Goal: Task Accomplishment & Management: Complete application form

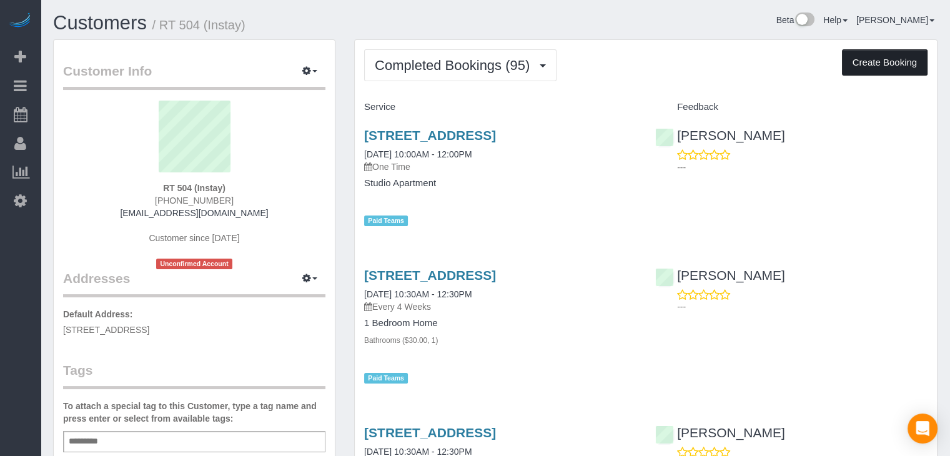
click at [877, 69] on button "Create Booking" at bounding box center [885, 62] width 86 height 26
select select "IA"
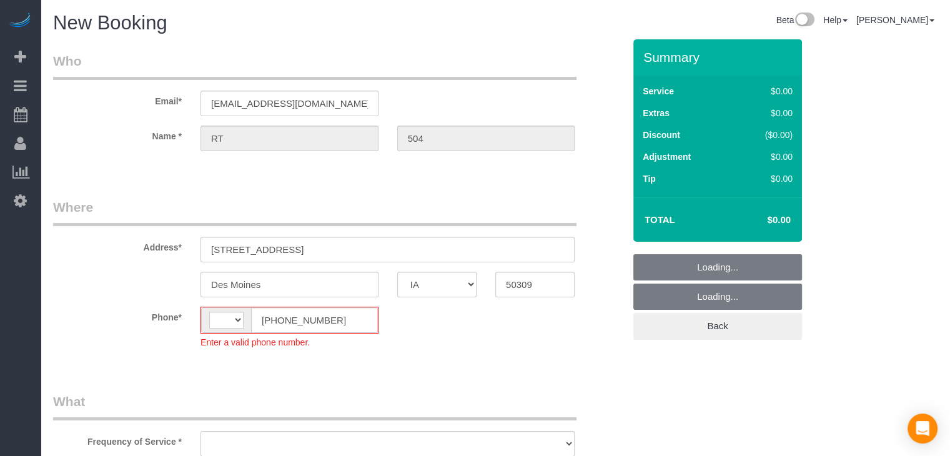
select select "string:[GEOGRAPHIC_DATA]"
select select "object:1764"
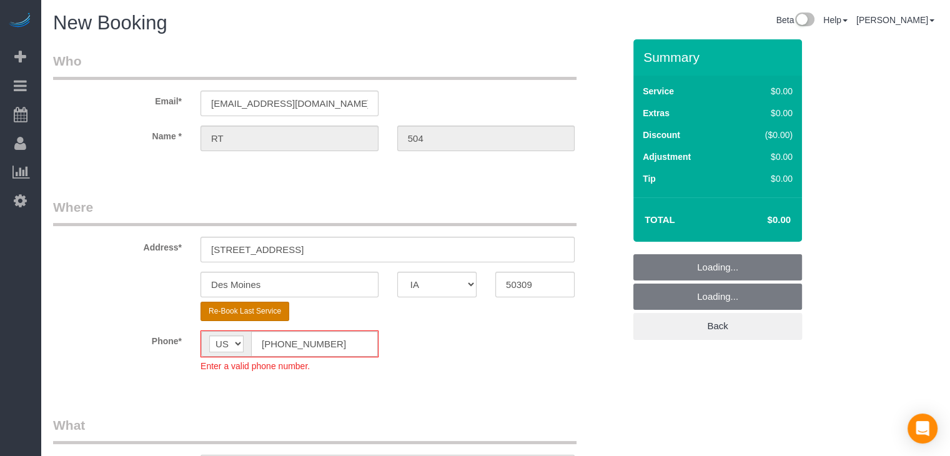
click at [277, 318] on button "Re-Book Last Service" at bounding box center [245, 311] width 89 height 19
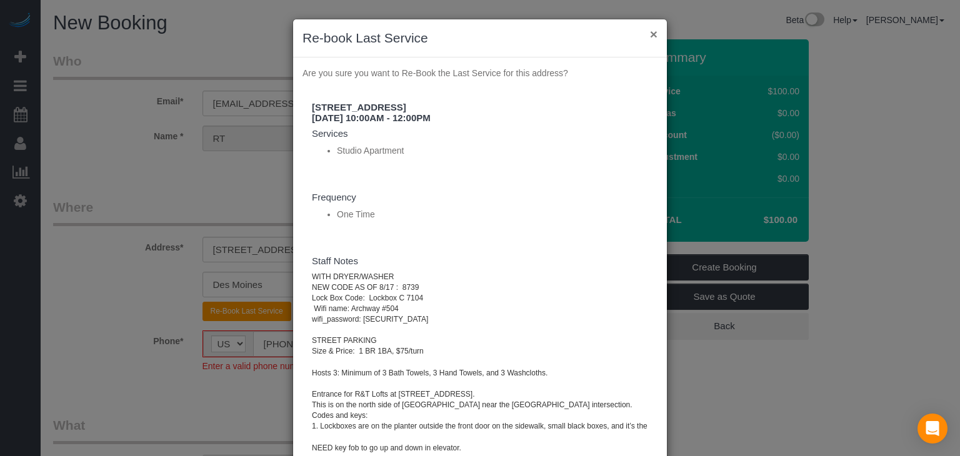
click at [650, 34] on button "×" at bounding box center [653, 33] width 7 height 13
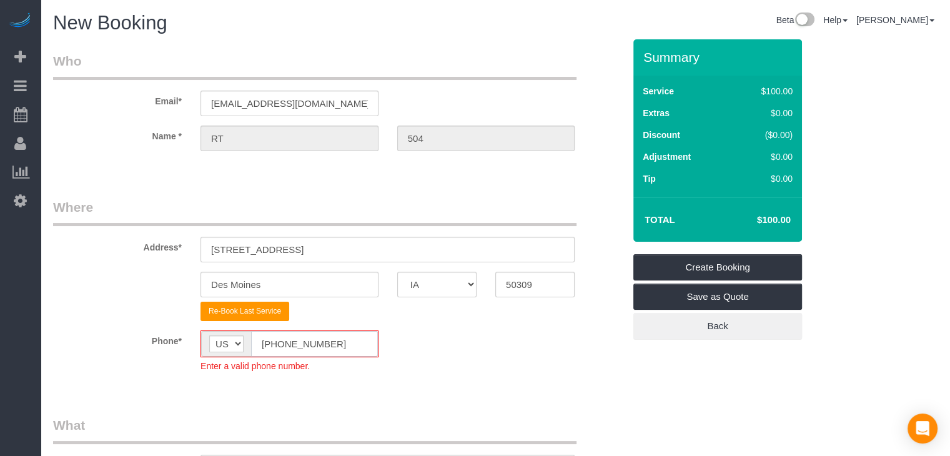
click at [278, 343] on input "[PHONE_NUMBER]" at bounding box center [314, 344] width 127 height 26
click at [275, 344] on input "[PHONE_NUMBER]" at bounding box center [314, 344] width 127 height 26
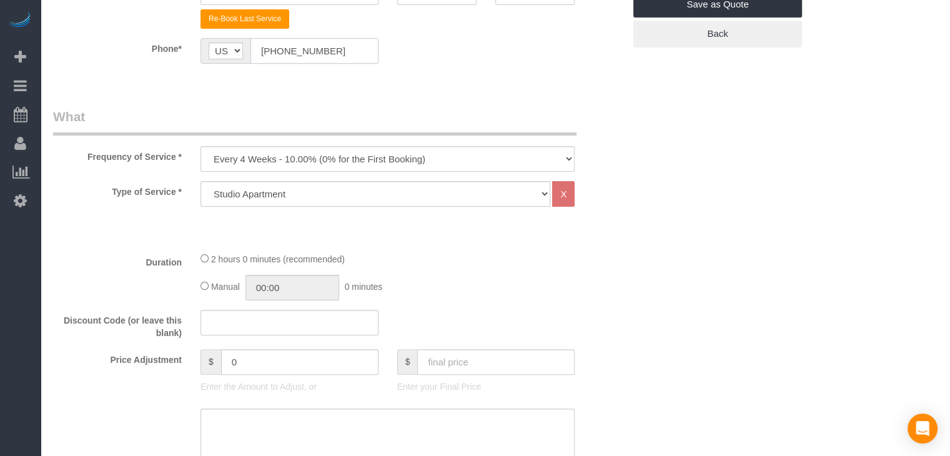
scroll to position [312, 0]
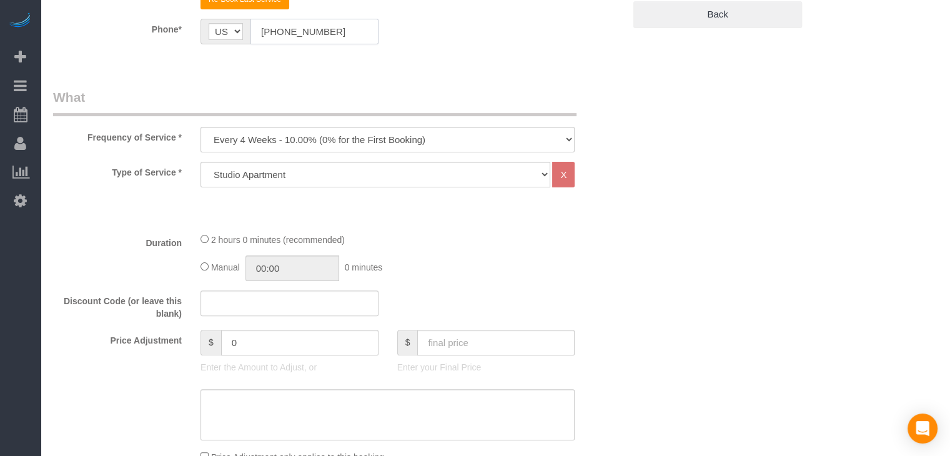
type input "[PHONE_NUMBER]"
click at [363, 144] on select "Every 6 Weeks (0% for the First Booking) One Time Every 8 Weeks (0% for the Fir…" at bounding box center [388, 140] width 374 height 26
click at [201, 127] on select "Every 6 Weeks (0% for the First Booking) One Time Every 8 Weeks (0% for the Fir…" at bounding box center [388, 140] width 374 height 26
click at [361, 142] on select "Every 6 Weeks (0% for the First Booking) One Time Every 8 Weeks (0% for the Fir…" at bounding box center [388, 140] width 374 height 26
select select "object:1766"
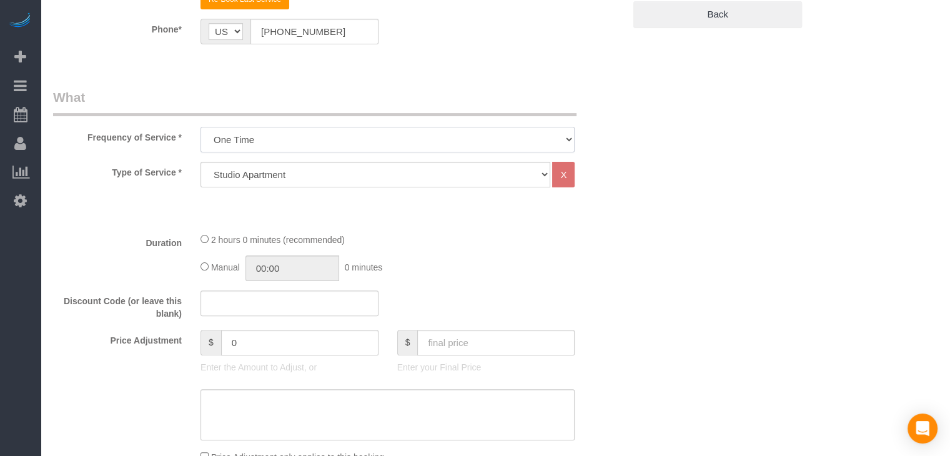
click at [201, 127] on select "Every 6 Weeks (0% for the First Booking) One Time Every 8 Weeks (0% for the Fir…" at bounding box center [388, 140] width 374 height 26
type input "02:00"
click at [491, 337] on input "text" at bounding box center [495, 343] width 157 height 26
type input "70"
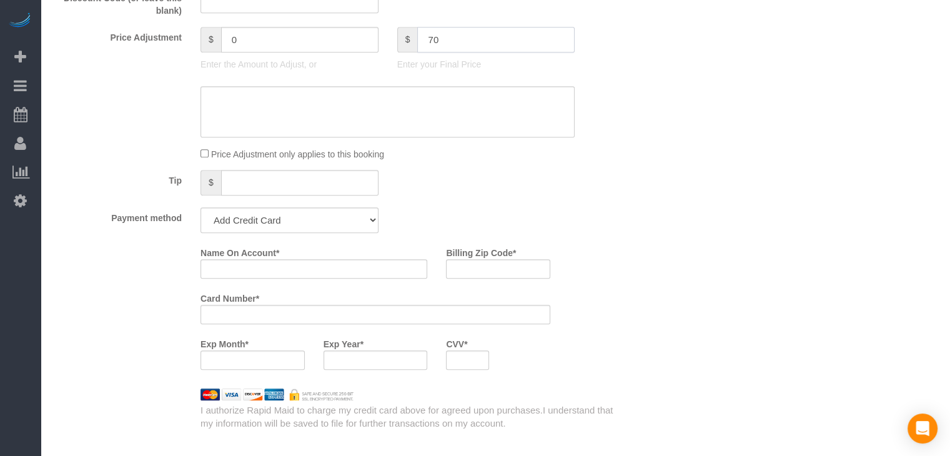
scroll to position [639, 0]
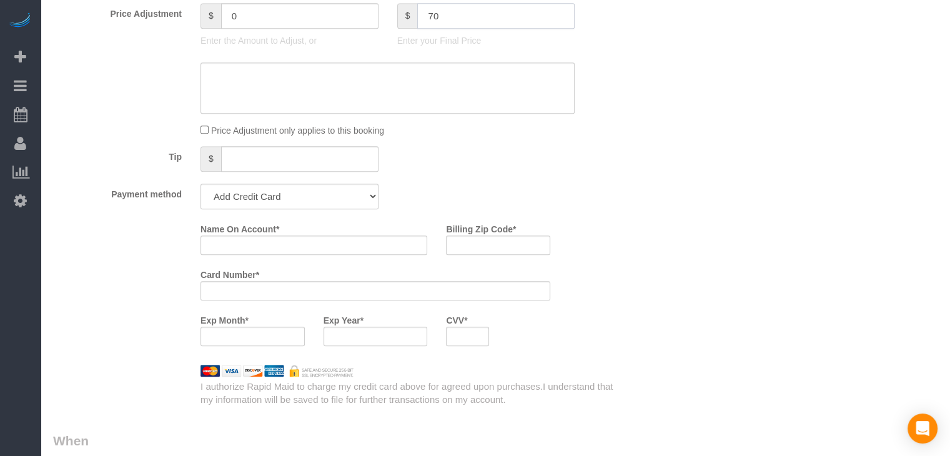
type input "-30"
click at [256, 200] on select "Add Credit Card Cash Check Paypal" at bounding box center [290, 197] width 178 height 26
select select "string:check"
click at [201, 184] on select "Add Credit Card Cash Check Paypal" at bounding box center [290, 197] width 178 height 26
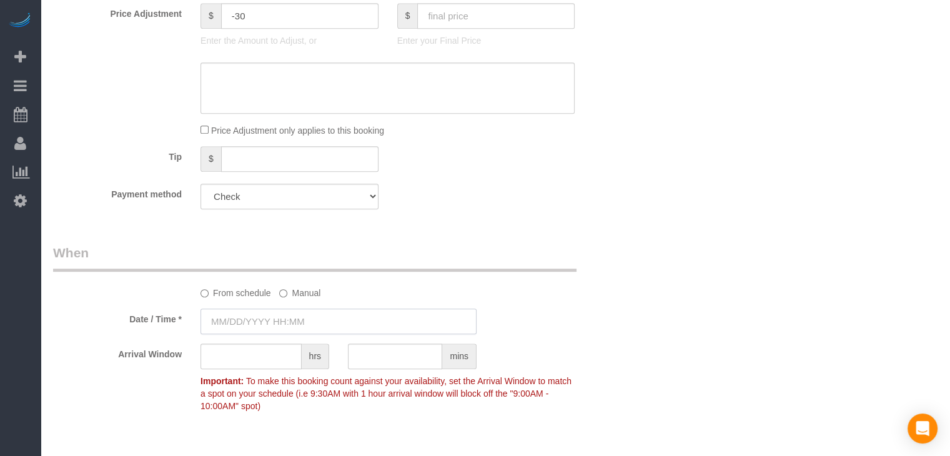
click at [267, 323] on input "text" at bounding box center [339, 322] width 276 height 26
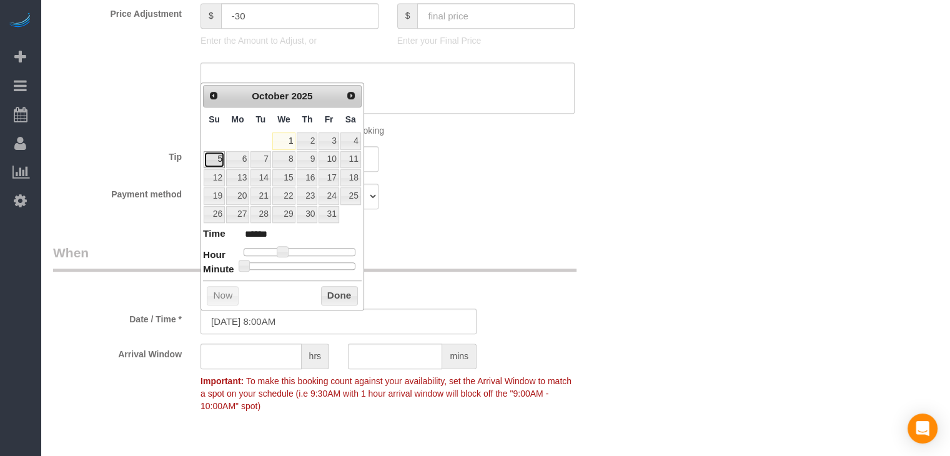
click at [217, 157] on link "5" at bounding box center [214, 159] width 21 height 17
type input "10/05/2025 9:00AM"
type input "******"
type input "10/05/2025 10:00AM"
type input "*******"
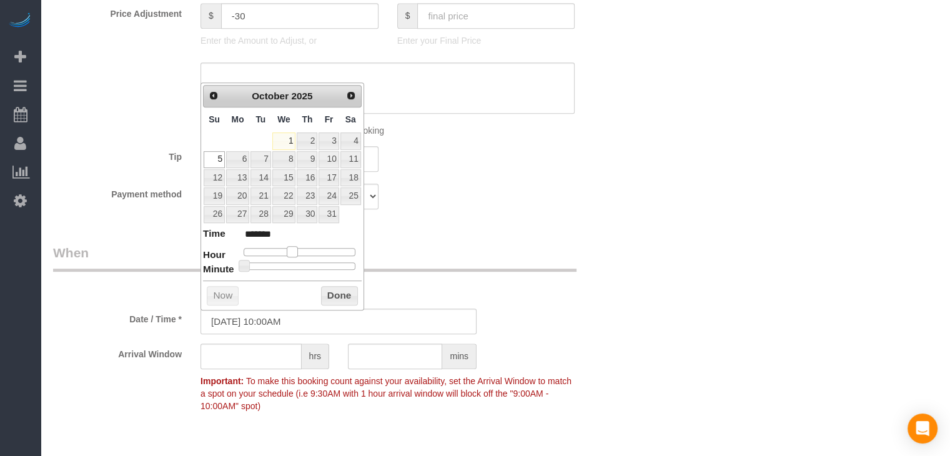
drag, startPoint x: 284, startPoint y: 252, endPoint x: 294, endPoint y: 253, distance: 10.7
click at [294, 253] on span at bounding box center [292, 251] width 11 height 11
type input "10/05/2025 10:05AM"
type input "*******"
type input "10/05/2025 10:10AM"
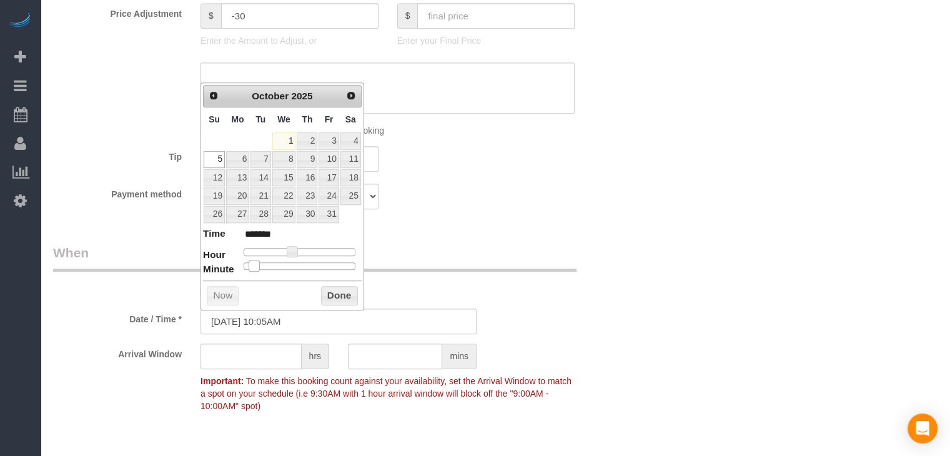
type input "*******"
type input "10/05/2025 10:15AM"
type input "*******"
type input "10/05/2025 10:20AM"
type input "*******"
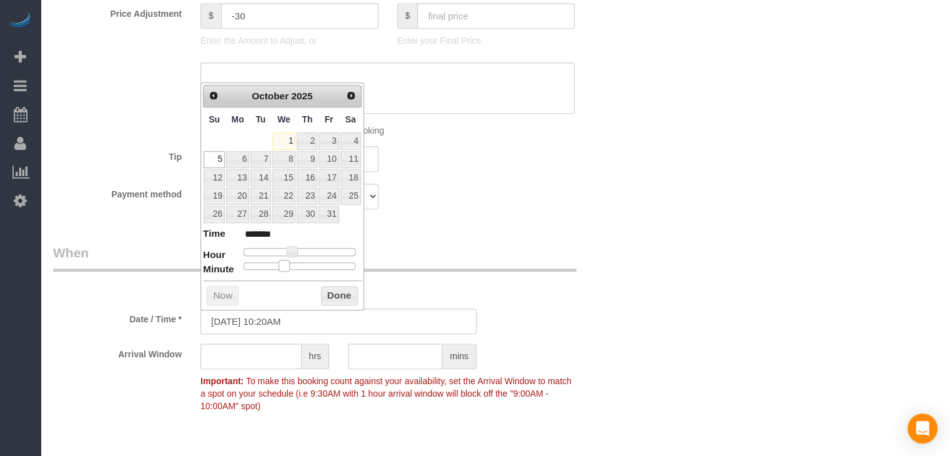
type input "10/05/2025 10:25AM"
type input "*******"
type input "10/05/2025 10:20AM"
type input "*******"
type input "10/05/2025 10:15AM"
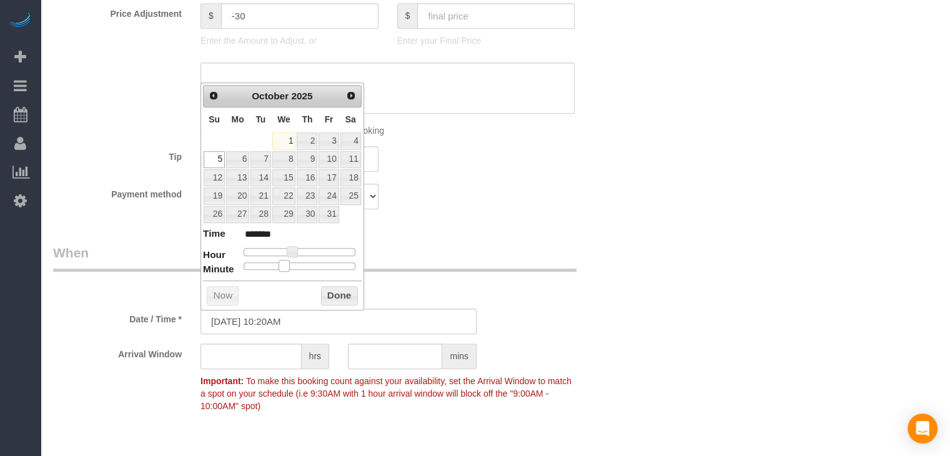
type input "*******"
type input "10/05/2025 10:10AM"
type input "*******"
type input "10/05/2025 10:05AM"
type input "*******"
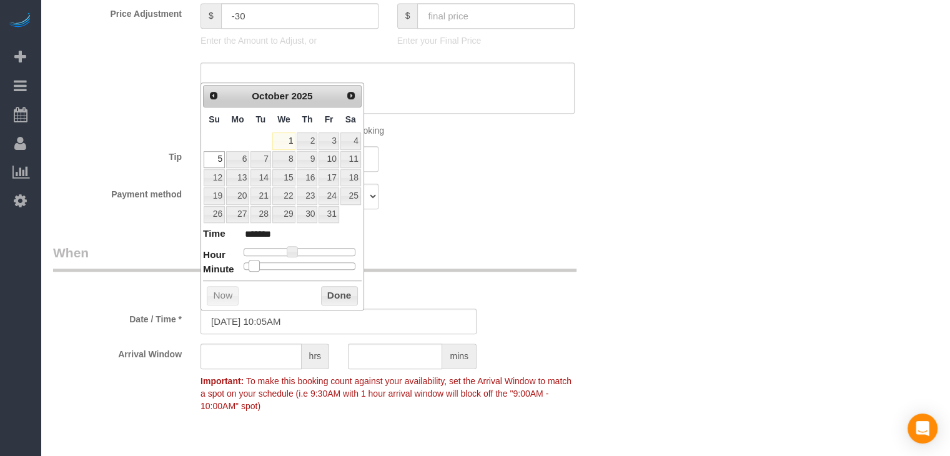
type input "10/05/2025 10:00AM"
type input "*******"
type input "10/05/2025 10:10AM"
type input "*******"
type input "10/05/2025 10:15AM"
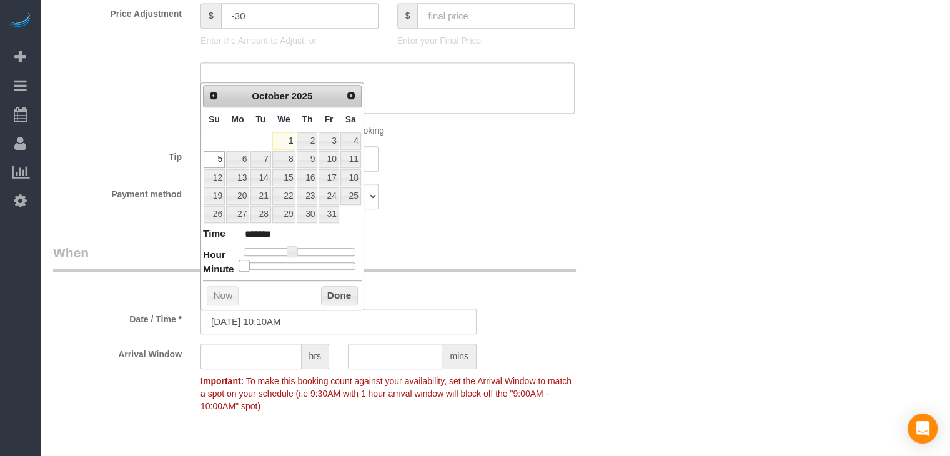
type input "*******"
type input "10/05/2025 10:20AM"
type input "*******"
type input "10/05/2025 10:25AM"
type input "*******"
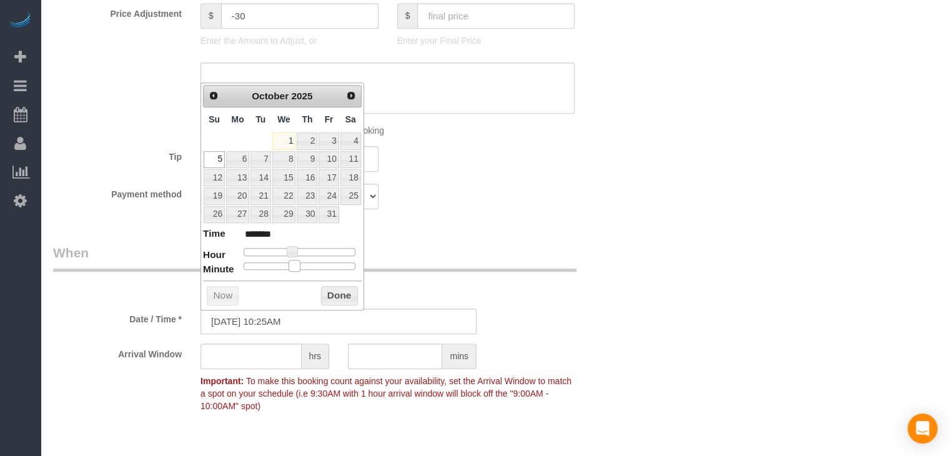
type input "10/05/2025 10:30AM"
type input "*******"
type input "10/05/2025 10:25AM"
type input "*******"
type input "10/05/2025 10:20AM"
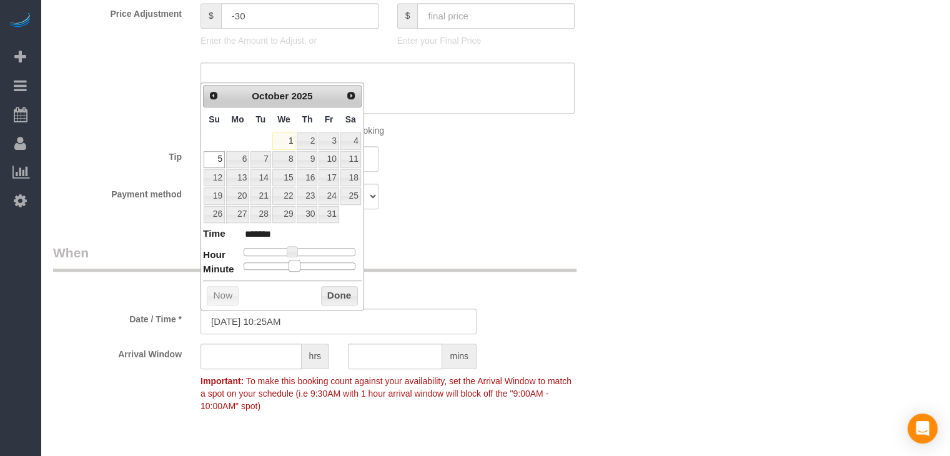
type input "*******"
type input "10/05/2025 10:15AM"
type input "*******"
type input "10/05/2025 10:05AM"
type input "*******"
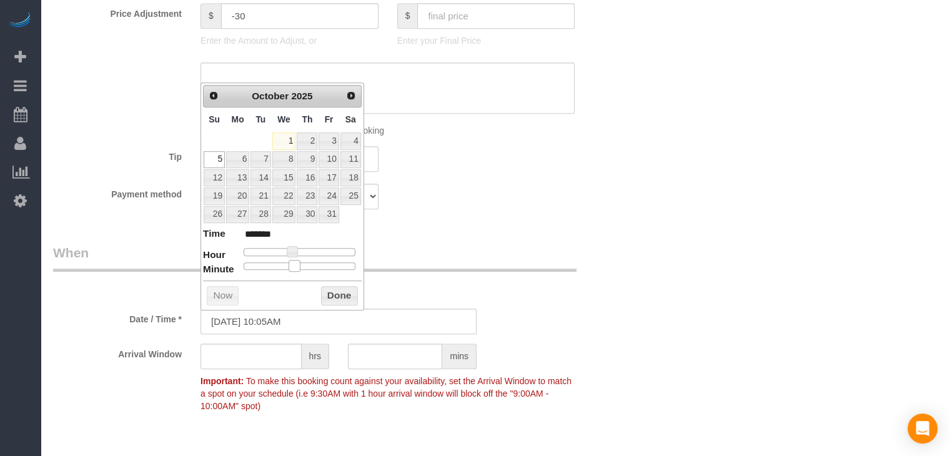
type input "10/05/2025 10:00AM"
type input "*******"
drag, startPoint x: 244, startPoint y: 263, endPoint x: 234, endPoint y: 266, distance: 10.9
click at [234, 266] on dl "Time ******* Hour Minute Second Millisecond Microsecond Time Zone ***** ***** *…" at bounding box center [282, 248] width 159 height 43
click at [342, 292] on button "Done" at bounding box center [339, 296] width 37 height 20
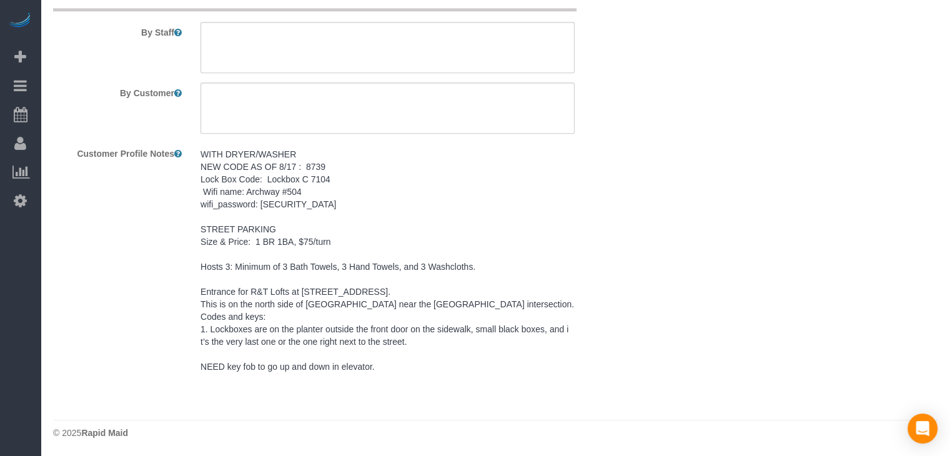
click at [322, 231] on pre "WITH DRYER/WASHER NEW CODE AS OF 8/17 : 8739 Lock Box Code: Lockbox C 7104 Wifi…" at bounding box center [388, 260] width 374 height 225
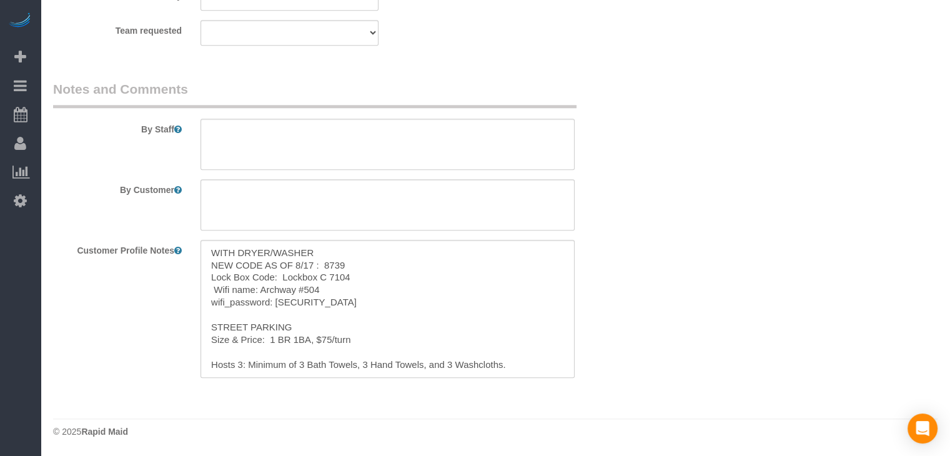
scroll to position [1178, 0]
click at [342, 256] on textarea "WITH DRYER/WASHER NEW CODE AS OF 8/17 : 8739 Lock Box Code: Lockbox C 7104 Wifi…" at bounding box center [388, 310] width 374 height 138
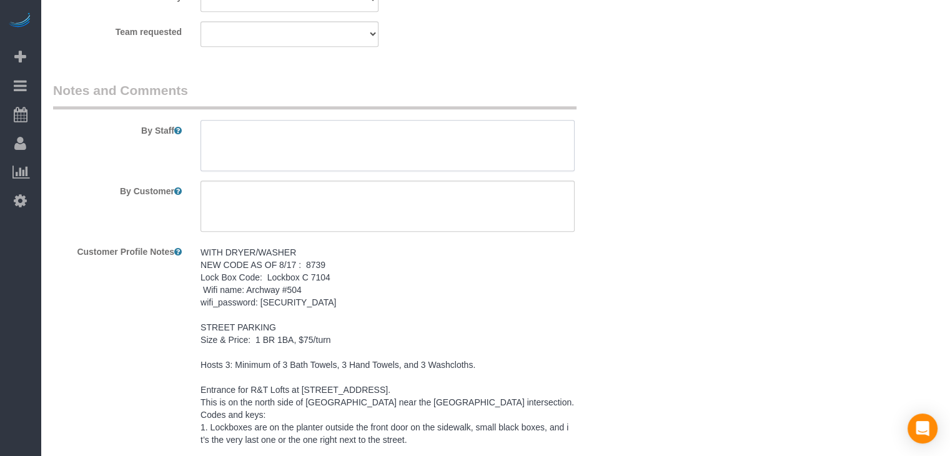
click at [337, 138] on textarea at bounding box center [388, 145] width 374 height 51
paste textarea "WITH DRYER/WASHER NEW CODE AS OF 8/17 : 8739 Lock Box Code: Lockbox C 7104 Wifi…"
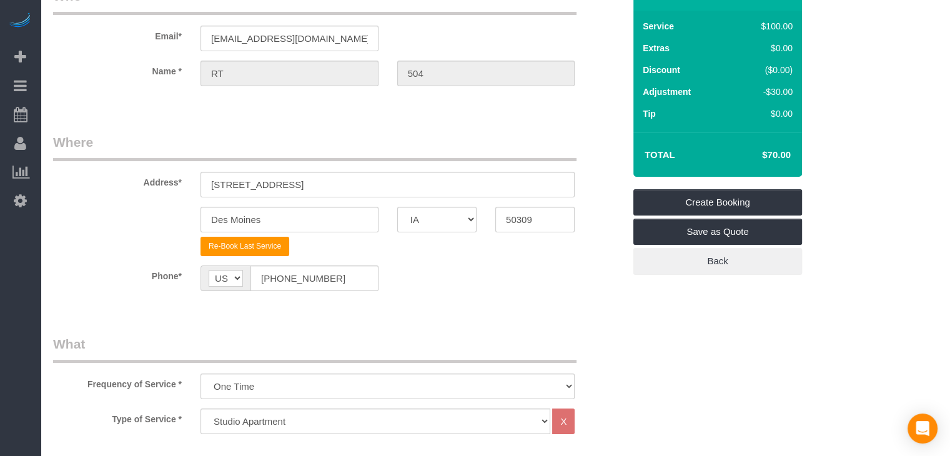
scroll to position [45, 0]
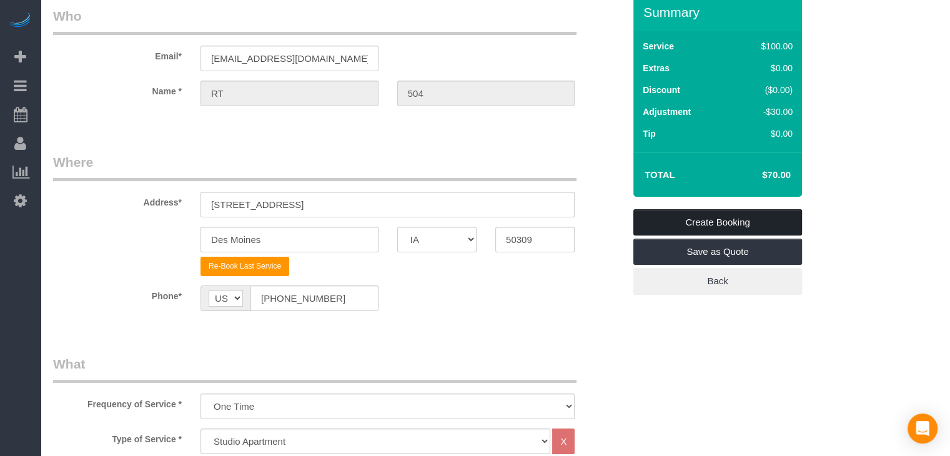
type textarea "WITH DRYER/WASHER NEW CODE AS OF 8/17 : 8739 Lock Box Code: Lockbox C 7104 Wifi…"
click at [730, 226] on link "Create Booking" at bounding box center [718, 222] width 169 height 26
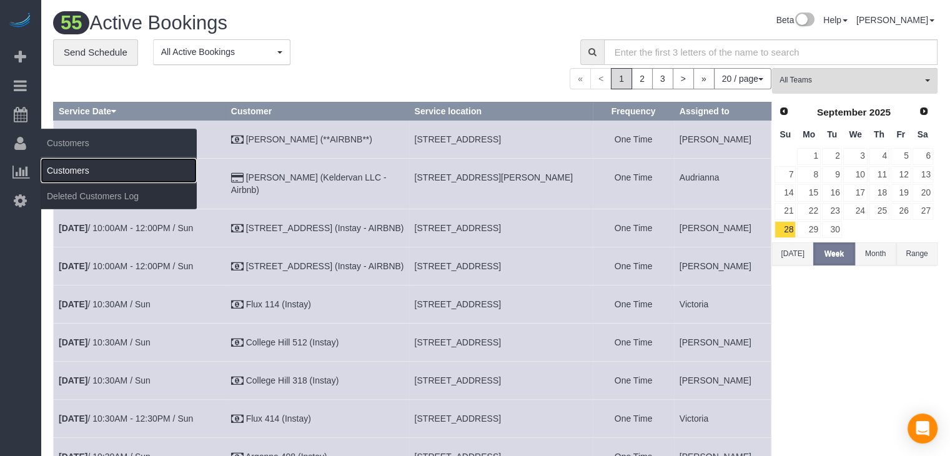
click at [82, 171] on link "Customers" at bounding box center [119, 170] width 156 height 25
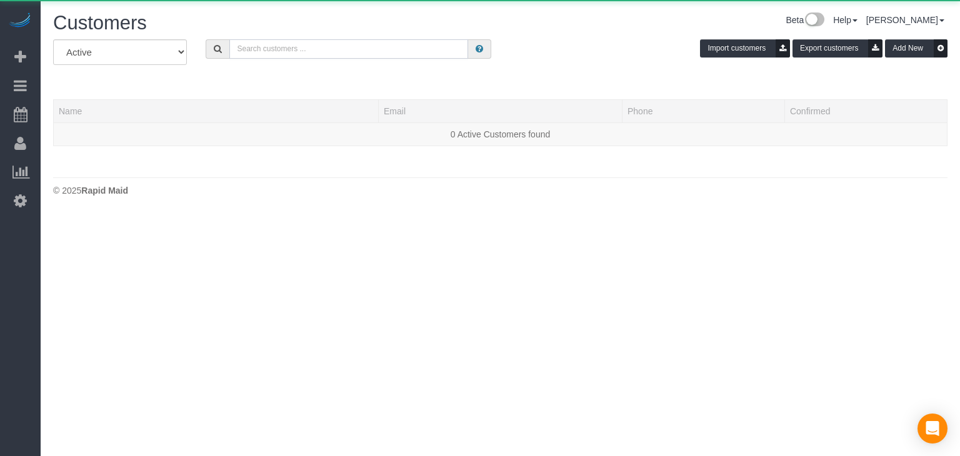
click at [311, 48] on input "text" at bounding box center [348, 48] width 239 height 19
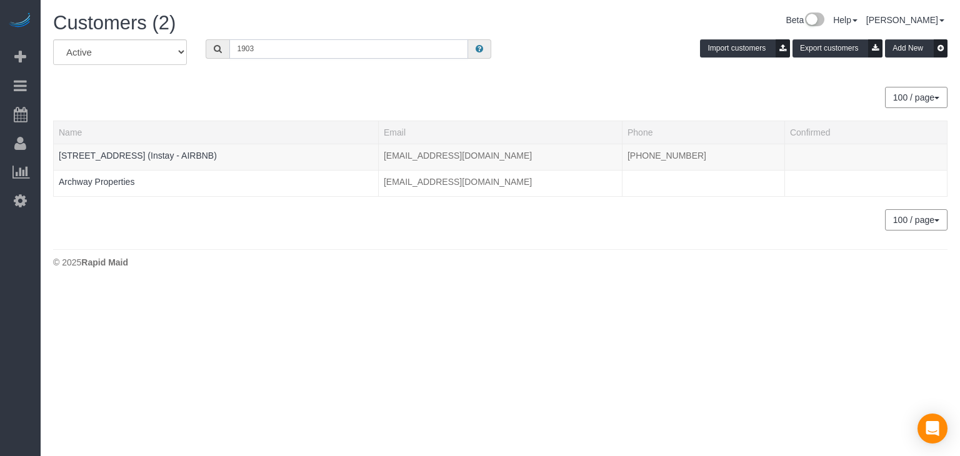
click at [293, 47] on input "1903" at bounding box center [348, 48] width 239 height 19
click at [310, 52] on input "2510" at bounding box center [348, 48] width 239 height 19
click at [309, 52] on input "2510" at bounding box center [348, 48] width 239 height 19
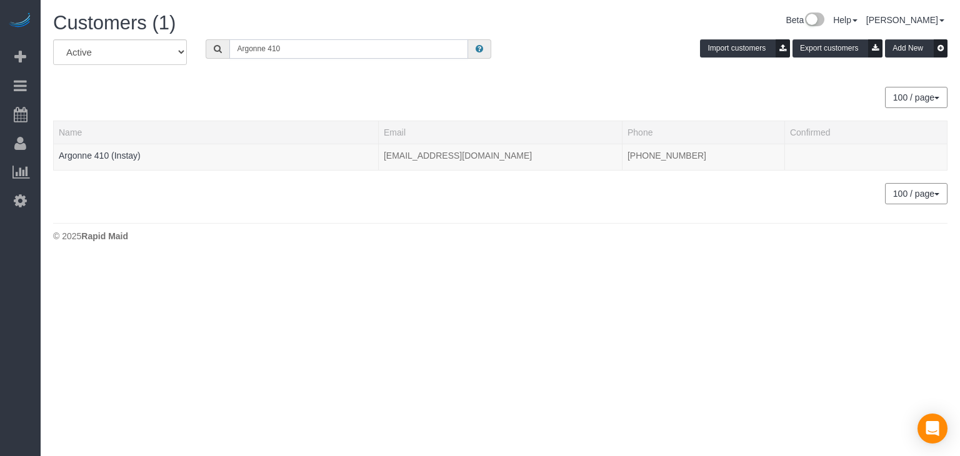
click at [330, 51] on input "Argonne 410" at bounding box center [348, 48] width 239 height 19
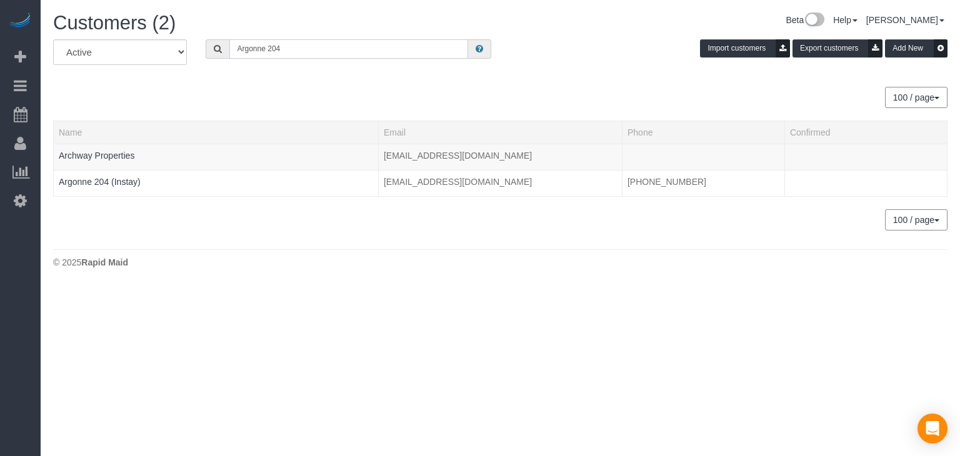
click at [277, 54] on input "Argonne 204" at bounding box center [348, 48] width 239 height 19
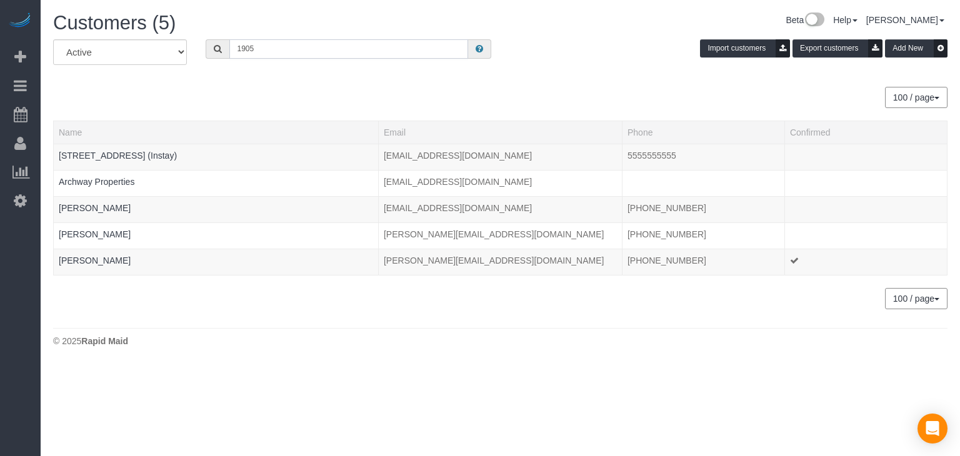
click at [267, 46] on input "1905" at bounding box center [348, 48] width 239 height 19
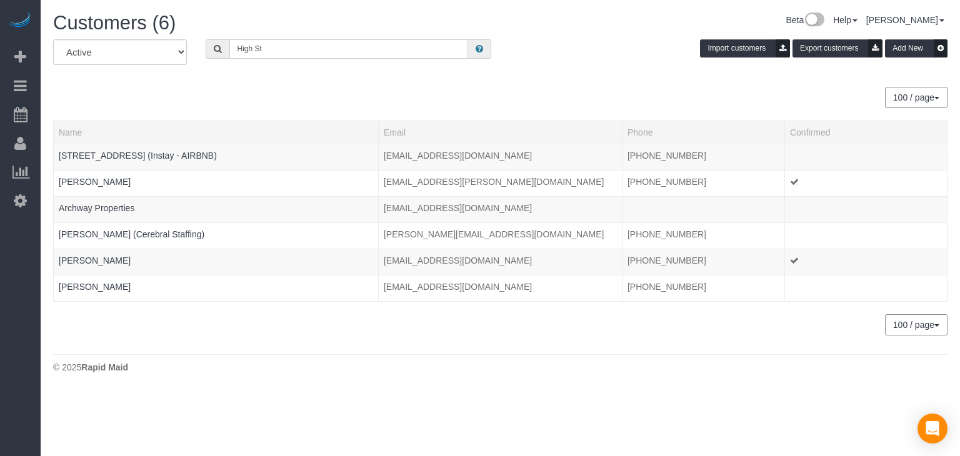
click at [339, 51] on input "High St" at bounding box center [348, 48] width 239 height 19
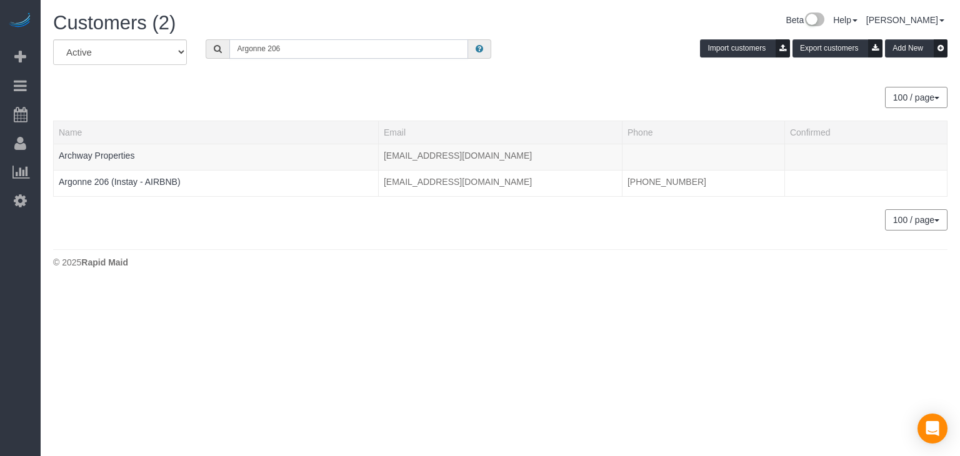
click at [287, 52] on input "Argonne 206" at bounding box center [348, 48] width 239 height 19
click at [349, 40] on input "FLUX" at bounding box center [348, 48] width 239 height 19
click at [280, 49] on input "FLUX 114" at bounding box center [348, 48] width 239 height 19
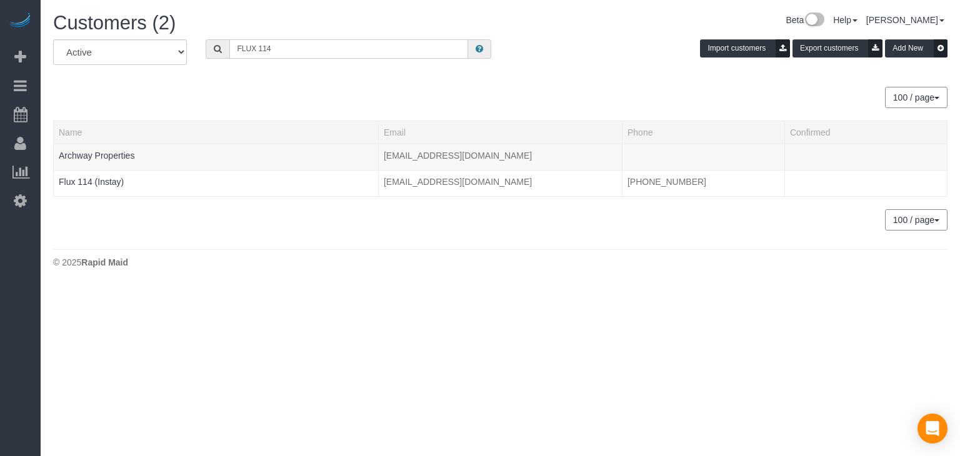
click at [280, 49] on input "FLUX 114" at bounding box center [348, 48] width 239 height 19
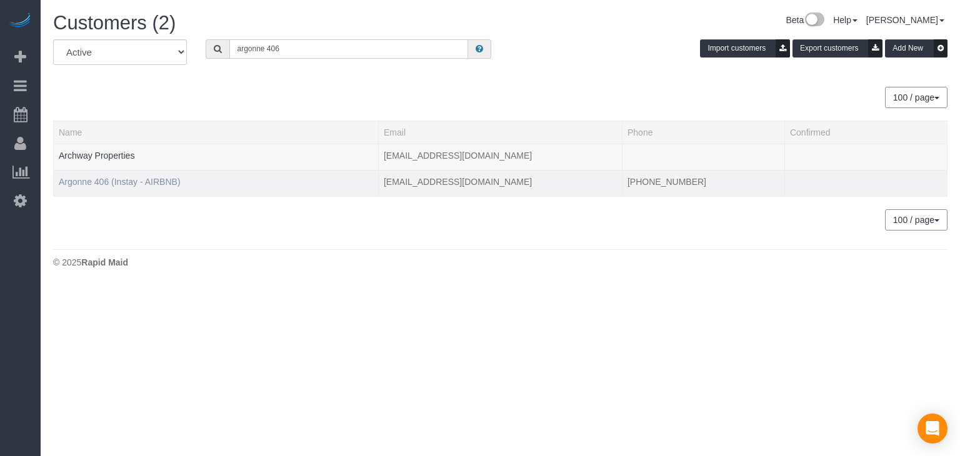
type input "argonne 406"
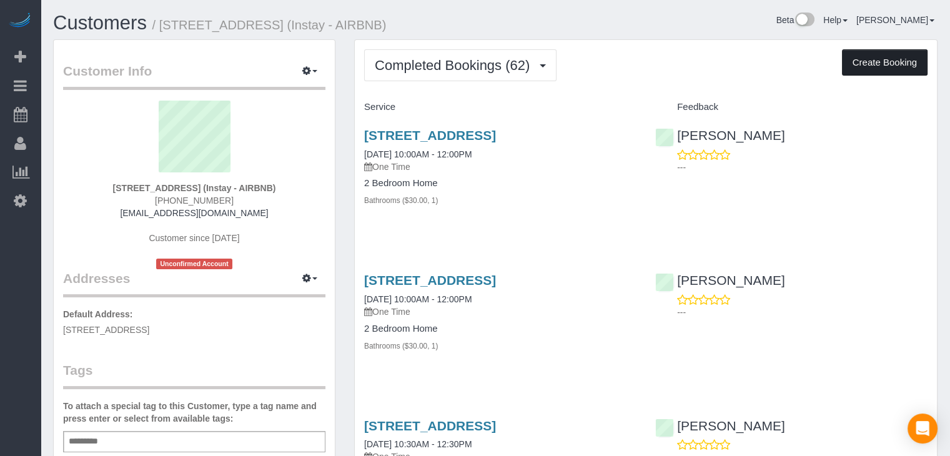
click at [863, 58] on button "Create Booking" at bounding box center [885, 62] width 86 height 26
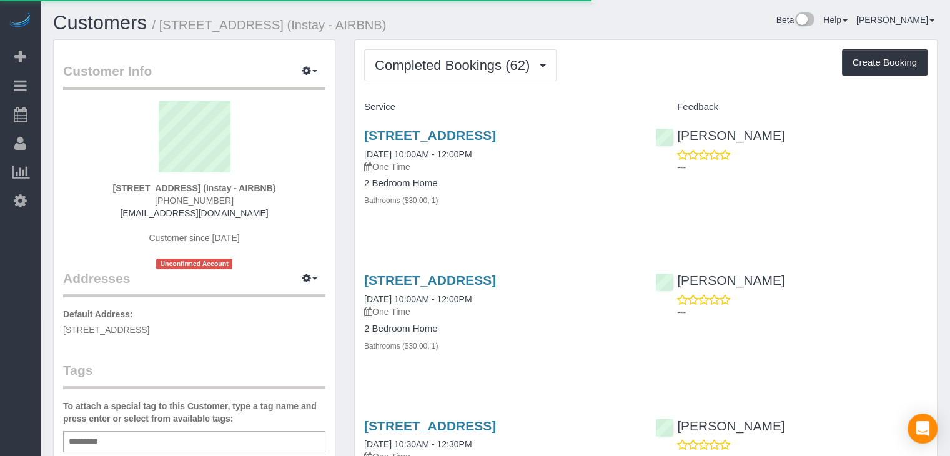
select select "IA"
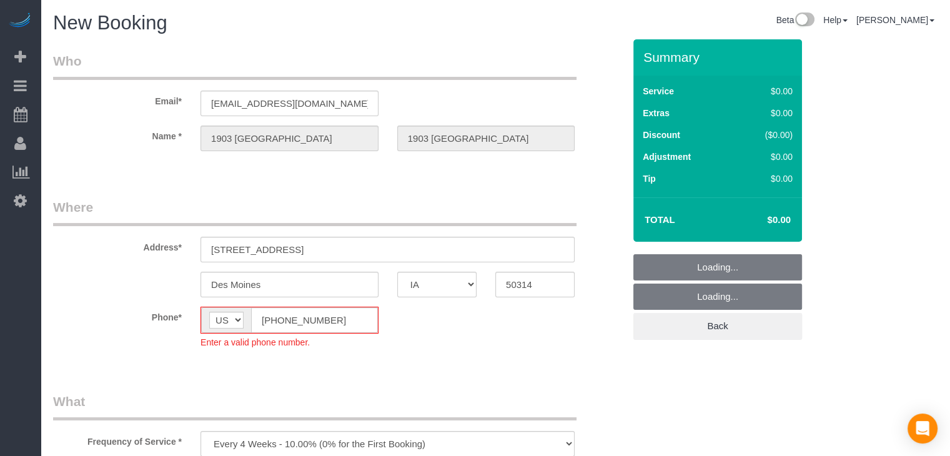
select select "object:1749"
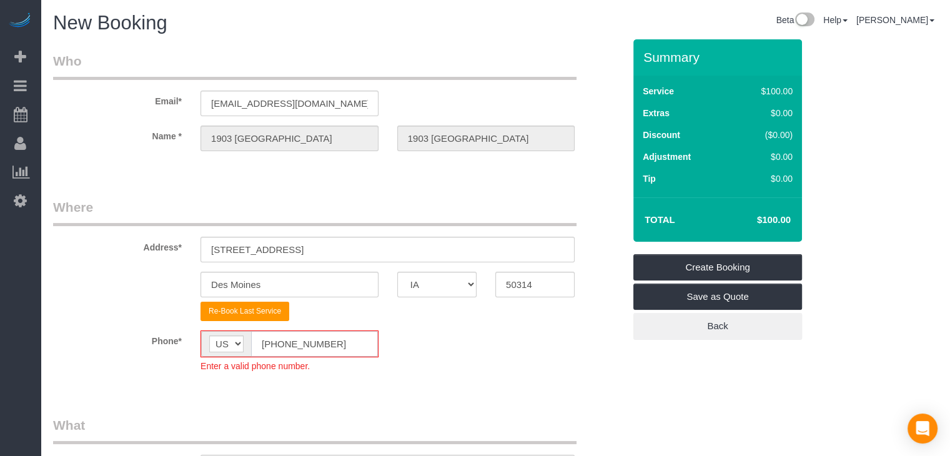
click at [275, 341] on input "[PHONE_NUMBER]" at bounding box center [314, 344] width 127 height 26
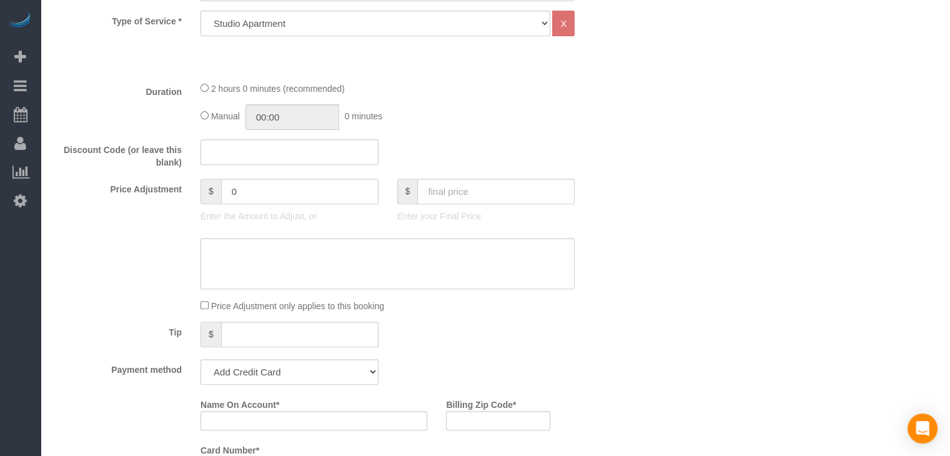
scroll to position [381, 0]
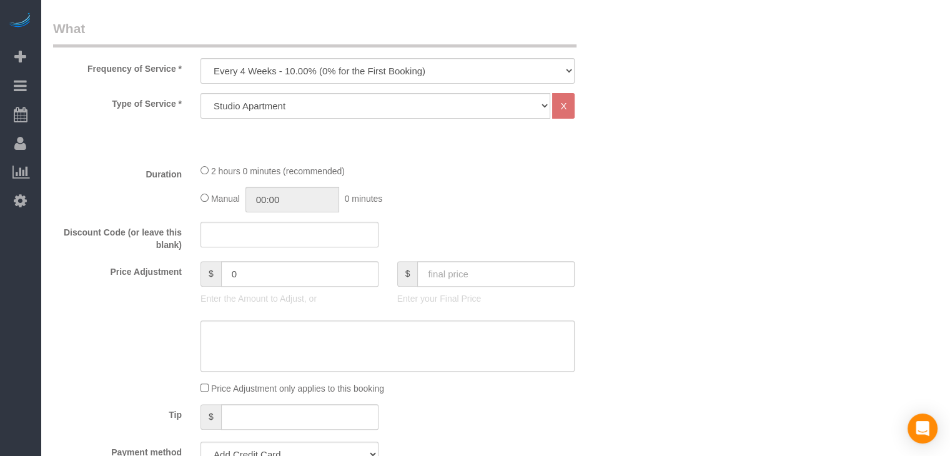
type input "[PHONE_NUMBER]"
click at [372, 69] on select "Every 6 Weeks (0% for the First Booking) One Time Every 8 Weeks (0% for the Fir…" at bounding box center [388, 71] width 374 height 26
select select "object:1751"
click at [201, 58] on select "Every 6 Weeks (0% for the First Booking) One Time Every 8 Weeks (0% for the Fir…" at bounding box center [388, 71] width 374 height 26
click at [283, 109] on select "Studio Apartment 1 Bedroom Home 2 Bedroom Home 3 Bedroom Home 4 Bedroom Home 5 …" at bounding box center [376, 106] width 350 height 26
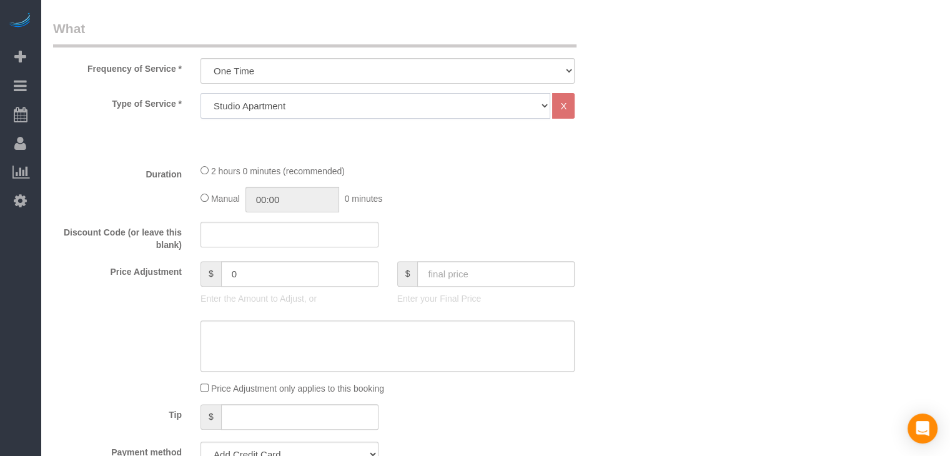
select select "25"
click at [201, 93] on select "Studio Apartment 1 Bedroom Home 2 Bedroom Home 3 Bedroom Home 4 Bedroom Home 5 …" at bounding box center [376, 106] width 350 height 26
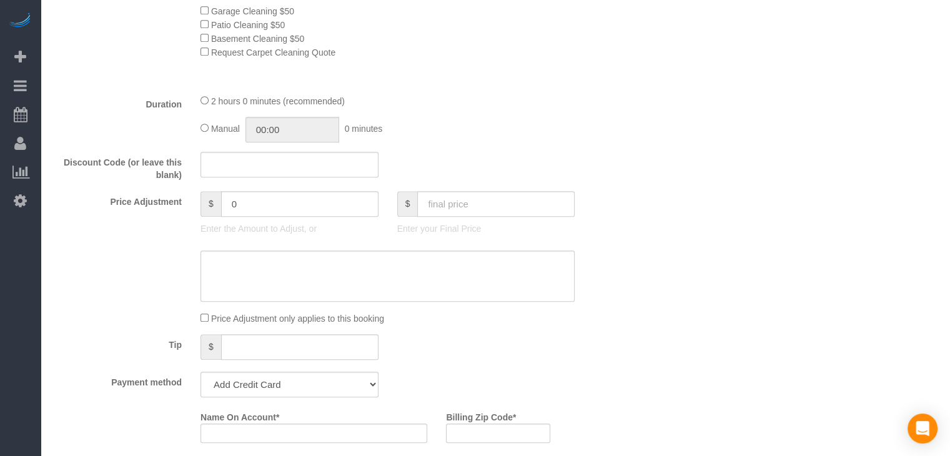
scroll to position [797, 0]
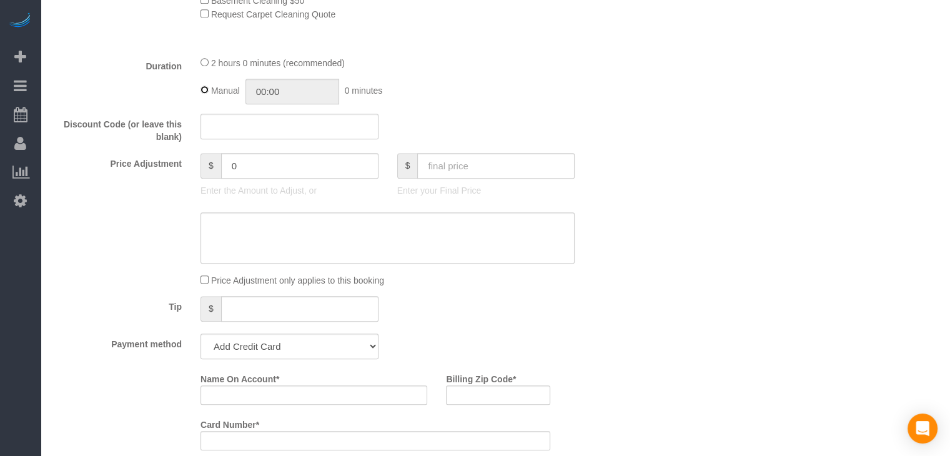
type input "02:00"
click at [540, 171] on input "text" at bounding box center [495, 166] width 157 height 26
type input "95"
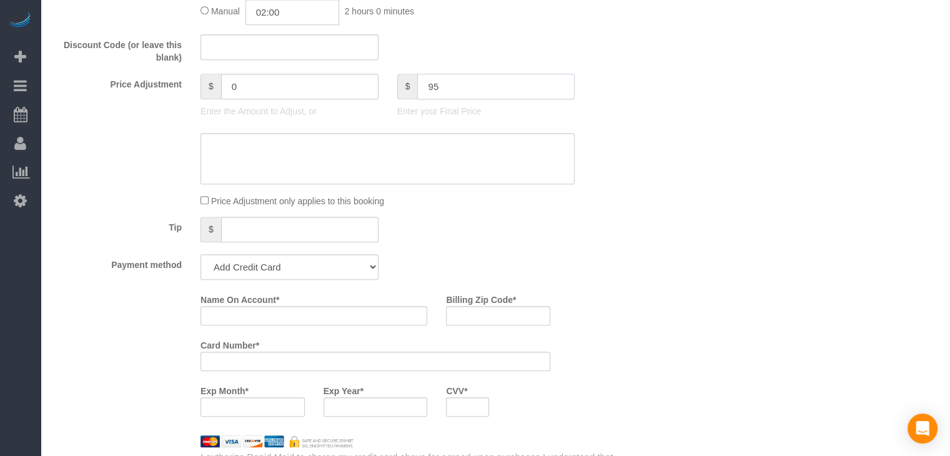
scroll to position [978, 0]
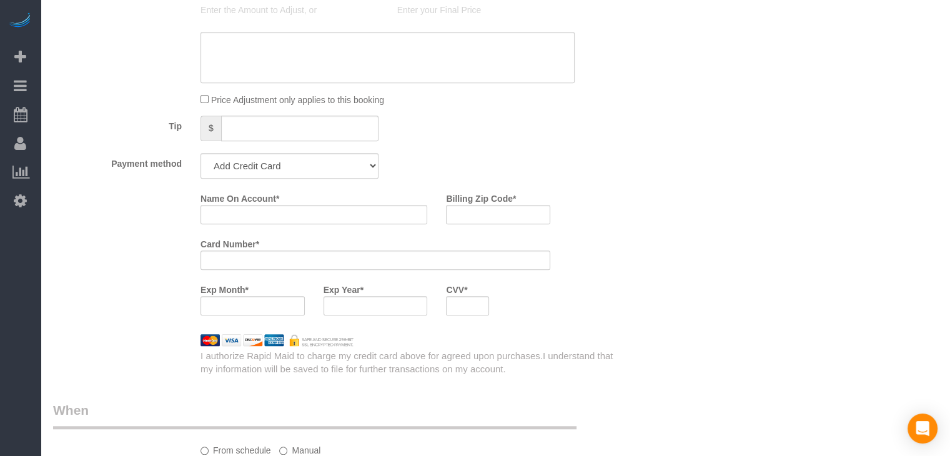
type input "-44"
click at [239, 173] on select "Add Credit Card Cash Check Paypal" at bounding box center [290, 166] width 178 height 26
select select "string:check"
click at [201, 157] on select "Add Credit Card Cash Check Paypal" at bounding box center [290, 166] width 178 height 26
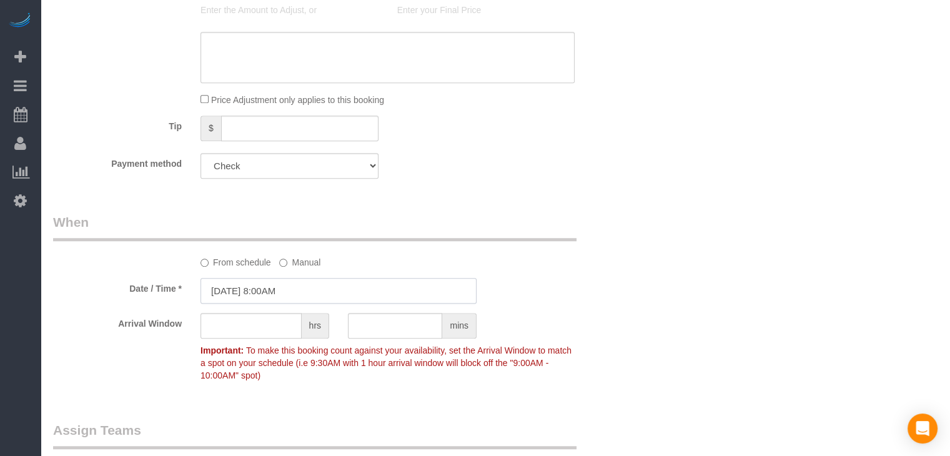
click at [280, 298] on input "[DATE] 8:00AM" at bounding box center [339, 291] width 276 height 26
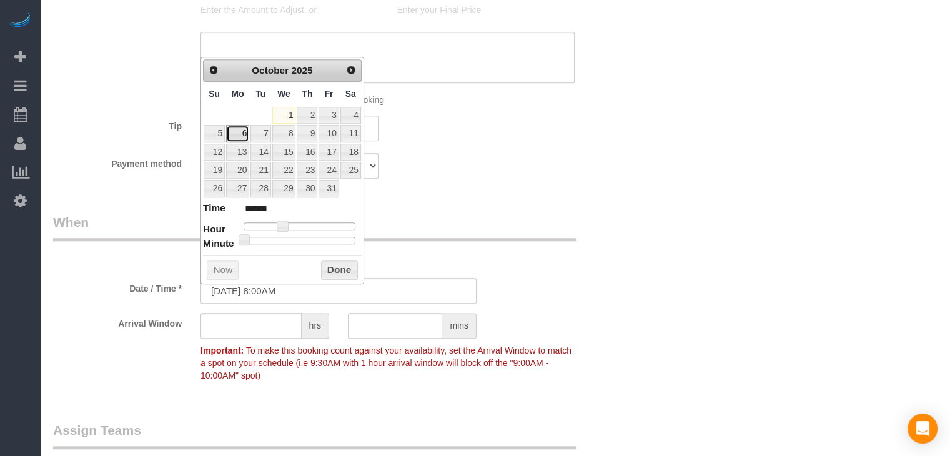
click at [237, 130] on link "6" at bounding box center [237, 133] width 23 height 17
type input "10/06/2025 9:00AM"
type input "******"
type input "10/06/2025 10:00AM"
type input "*******"
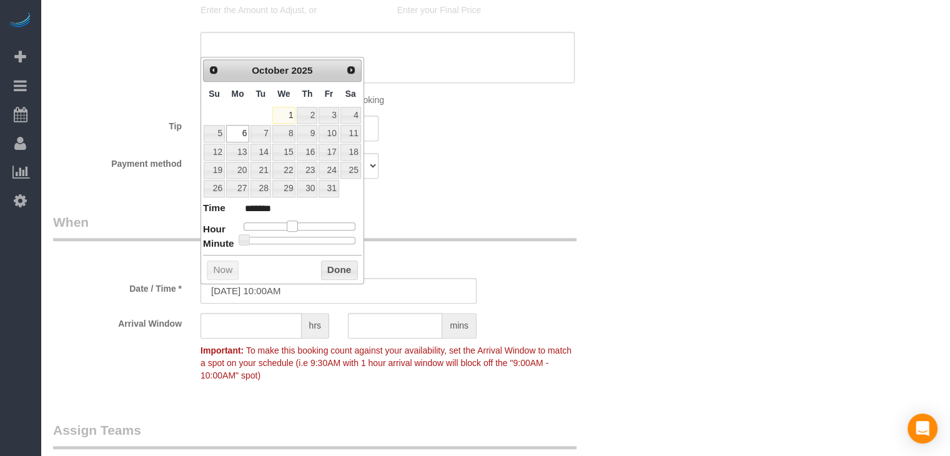
drag, startPoint x: 282, startPoint y: 224, endPoint x: 294, endPoint y: 224, distance: 11.9
click at [294, 224] on span at bounding box center [292, 226] width 11 height 11
click at [340, 271] on button "Done" at bounding box center [339, 271] width 37 height 20
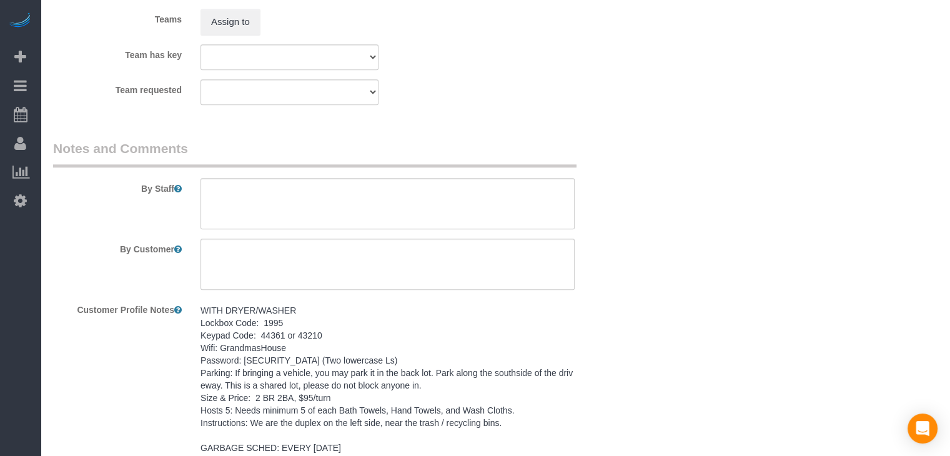
scroll to position [1433, 0]
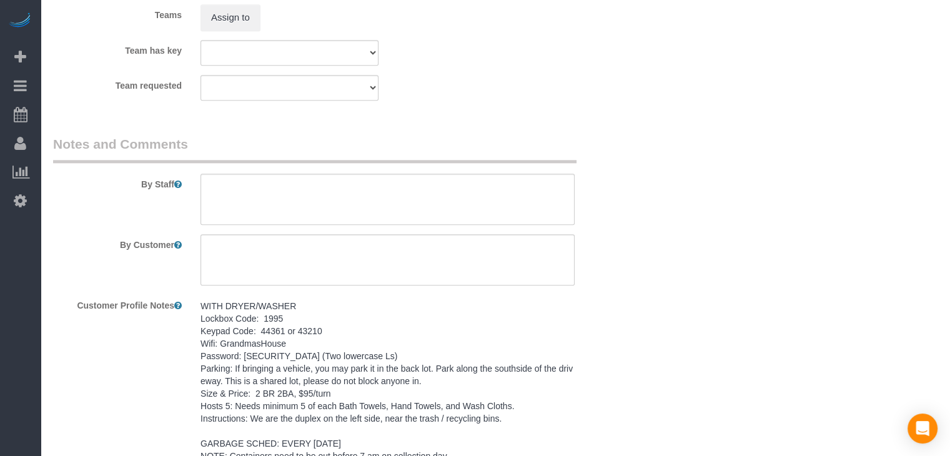
drag, startPoint x: 428, startPoint y: 316, endPoint x: 410, endPoint y: 319, distance: 18.4
click at [427, 317] on pre "WITH DRYER/WASHER Lockbox Code: 1995 Keypad Code: 44361 or 43210 Wifi: Grandmas…" at bounding box center [388, 381] width 374 height 162
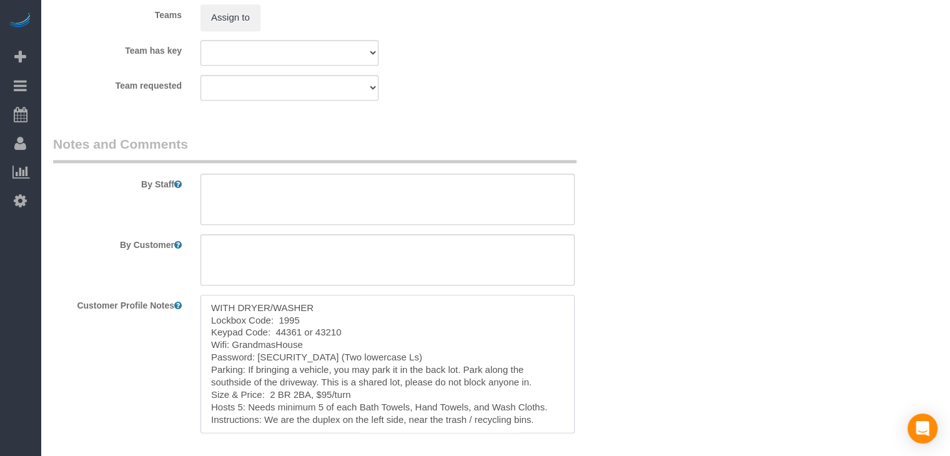
click at [345, 339] on textarea "WITH DRYER/WASHER Lockbox Code: 1995 Keypad Code: 44361 or 43210 Wifi: Grandmas…" at bounding box center [388, 364] width 374 height 138
click at [376, 197] on textarea at bounding box center [388, 199] width 374 height 51
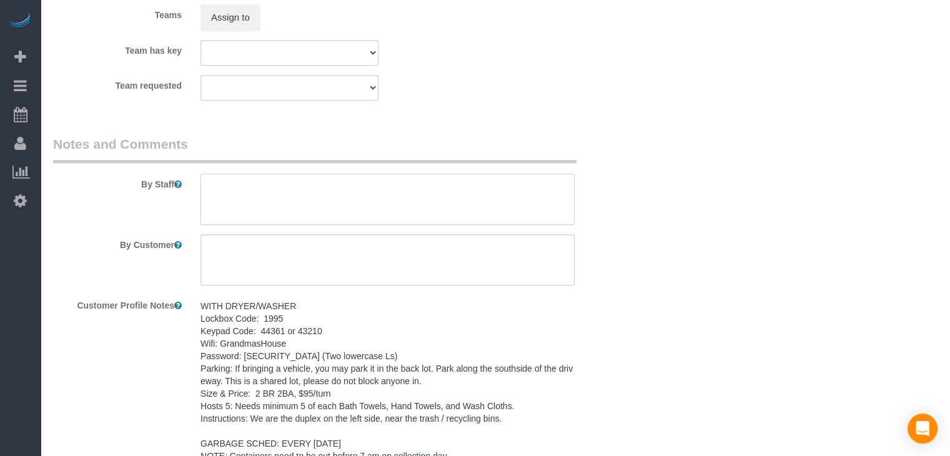
paste textarea "WITH DRYER/WASHER Lockbox Code: 1995 Keypad Code: 44361 or 43210 Wifi: Grandmas…"
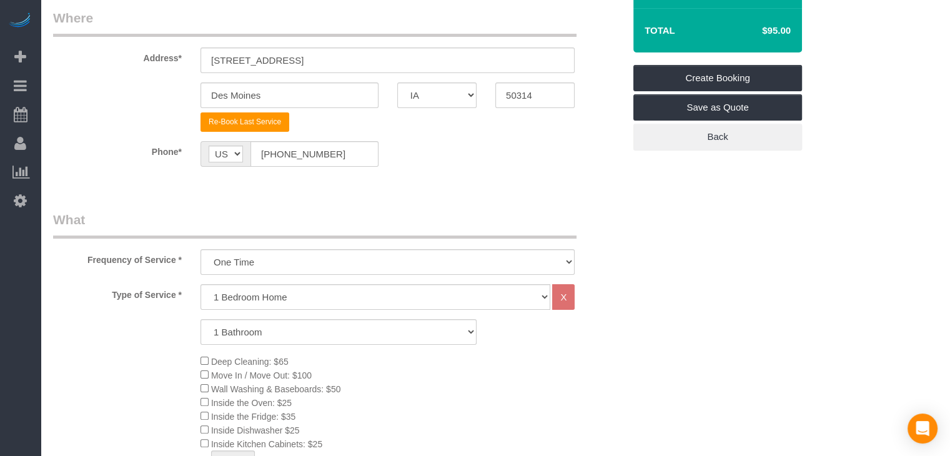
scroll to position [176, 0]
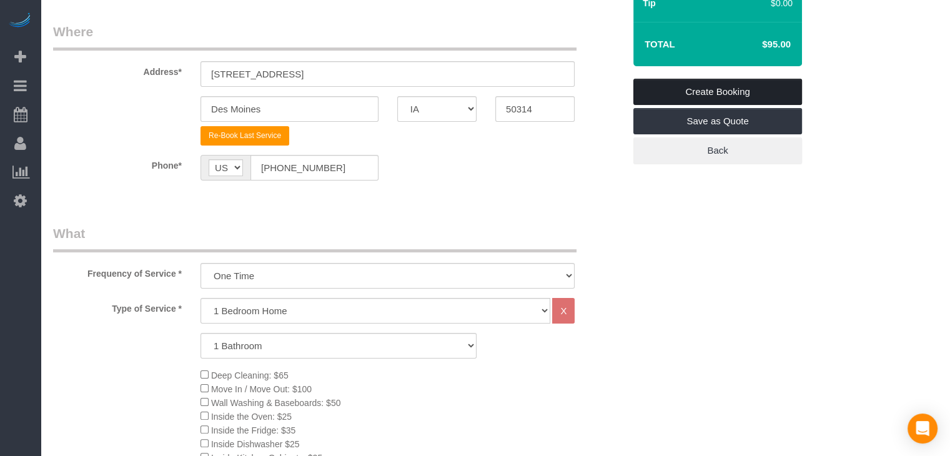
type textarea "WITH DRYER/WASHER Lockbox Code: 1995 Keypad Code: 44361 or 43210 Wifi: Grandmas…"
click at [760, 93] on link "Create Booking" at bounding box center [718, 92] width 169 height 26
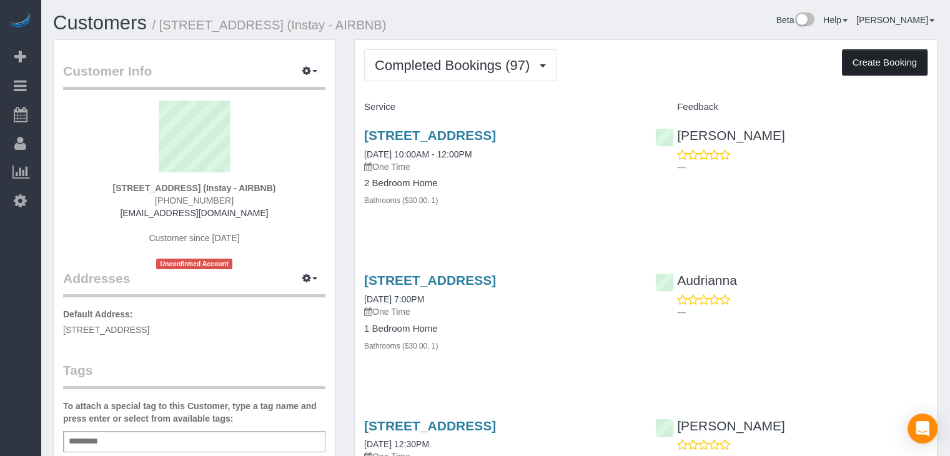
click at [851, 65] on button "Create Booking" at bounding box center [885, 62] width 86 height 26
select select "IA"
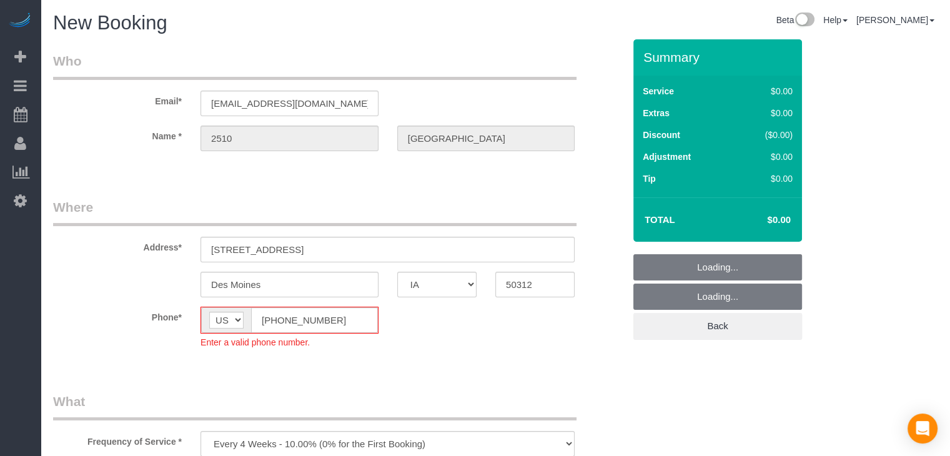
select select "object:1725"
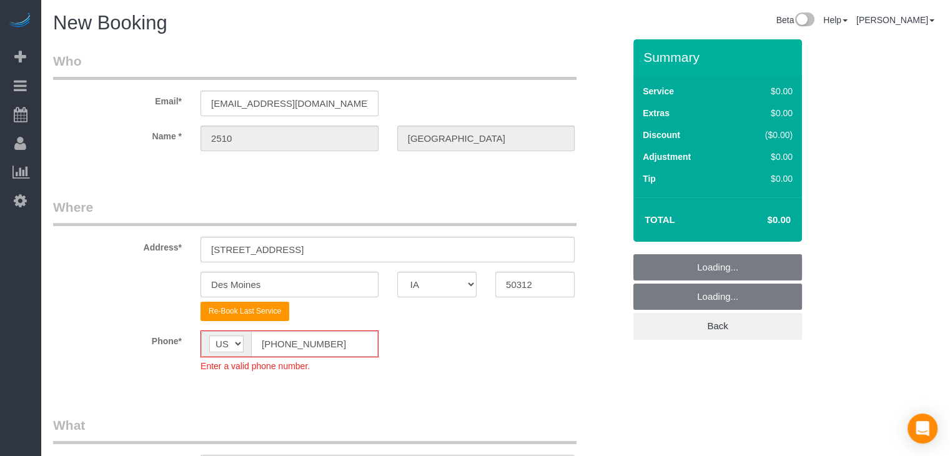
click at [276, 345] on input "[PHONE_NUMBER]" at bounding box center [314, 344] width 127 height 26
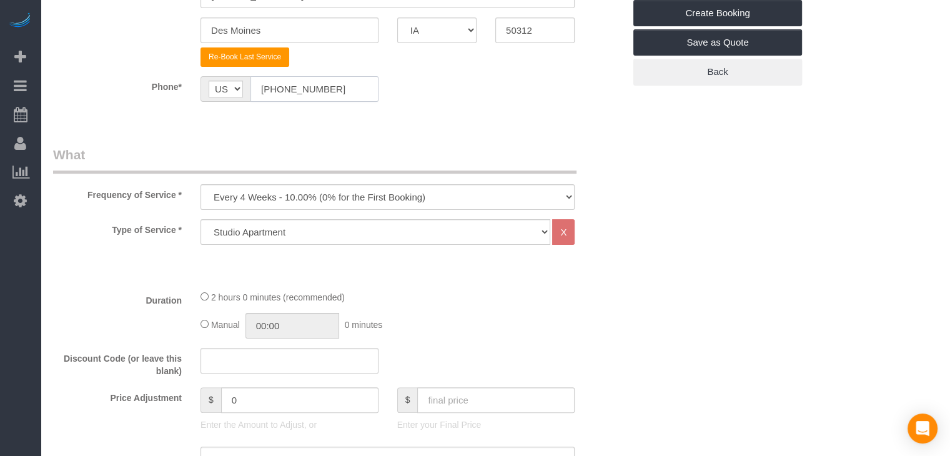
scroll to position [285, 0]
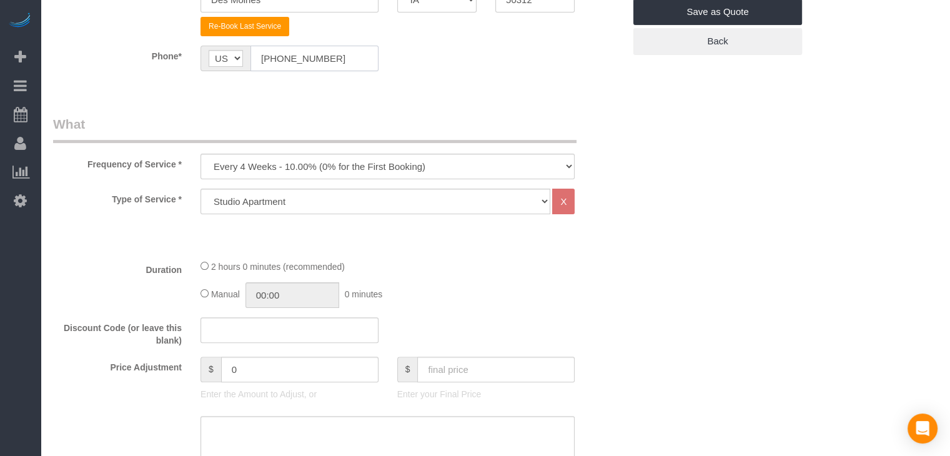
type input "[PHONE_NUMBER]"
drag, startPoint x: 413, startPoint y: 168, endPoint x: 412, endPoint y: 176, distance: 7.5
click at [413, 168] on select "Every 6 Weeks (0% for the First Booking) One Time Every 8 Weeks (0% for the Fir…" at bounding box center [388, 167] width 374 height 26
select select "object:1727"
click at [201, 154] on select "Every 6 Weeks (0% for the First Booking) One Time Every 8 Weeks (0% for the Fir…" at bounding box center [388, 167] width 374 height 26
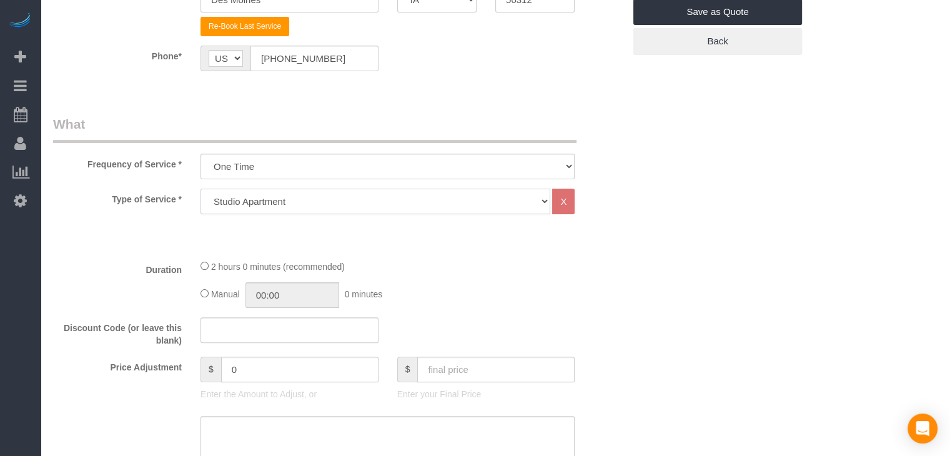
drag, startPoint x: 404, startPoint y: 196, endPoint x: 403, endPoint y: 209, distance: 13.8
click at [404, 196] on select "Studio Apartment 1 Bedroom Home 2 Bedroom Home 3 Bedroom Home 4 Bedroom Home 5 …" at bounding box center [376, 202] width 350 height 26
select select "25"
click at [201, 189] on select "Studio Apartment 1 Bedroom Home 2 Bedroom Home 3 Bedroom Home 4 Bedroom Home 5 …" at bounding box center [376, 202] width 350 height 26
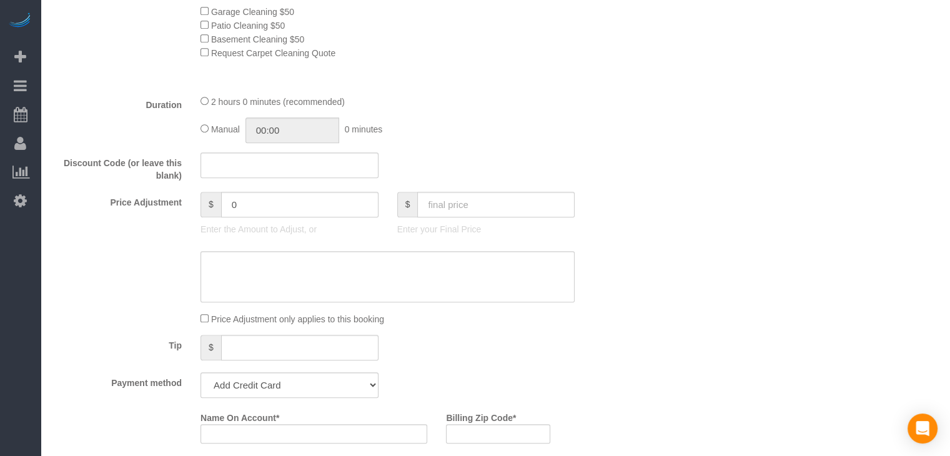
scroll to position [787, 0]
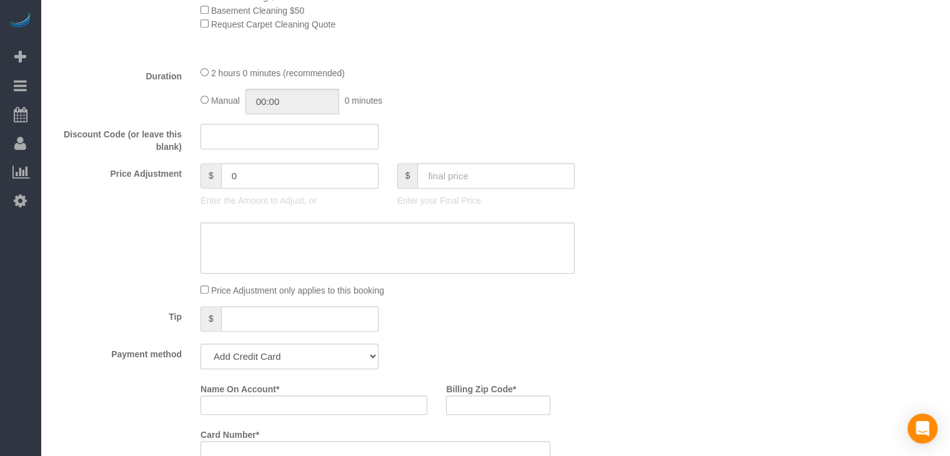
click at [199, 103] on div "2 hours 0 minutes (recommended) Manual 00:00 0 minutes" at bounding box center [387, 90] width 393 height 49
type input "02:00"
click at [491, 167] on input "text" at bounding box center [495, 176] width 157 height 26
type input "80"
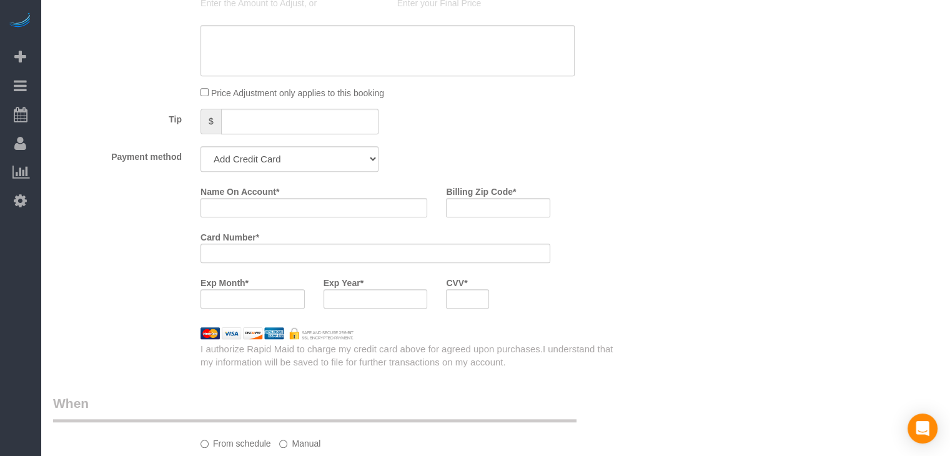
scroll to position [999, 0]
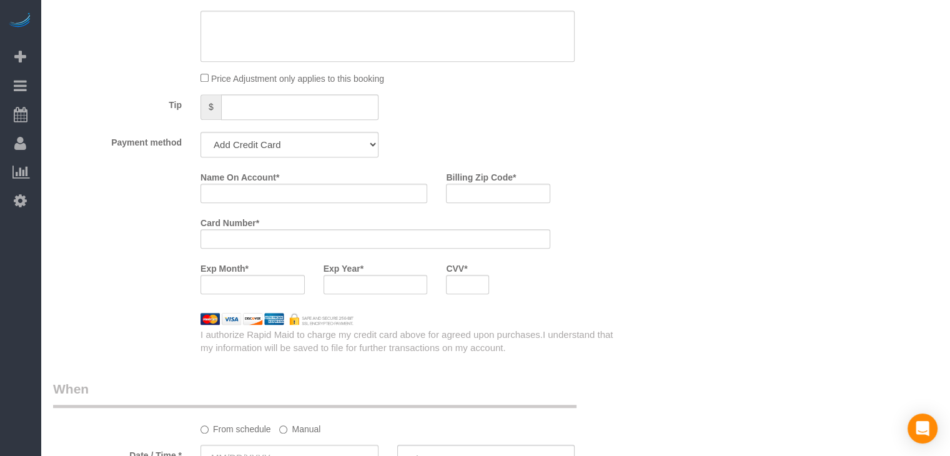
type input "-59"
click at [270, 153] on select "Add Credit Card Cash Check Paypal" at bounding box center [290, 145] width 178 height 26
select select "string:check"
click at [201, 136] on select "Add Credit Card Cash Check Paypal" at bounding box center [290, 145] width 178 height 26
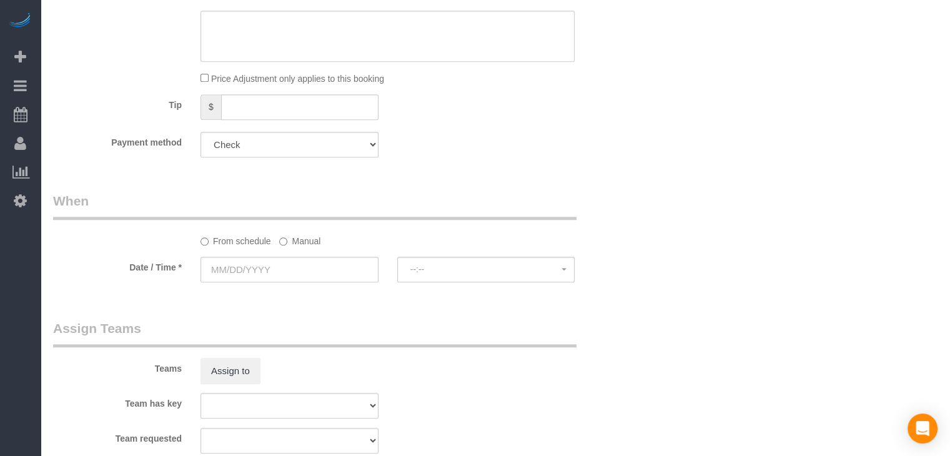
click at [279, 245] on div "From schedule Manual" at bounding box center [387, 239] width 393 height 17
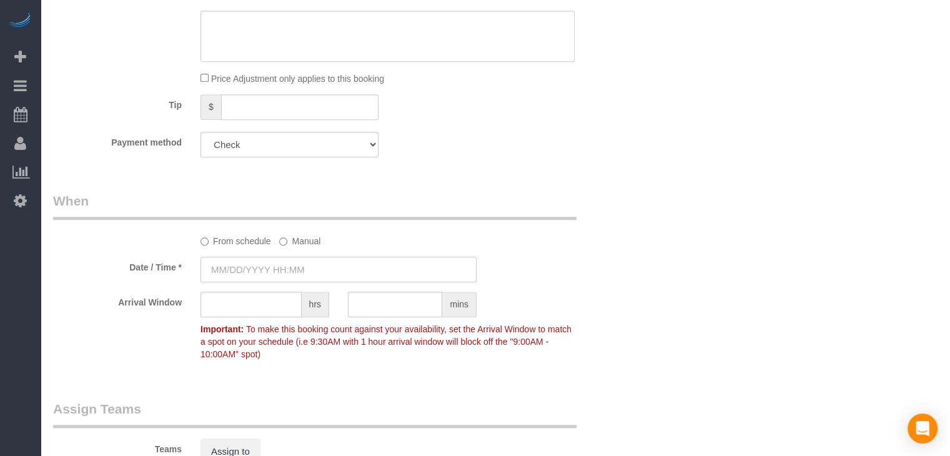
click at [271, 267] on input "text" at bounding box center [339, 270] width 276 height 26
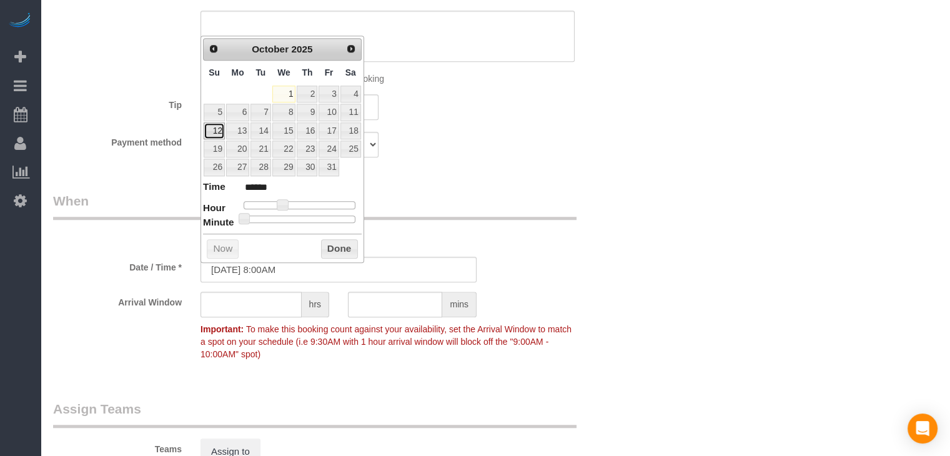
click at [216, 131] on link "12" at bounding box center [214, 130] width 21 height 17
type input "10/12/2025 9:00AM"
type input "******"
type input "10/12/2025 10:00AM"
type input "*******"
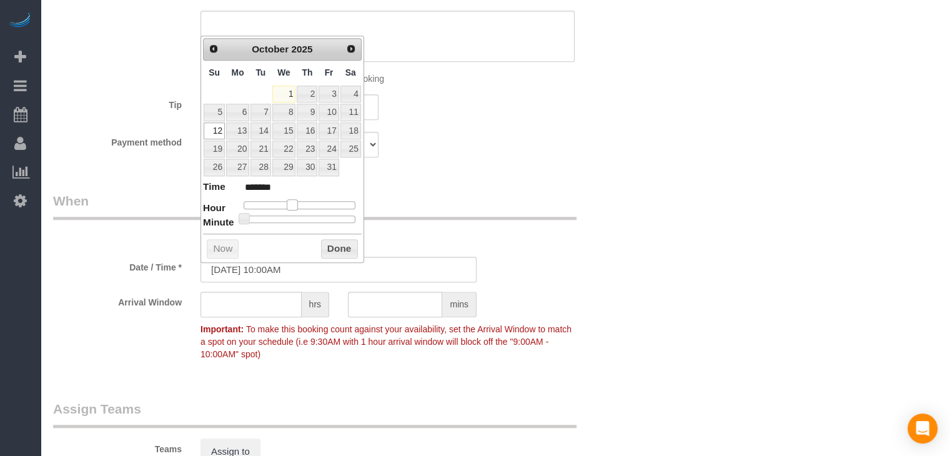
drag, startPoint x: 282, startPoint y: 204, endPoint x: 293, endPoint y: 205, distance: 10.6
click at [293, 205] on span at bounding box center [292, 204] width 11 height 11
click at [345, 246] on button "Done" at bounding box center [339, 249] width 37 height 20
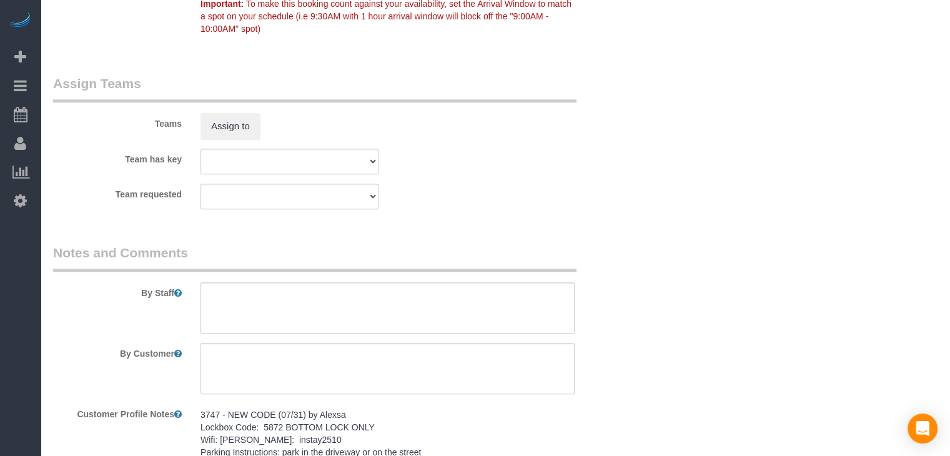
scroll to position [1424, 0]
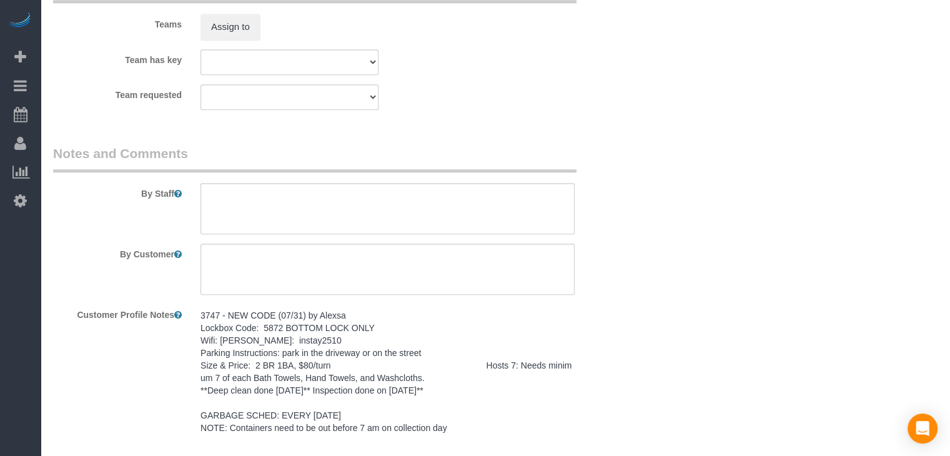
click at [400, 343] on pre "3747 - NEW CODE (07/31) by Alexsa Lockbox Code: 5872 BOTTOM LOCK ONLY Wifi: Hig…" at bounding box center [388, 371] width 374 height 125
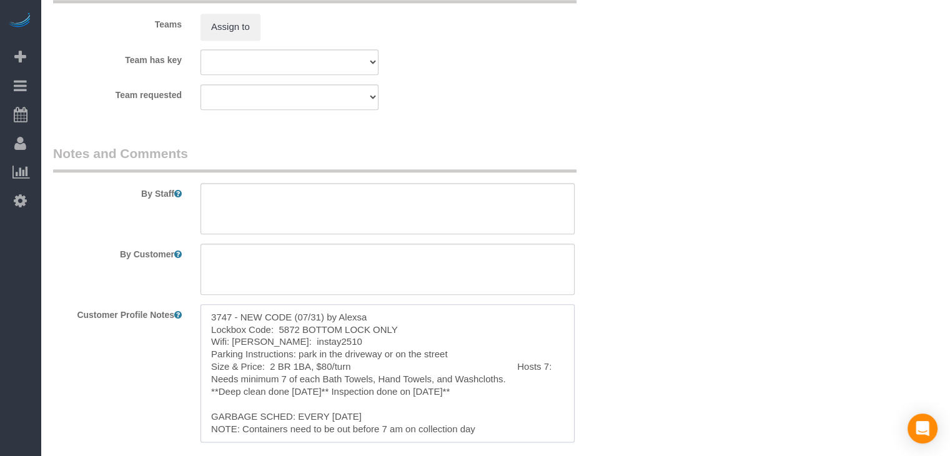
click at [380, 372] on textarea "3747 - NEW CODE (07/31) by Alexsa Lockbox Code: 5872 BOTTOM LOCK ONLY Wifi: Hig…" at bounding box center [388, 373] width 374 height 138
click at [388, 228] on textarea at bounding box center [388, 208] width 374 height 51
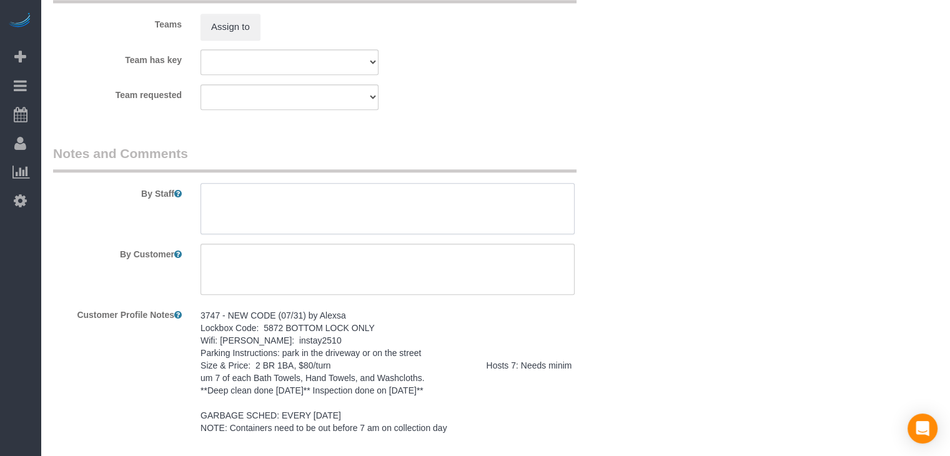
paste textarea "3747 - NEW CODE (07/31) by Alexsa Lockbox Code: 5872 BOTTOM LOCK ONLY Wifi: Hig…"
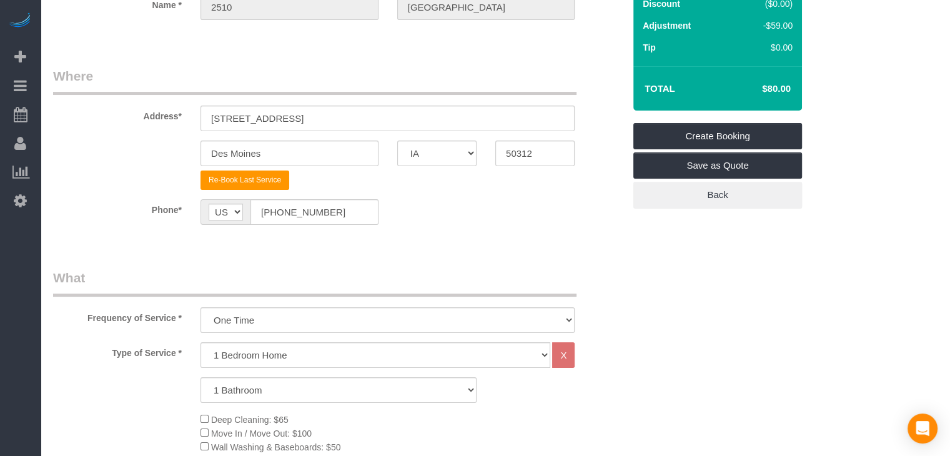
scroll to position [117, 0]
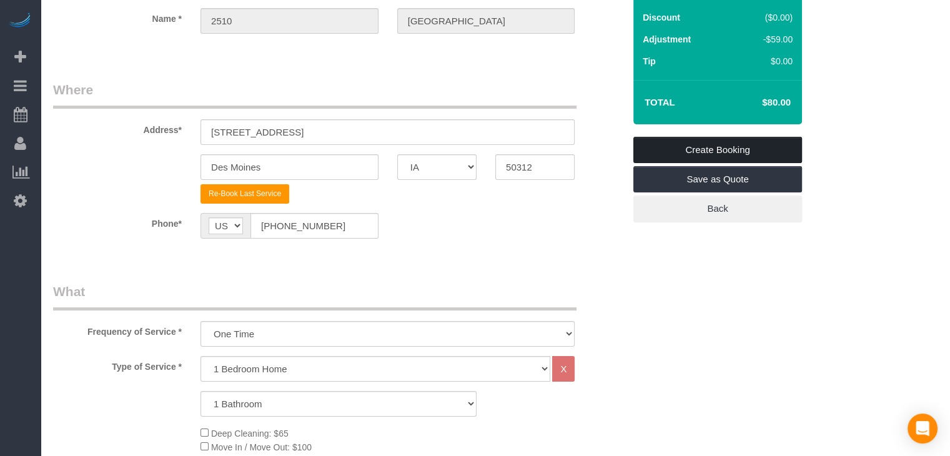
type textarea "3747 - NEW CODE (07/31) by Alexsa Lockbox Code: 5872 BOTTOM LOCK ONLY Wifi: Hig…"
click at [774, 143] on link "Create Booking" at bounding box center [718, 150] width 169 height 26
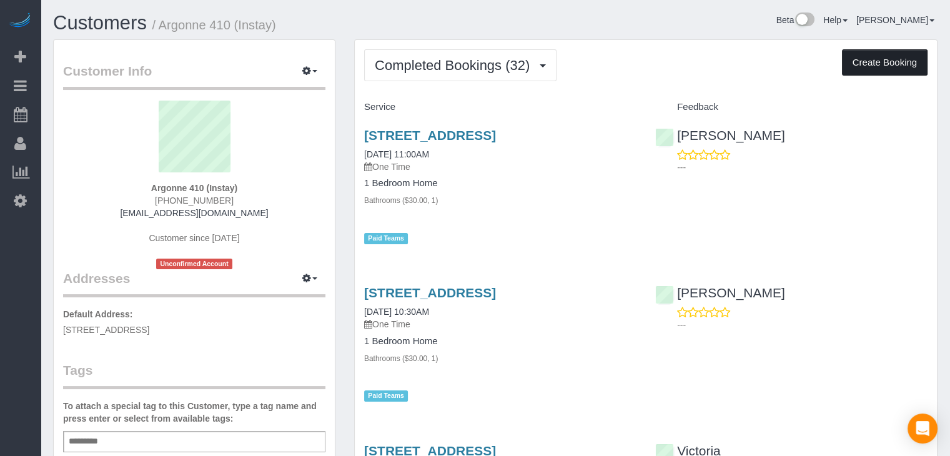
click at [906, 69] on button "Create Booking" at bounding box center [885, 62] width 86 height 26
select select "IA"
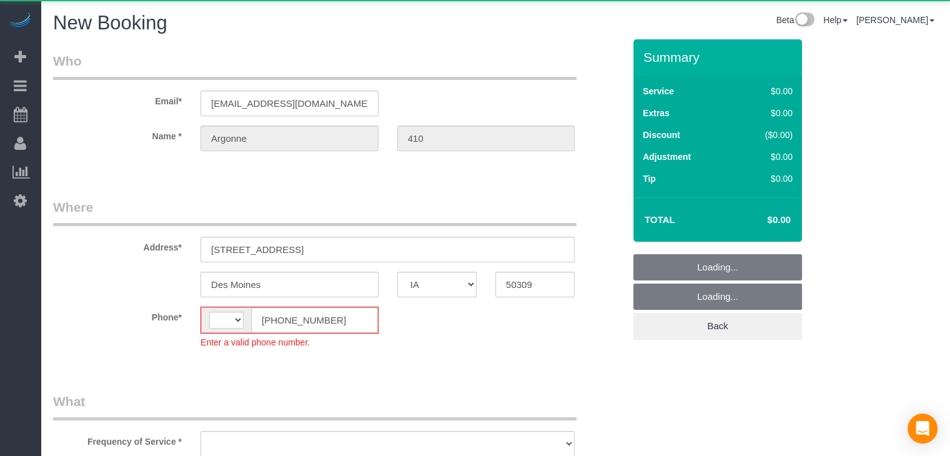
select select "string:[GEOGRAPHIC_DATA]"
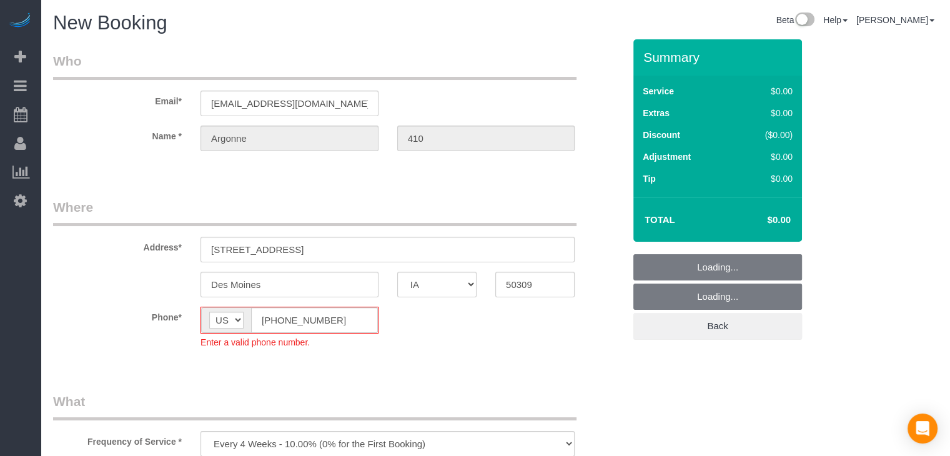
select select "object:1722"
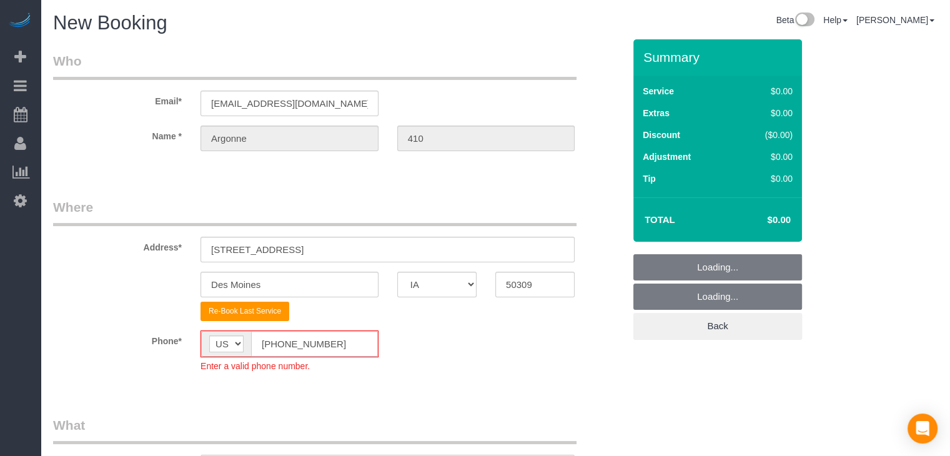
click at [276, 338] on input "[PHONE_NUMBER]" at bounding box center [314, 344] width 127 height 26
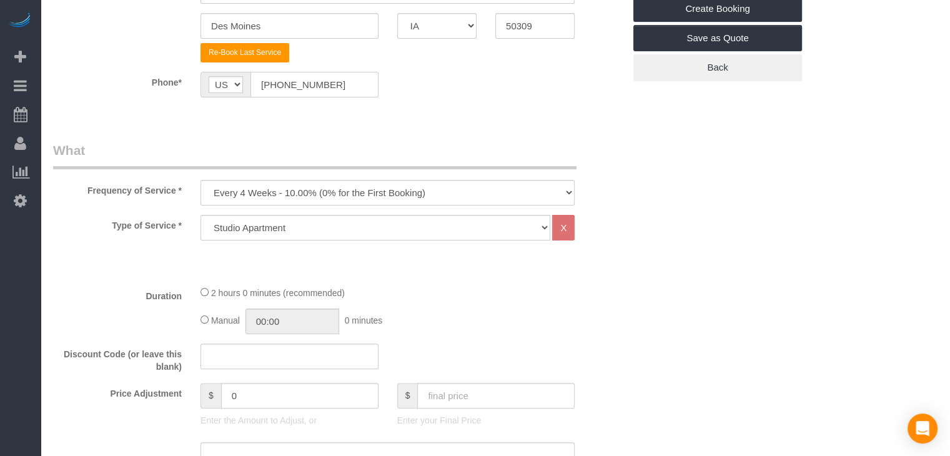
scroll to position [267, 0]
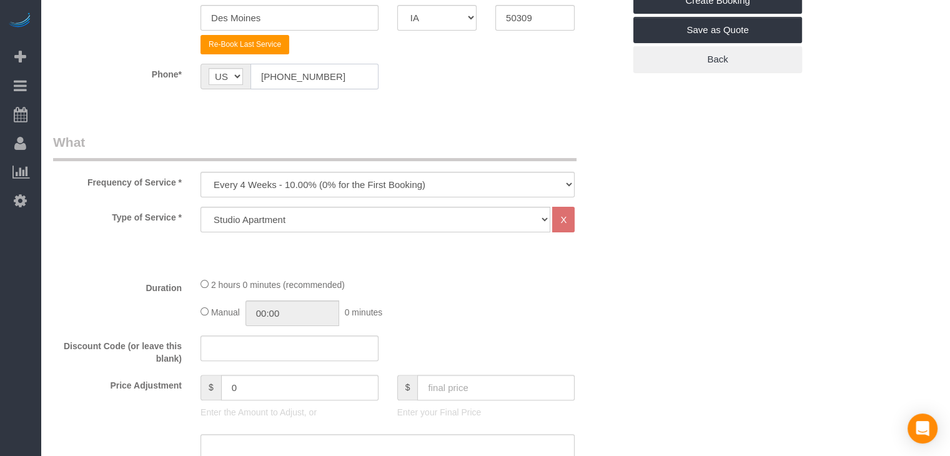
type input "[PHONE_NUMBER]"
click at [426, 186] on select "Every 6 Weeks (0% for the First Booking) One Time Every 8 Weeks (0% for the Fir…" at bounding box center [388, 185] width 374 height 26
select select "object:1724"
click at [201, 172] on select "Every 6 Weeks (0% for the First Booking) One Time Every 8 Weeks (0% for the Fir…" at bounding box center [388, 185] width 374 height 26
click at [337, 217] on select "Studio Apartment 1 Bedroom Home 2 Bedroom Home 3 Bedroom Home 4 Bedroom Home 5 …" at bounding box center [376, 220] width 350 height 26
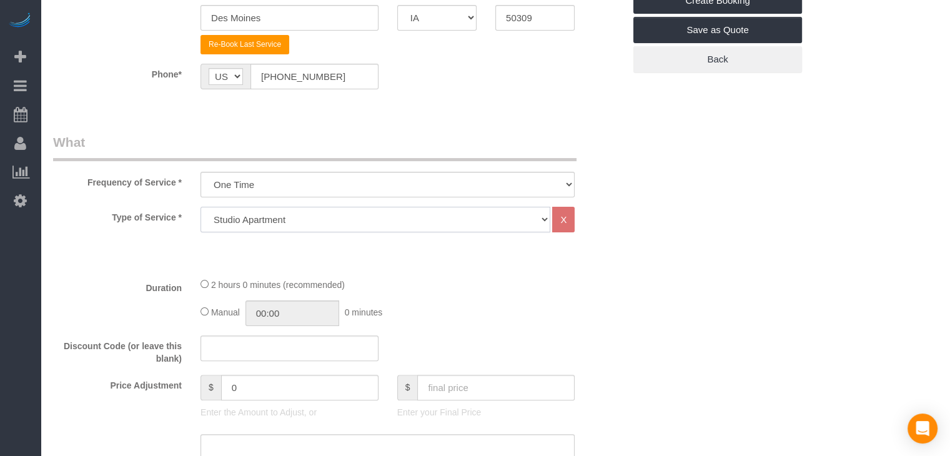
select select "25"
click at [201, 207] on select "Studio Apartment 1 Bedroom Home 2 Bedroom Home 3 Bedroom Home 4 Bedroom Home 5 …" at bounding box center [376, 220] width 350 height 26
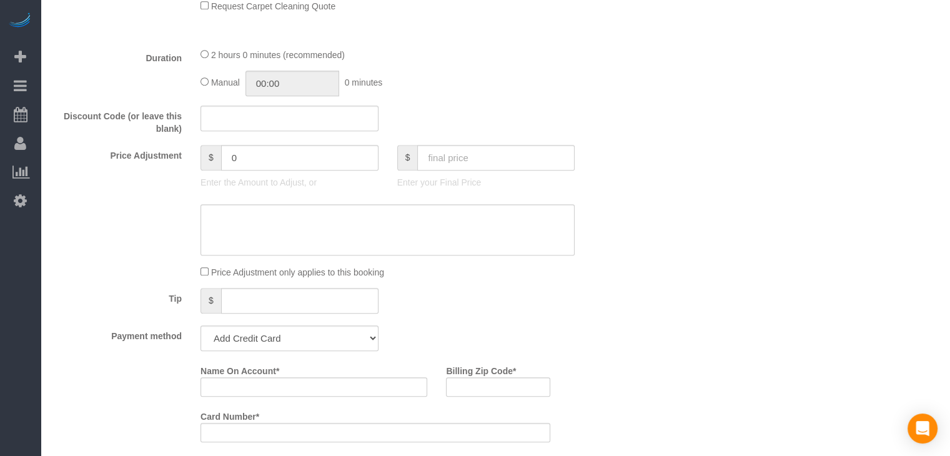
scroll to position [810, 0]
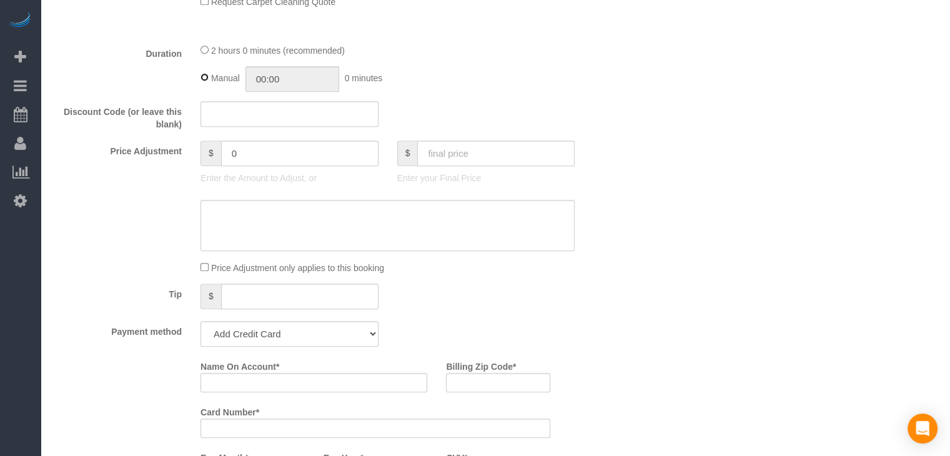
type input "02:00"
click at [505, 156] on input "text" at bounding box center [495, 154] width 157 height 26
type input "70"
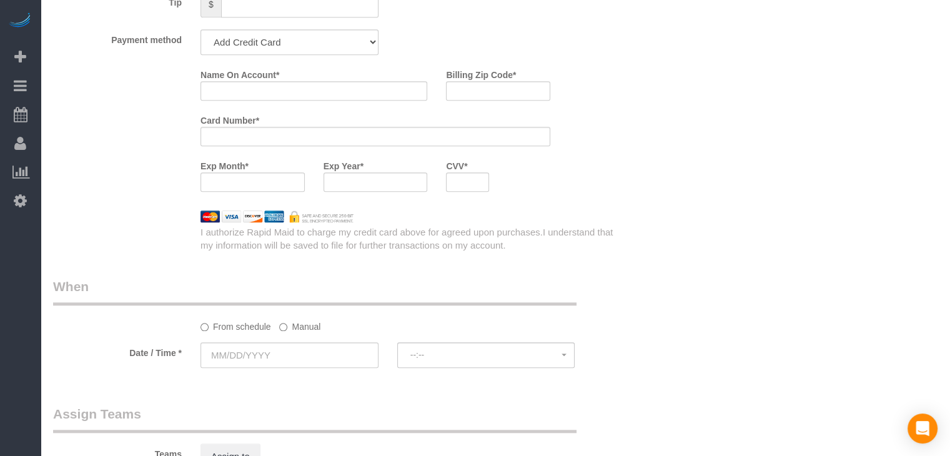
scroll to position [1120, 0]
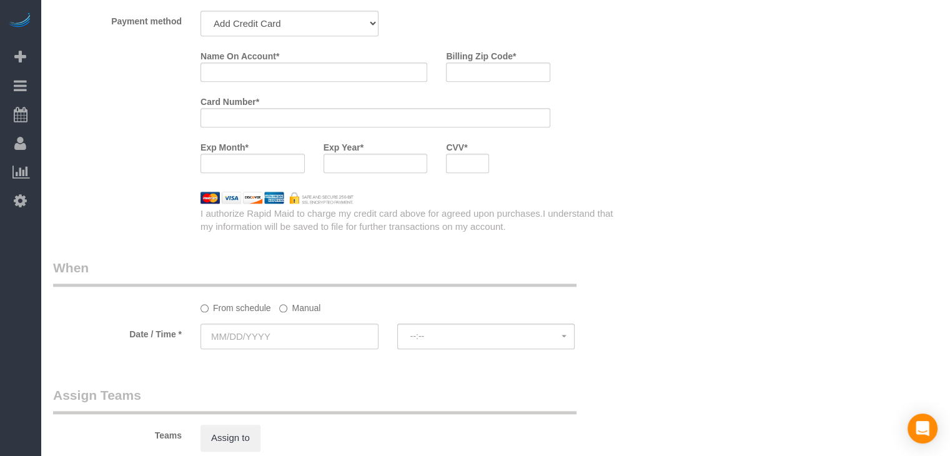
type input "-69"
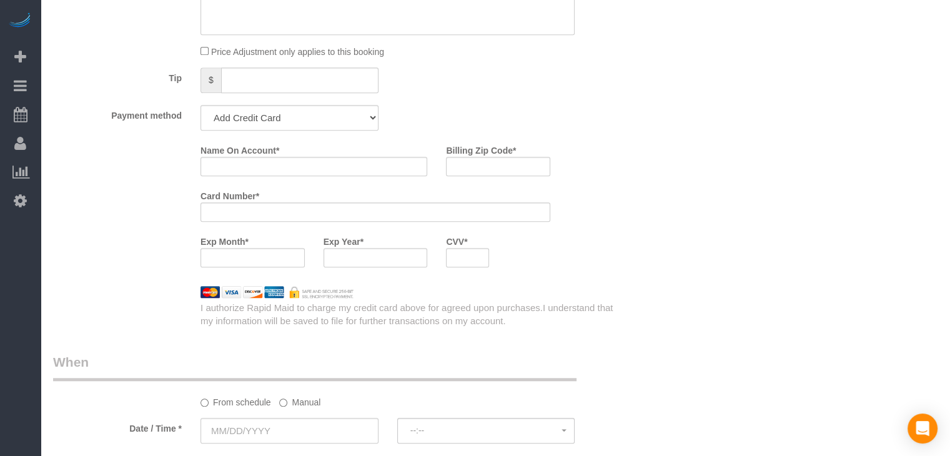
scroll to position [985, 0]
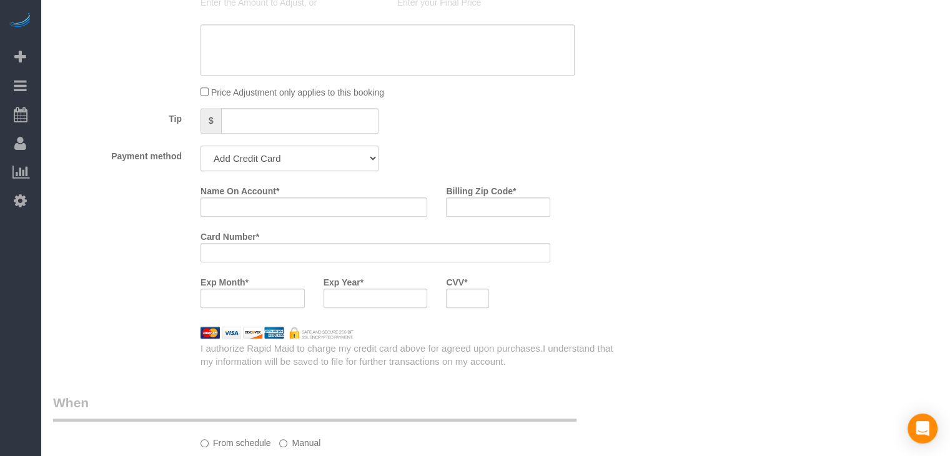
click at [274, 166] on select "Add Credit Card Cash Check Paypal" at bounding box center [290, 159] width 178 height 26
select select "string:check"
click at [201, 149] on select "Add Credit Card Cash Check Paypal" at bounding box center [290, 159] width 178 height 26
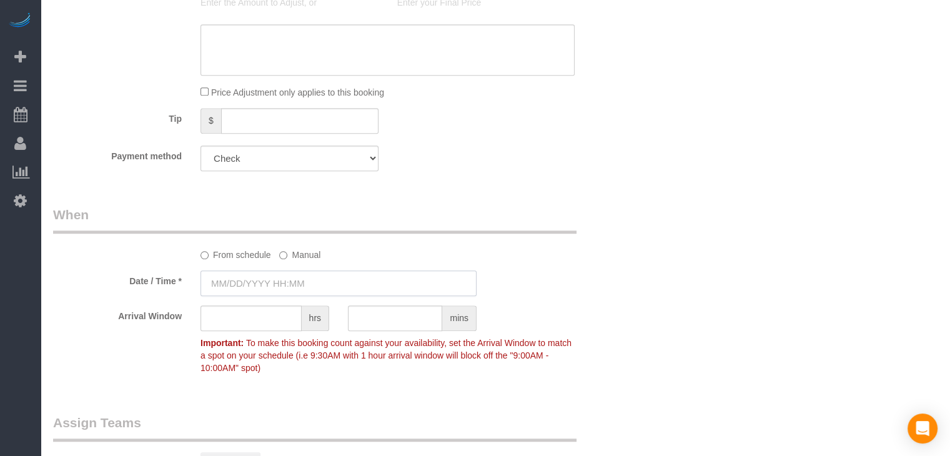
click at [260, 284] on input "text" at bounding box center [339, 284] width 276 height 26
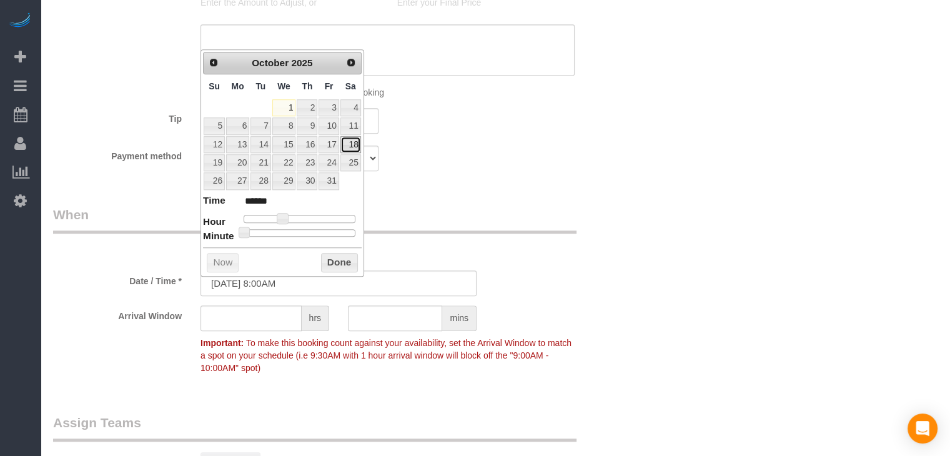
click at [350, 141] on link "18" at bounding box center [351, 144] width 21 height 17
type input "10/18/2025 9:00AM"
type input "******"
type input "10/18/2025 10:00AM"
type input "*******"
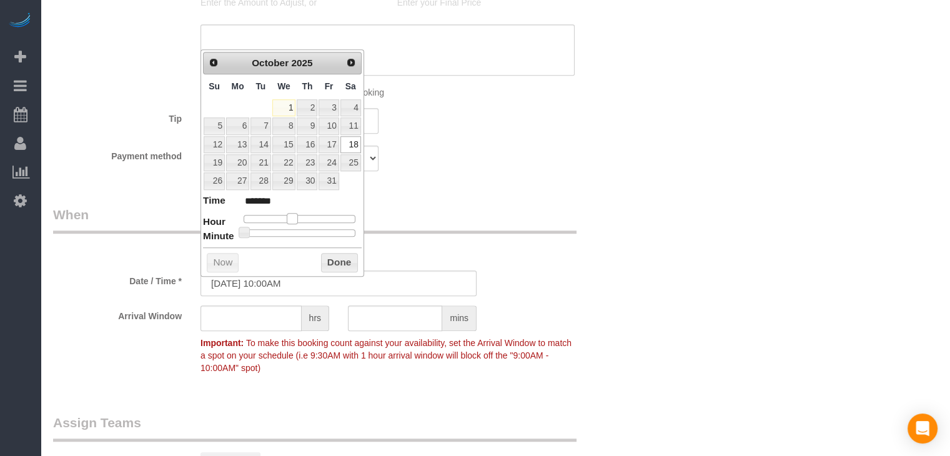
drag, startPoint x: 283, startPoint y: 215, endPoint x: 295, endPoint y: 216, distance: 11.9
click at [295, 216] on span at bounding box center [292, 218] width 11 height 11
click at [344, 266] on button "Done" at bounding box center [339, 263] width 37 height 20
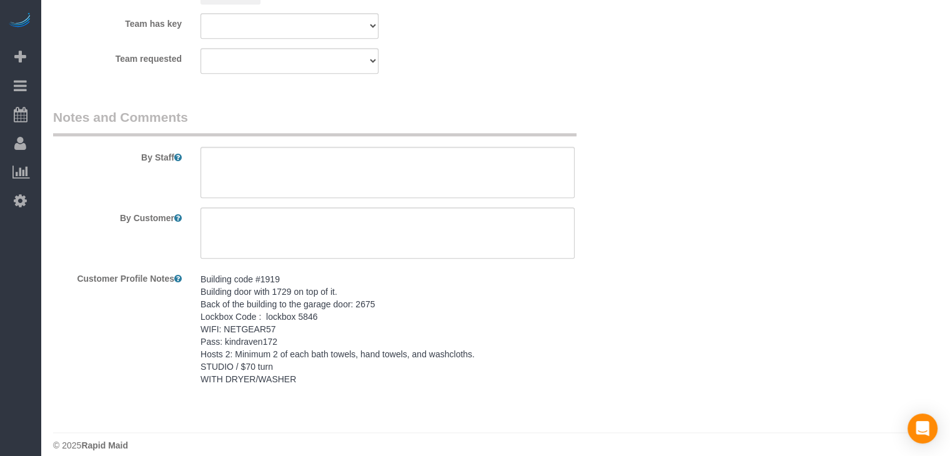
scroll to position [1465, 0]
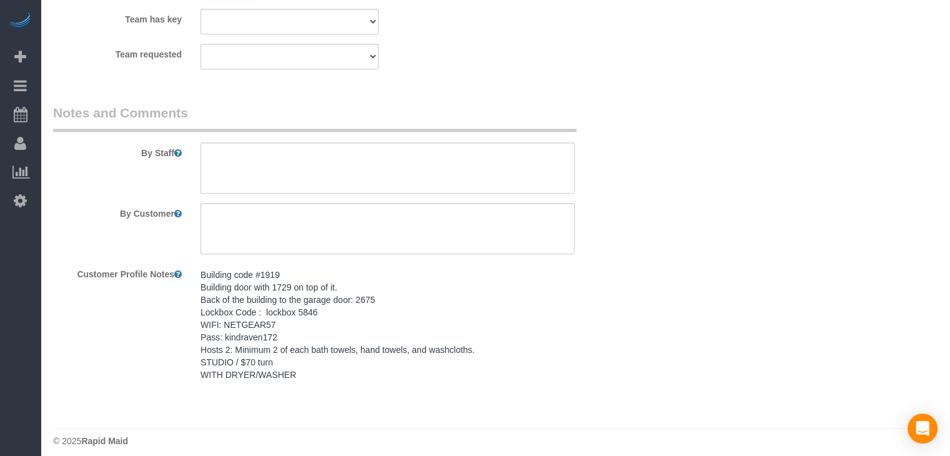
click at [287, 343] on pre "Building code #1919 Building door with 1729 on top of it. Back of the building …" at bounding box center [388, 325] width 374 height 112
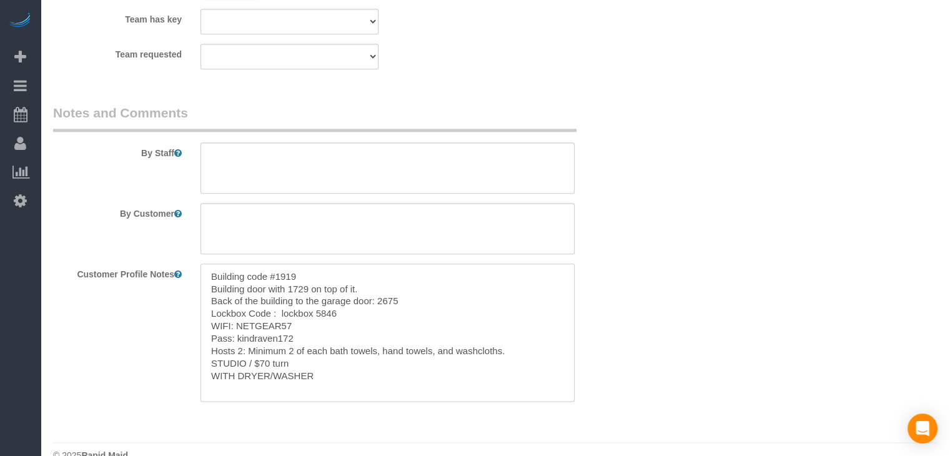
click at [297, 316] on textarea "Building code #1919 Building door with 1729 on top of it. Back of the building …" at bounding box center [388, 333] width 374 height 138
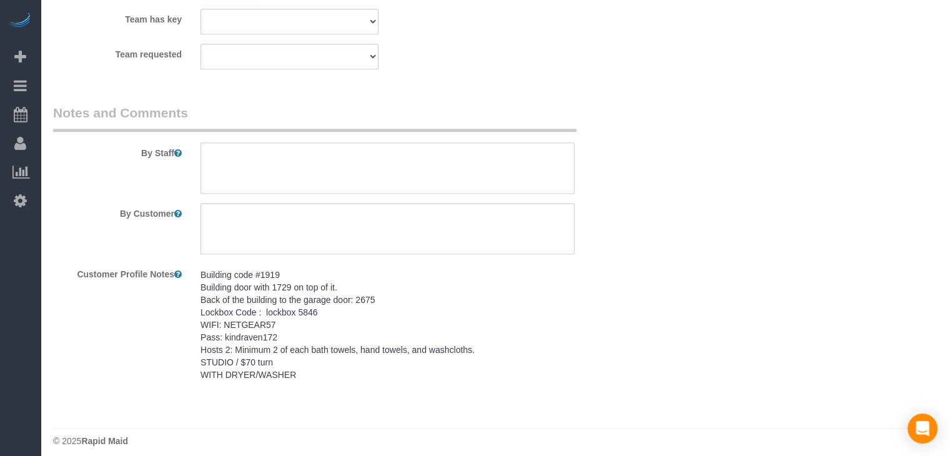
click at [342, 152] on textarea at bounding box center [388, 167] width 374 height 51
paste textarea "Building code #1919 Building door with 1729 on top of it. Back of the building …"
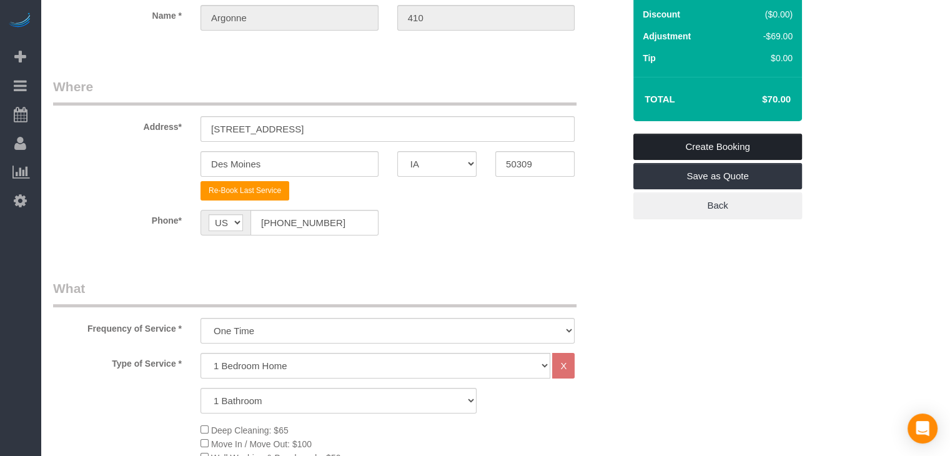
scroll to position [123, 0]
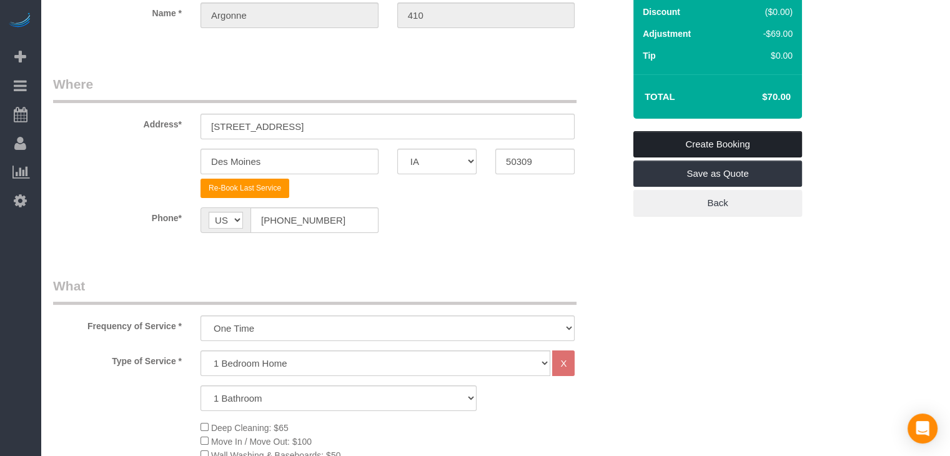
type textarea "Building code #1919 Building door with 1729 on top of it. Back of the building …"
click at [775, 147] on link "Create Booking" at bounding box center [718, 144] width 169 height 26
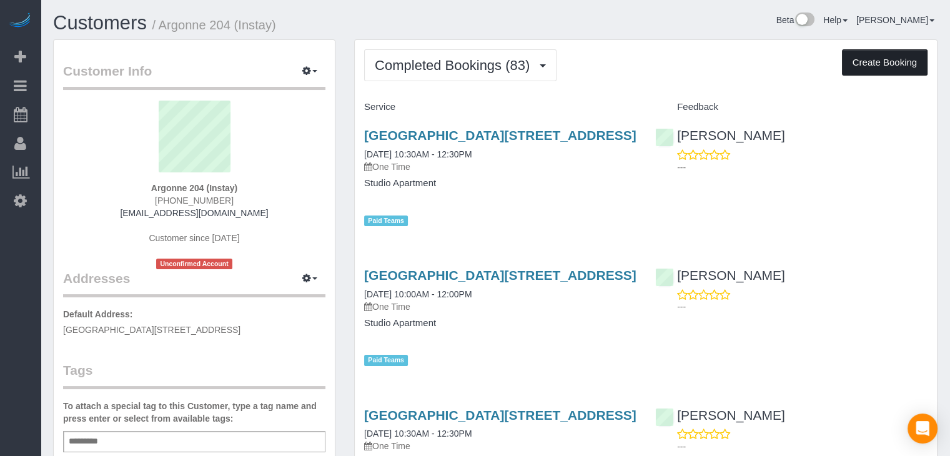
click at [904, 67] on button "Create Booking" at bounding box center [885, 62] width 86 height 26
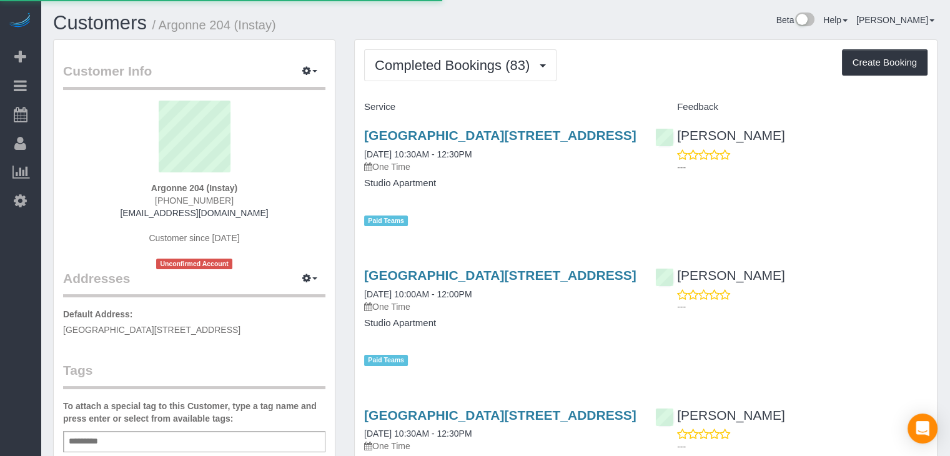
select select "IA"
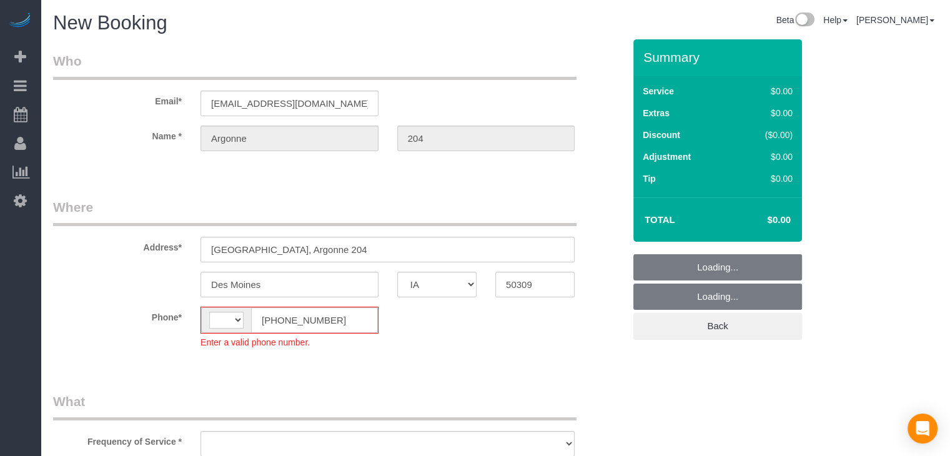
select select "string:US"
select select "object:1696"
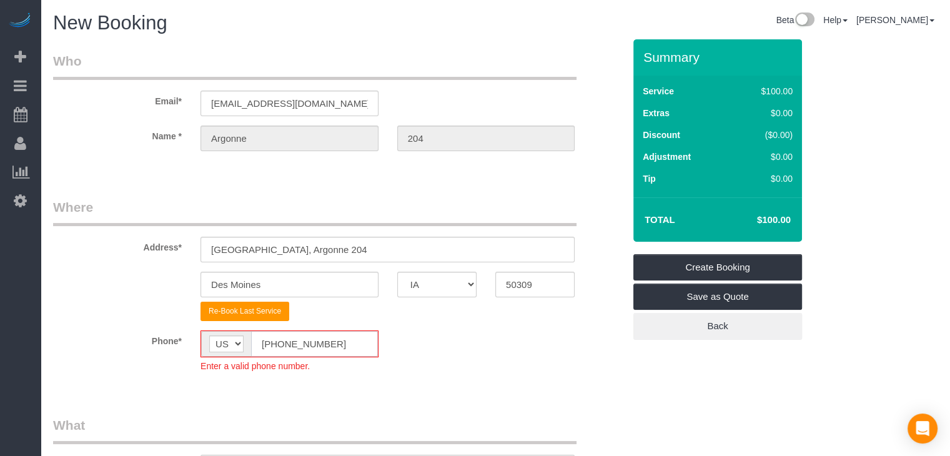
click at [275, 351] on input "[PHONE_NUMBER]" at bounding box center [314, 344] width 127 height 26
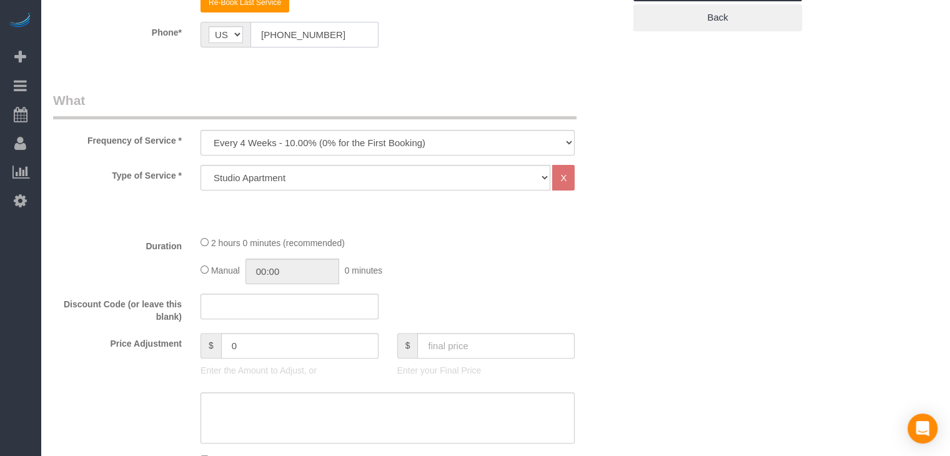
scroll to position [357, 0]
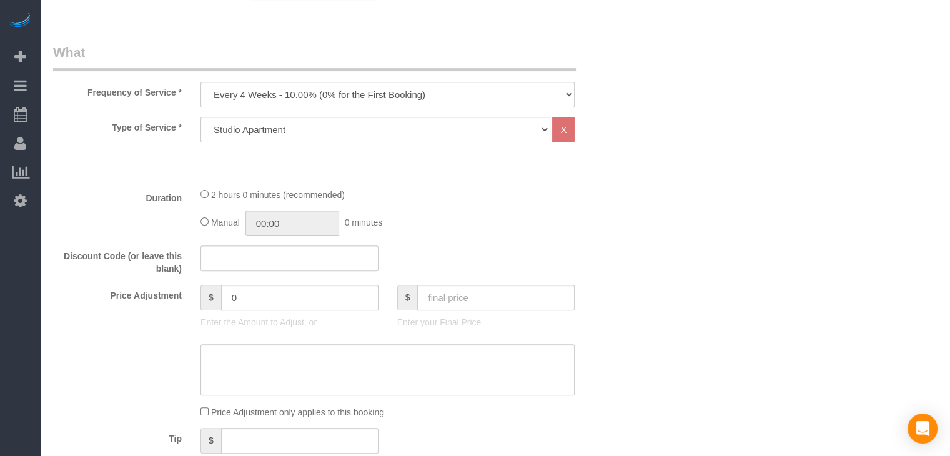
type input "[PHONE_NUMBER]"
click at [419, 91] on select "Every 6 Weeks (0% for the First Booking) One Time Every 8 Weeks (0% for the Fir…" at bounding box center [388, 95] width 374 height 26
select select "object:1698"
click at [201, 82] on select "Every 6 Weeks (0% for the First Booking) One Time Every 8 Weeks (0% for the Fir…" at bounding box center [388, 95] width 374 height 26
type input "02:00"
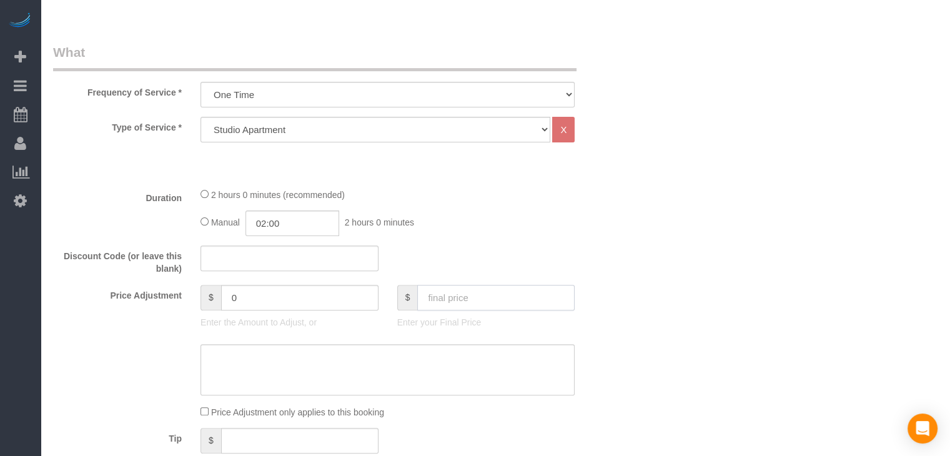
click at [479, 292] on input "text" at bounding box center [495, 298] width 157 height 26
type input "70"
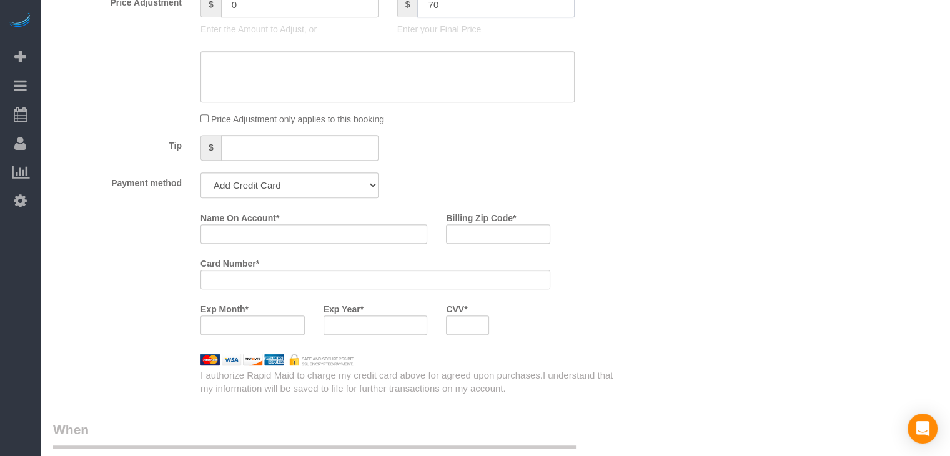
type input "-30"
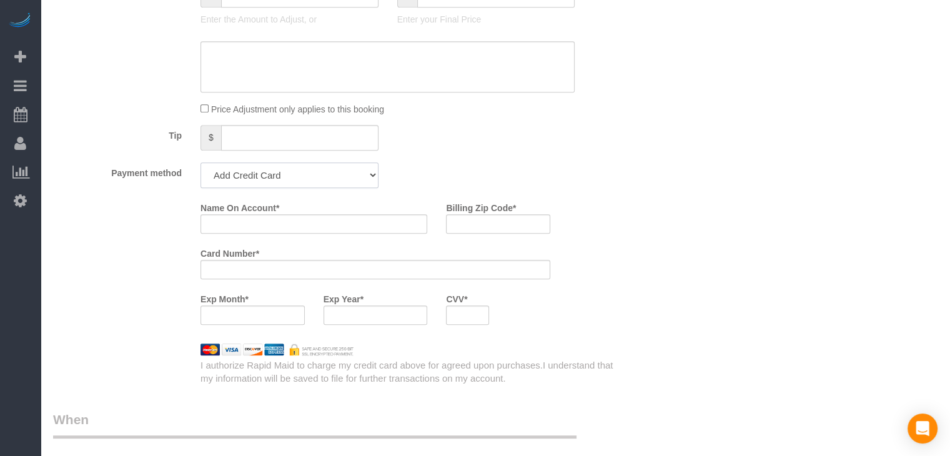
click at [280, 168] on select "Add Credit Card Cash Check Paypal" at bounding box center [290, 175] width 178 height 26
click at [201, 162] on select "Add Credit Card Cash Check Paypal" at bounding box center [290, 175] width 178 height 26
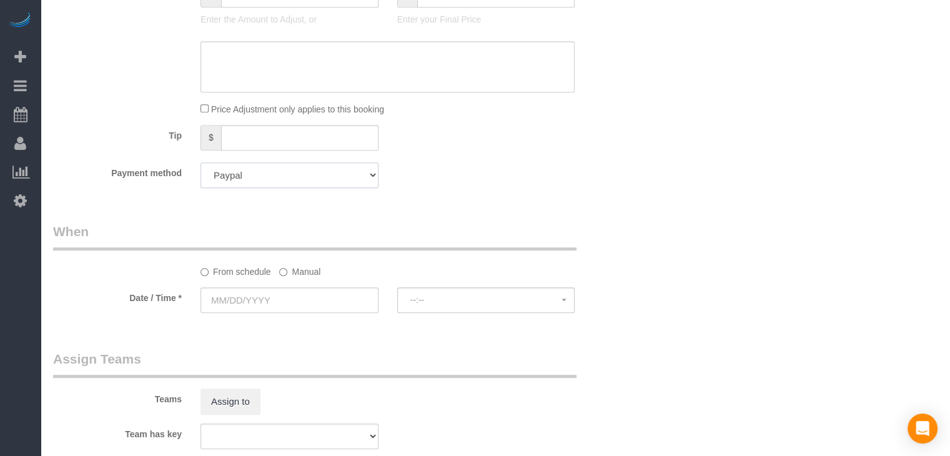
drag, startPoint x: 282, startPoint y: 171, endPoint x: 281, endPoint y: 186, distance: 14.4
click at [282, 171] on select "Add Credit Card Cash Check Paypal" at bounding box center [290, 175] width 178 height 26
select select "string:check"
click at [201, 162] on select "Add Credit Card Cash Check Paypal" at bounding box center [290, 175] width 178 height 26
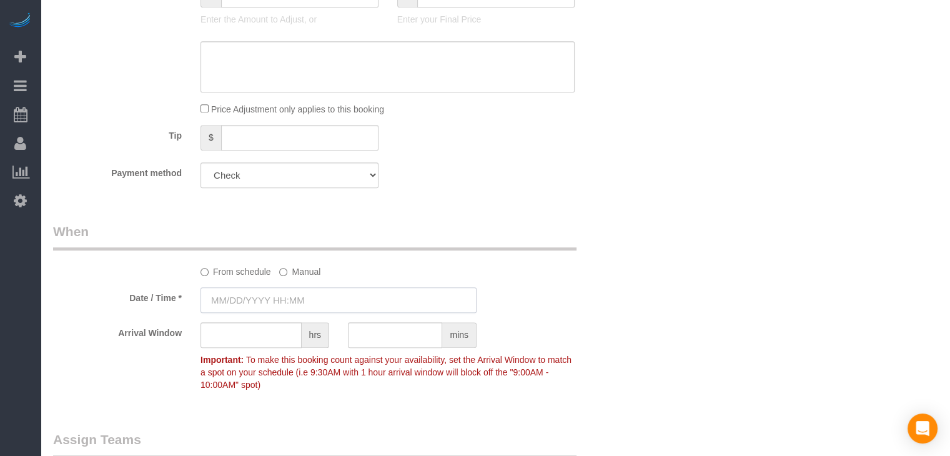
click at [281, 298] on input "text" at bounding box center [339, 300] width 276 height 26
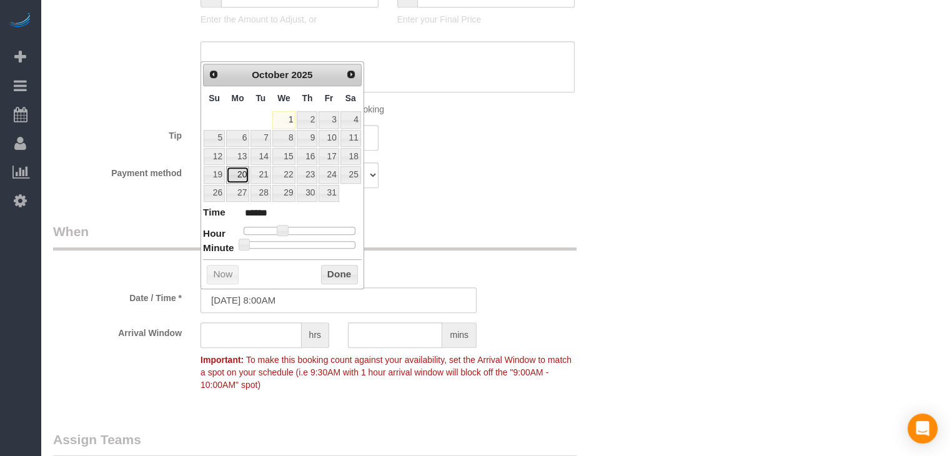
click at [242, 173] on link "20" at bounding box center [237, 174] width 23 height 17
type input "10/20/2025 9:00AM"
type input "******"
type input "10/20/2025 10:00AM"
type input "*******"
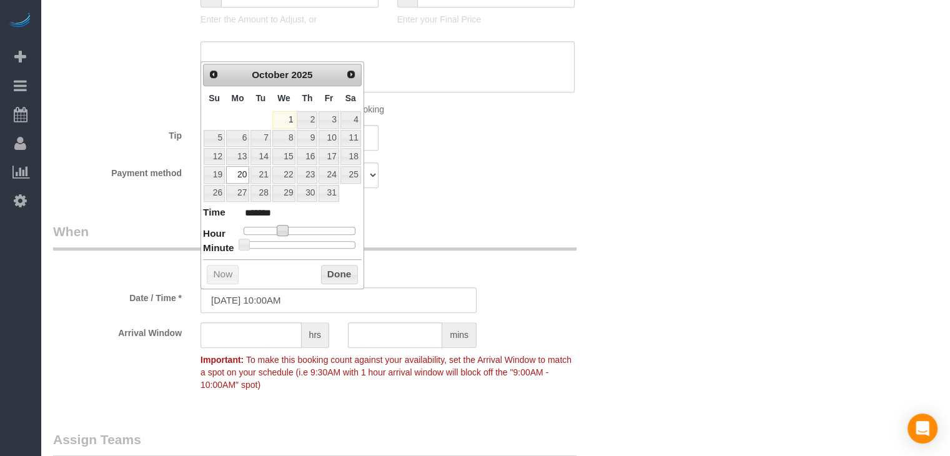
type input "10/20/2025 11:00AM"
type input "*******"
type input "10/20/2025 10:00AM"
type input "*******"
drag, startPoint x: 280, startPoint y: 230, endPoint x: 291, endPoint y: 231, distance: 10.7
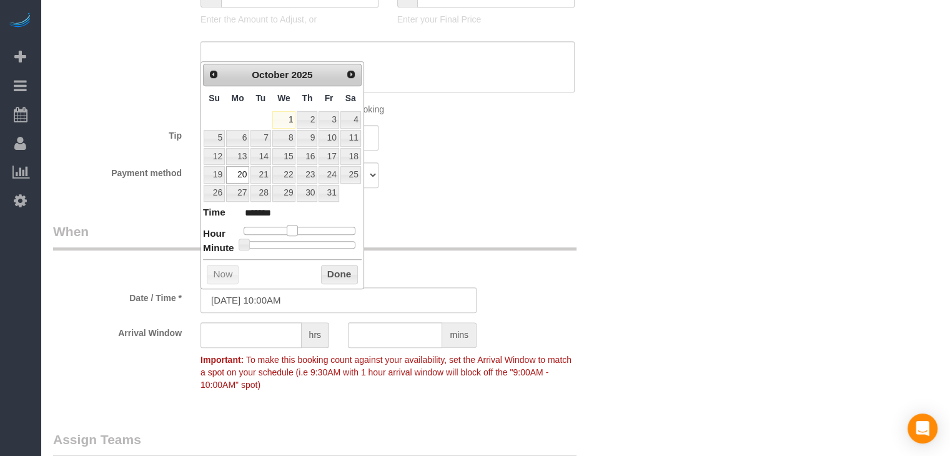
click at [291, 231] on span at bounding box center [292, 230] width 11 height 11
click at [331, 267] on button "Done" at bounding box center [339, 275] width 37 height 20
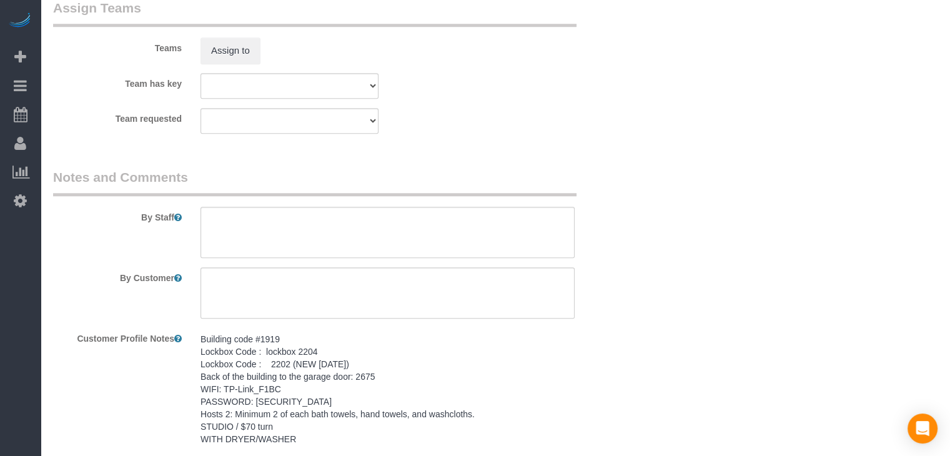
scroll to position [1164, 0]
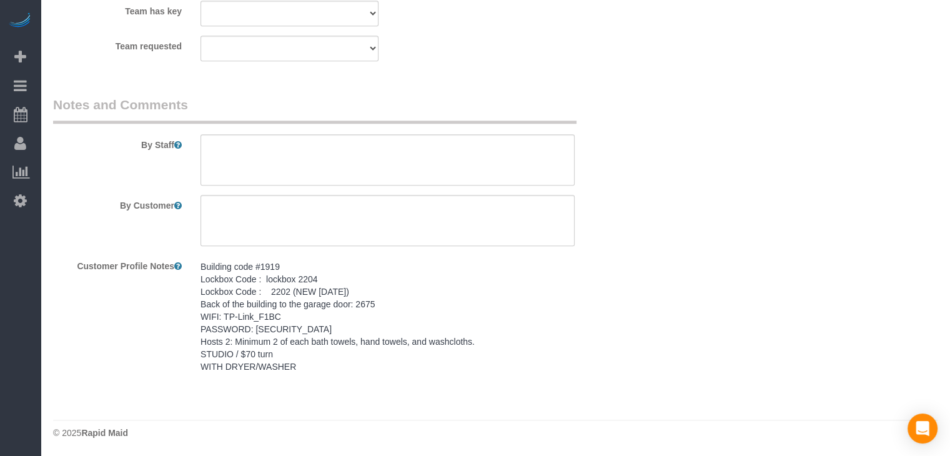
click at [361, 350] on pre "Building code #1919 Lockbox Code : lockbox 2204 Lockbox Code : 2202 (NEW 04/26/…" at bounding box center [388, 317] width 374 height 112
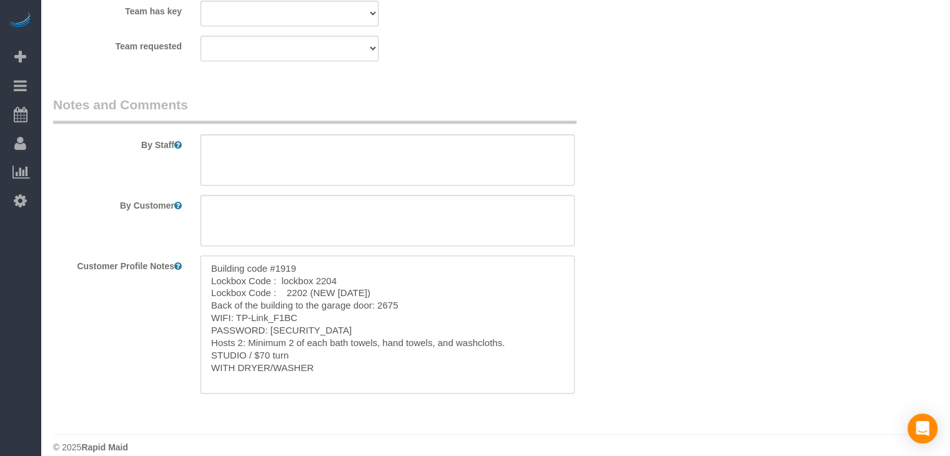
click at [302, 307] on textarea "Building code #1919 Lockbox Code : lockbox 2204 Lockbox Code : 2202 (NEW 04/26/…" at bounding box center [388, 325] width 374 height 138
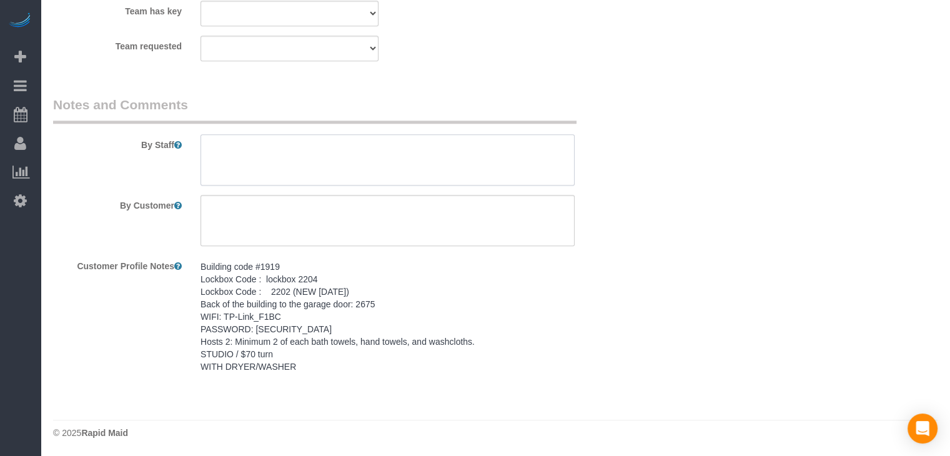
click at [320, 168] on textarea at bounding box center [388, 159] width 374 height 51
paste textarea "Building code #1919 Lockbox Code : lockbox 2204 Lockbox Code : 2202 (NEW 04/26/…"
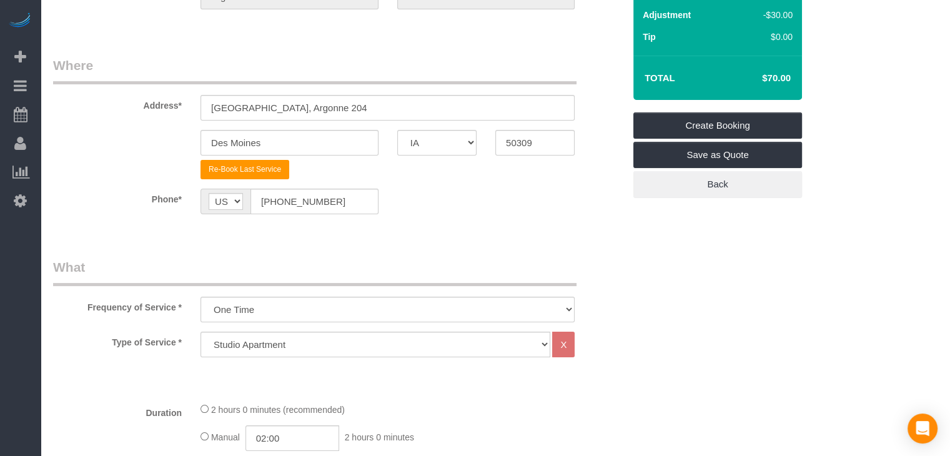
scroll to position [125, 0]
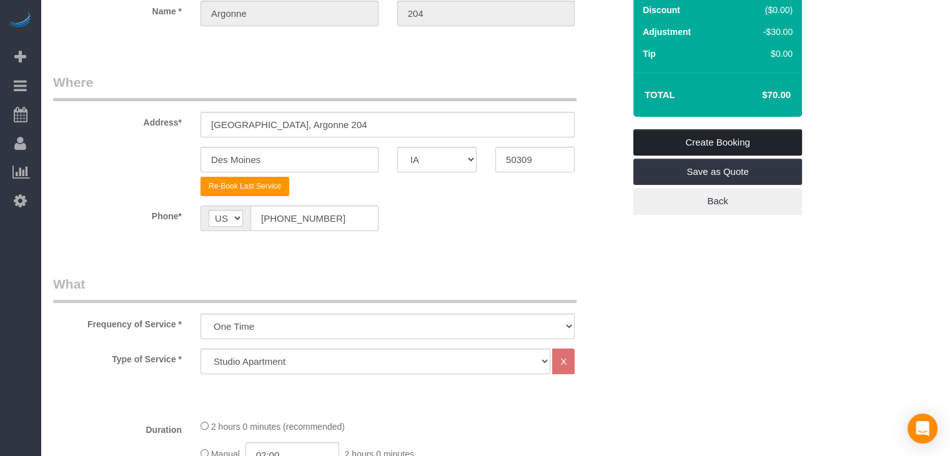
type textarea "Building code #1919 Lockbox Code : lockbox 2204 Lockbox Code : 2202 (NEW 04/26/…"
click at [697, 146] on link "Create Booking" at bounding box center [718, 142] width 169 height 26
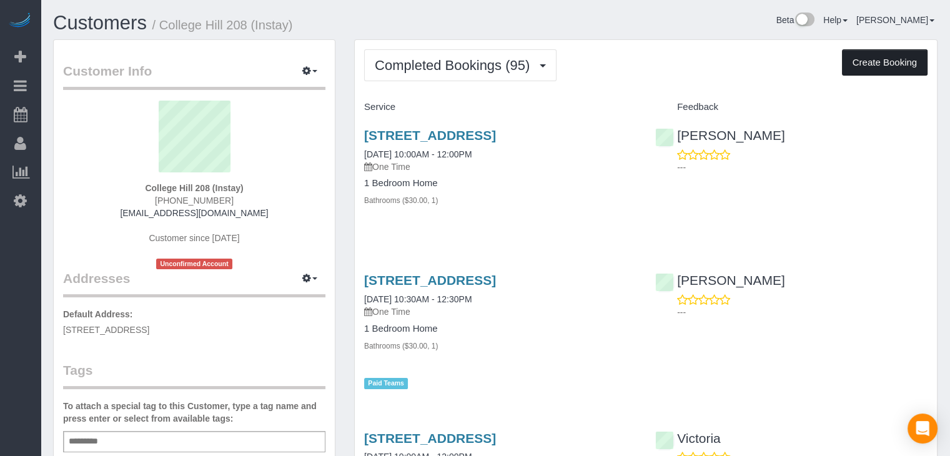
click at [870, 65] on button "Create Booking" at bounding box center [885, 62] width 86 height 26
select select "IA"
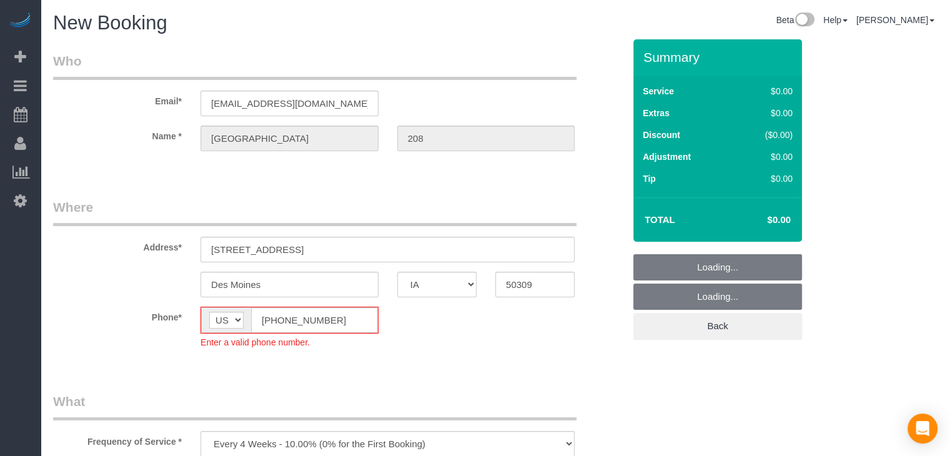
select select "object:1741"
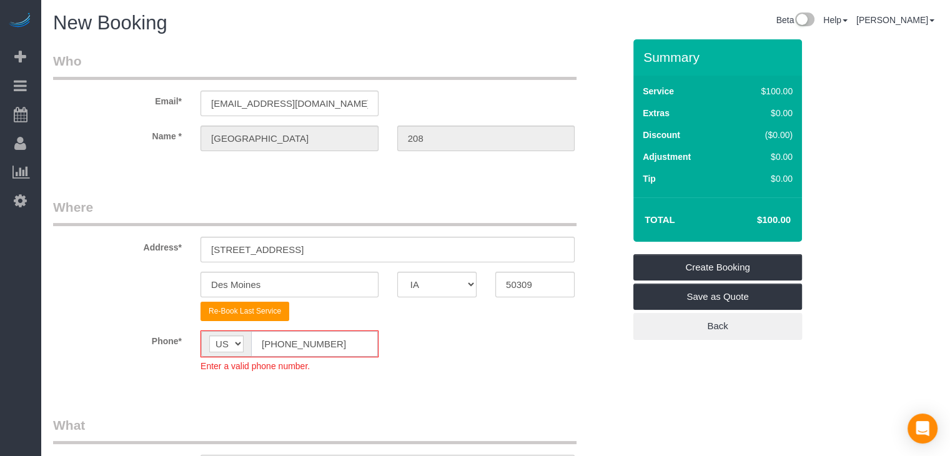
click at [277, 347] on input "[PHONE_NUMBER]" at bounding box center [314, 344] width 127 height 26
click at [274, 345] on input "[PHONE_NUMBER]" at bounding box center [314, 344] width 127 height 26
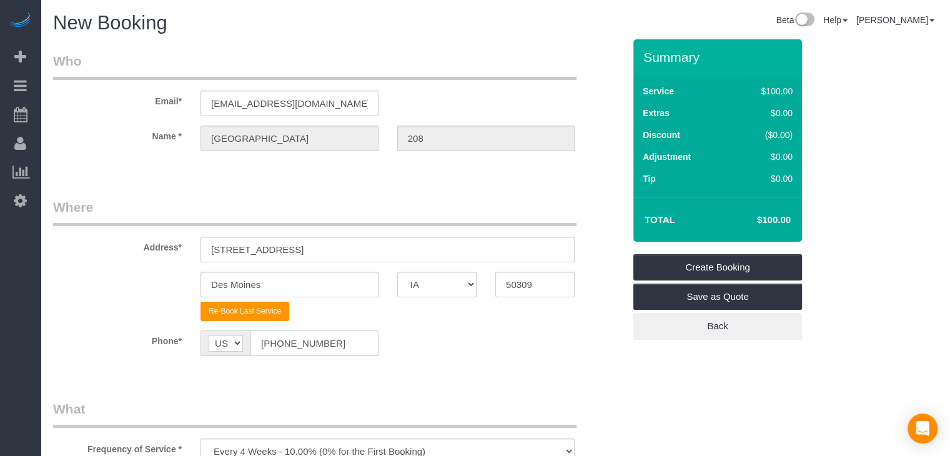
type input "[PHONE_NUMBER]"
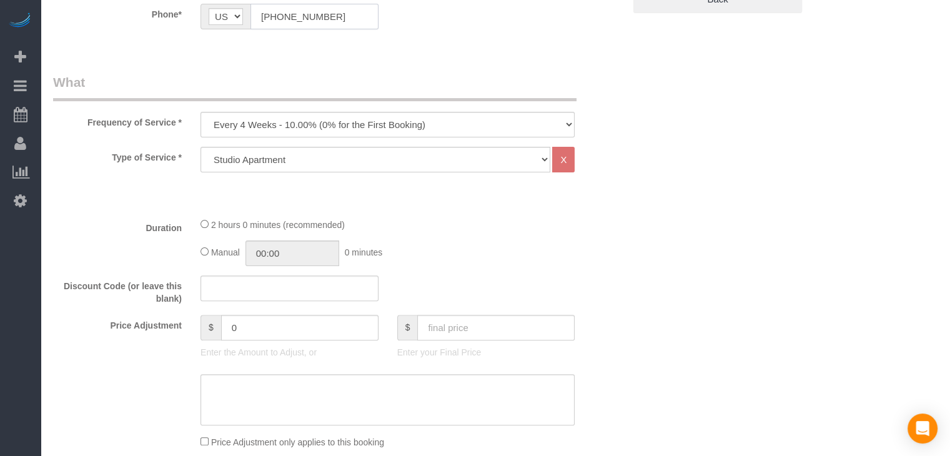
scroll to position [332, 0]
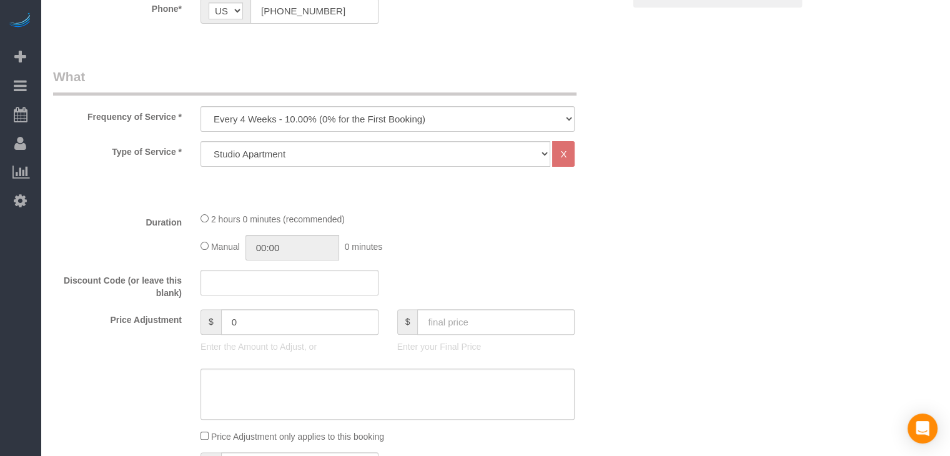
click at [199, 116] on div "Every 6 Weeks (0% for the First Booking) One Time Every 8 Weeks (0% for the Fir…" at bounding box center [387, 119] width 393 height 26
drag, startPoint x: 229, startPoint y: 118, endPoint x: 229, endPoint y: 126, distance: 7.5
click at [229, 118] on select "Every 6 Weeks (0% for the First Booking) One Time Every 8 Weeks (0% for the Fir…" at bounding box center [388, 119] width 374 height 26
select select "object:1743"
click at [201, 106] on select "Every 6 Weeks (0% for the First Booking) One Time Every 8 Weeks (0% for the Fir…" at bounding box center [388, 119] width 374 height 26
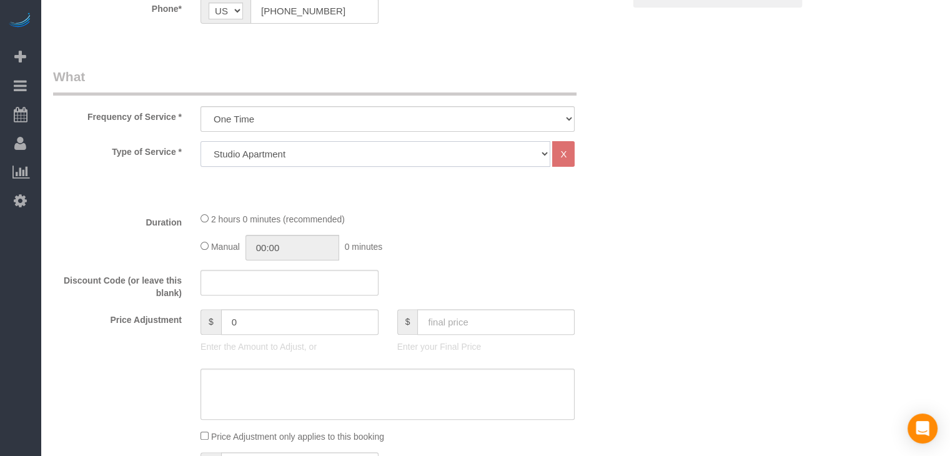
click at [327, 157] on select "Studio Apartment 1 Bedroom Home 2 Bedroom Home 3 Bedroom Home 4 Bedroom Home 5 …" at bounding box center [376, 154] width 350 height 26
select select "25"
click at [201, 141] on select "Studio Apartment 1 Bedroom Home 2 Bedroom Home 3 Bedroom Home 4 Bedroom Home 5 …" at bounding box center [376, 154] width 350 height 26
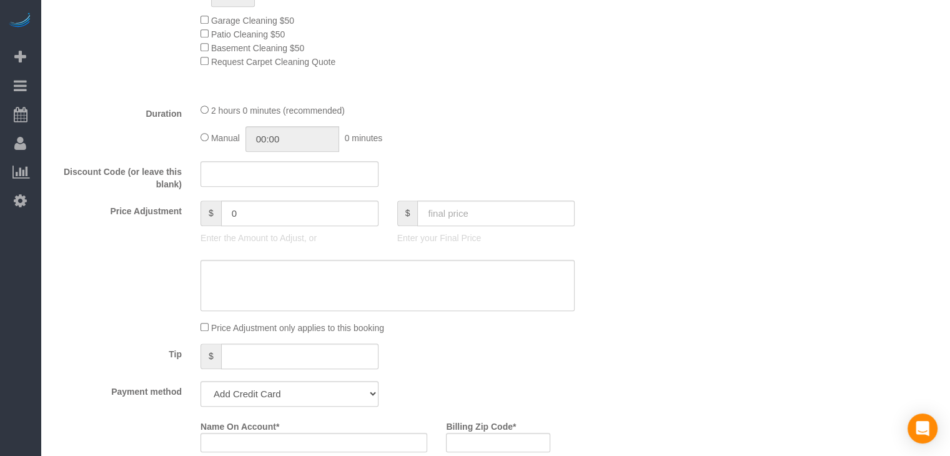
scroll to position [785, 0]
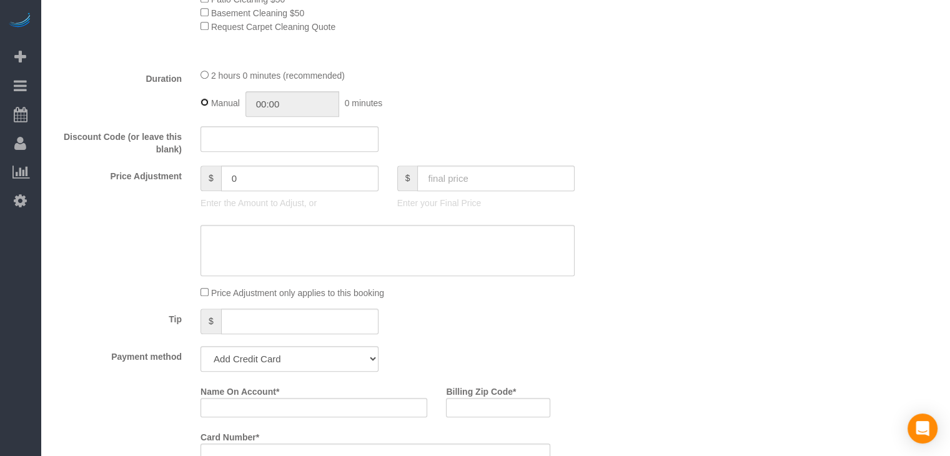
type input "02:00"
click at [460, 189] on input "text" at bounding box center [495, 179] width 157 height 26
type input "24"
type input "-115"
type input "75"
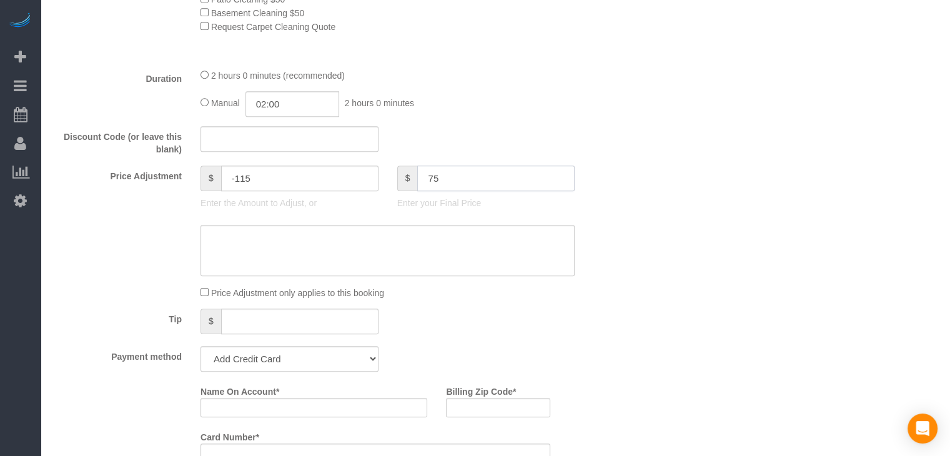
type input "-64"
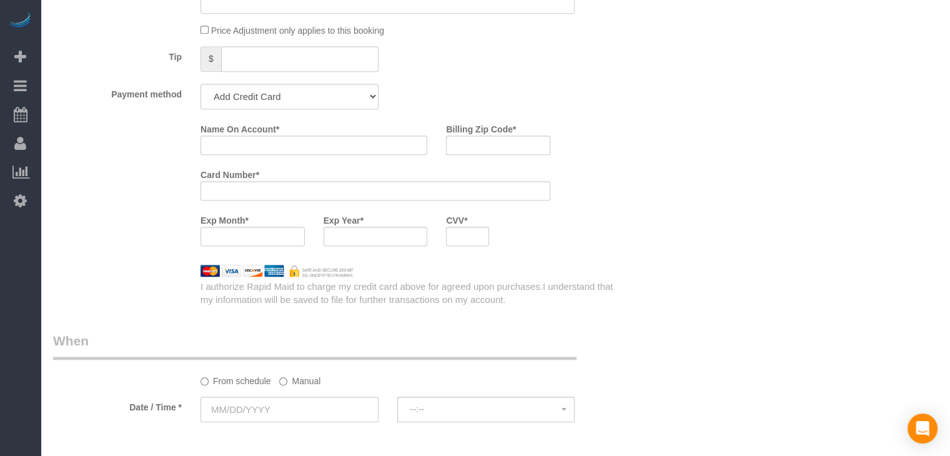
scroll to position [1052, 0]
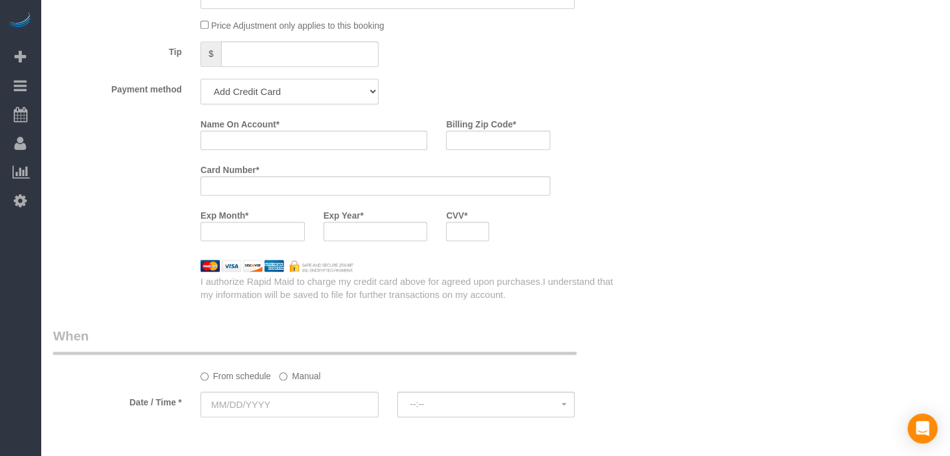
drag, startPoint x: 292, startPoint y: 98, endPoint x: 291, endPoint y: 105, distance: 6.9
click at [292, 98] on select "Add Credit Card Cash Check Paypal" at bounding box center [290, 92] width 178 height 26
select select "string:check"
click at [201, 82] on select "Add Credit Card Cash Check Paypal" at bounding box center [290, 92] width 178 height 26
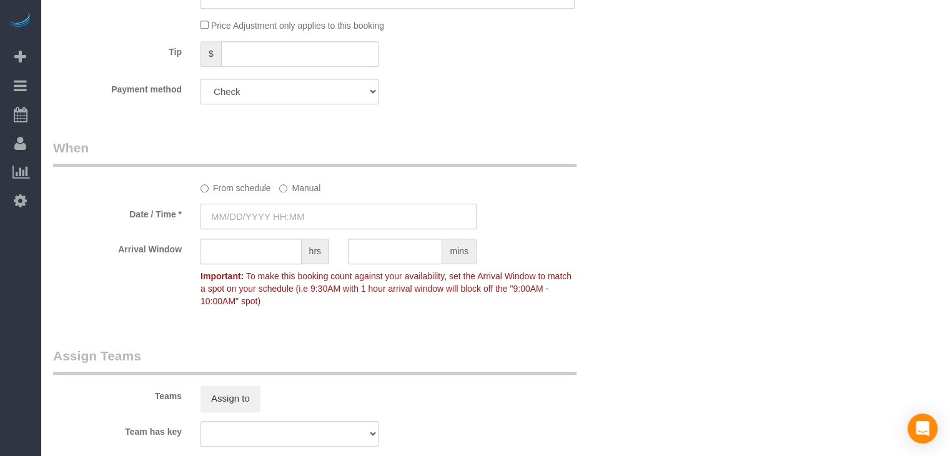
click at [279, 212] on input "text" at bounding box center [339, 217] width 276 height 26
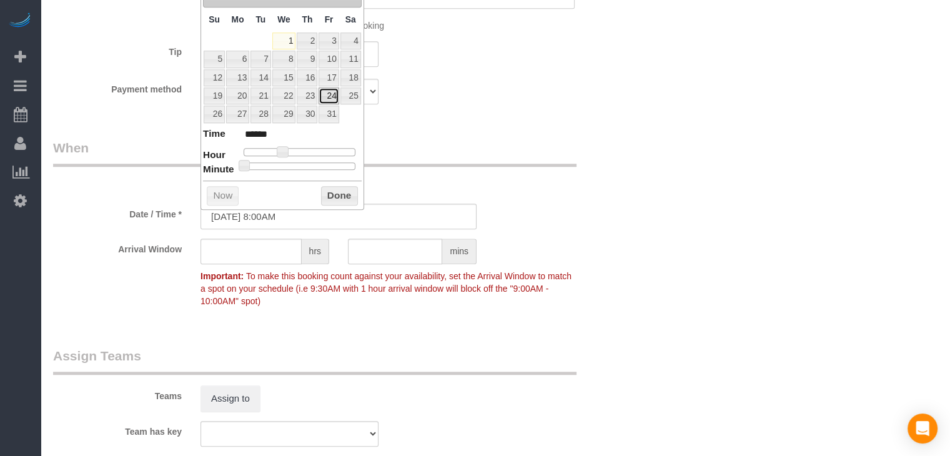
click at [324, 93] on link "24" at bounding box center [329, 95] width 20 height 17
type input "[DATE] 9:00AM"
type input "******"
type input "[DATE] 10:00AM"
type input "*******"
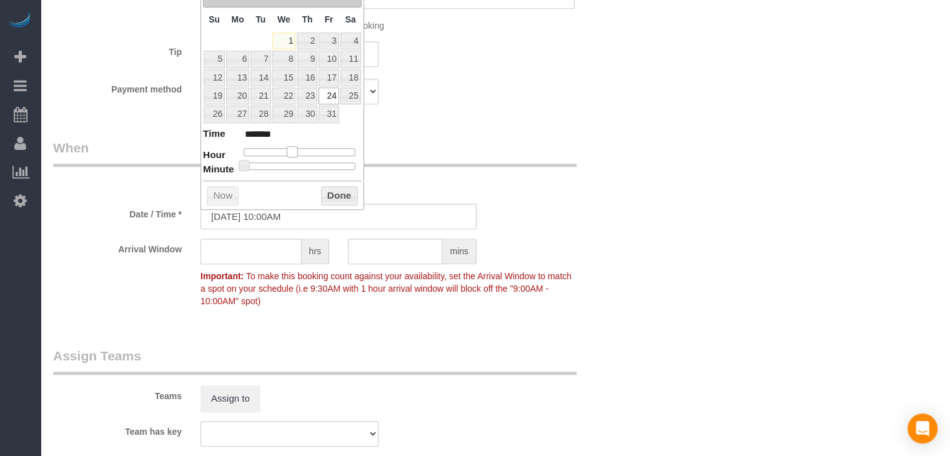
drag, startPoint x: 284, startPoint y: 146, endPoint x: 295, endPoint y: 147, distance: 10.8
click at [295, 147] on span at bounding box center [292, 151] width 11 height 11
click at [352, 191] on button "Done" at bounding box center [339, 196] width 37 height 20
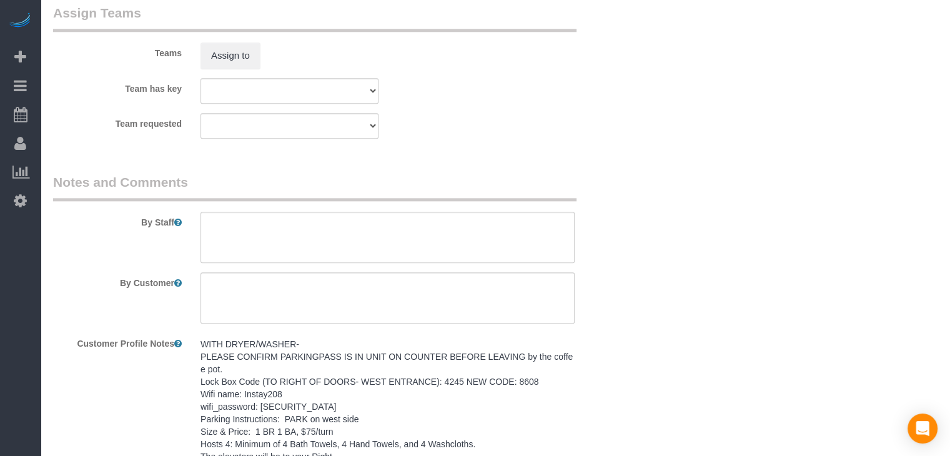
scroll to position [1412, 0]
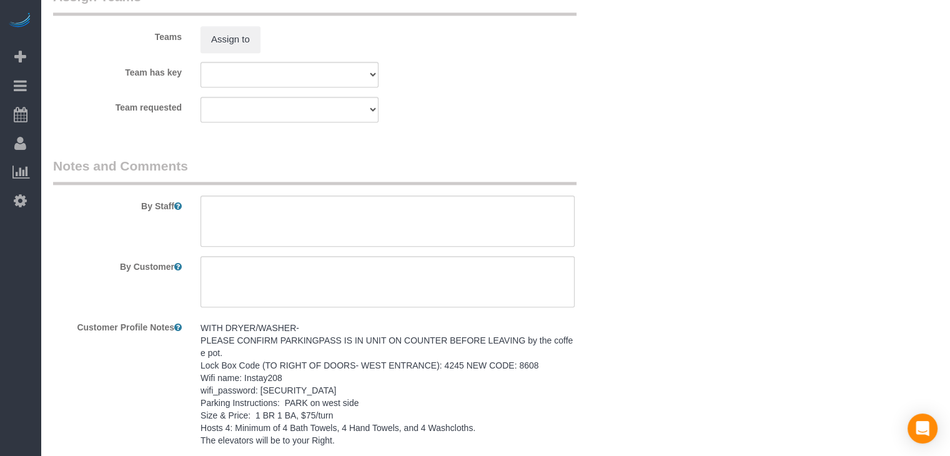
click at [280, 373] on pre "WITH DRYER/WASHER- PLEASE CONFIRM PARKINGPASS IS IN UNIT ON COUNTER BEFORE LEAV…" at bounding box center [388, 384] width 374 height 125
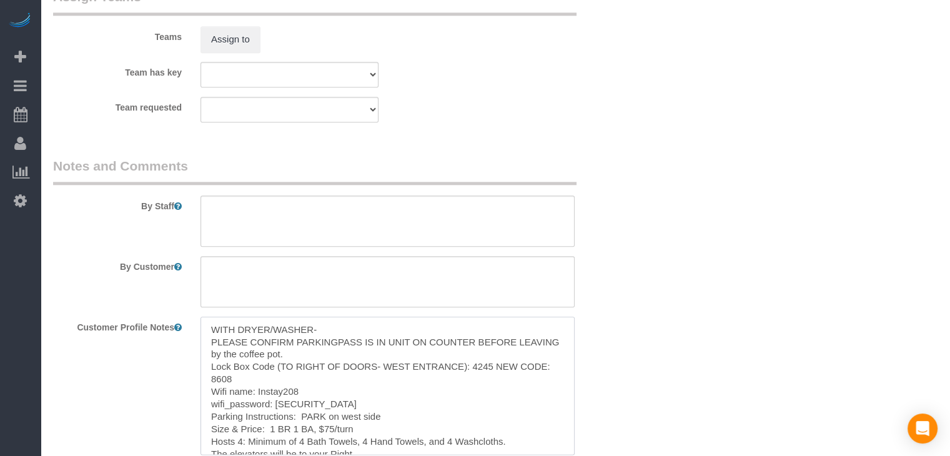
click at [299, 386] on textarea "WITH DRYER/WASHER- PLEASE CONFIRM PARKINGPASS IS IN UNIT ON COUNTER BEFORE LEAV…" at bounding box center [388, 386] width 374 height 138
click at [295, 219] on textarea at bounding box center [388, 221] width 374 height 51
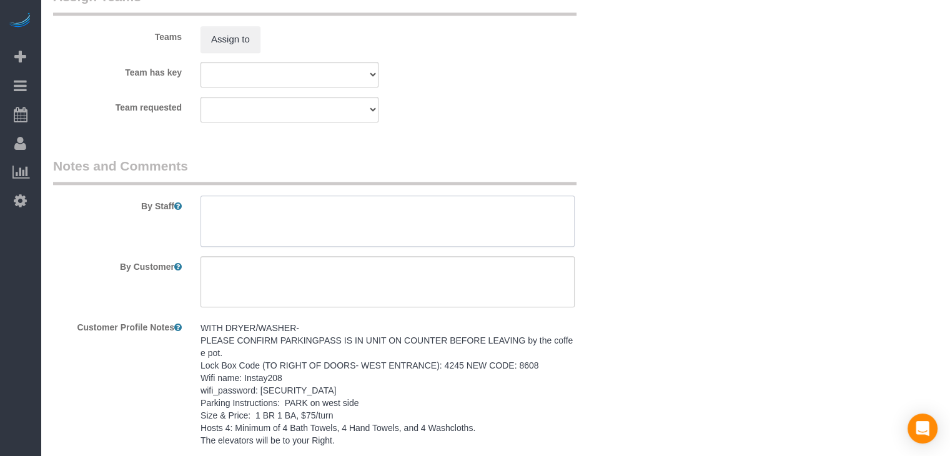
paste textarea "WITH DRYER/WASHER- PLEASE CONFIRM PARKINGPASS IS IN UNIT ON COUNTER BEFORE LEAV…"
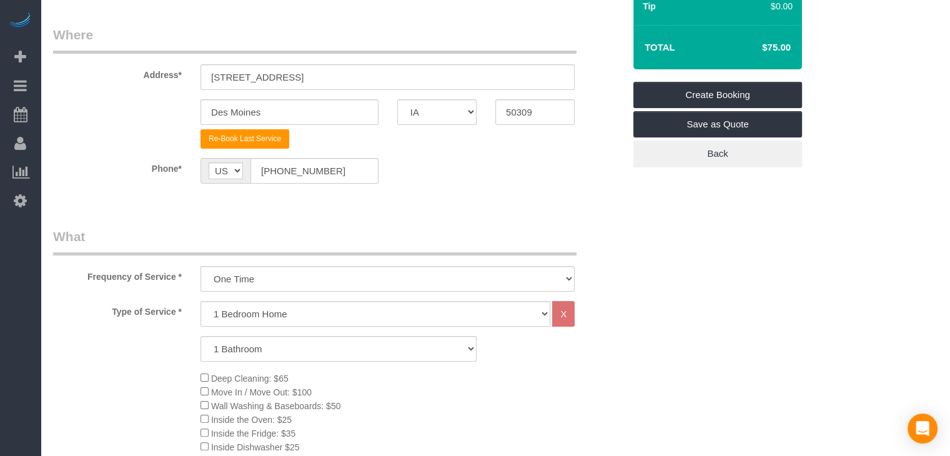
scroll to position [132, 0]
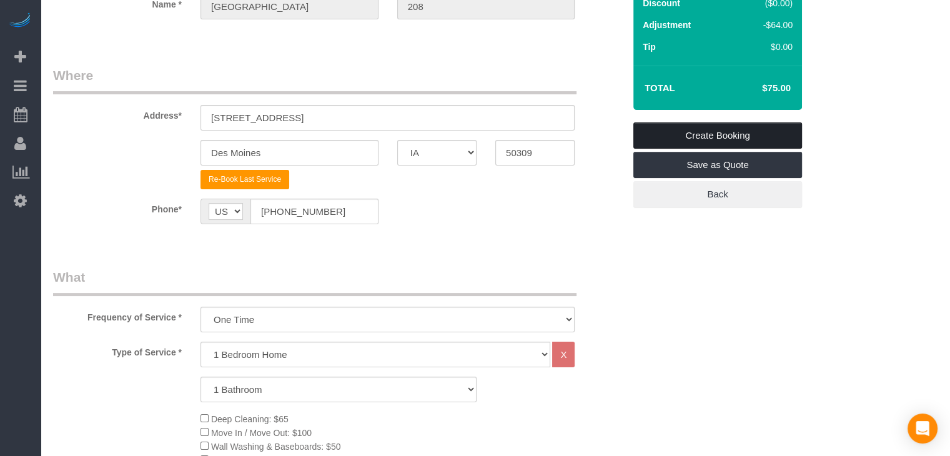
type textarea "WITH DRYER/WASHER- PLEASE CONFIRM PARKINGPASS IS IN UNIT ON COUNTER BEFORE LEAV…"
click at [740, 123] on link "Create Booking" at bounding box center [718, 135] width 169 height 26
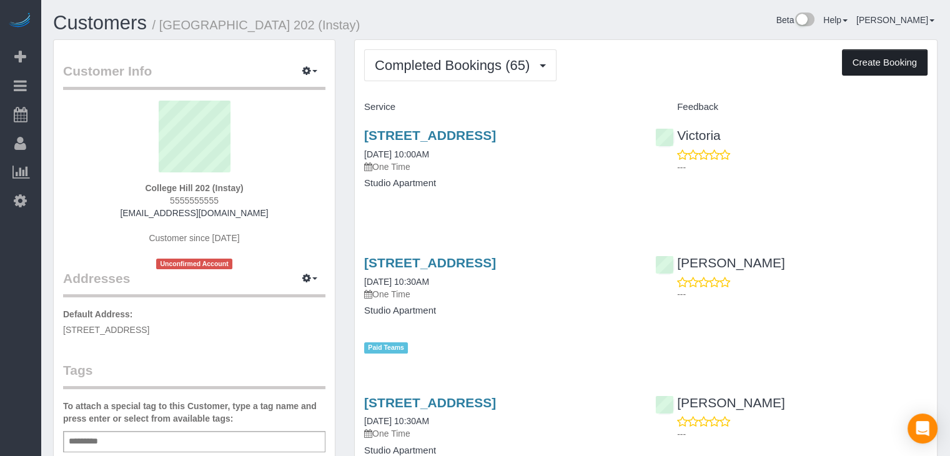
click at [870, 68] on button "Create Booking" at bounding box center [885, 62] width 86 height 26
select select "IA"
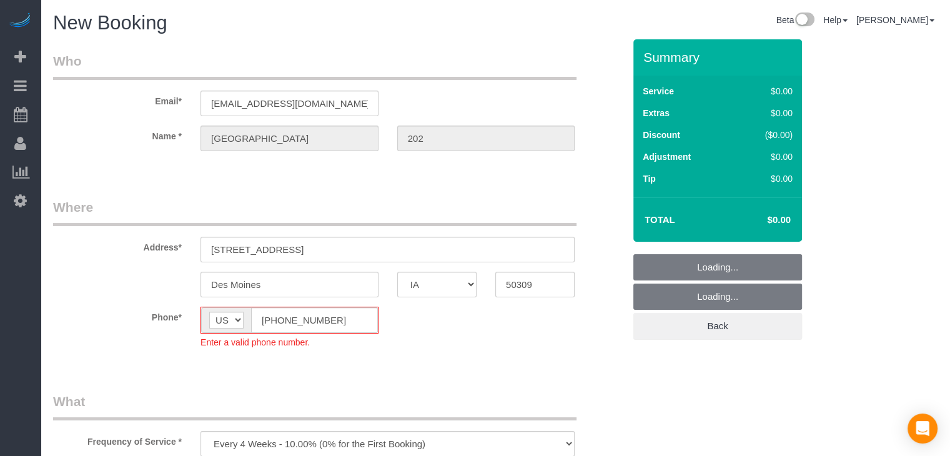
select select "object:1751"
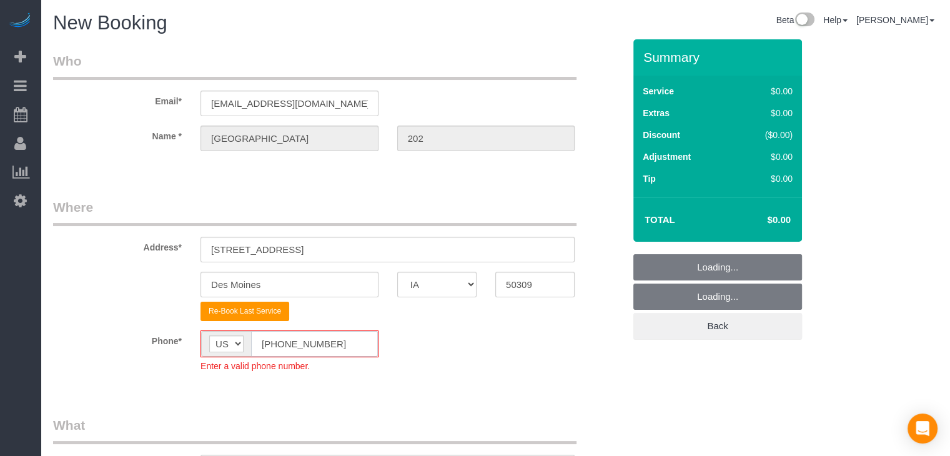
click at [274, 337] on input "[PHONE_NUMBER]" at bounding box center [314, 344] width 127 height 26
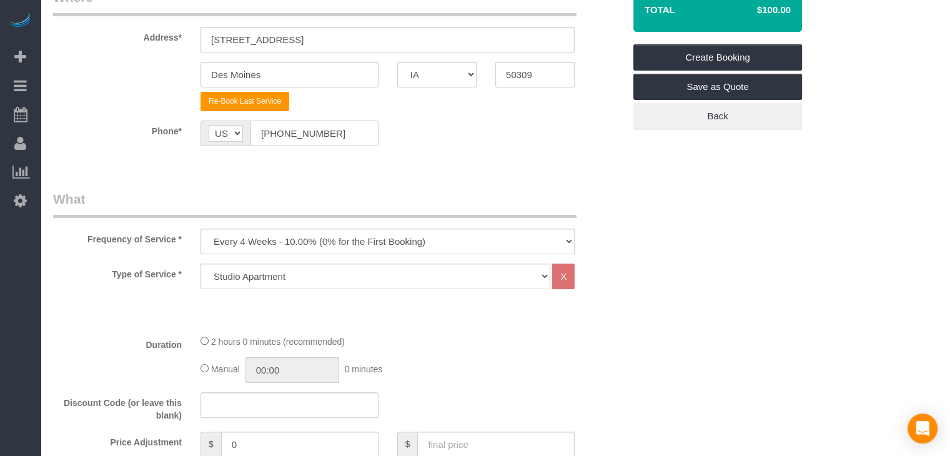
scroll to position [356, 0]
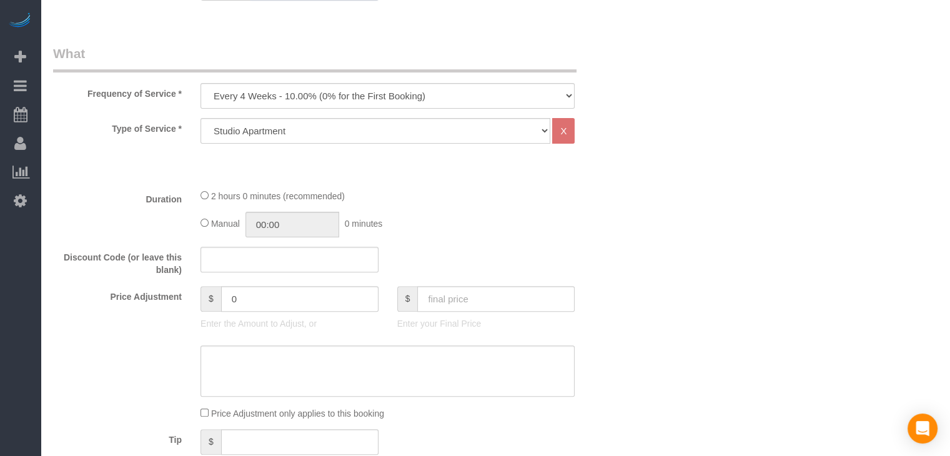
type input "[PHONE_NUMBER]"
click at [339, 100] on select "Every 6 Weeks (0% for the First Booking) One Time Every 8 Weeks (0% for the Fir…" at bounding box center [388, 96] width 374 height 26
select select "object:1753"
click at [201, 83] on select "Every 6 Weeks (0% for the First Booking) One Time Every 8 Weeks (0% for the Fir…" at bounding box center [388, 96] width 374 height 26
type input "02:00"
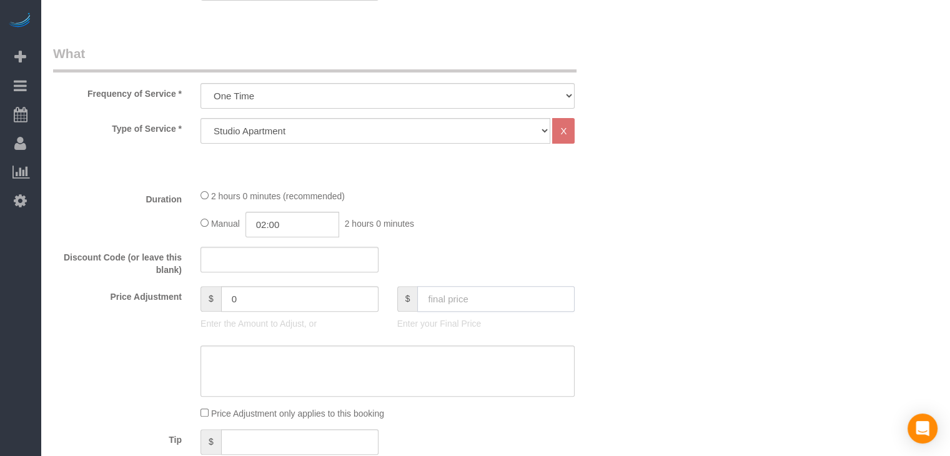
click at [482, 294] on input "text" at bounding box center [495, 299] width 157 height 26
type input "75"
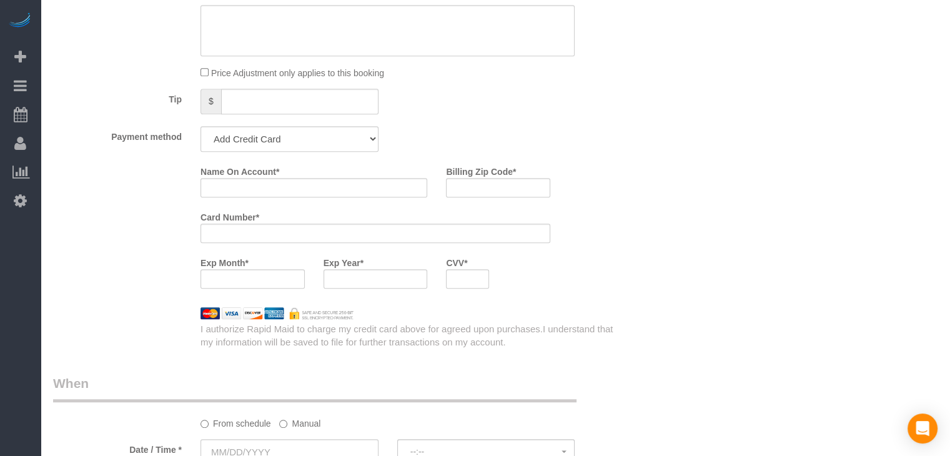
scroll to position [700, 0]
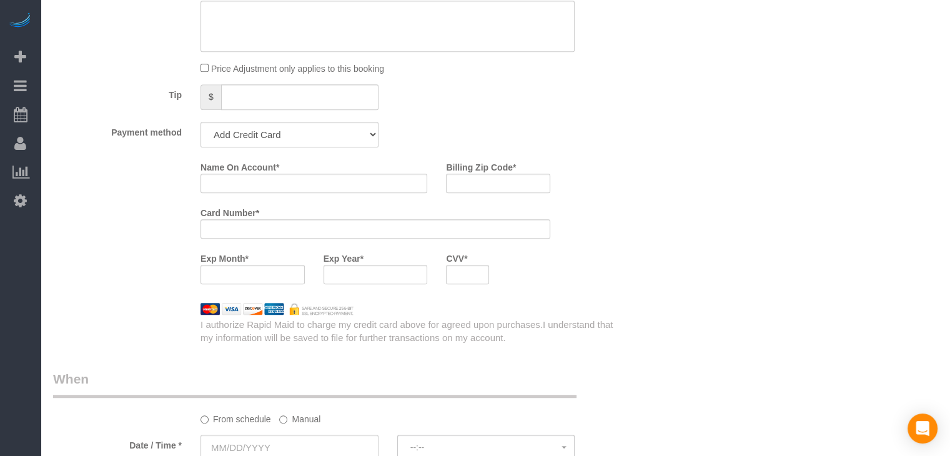
type input "-25"
click at [247, 139] on select "Add Credit Card Cash Check Paypal" at bounding box center [290, 135] width 178 height 26
select select "string:check"
click at [201, 122] on select "Add Credit Card Cash Check Paypal" at bounding box center [290, 135] width 178 height 26
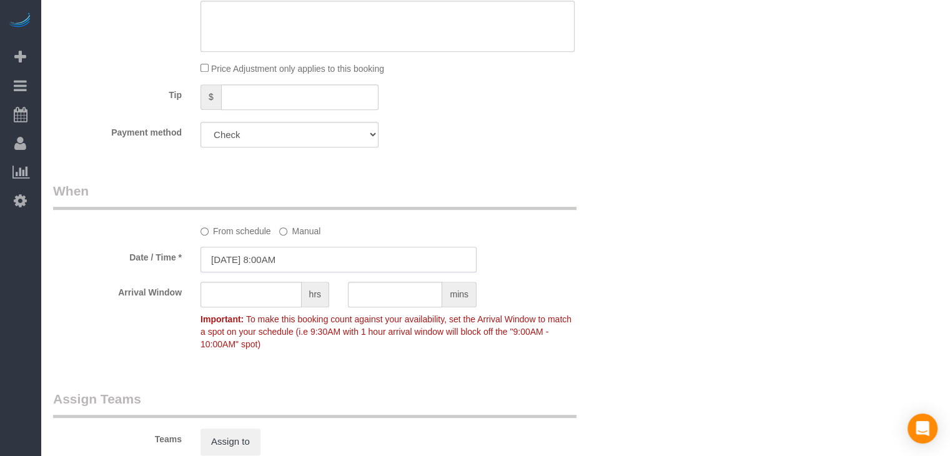
click at [267, 251] on input "[DATE] 8:00AM" at bounding box center [339, 260] width 276 height 26
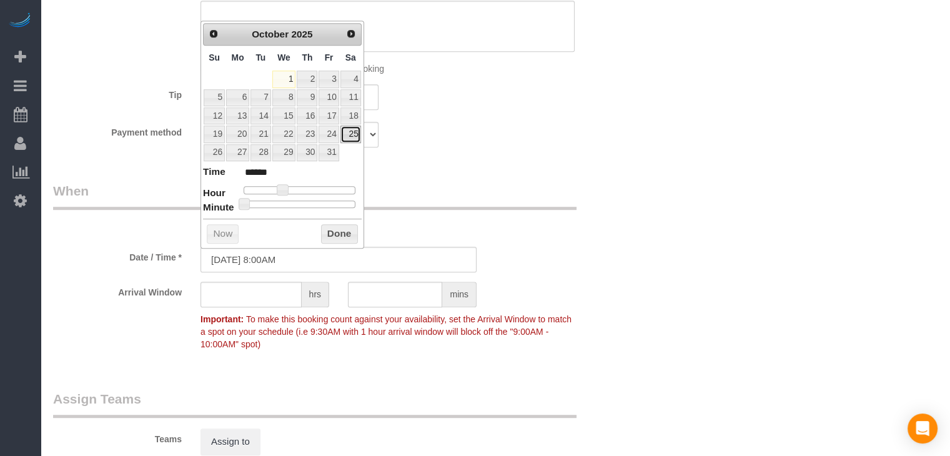
click at [347, 132] on link "25" at bounding box center [351, 134] width 21 height 17
type input "10/25/2025 9:00AM"
type input "******"
type input "10/25/2025 10:00AM"
type input "*******"
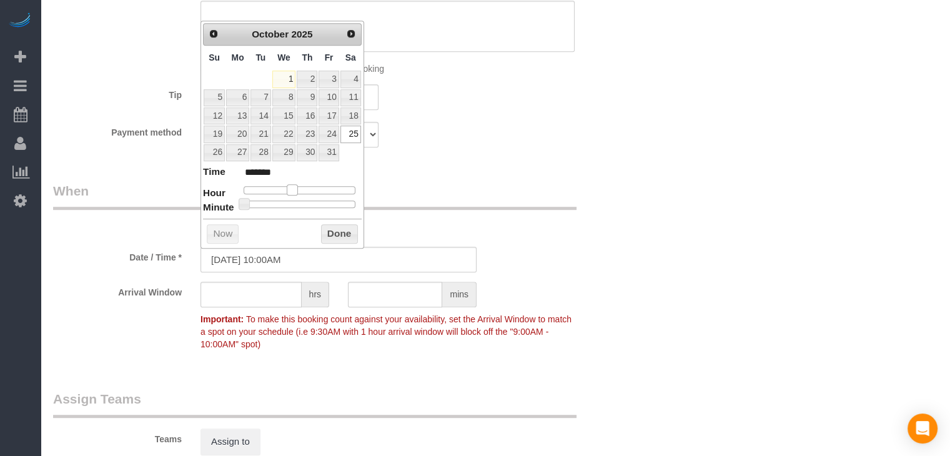
drag, startPoint x: 281, startPoint y: 191, endPoint x: 290, endPoint y: 189, distance: 8.9
click at [290, 189] on span at bounding box center [292, 189] width 11 height 11
click at [330, 231] on button "Done" at bounding box center [339, 234] width 37 height 20
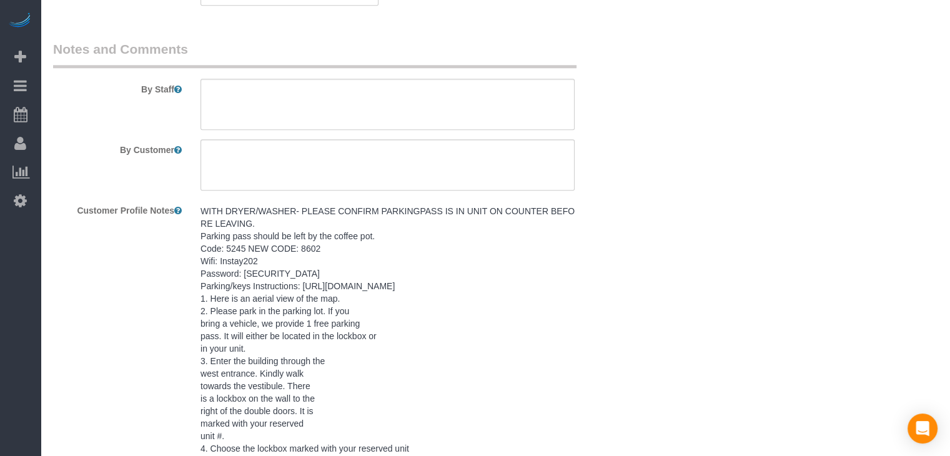
click at [272, 302] on pre "WITH DRYER/WASHER- PLEASE CONFIRM PARKINGPASS IS IN UNIT ON COUNTER BEFORE LEAV…" at bounding box center [388, 361] width 374 height 312
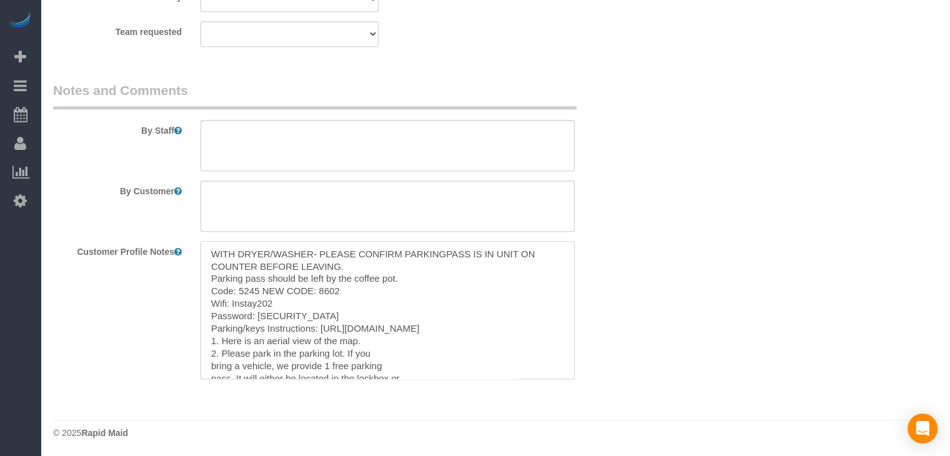
click at [277, 318] on textarea "WITH DRYER/WASHER- PLEASE CONFIRM PARKINGPASS IS IN UNIT ON COUNTER BEFORE LEAV…" at bounding box center [388, 310] width 374 height 138
click at [300, 164] on textarea at bounding box center [388, 145] width 374 height 51
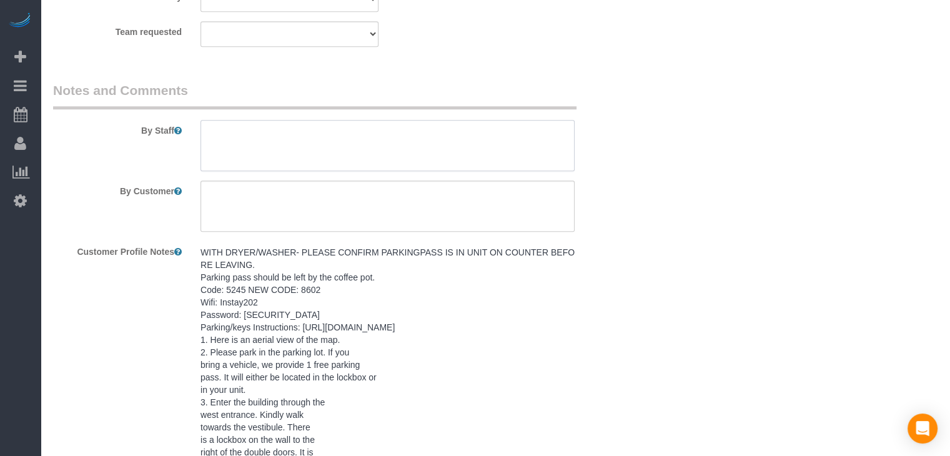
paste textarea "WITH DRYER/WASHER- PLEASE CONFIRM PARKINGPASS IS IN UNIT ON COUNTER BEFORE LEAV…"
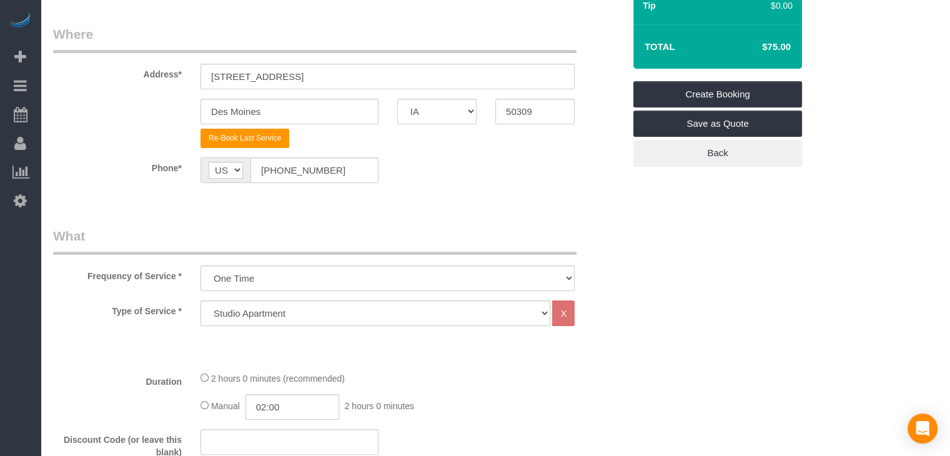
scroll to position [114, 0]
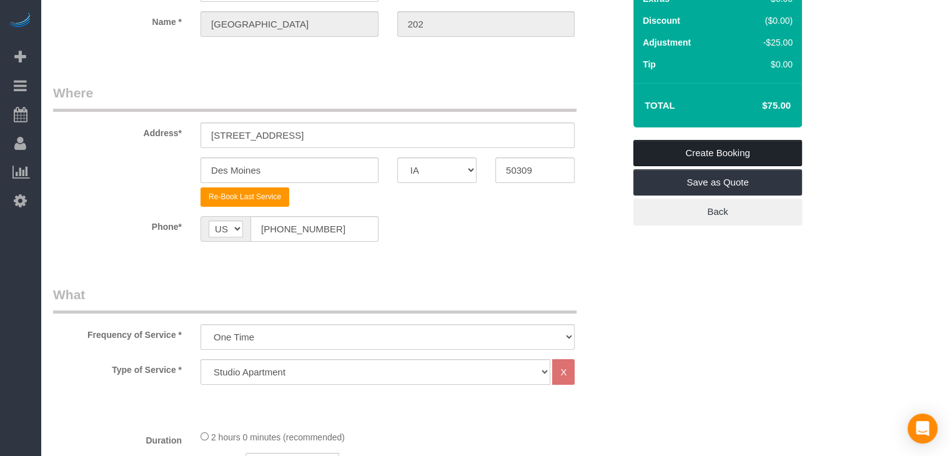
type textarea "WITH DRYER/WASHER- PLEASE CONFIRM PARKINGPASS IS IN UNIT ON COUNTER BEFORE LEAV…"
click at [779, 149] on link "Create Booking" at bounding box center [718, 153] width 169 height 26
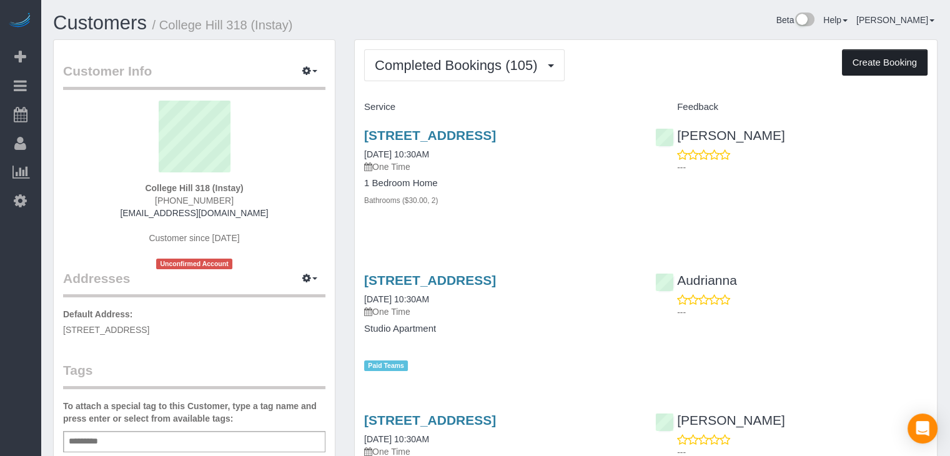
click at [894, 74] on button "Create Booking" at bounding box center [885, 62] width 86 height 26
select select "IA"
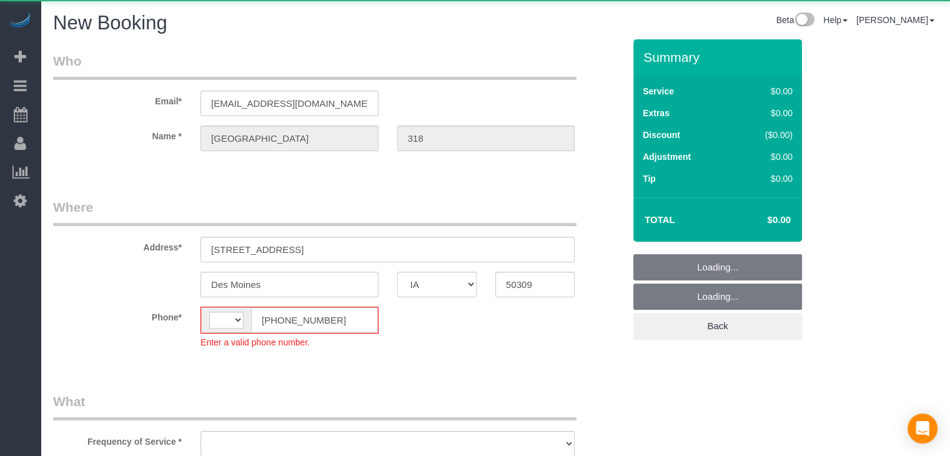
select select "string:US"
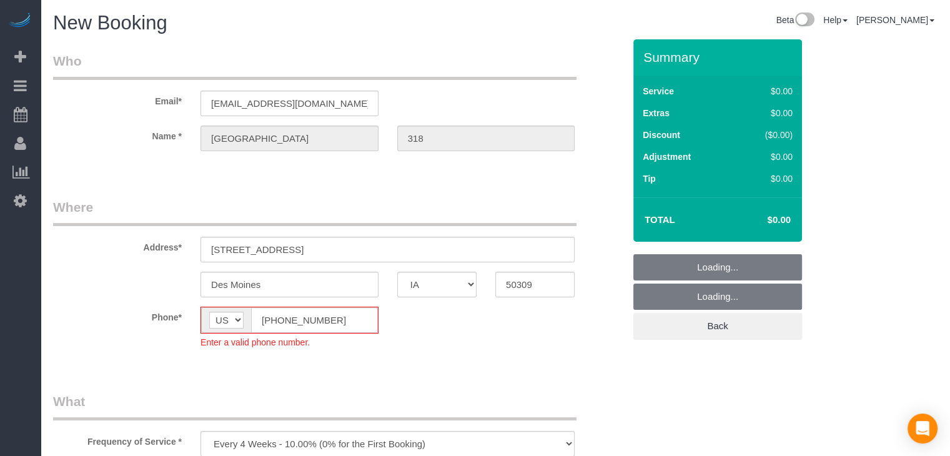
select select "object:1770"
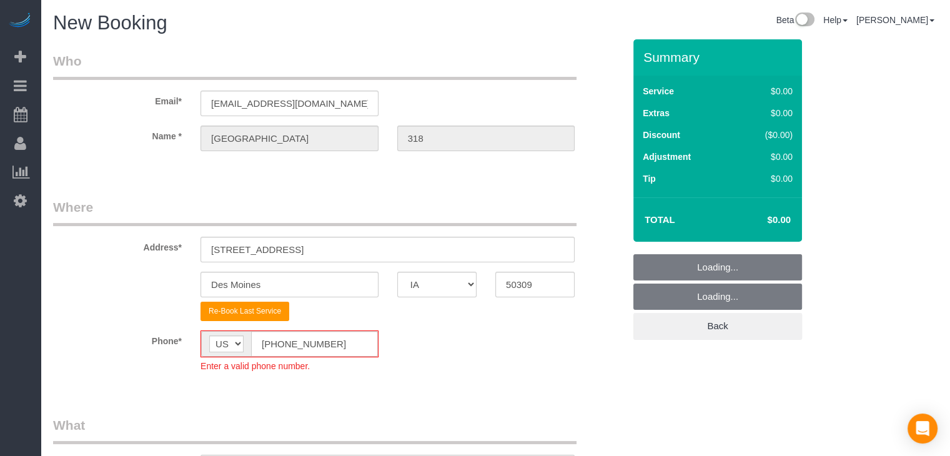
click at [275, 322] on fieldset "Where Address* 6th ave 921 Des Moines AK AL AR AZ CA CO CT DC DE FL GA HI IA ID…" at bounding box center [338, 294] width 571 height 193
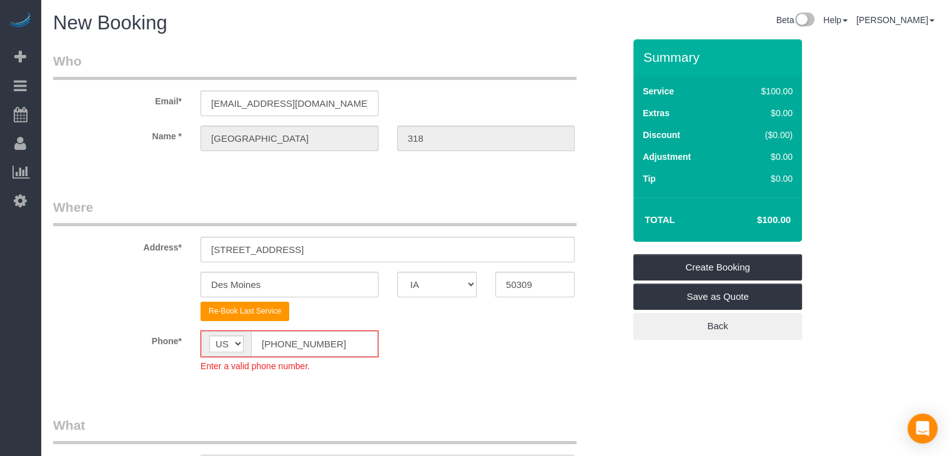
click at [279, 343] on input "[PHONE_NUMBER]" at bounding box center [314, 344] width 127 height 26
click at [275, 341] on input "[PHONE_NUMBER]" at bounding box center [314, 344] width 127 height 26
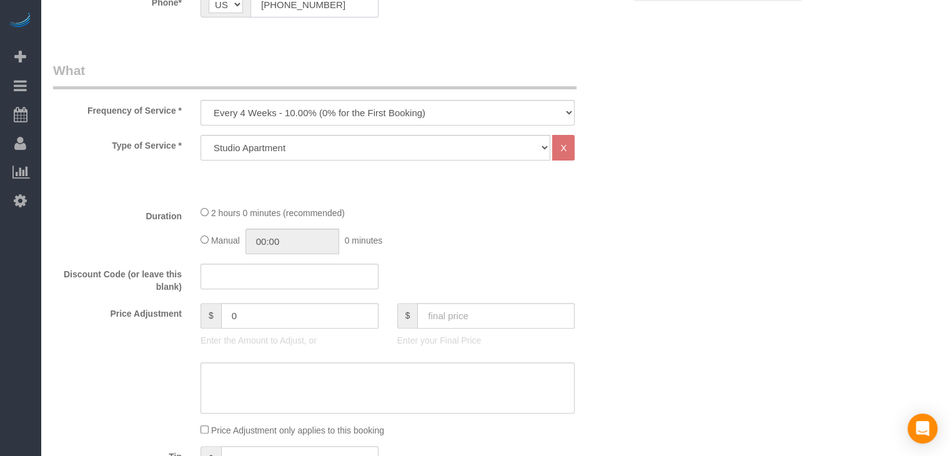
scroll to position [371, 0]
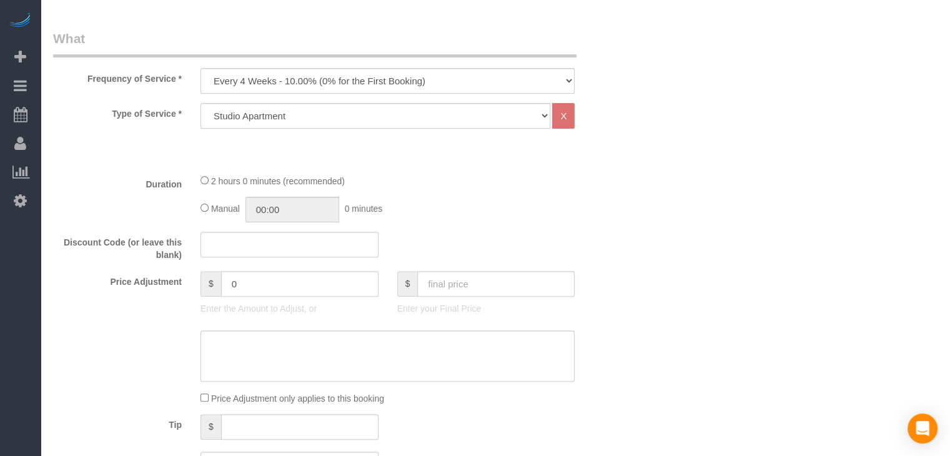
type input "[PHONE_NUMBER]"
click at [340, 59] on div "Frequency of Service * Every 6 Weeks (0% for the First Booking) One Time Every …" at bounding box center [339, 61] width 590 height 64
click at [342, 77] on select "Every 6 Weeks (0% for the First Booking) One Time Every 8 Weeks (0% for the Fir…" at bounding box center [388, 81] width 374 height 26
select select "object:1772"
click at [201, 68] on select "Every 6 Weeks (0% for the First Booking) One Time Every 8 Weeks (0% for the Fir…" at bounding box center [388, 81] width 374 height 26
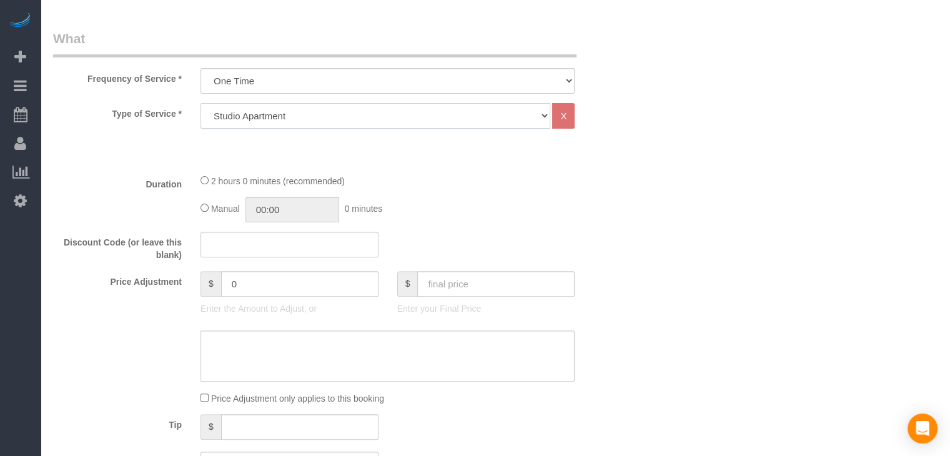
click at [320, 117] on select "Studio Apartment 1 Bedroom Home 2 Bedroom Home 3 Bedroom Home 4 Bedroom Home 5 …" at bounding box center [376, 116] width 350 height 26
select select "25"
click at [201, 103] on select "Studio Apartment 1 Bedroom Home 2 Bedroom Home 3 Bedroom Home 4 Bedroom Home 5 …" at bounding box center [376, 116] width 350 height 26
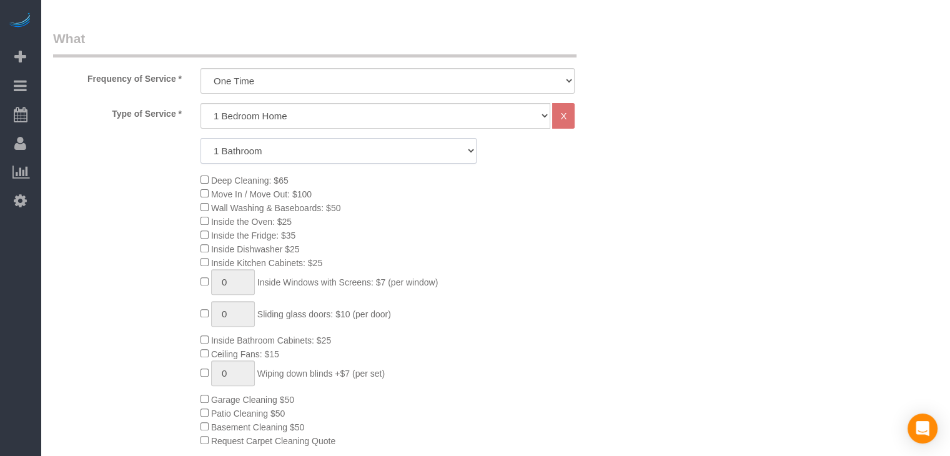
click at [318, 155] on select "1 Bathroom 2 Bathrooms 3 Bathrooms 4 Bathrooms 5 Bathrooms 6 Bathrooms" at bounding box center [339, 151] width 276 height 26
select select "2"
click at [201, 138] on select "1 Bathroom 2 Bathrooms 3 Bathrooms 4 Bathrooms 5 Bathrooms 6 Bathrooms" at bounding box center [339, 151] width 276 height 26
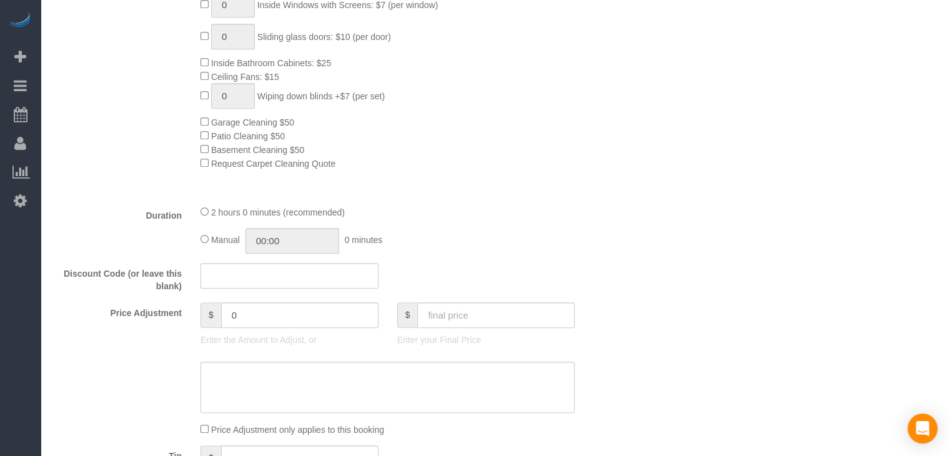
scroll to position [772, 0]
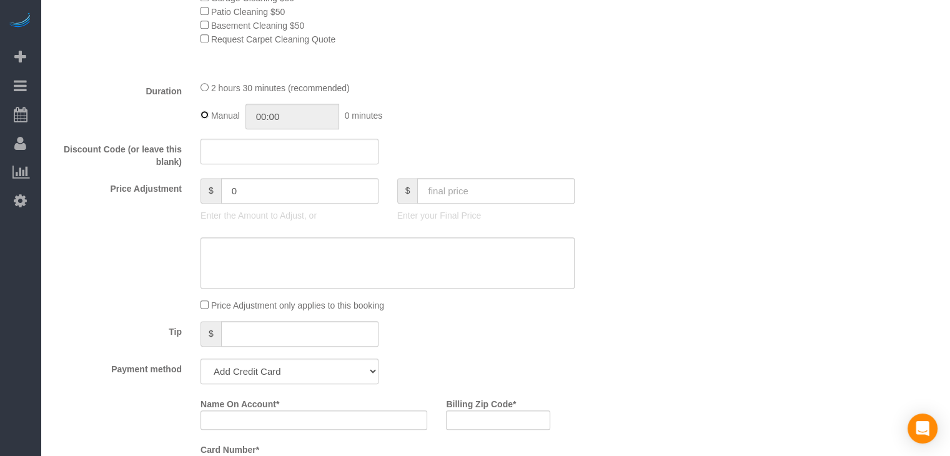
type input "02:30"
click at [443, 184] on input "text" at bounding box center [495, 191] width 157 height 26
type input "95"
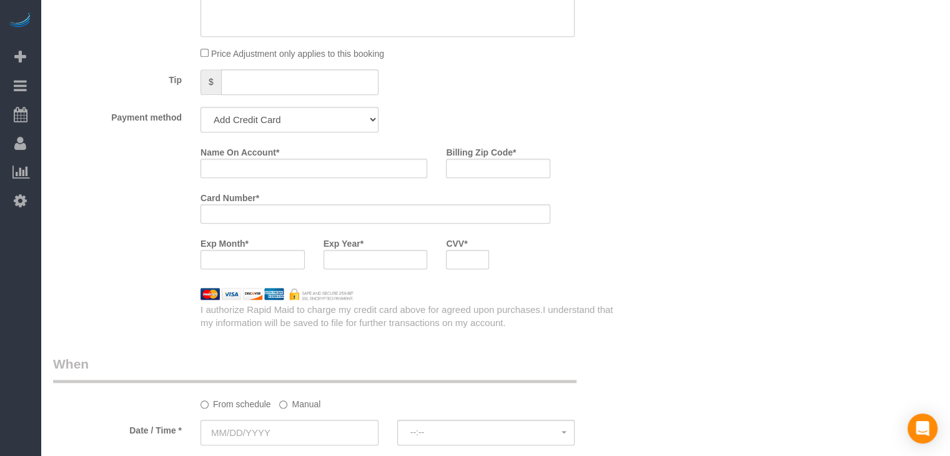
scroll to position [1031, 0]
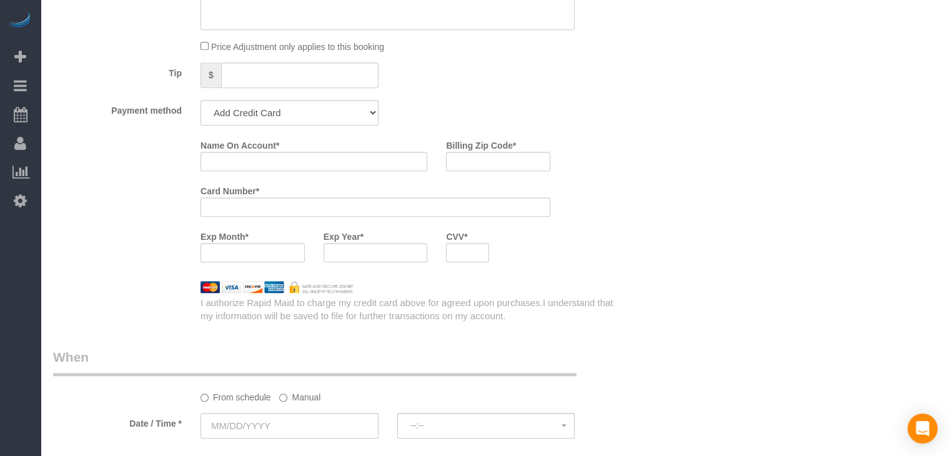
type input "-74"
click at [229, 112] on select "Add Credit Card Cash Check Paypal" at bounding box center [290, 113] width 178 height 26
select select "string:check"
click at [201, 104] on select "Add Credit Card Cash Check Paypal" at bounding box center [290, 113] width 178 height 26
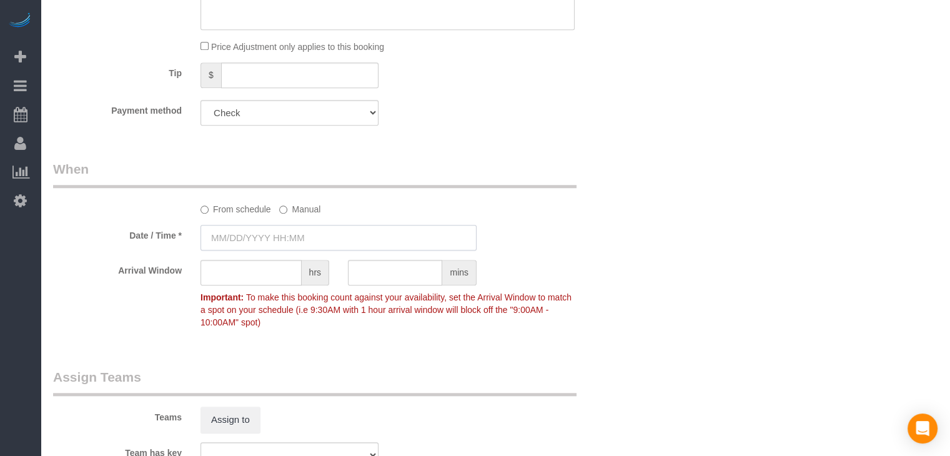
click at [280, 241] on input "text" at bounding box center [339, 238] width 276 height 26
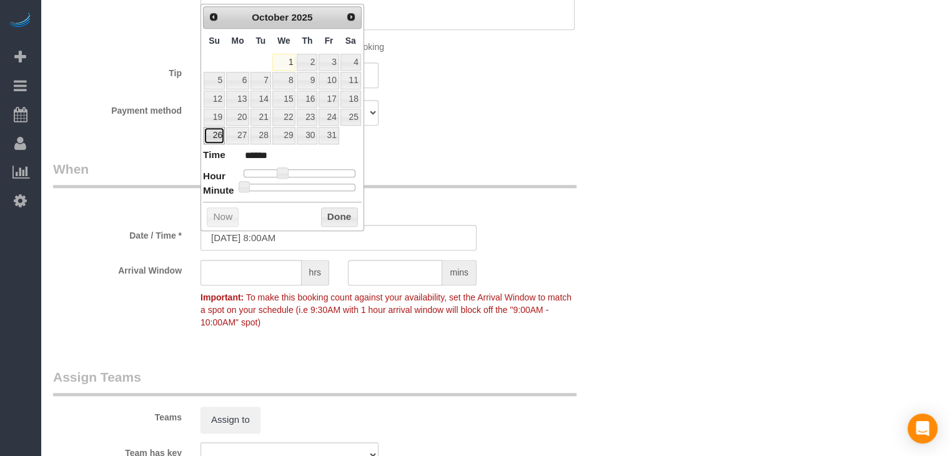
click at [216, 137] on link "26" at bounding box center [214, 135] width 21 height 17
type input "10/26/2025 9:00AM"
type input "******"
type input "10/26/2025 10:00AM"
type input "*******"
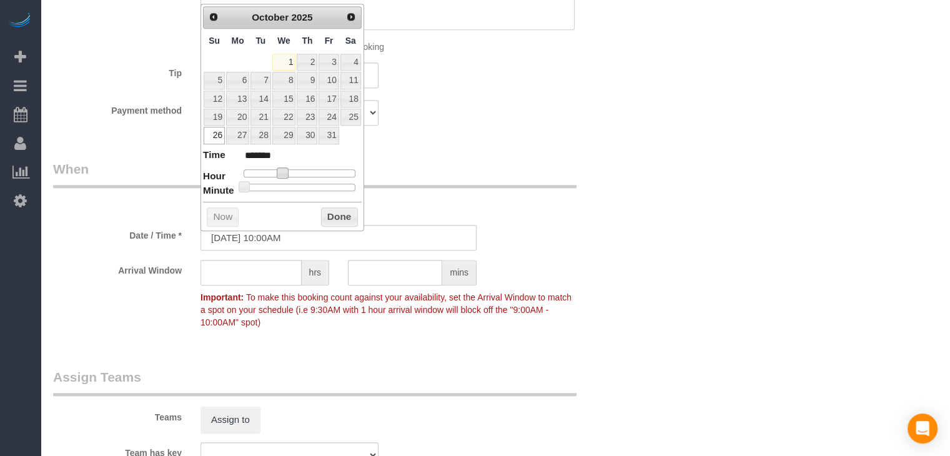
type input "10/26/2025 11:00AM"
type input "*******"
type input "10/26/2025 12:00PM"
type input "*******"
type input "10/26/2025 1:00PM"
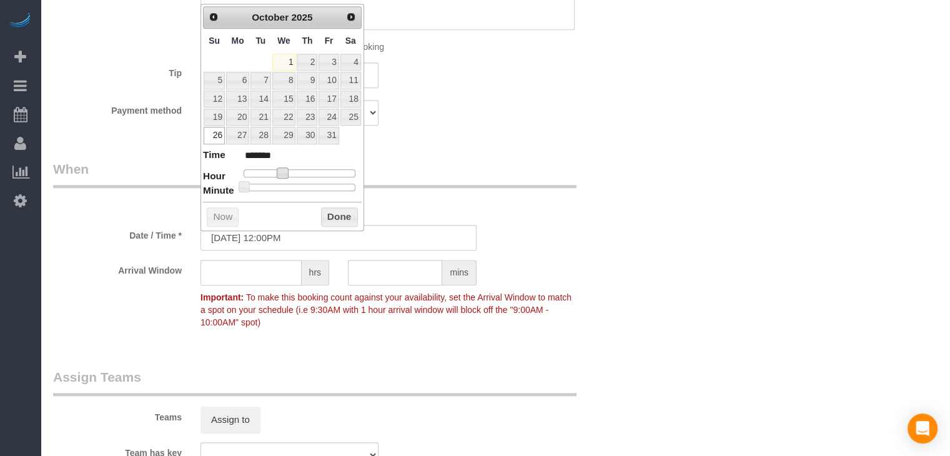
type input "******"
type input "10/26/2025 2:00PM"
type input "******"
type input "10/26/2025 1:00PM"
type input "******"
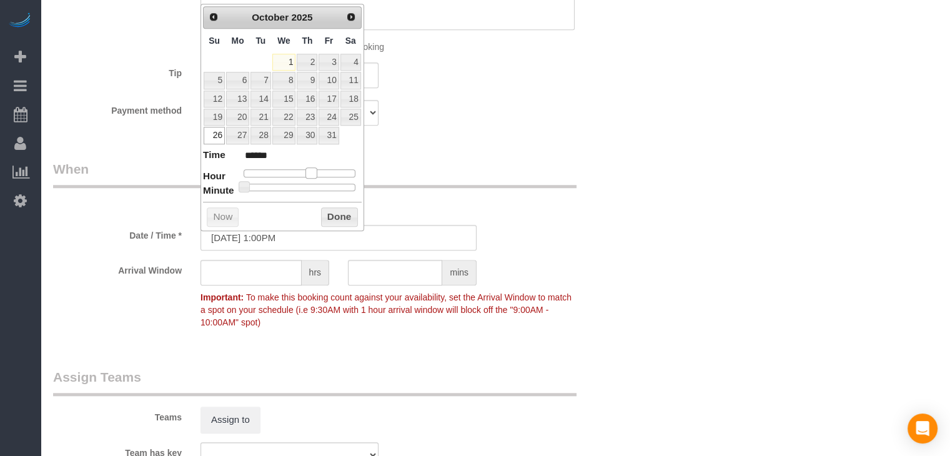
type input "10/26/2025 12:00PM"
type input "*******"
type input "10/26/2025 11:00AM"
type input "*******"
type input "10/26/2025 10:00AM"
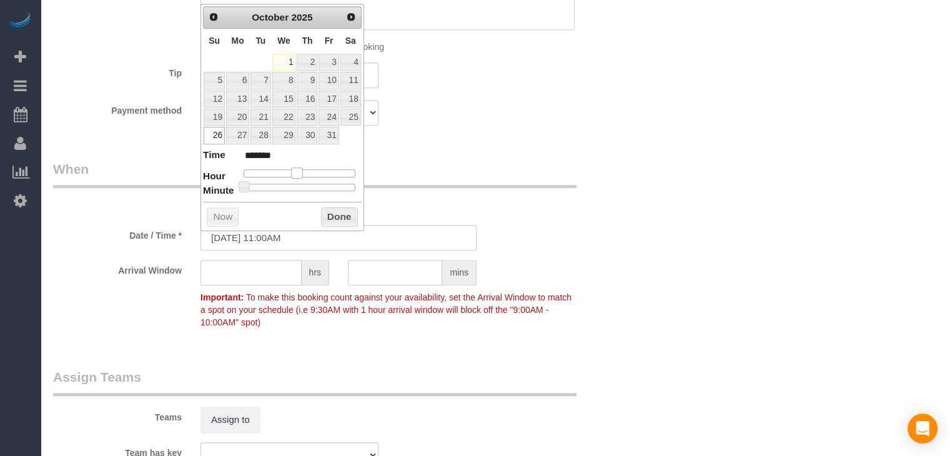
type input "*******"
drag, startPoint x: 282, startPoint y: 169, endPoint x: 295, endPoint y: 171, distance: 12.6
click at [295, 171] on span at bounding box center [292, 172] width 11 height 11
click at [347, 214] on button "Done" at bounding box center [339, 217] width 37 height 20
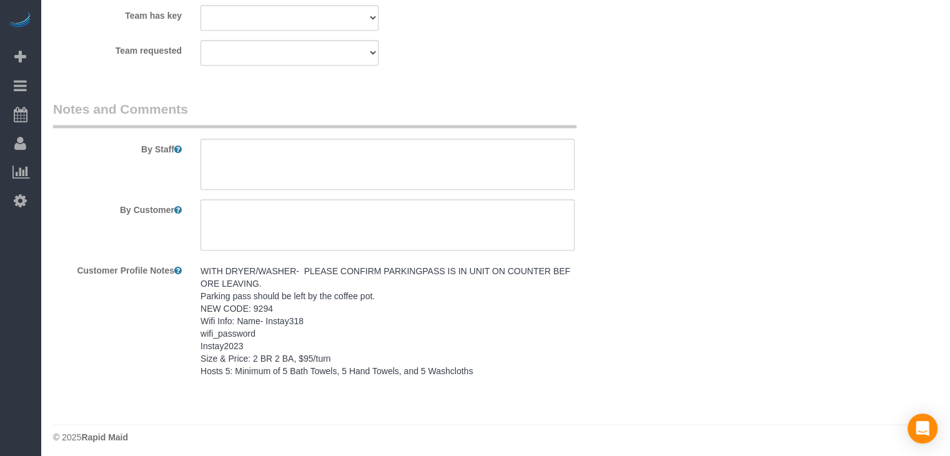
scroll to position [1477, 0]
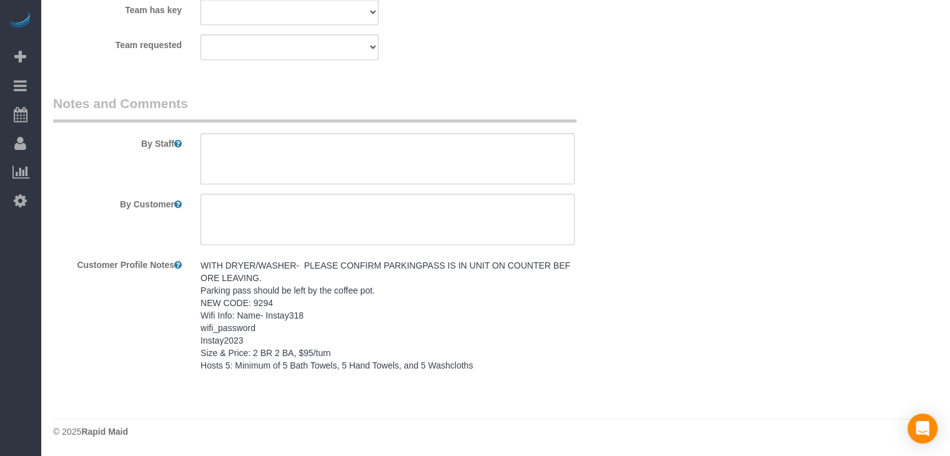
click at [314, 333] on pre "WITH DRYER/WASHER- PLEASE CONFIRM PARKINGPASS IS IN UNIT ON COUNTER BEFORE LEAV…" at bounding box center [388, 315] width 374 height 112
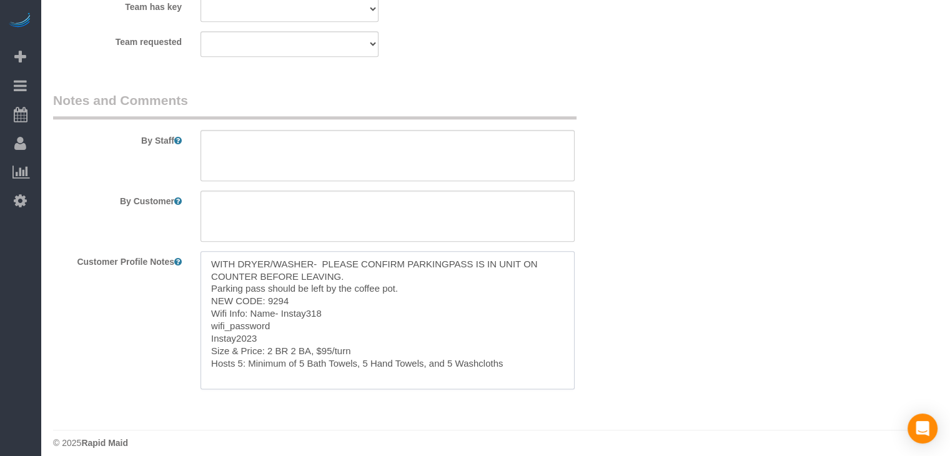
click at [311, 331] on textarea "WITH DRYER/WASHER- PLEASE CONFIRM PARKINGPASS IS IN UNIT ON COUNTER BEFORE LEAV…" at bounding box center [388, 320] width 374 height 138
click at [352, 149] on textarea at bounding box center [388, 155] width 374 height 51
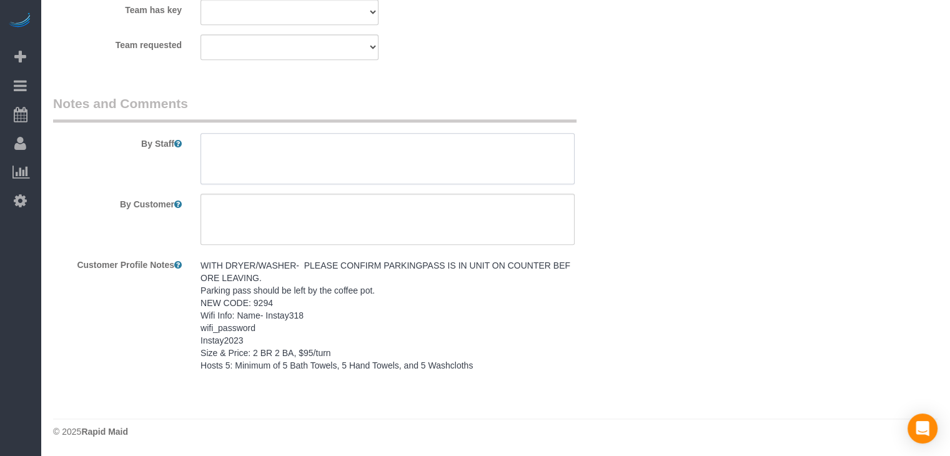
paste textarea "WITH DRYER/WASHER- PLEASE CONFIRM PARKINGPASS IS IN UNIT ON COUNTER BEFORE LEAV…"
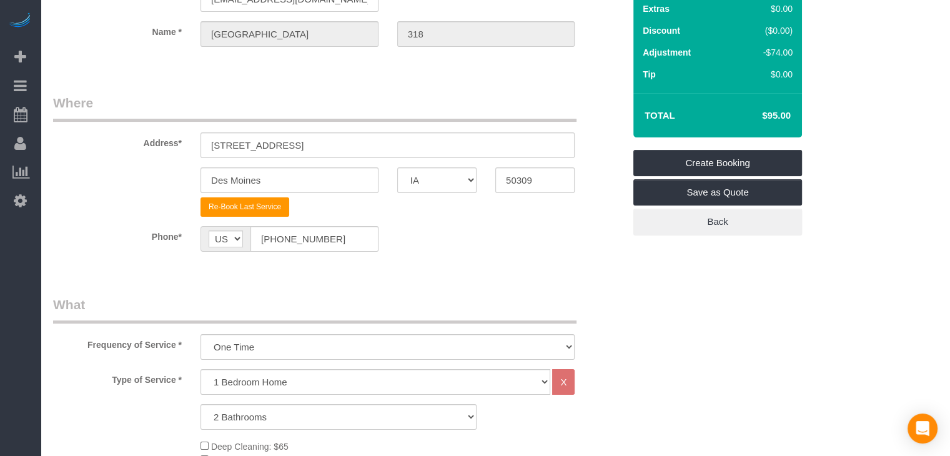
scroll to position [72, 0]
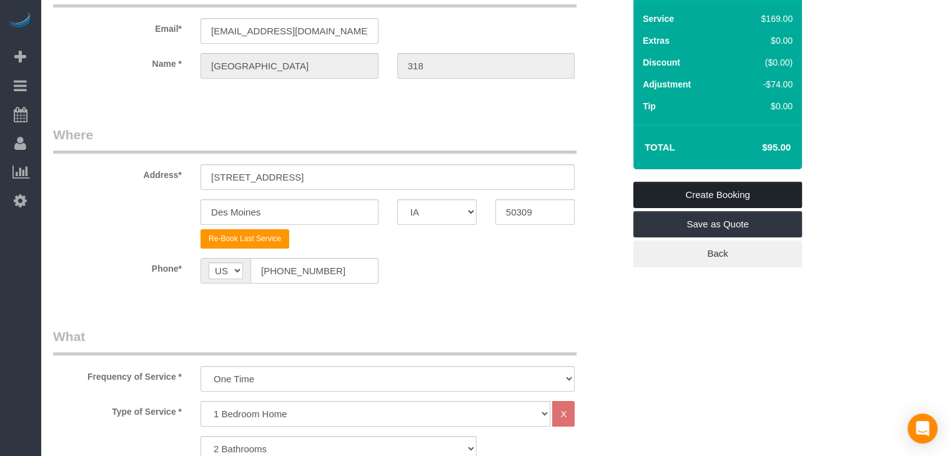
type textarea "WITH DRYER/WASHER- PLEASE CONFIRM PARKINGPASS IS IN UNIT ON COUNTER BEFORE LEAV…"
click at [751, 192] on link "Create Booking" at bounding box center [718, 195] width 169 height 26
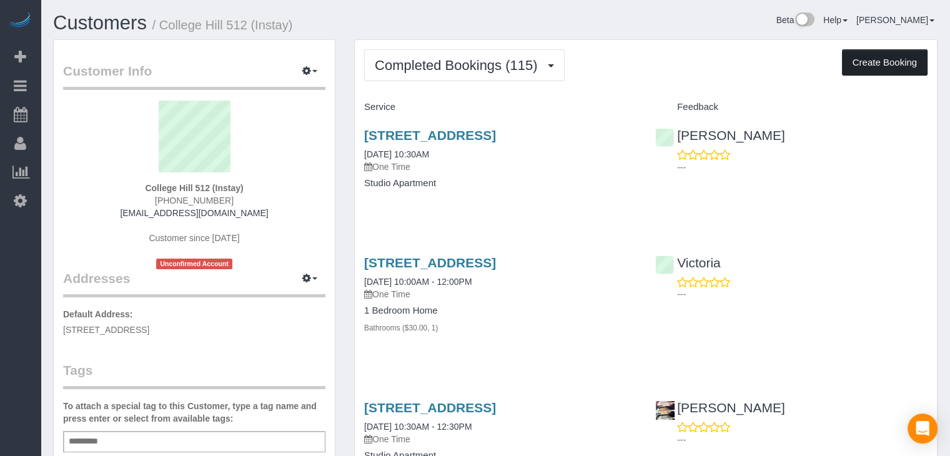
click at [893, 62] on button "Create Booking" at bounding box center [885, 62] width 86 height 26
select select "IA"
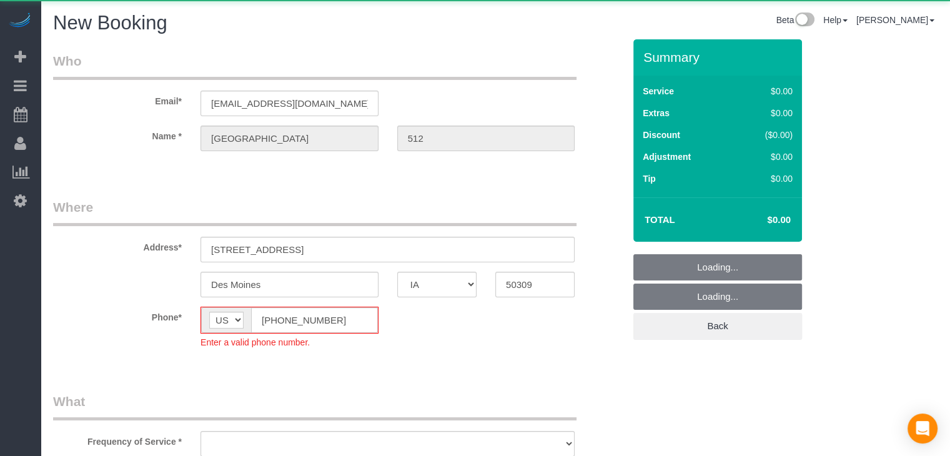
select select "object:1729"
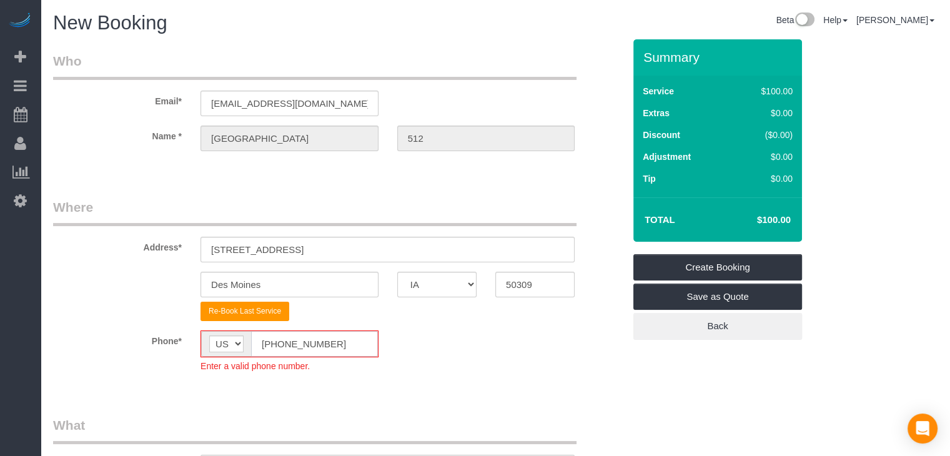
click at [272, 339] on input "[PHONE_NUMBER]" at bounding box center [314, 344] width 127 height 26
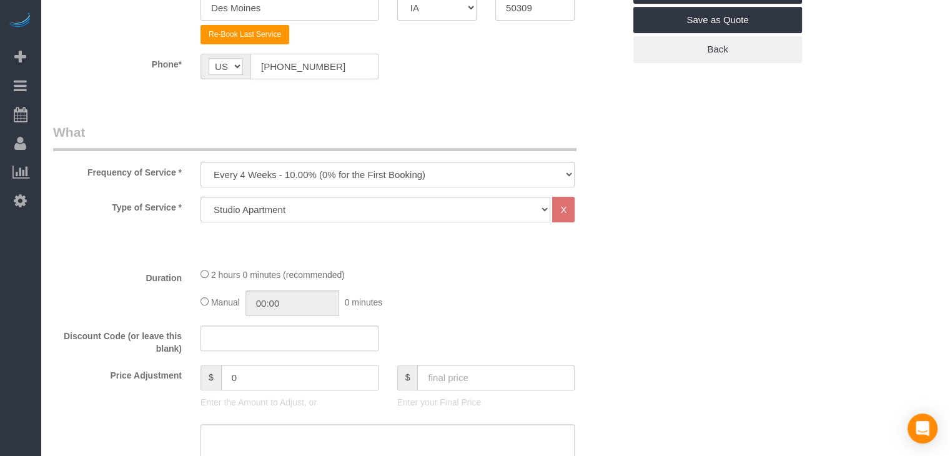
scroll to position [322, 0]
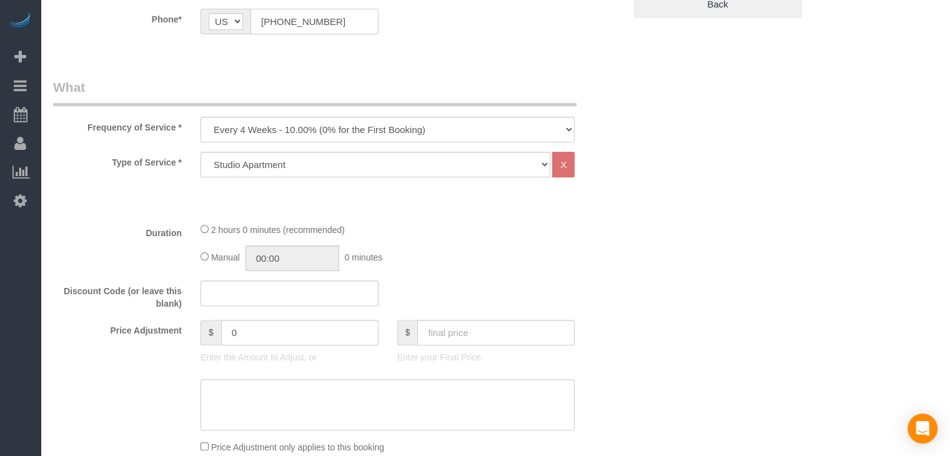
type input "[PHONE_NUMBER]"
click at [309, 134] on select "Every 6 Weeks (0% for the First Booking) One Time Every 8 Weeks (0% for the Fir…" at bounding box center [388, 130] width 374 height 26
select select "object:1731"
click at [201, 117] on select "Every 6 Weeks (0% for the First Booking) One Time Every 8 Weeks (0% for the Fir…" at bounding box center [388, 130] width 374 height 26
type input "02:00"
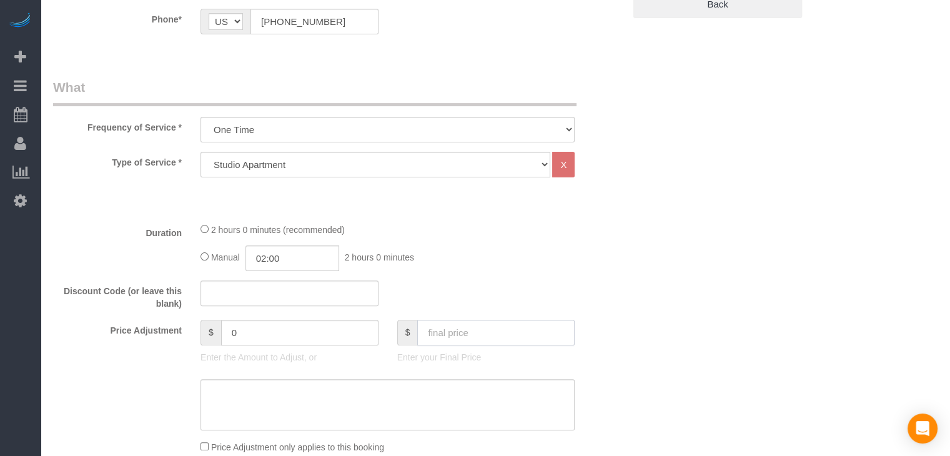
click at [464, 339] on input "text" at bounding box center [495, 333] width 157 height 26
type input "75"
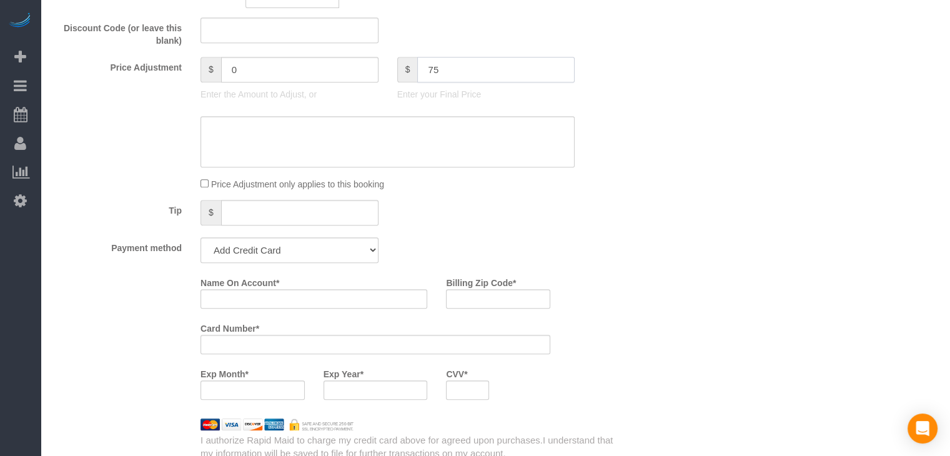
type input "-25"
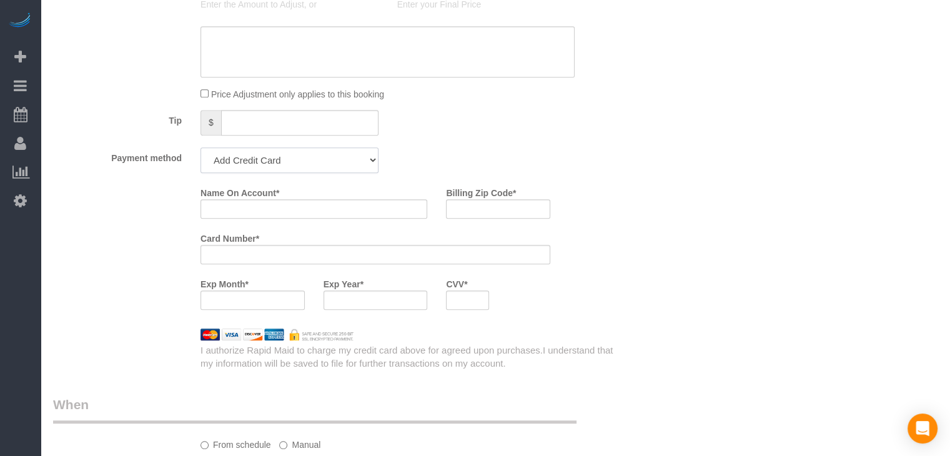
drag, startPoint x: 272, startPoint y: 159, endPoint x: 276, endPoint y: 168, distance: 10.1
click at [272, 159] on select "Add Credit Card Cash Check Paypal" at bounding box center [290, 160] width 178 height 26
select select "string:check"
click at [201, 147] on select "Add Credit Card Cash Check Paypal" at bounding box center [290, 160] width 178 height 26
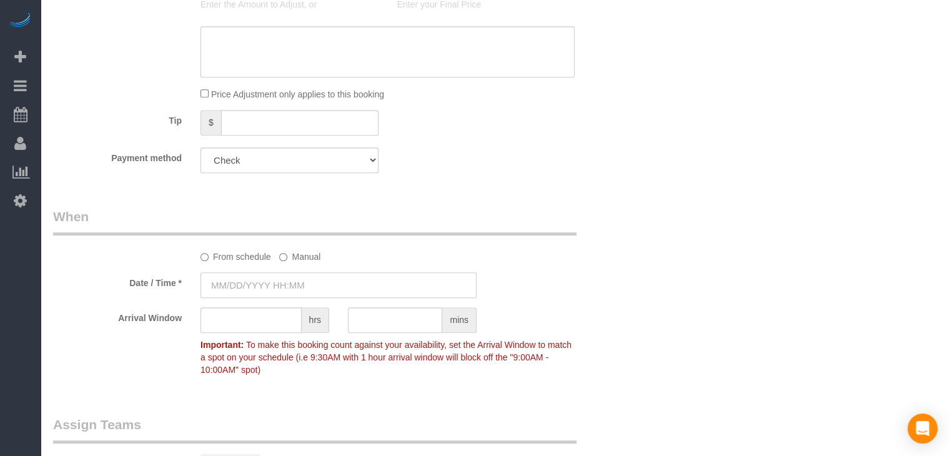
click at [279, 278] on input "text" at bounding box center [339, 285] width 276 height 26
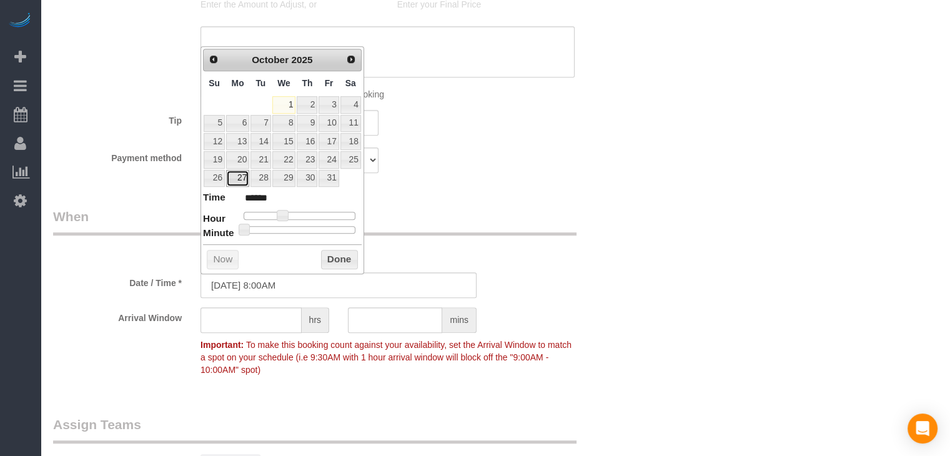
click at [237, 172] on link "27" at bounding box center [237, 178] width 23 height 17
type input "[DATE] 9:00AM"
type input "******"
type input "[DATE] 10:00AM"
type input "*******"
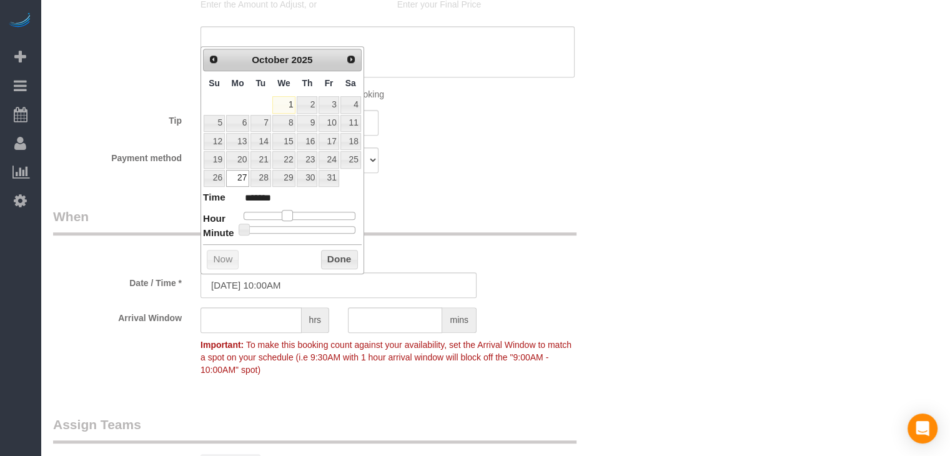
type input "[DATE] 11:00AM"
type input "*******"
type input "[DATE] 10:00AM"
type input "*******"
drag, startPoint x: 280, startPoint y: 212, endPoint x: 331, endPoint y: 244, distance: 59.8
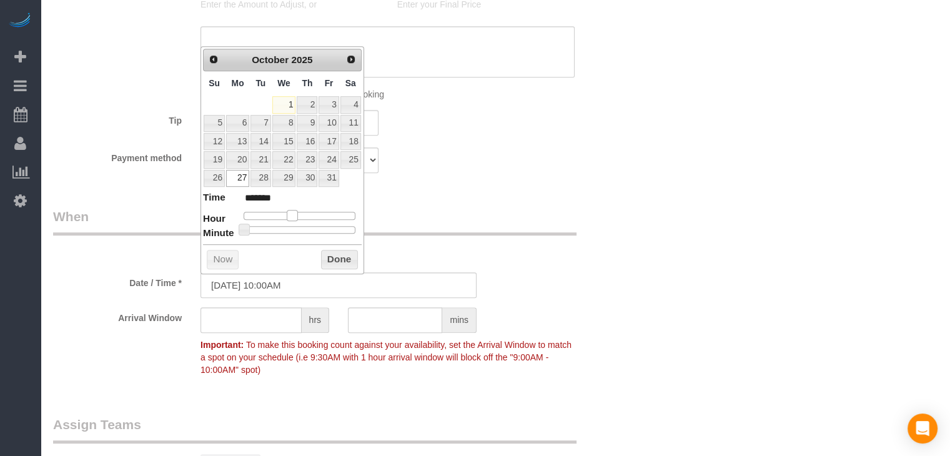
click at [291, 214] on span at bounding box center [292, 215] width 11 height 11
click at [338, 253] on button "Done" at bounding box center [339, 260] width 37 height 20
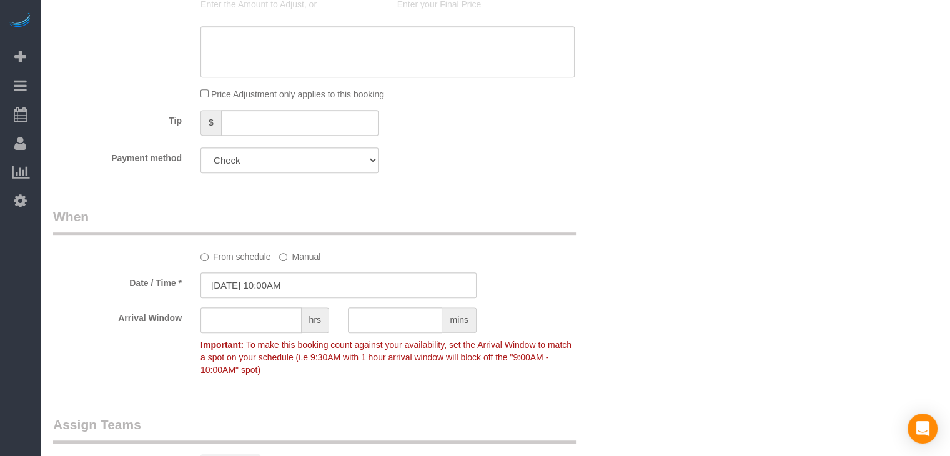
scroll to position [1139, 0]
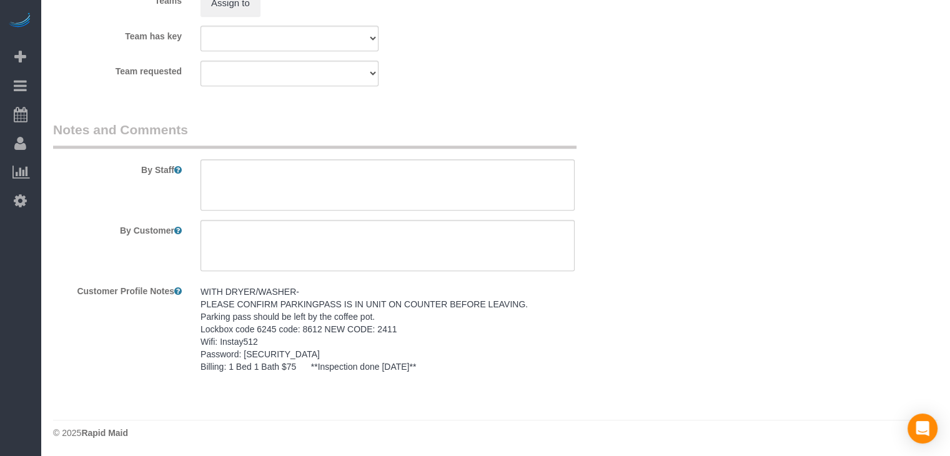
click at [448, 313] on pre "WITH DRYER/WASHER- PLEASE CONFIRM PARKINGPASS IS IN UNIT ON COUNTER BEFORE LEAV…" at bounding box center [388, 329] width 374 height 87
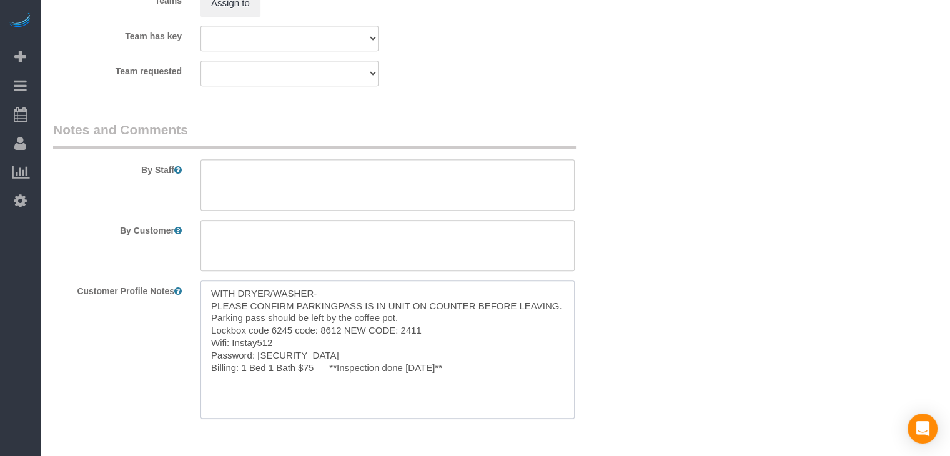
click at [407, 340] on textarea "WITH DRYER/WASHER- PLEASE CONFIRM PARKINGPASS IS IN UNIT ON COUNTER BEFORE LEAV…" at bounding box center [388, 350] width 374 height 138
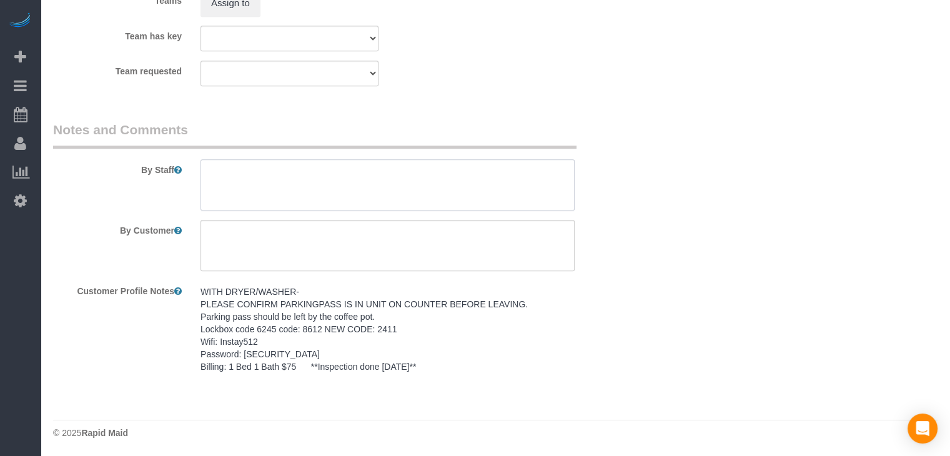
click at [379, 182] on textarea at bounding box center [388, 184] width 374 height 51
paste textarea "WITH DRYER/WASHER- PLEASE CONFIRM PARKINGPASS IS IN UNIT ON COUNTER BEFORE LEAV…"
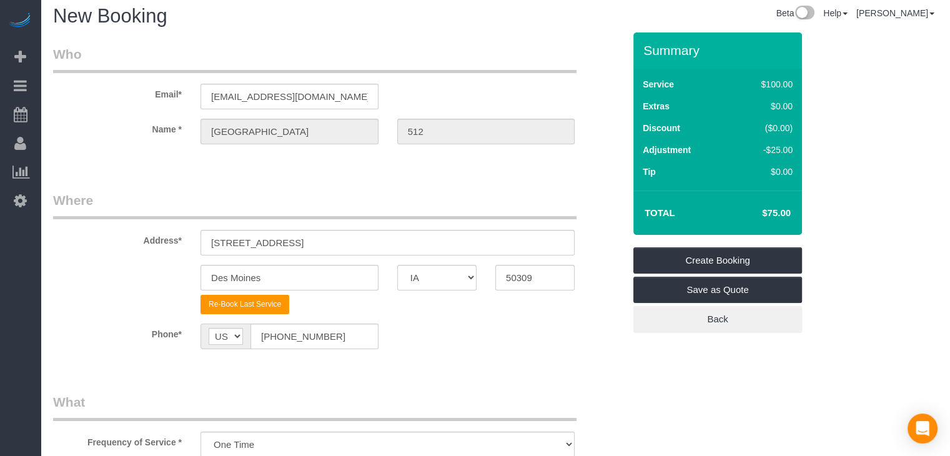
scroll to position [9, 0]
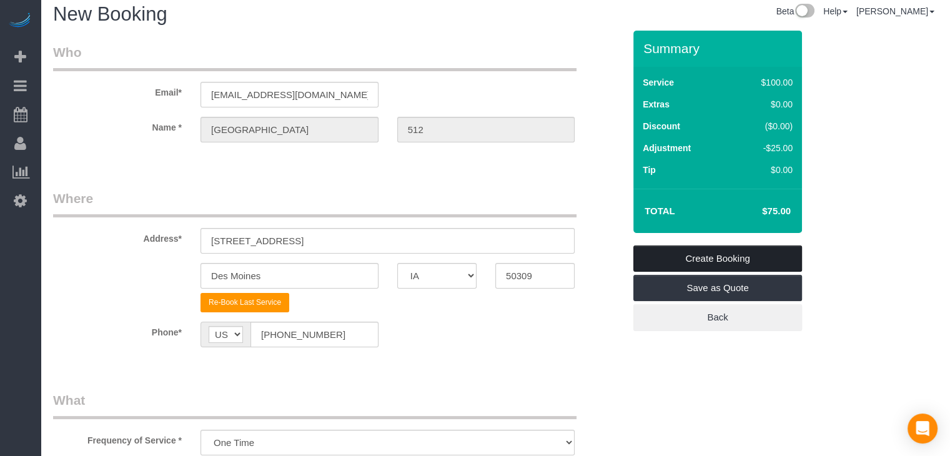
type textarea "WITH DRYER/WASHER- PLEASE CONFIRM PARKINGPASS IS IN UNIT ON COUNTER BEFORE LEAV…"
click at [782, 257] on link "Create Booking" at bounding box center [718, 259] width 169 height 26
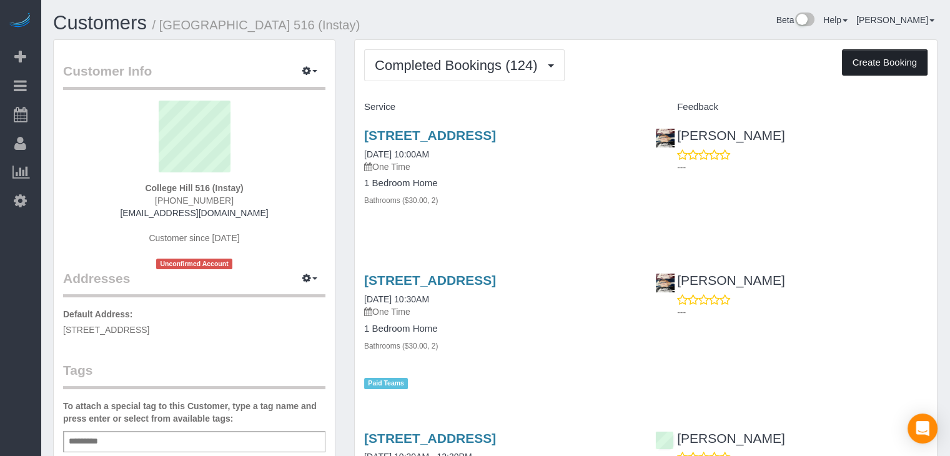
click at [865, 71] on button "Create Booking" at bounding box center [885, 62] width 86 height 26
select select "IA"
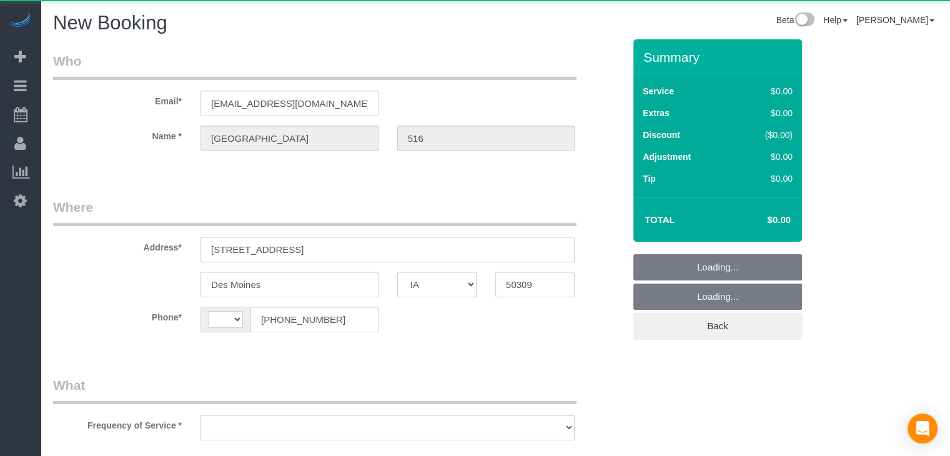
select select "string:[GEOGRAPHIC_DATA]"
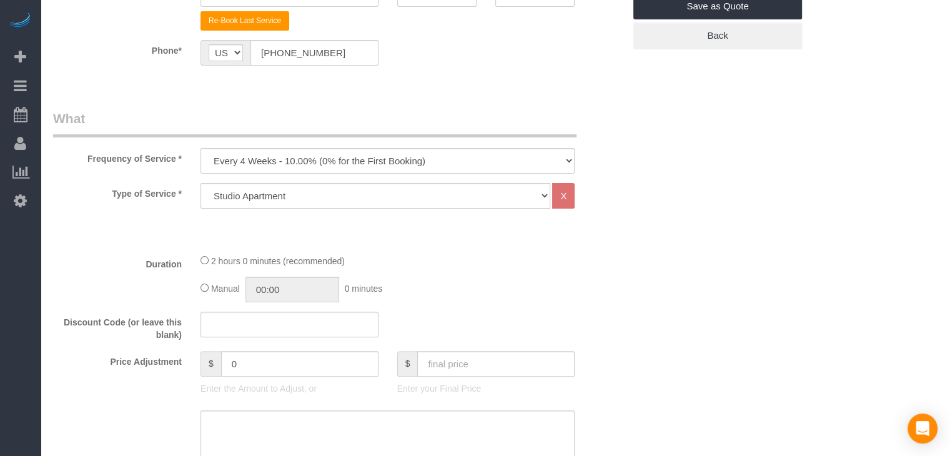
scroll to position [365, 0]
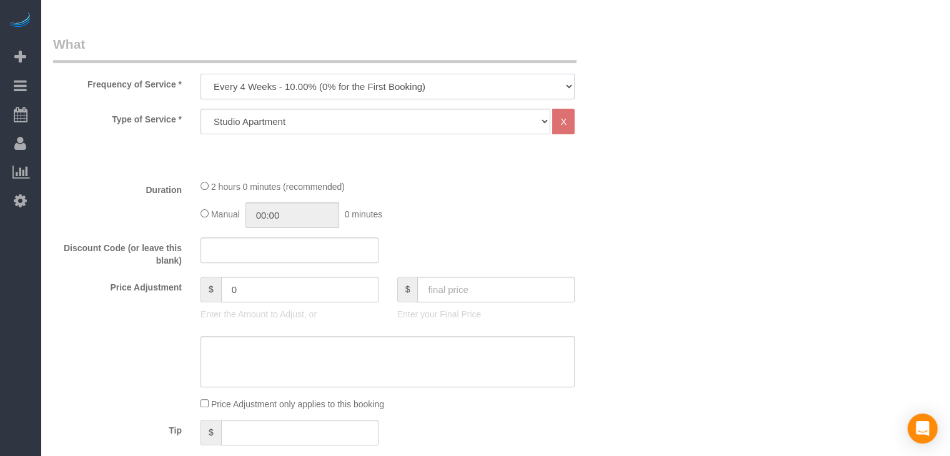
click at [341, 82] on select "Every 6 Weeks (0% for the First Booking) One Time Every 8 Weeks (0% for the Fir…" at bounding box center [388, 87] width 374 height 26
select select "object:1779"
click at [201, 74] on select "Every 6 Weeks (0% for the First Booking) One Time Every 8 Weeks (0% for the Fir…" at bounding box center [388, 87] width 374 height 26
click at [330, 116] on select "Studio Apartment 1 Bedroom Home 2 Bedroom Home 3 Bedroom Home 4 Bedroom Home 5 …" at bounding box center [376, 122] width 350 height 26
select select "25"
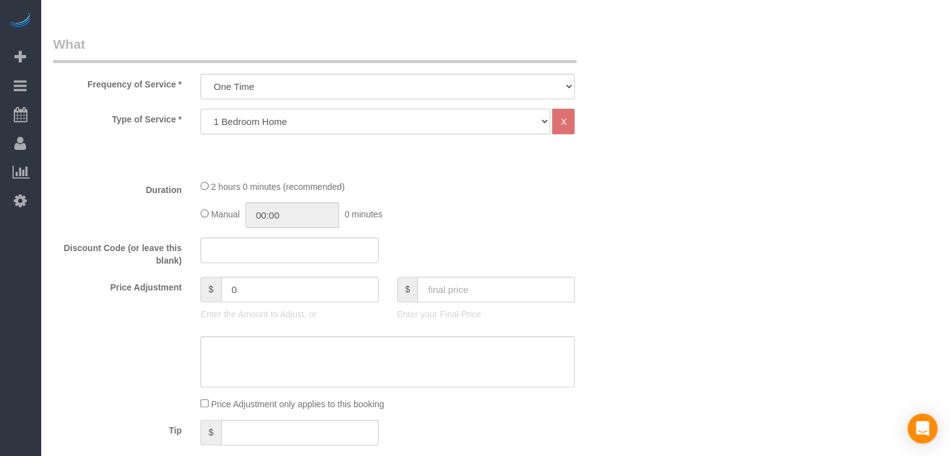
click at [201, 109] on select "Studio Apartment 1 Bedroom Home 2 Bedroom Home 3 Bedroom Home 4 Bedroom Home 5 …" at bounding box center [376, 122] width 350 height 26
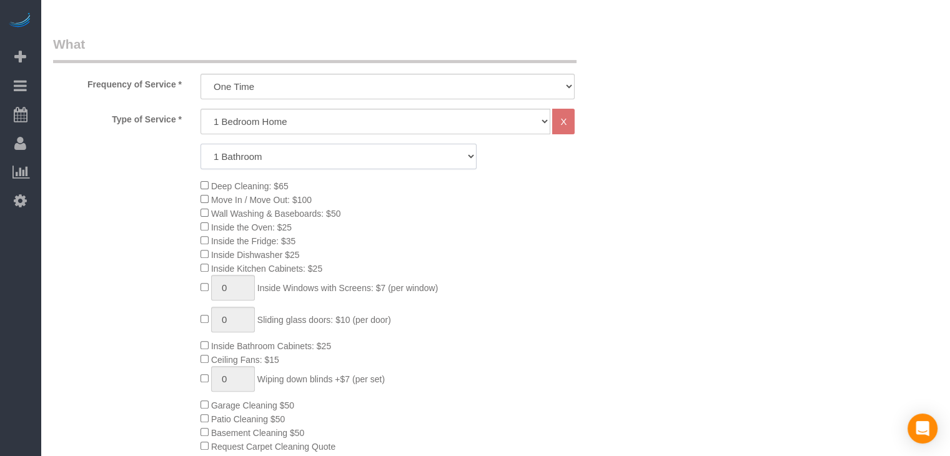
click at [337, 151] on select "1 Bathroom 2 Bathrooms 3 Bathrooms 4 Bathrooms 5 Bathrooms 6 Bathrooms" at bounding box center [339, 157] width 276 height 26
select select "2"
click at [201, 144] on select "1 Bathroom 2 Bathrooms 3 Bathrooms 4 Bathrooms 5 Bathrooms 6 Bathrooms" at bounding box center [339, 157] width 276 height 26
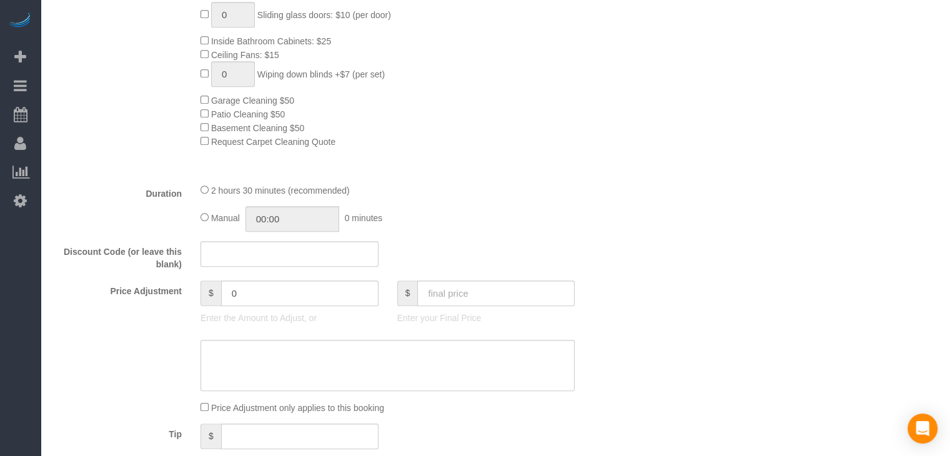
scroll to position [692, 0]
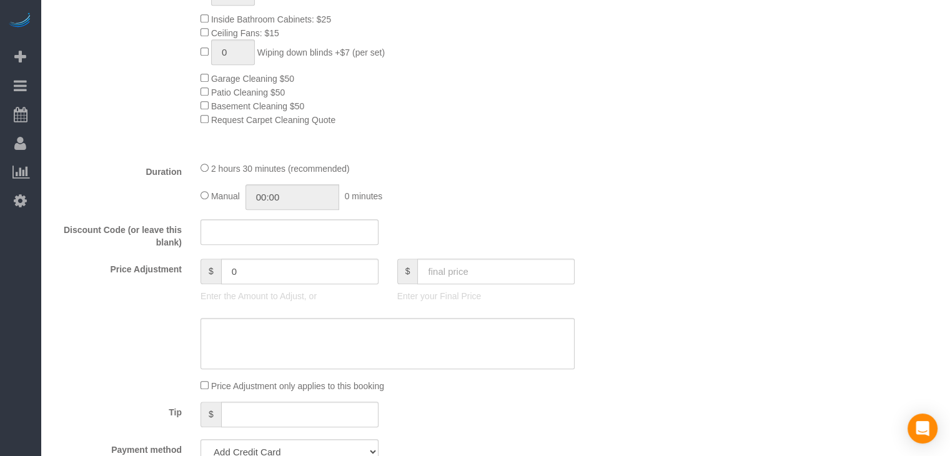
click at [196, 194] on div "2 hours 30 minutes (recommended) Manual 00:00 0 minutes" at bounding box center [387, 185] width 393 height 49
type input "02:30"
click at [505, 281] on input "text" at bounding box center [495, 272] width 157 height 26
type input "95"
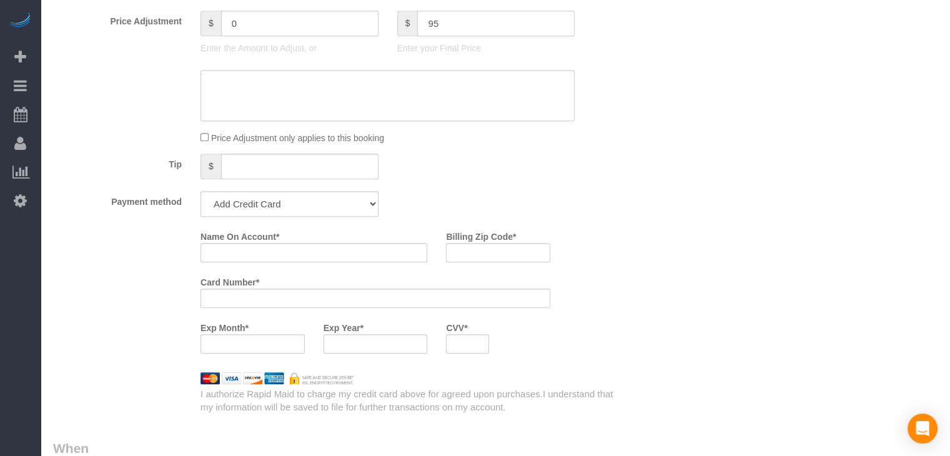
scroll to position [997, 0]
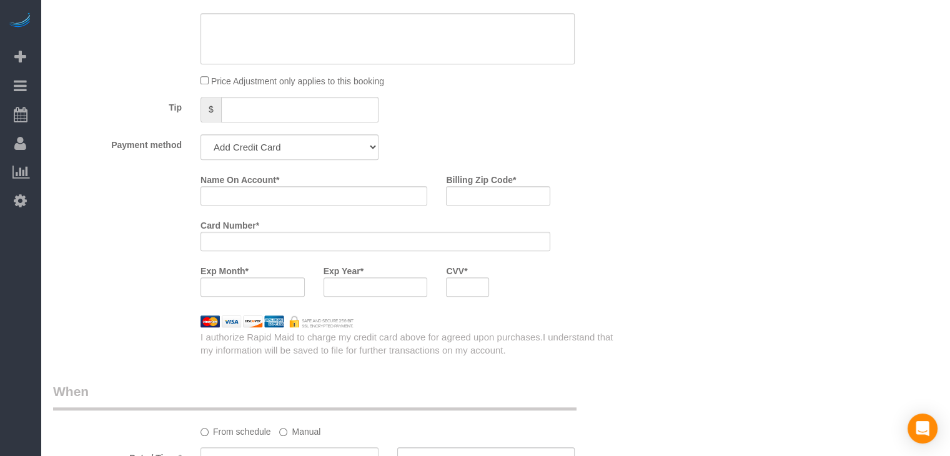
type input "-74"
click at [313, 148] on select "Add Credit Card Cash Check Paypal" at bounding box center [290, 147] width 178 height 26
select select "string:check"
click at [201, 138] on select "Add Credit Card Cash Check Paypal" at bounding box center [290, 147] width 178 height 26
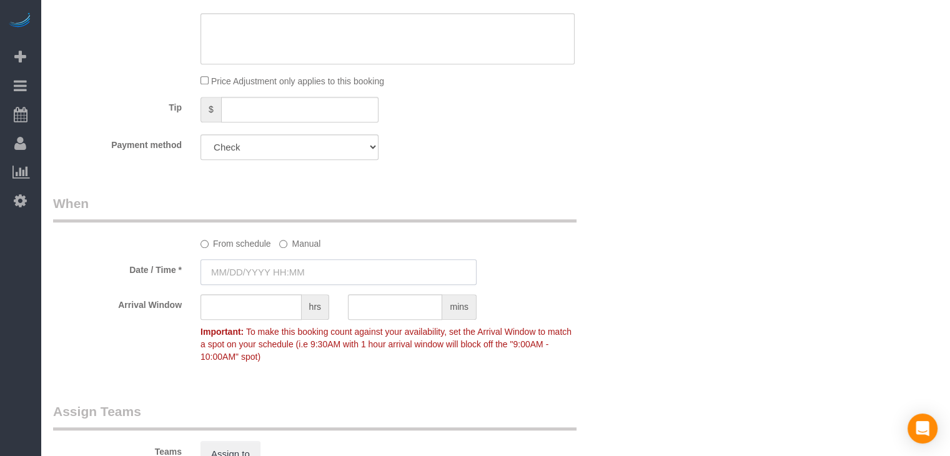
click at [265, 274] on input "text" at bounding box center [339, 272] width 276 height 26
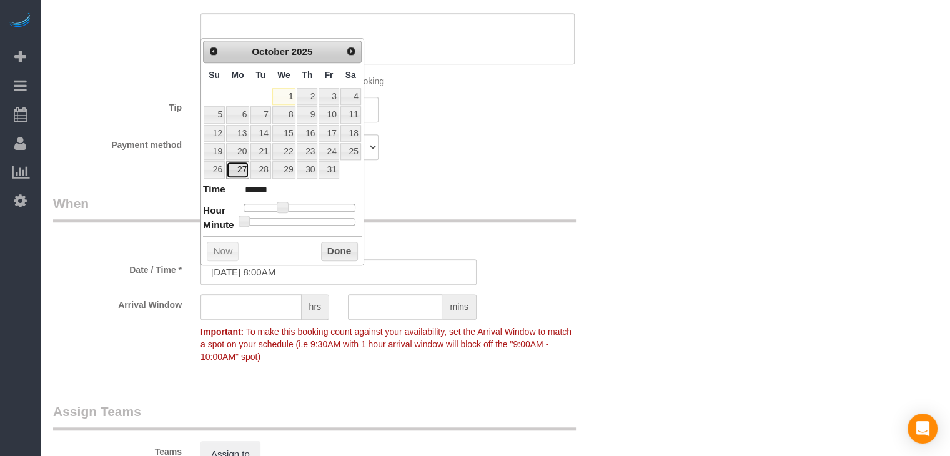
click at [242, 169] on link "27" at bounding box center [237, 169] width 23 height 17
type input "10/27/2025 9:00AM"
type input "******"
type input "10/27/2025 10:00AM"
type input "*******"
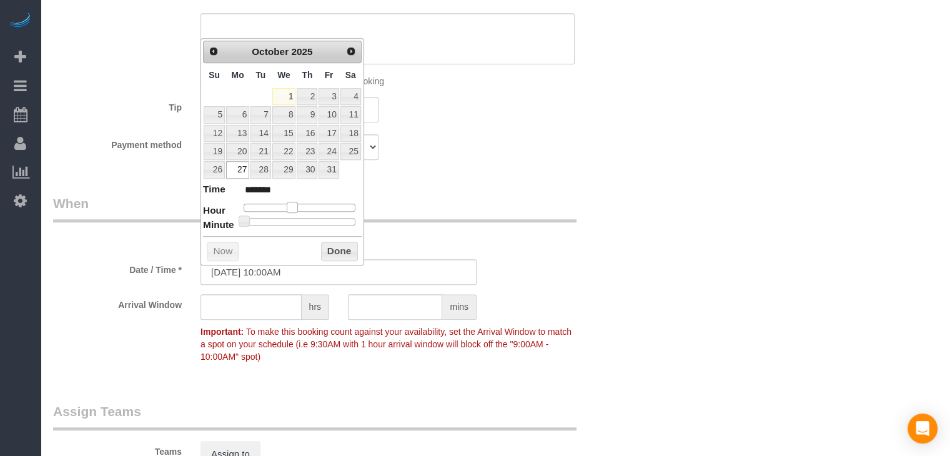
drag, startPoint x: 282, startPoint y: 204, endPoint x: 306, endPoint y: 231, distance: 35.9
click at [290, 204] on span at bounding box center [292, 207] width 11 height 11
click at [332, 248] on button "Done" at bounding box center [339, 252] width 37 height 20
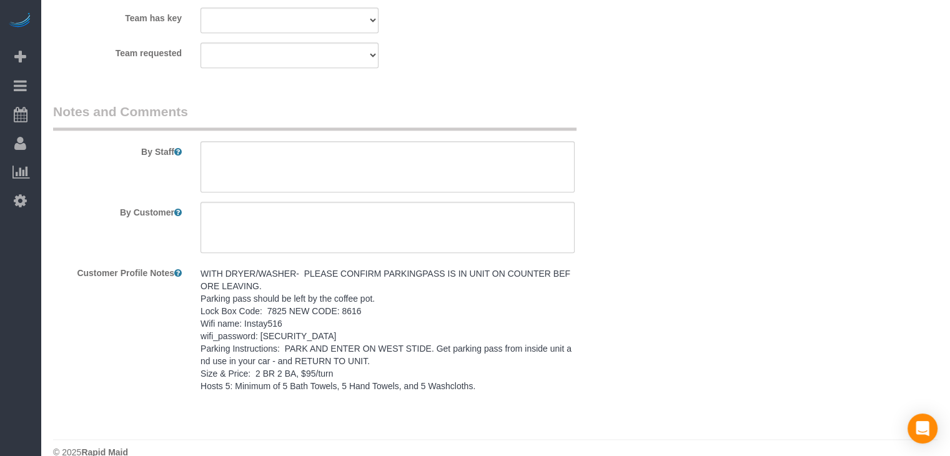
scroll to position [1490, 0]
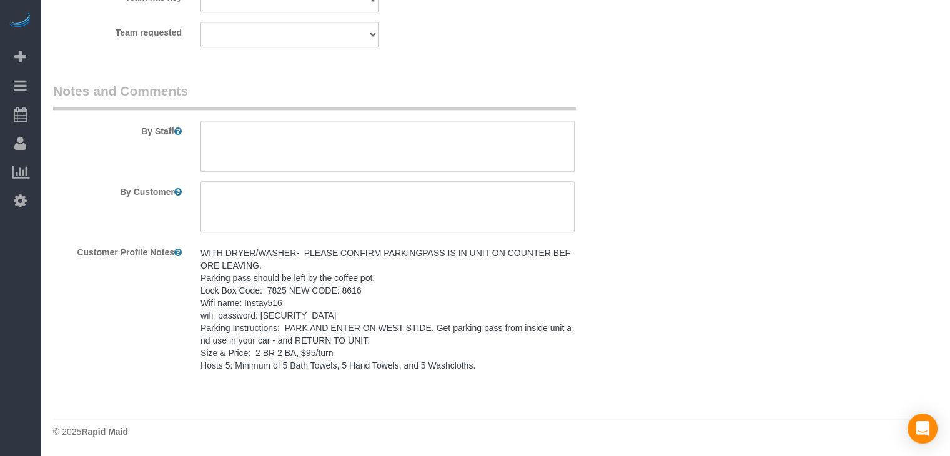
click at [372, 337] on pre "WITH DRYER/WASHER- PLEASE CONFIRM PARKINGPASS IS IN UNIT ON COUNTER BEFORE LEAV…" at bounding box center [388, 309] width 374 height 125
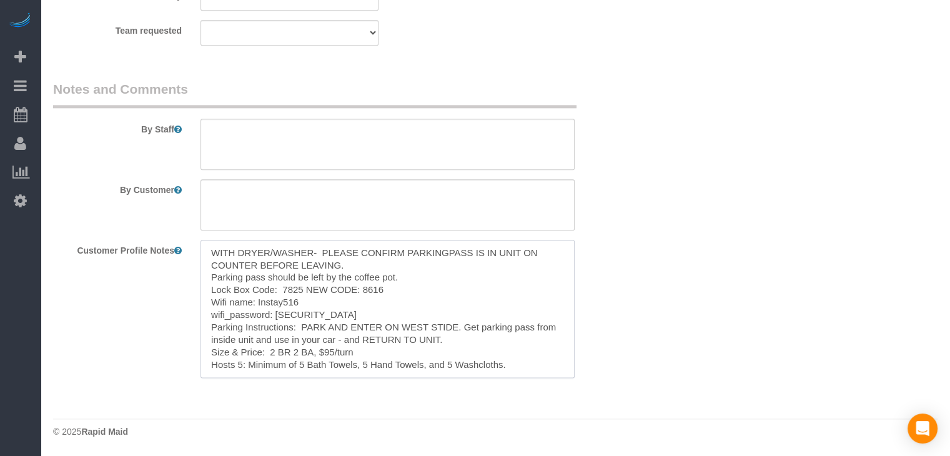
click at [334, 319] on textarea "WITH DRYER/WASHER- PLEASE CONFIRM PARKINGPASS IS IN UNIT ON COUNTER BEFORE LEAV…" at bounding box center [388, 309] width 374 height 138
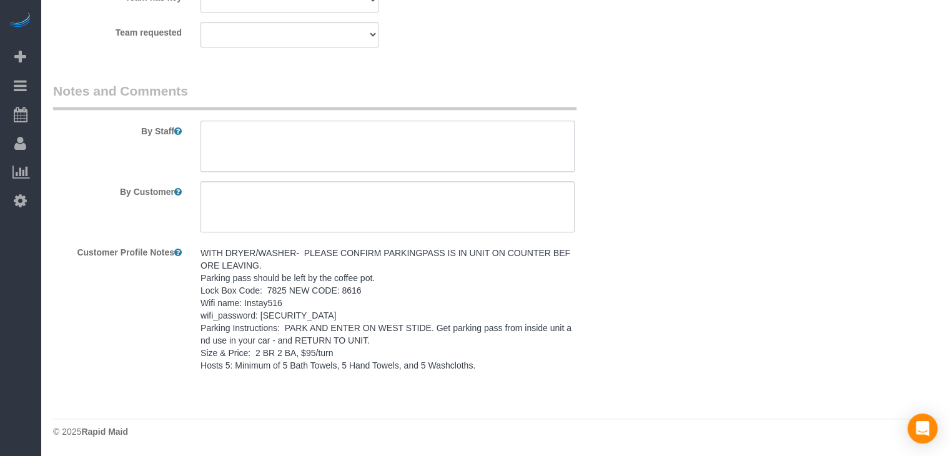
click at [350, 152] on textarea at bounding box center [388, 146] width 374 height 51
paste textarea "WITH DRYER/WASHER- PLEASE CONFIRM PARKINGPASS IS IN UNIT ON COUNTER BEFORE LEAV…"
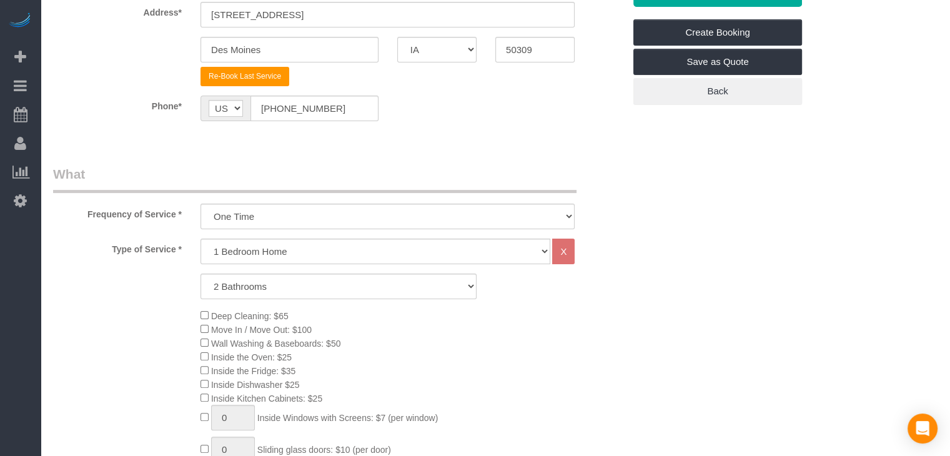
scroll to position [170, 0]
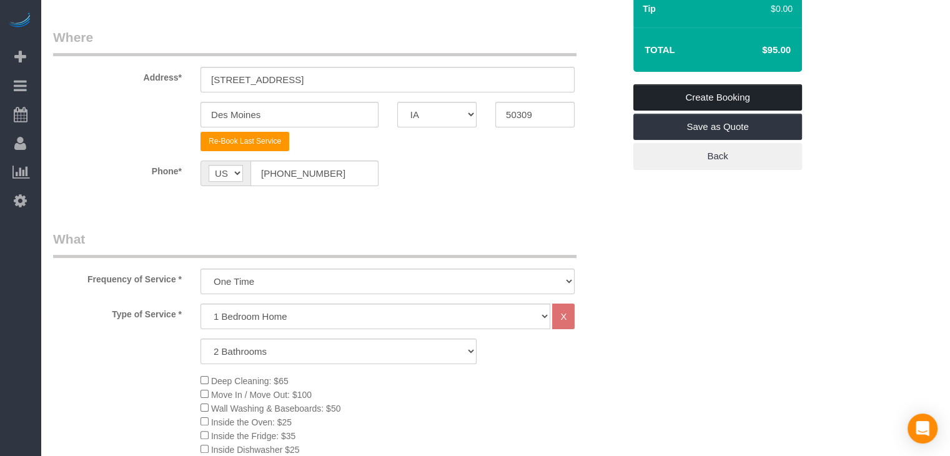
type textarea "WITH DRYER/WASHER- PLEASE CONFIRM PARKINGPASS IS IN UNIT ON COUNTER BEFORE LEAV…"
click at [770, 102] on link "Create Booking" at bounding box center [718, 97] width 169 height 26
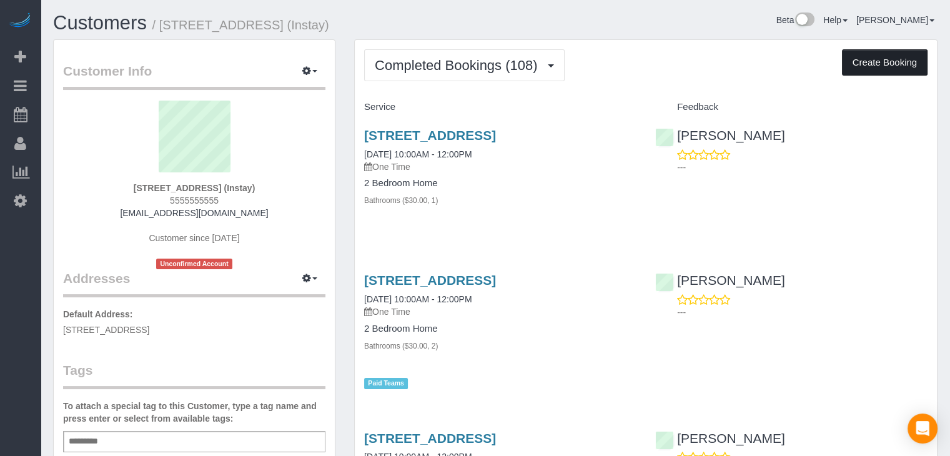
click at [897, 74] on button "Create Booking" at bounding box center [885, 62] width 86 height 26
select select "IA"
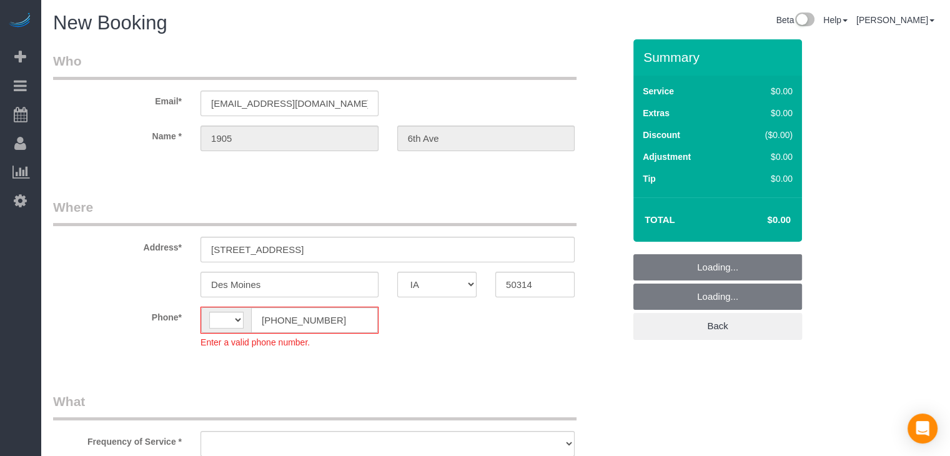
select select "object:1447"
select select "string:[GEOGRAPHIC_DATA]"
select select "object:1778"
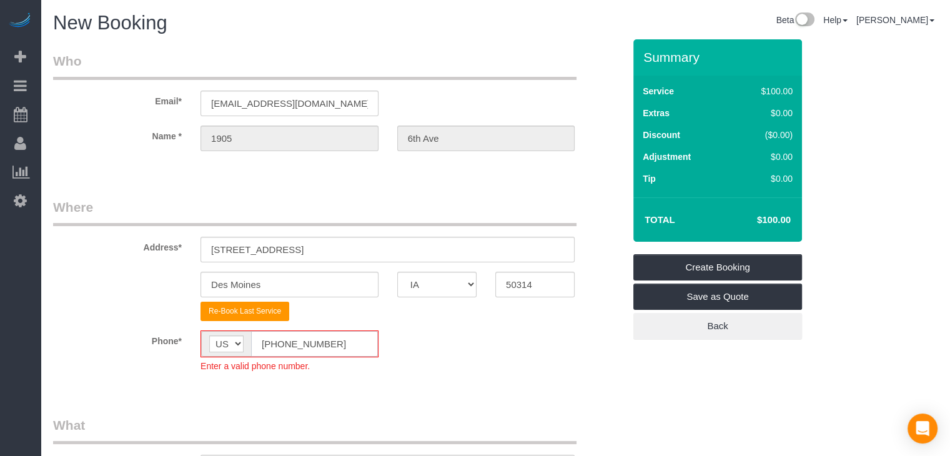
click at [275, 337] on input "[PHONE_NUMBER]" at bounding box center [314, 344] width 127 height 26
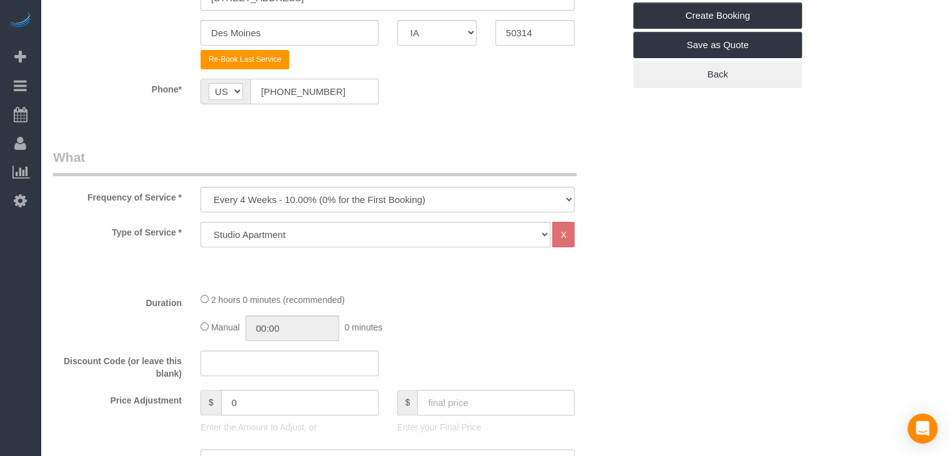
scroll to position [256, 0]
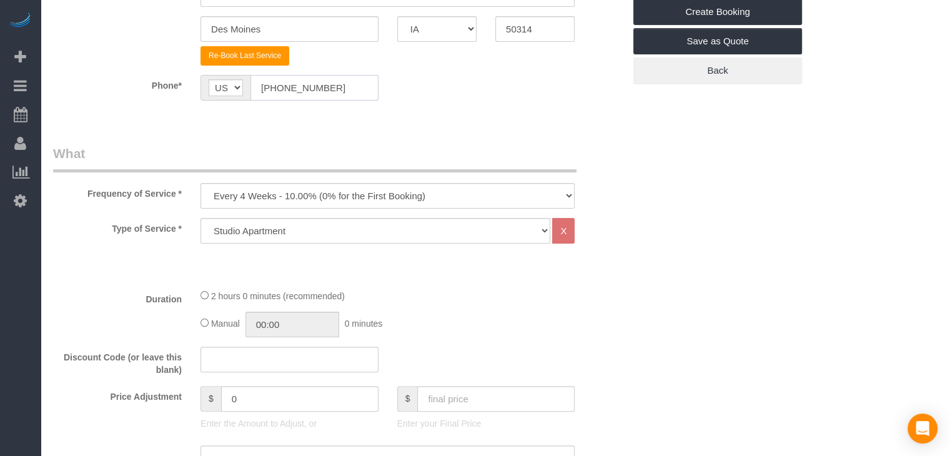
type input "[PHONE_NUMBER]"
drag, startPoint x: 372, startPoint y: 184, endPoint x: 374, endPoint y: 201, distance: 16.3
click at [372, 184] on select "Every 6 Weeks (0% for the First Booking) One Time Every 8 Weeks (0% for the Fir…" at bounding box center [388, 196] width 374 height 26
select select "object:1780"
click at [201, 183] on select "Every 6 Weeks (0% for the First Booking) One Time Every 8 Weeks (0% for the Fir…" at bounding box center [388, 196] width 374 height 26
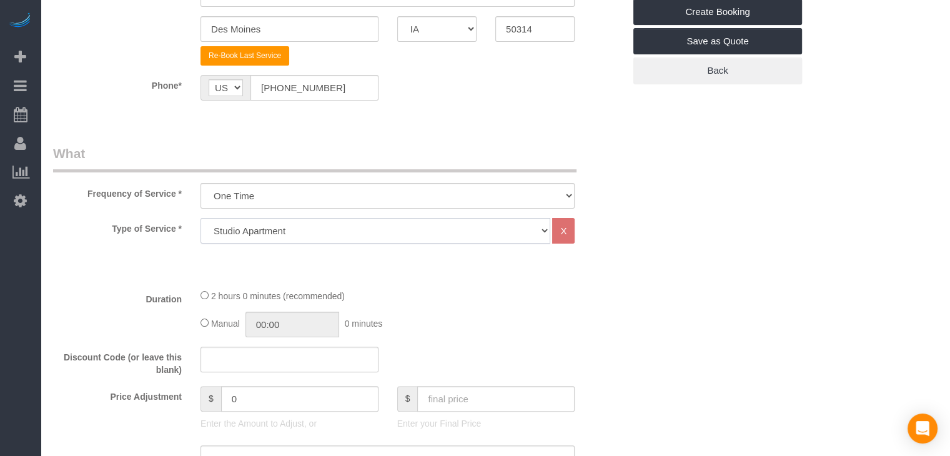
click at [321, 227] on select "Studio Apartment 1 Bedroom Home 2 Bedroom Home 3 Bedroom Home 4 Bedroom Home 5 …" at bounding box center [376, 231] width 350 height 26
select select "25"
click at [201, 218] on select "Studio Apartment 1 Bedroom Home 2 Bedroom Home 3 Bedroom Home 4 Bedroom Home 5 …" at bounding box center [376, 231] width 350 height 26
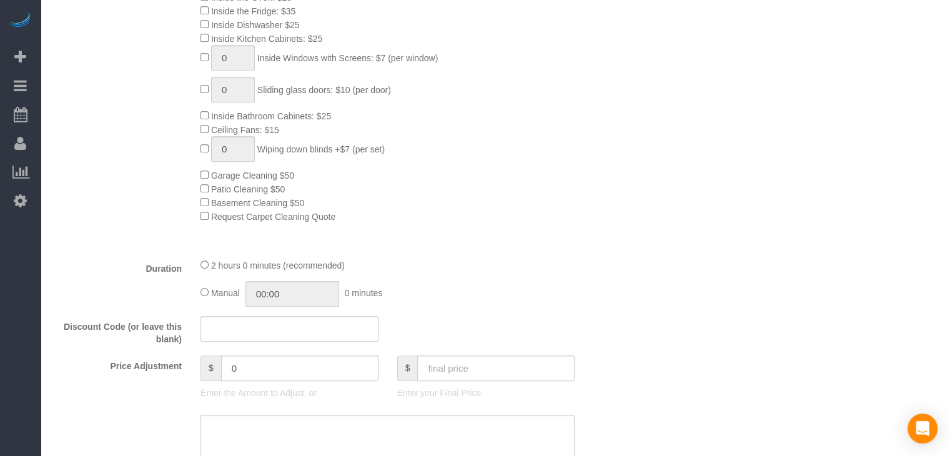
scroll to position [630, 0]
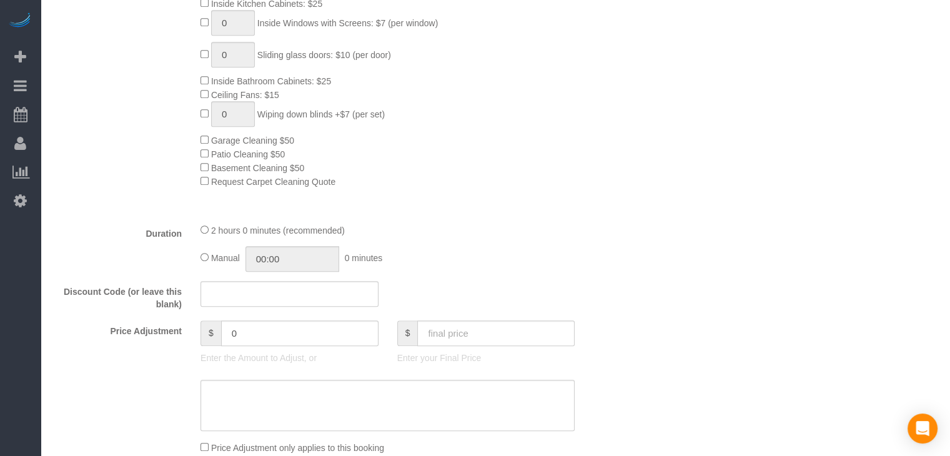
click at [208, 263] on div "Manual 00:00 0 minutes" at bounding box center [388, 259] width 374 height 26
type input "02:00"
click at [502, 341] on input "text" at bounding box center [495, 334] width 157 height 26
type input "95"
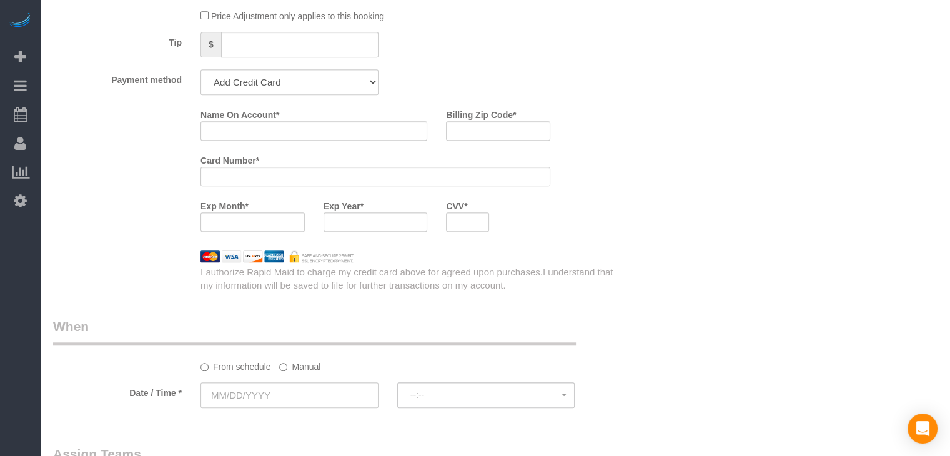
scroll to position [1110, 0]
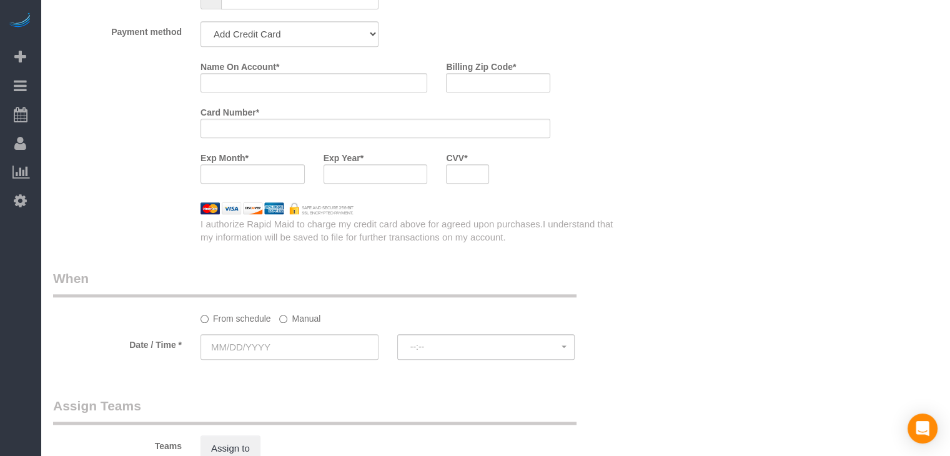
type input "-44"
drag, startPoint x: 297, startPoint y: 41, endPoint x: 295, endPoint y: 49, distance: 9.1
click at [297, 41] on select "Add Credit Card Cash Check Paypal" at bounding box center [290, 34] width 178 height 26
select select "string:check"
click at [201, 25] on select "Add Credit Card Cash Check Paypal" at bounding box center [290, 34] width 178 height 26
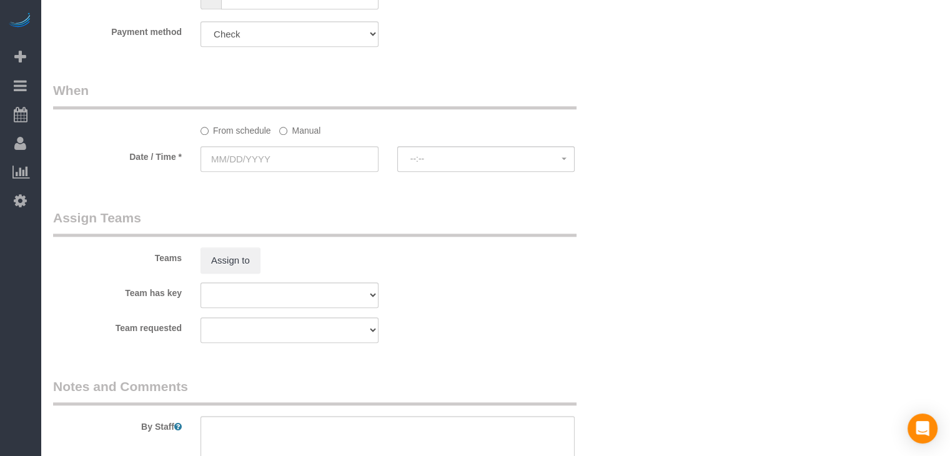
click at [282, 130] on label "Manual" at bounding box center [299, 128] width 41 height 17
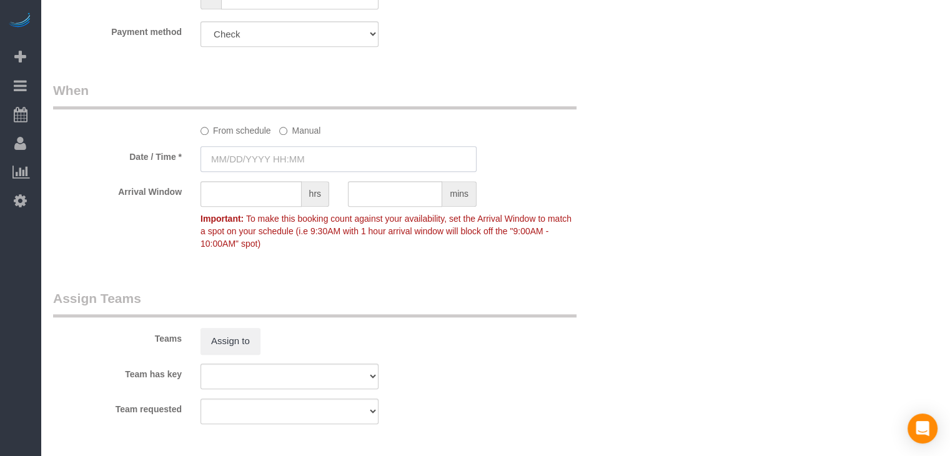
click at [257, 169] on input "text" at bounding box center [339, 159] width 276 height 26
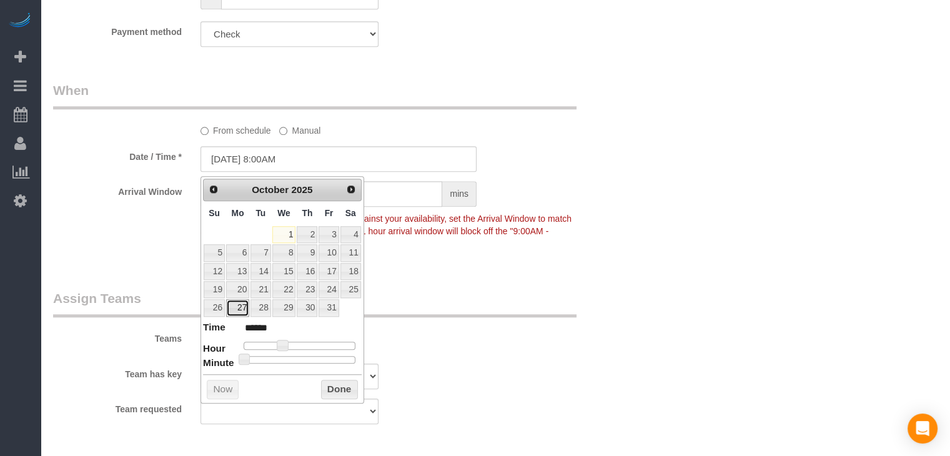
click at [241, 308] on link "27" at bounding box center [237, 307] width 23 height 17
type input "[DATE] 9:00AM"
type input "******"
type input "[DATE] 10:00AM"
type input "*******"
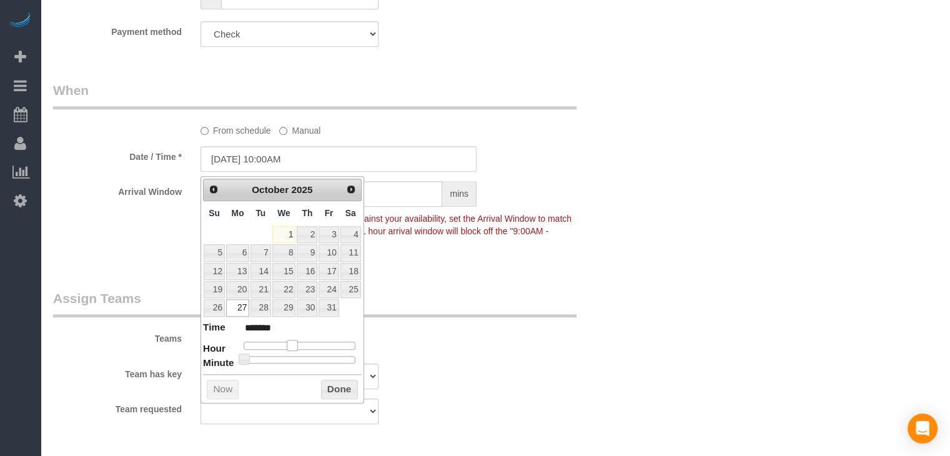
drag, startPoint x: 282, startPoint y: 341, endPoint x: 294, endPoint y: 341, distance: 11.3
click at [294, 341] on span at bounding box center [292, 345] width 11 height 11
click at [334, 391] on button "Done" at bounding box center [339, 390] width 37 height 20
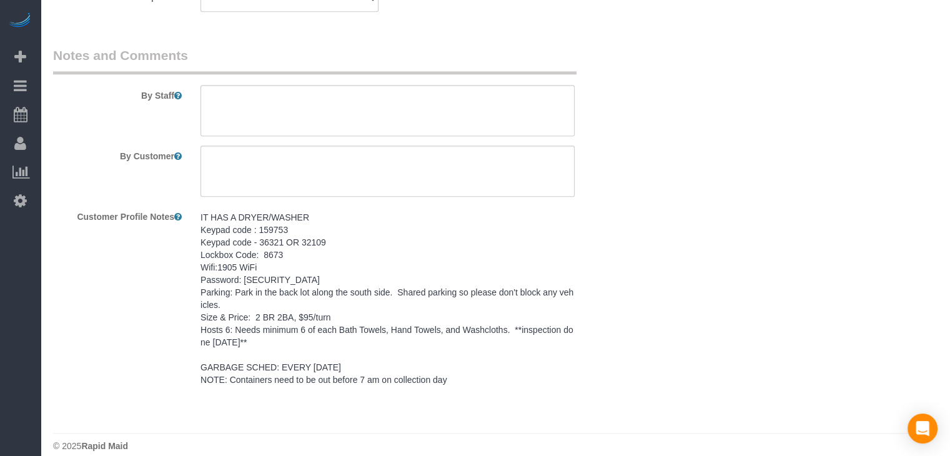
click at [301, 296] on pre "IT HAS A DRYER/WASHER Keypad code : 159753 Keypad code - 36321 OR 32109 Lockbox…" at bounding box center [388, 298] width 374 height 175
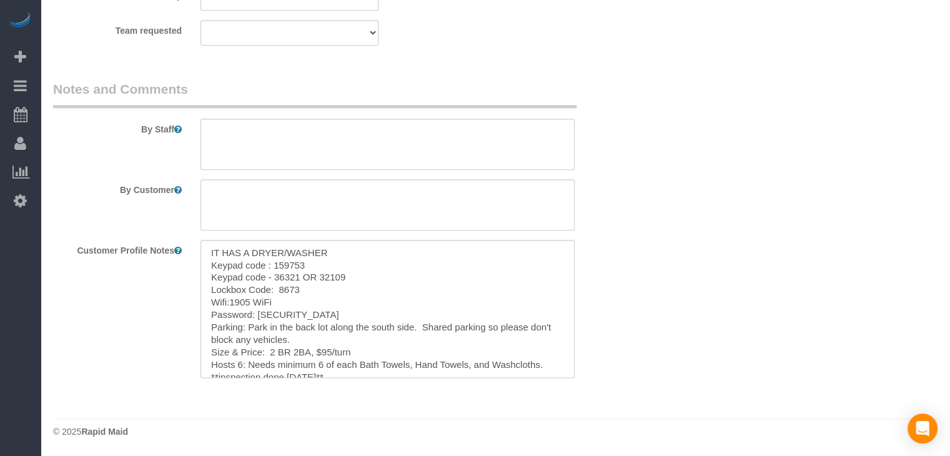
scroll to position [1492, 0]
click at [302, 278] on textarea "IT HAS A DRYER/WASHER Keypad code : 159753 Keypad code - 36321 OR 32109 Lockbox…" at bounding box center [388, 309] width 374 height 138
click at [325, 141] on textarea at bounding box center [388, 144] width 374 height 51
paste textarea "IT HAS A DRYER/WASHER Keypad code : 159753 Keypad code - 36321 OR 32109 Lockbox…"
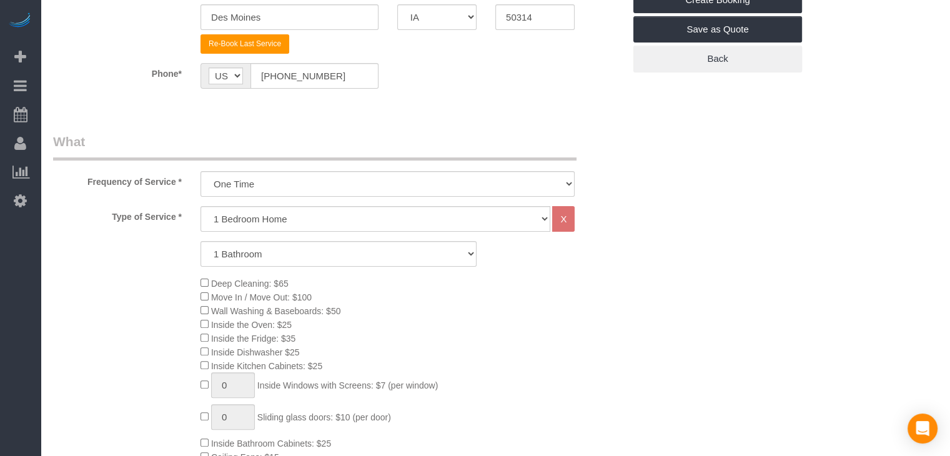
scroll to position [182, 0]
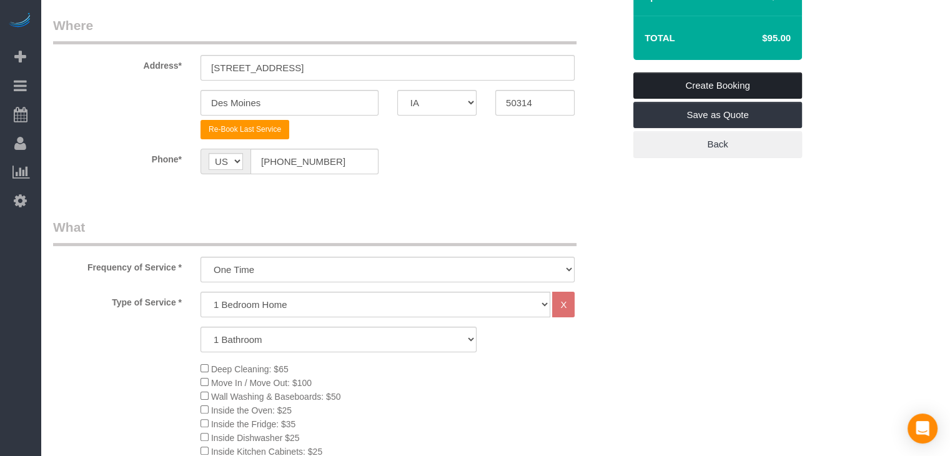
type textarea "IT HAS A DRYER/WASHER Keypad code : 159753 Keypad code - 36321 OR 32109 Lockbox…"
click at [767, 80] on link "Create Booking" at bounding box center [718, 85] width 169 height 26
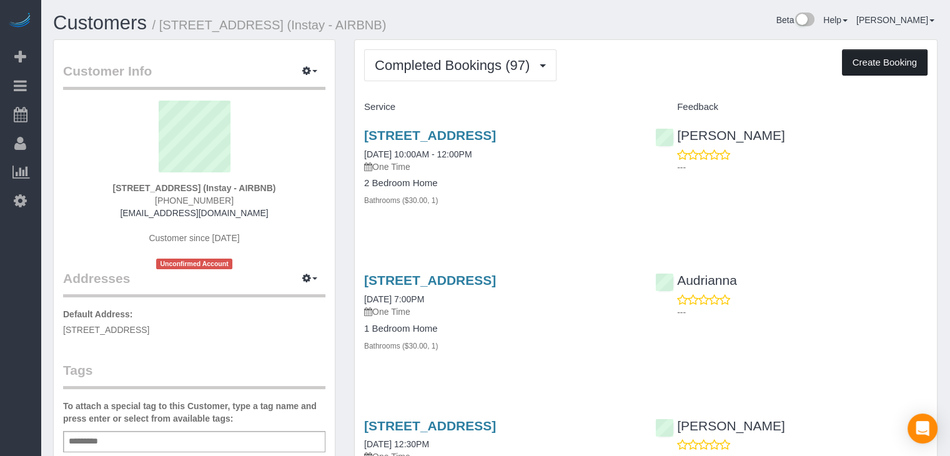
click at [867, 64] on button "Create Booking" at bounding box center [885, 62] width 86 height 26
select select "IA"
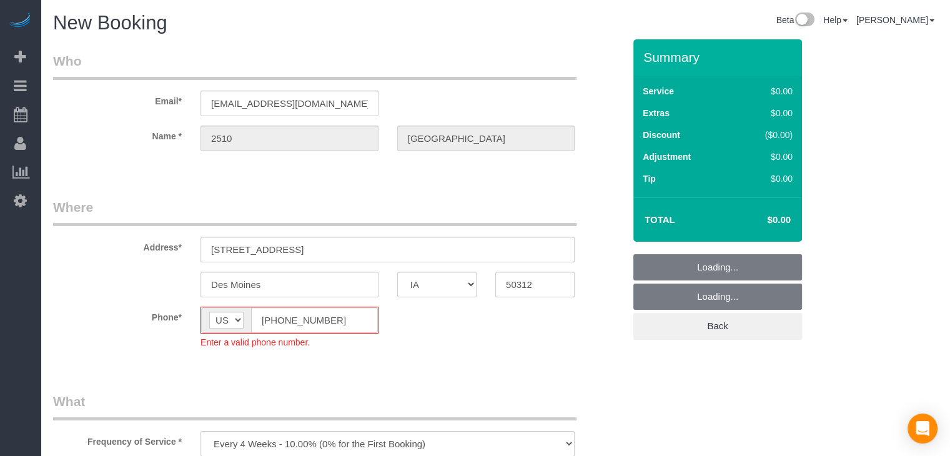
select select "object:1680"
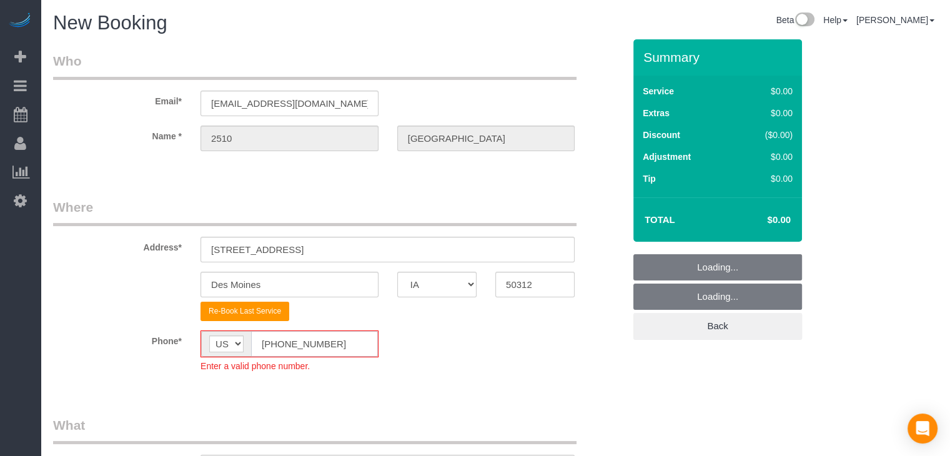
click at [276, 336] on input "[PHONE_NUMBER]" at bounding box center [314, 344] width 127 height 26
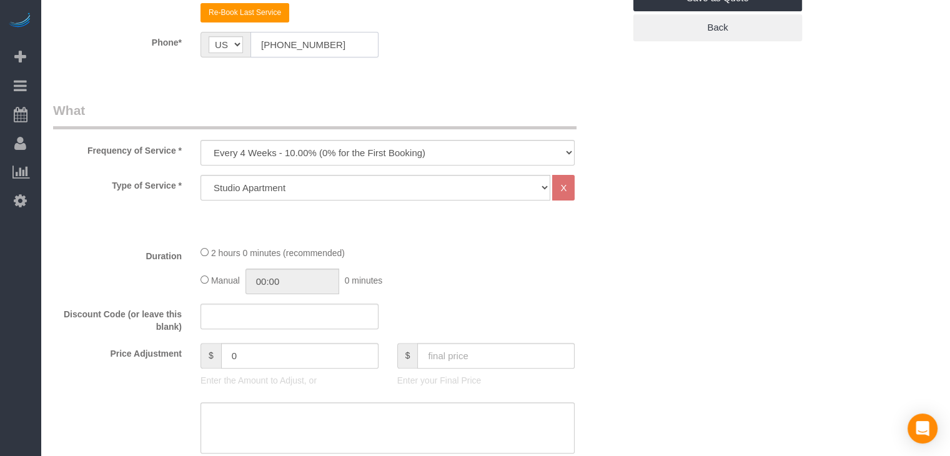
scroll to position [317, 0]
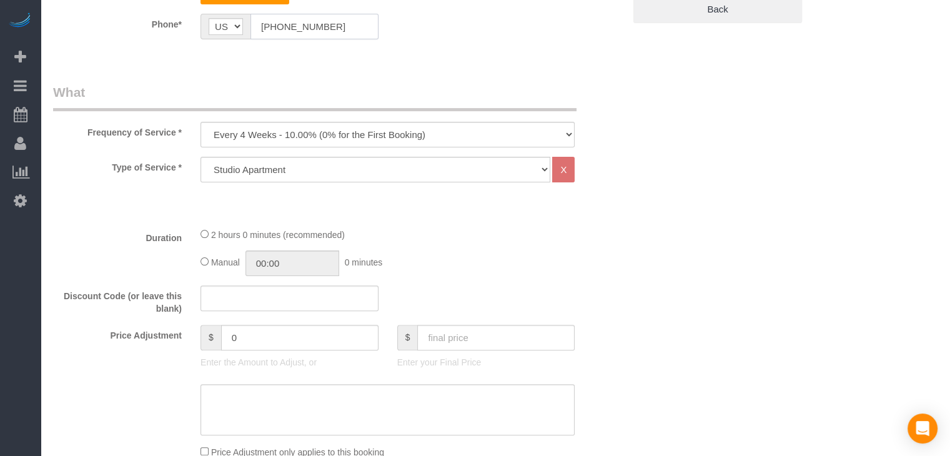
type input "[PHONE_NUMBER]"
click at [290, 138] on select "Every 6 Weeks (0% for the First Booking) One Time Every 8 Weeks (0% for the Fir…" at bounding box center [388, 135] width 374 height 26
select select "object:1682"
click at [201, 122] on select "Every 6 Weeks (0% for the First Booking) One Time Every 8 Weeks (0% for the Fir…" at bounding box center [388, 135] width 374 height 26
drag, startPoint x: 295, startPoint y: 166, endPoint x: 295, endPoint y: 178, distance: 11.9
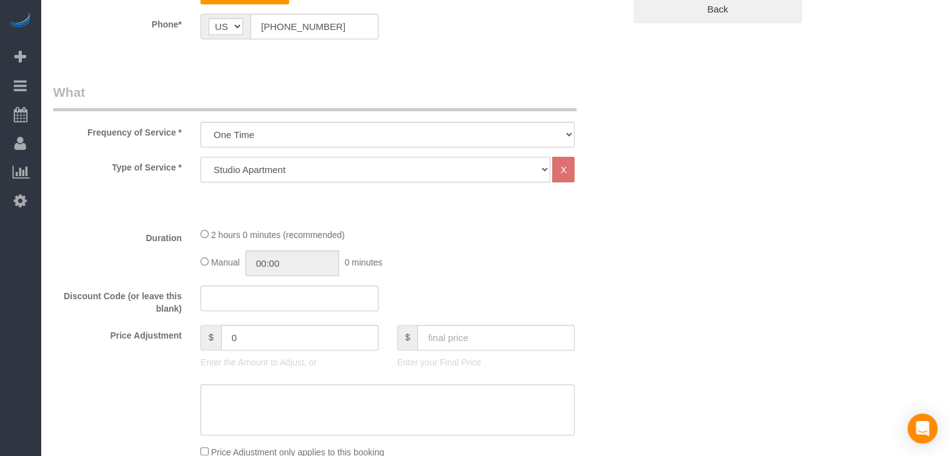
click at [295, 166] on select "Studio Apartment 1 Bedroom Home 2 Bedroom Home 3 Bedroom Home 4 Bedroom Home 5 …" at bounding box center [376, 170] width 350 height 26
select select "25"
click at [201, 157] on select "Studio Apartment 1 Bedroom Home 2 Bedroom Home 3 Bedroom Home 4 Bedroom Home 5 …" at bounding box center [376, 170] width 350 height 26
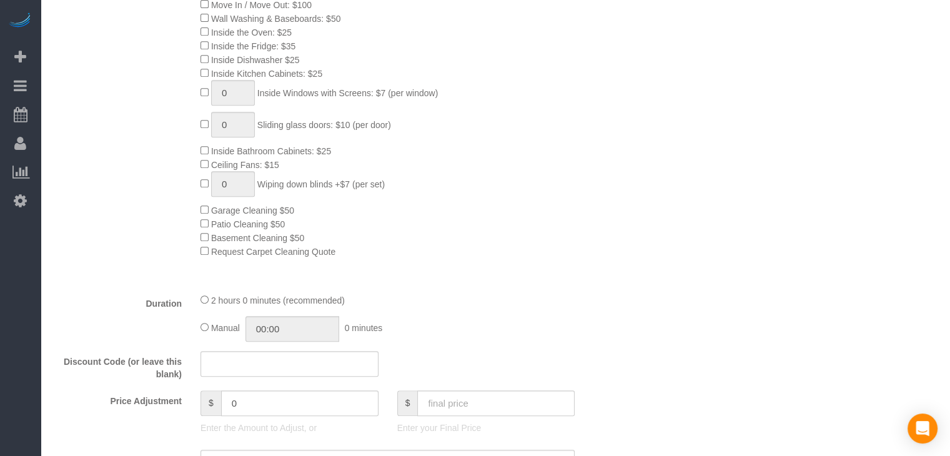
scroll to position [619, 0]
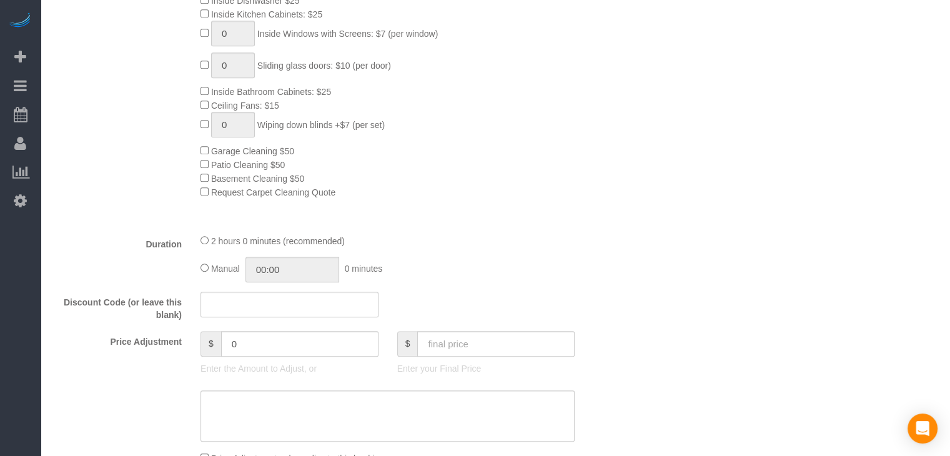
click at [201, 267] on div "Manual 00:00 0 minutes" at bounding box center [388, 270] width 374 height 26
type input "02:00"
click at [497, 349] on input "text" at bounding box center [495, 344] width 157 height 26
type input "80"
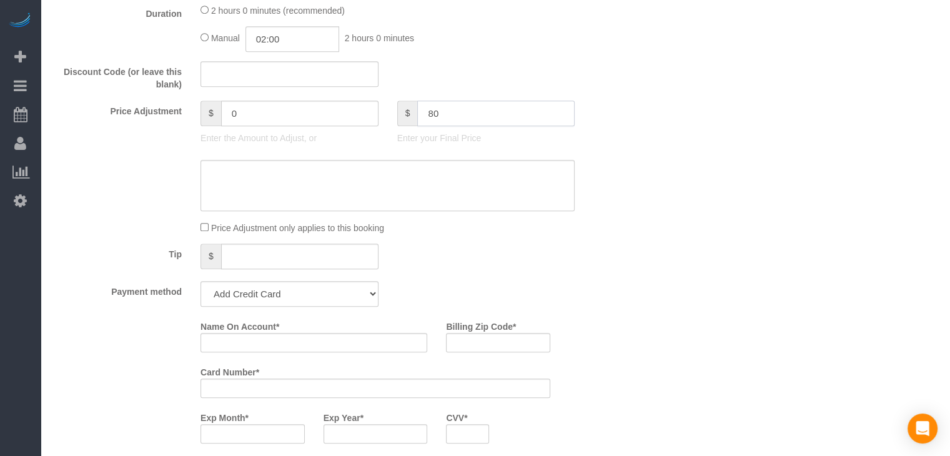
scroll to position [965, 0]
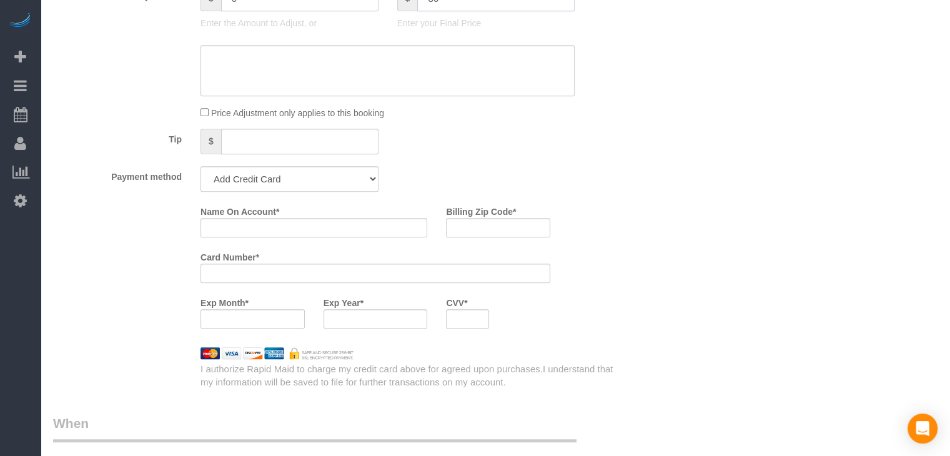
type input "-59"
click at [342, 181] on select "Add Credit Card Cash Check Paypal" at bounding box center [290, 179] width 178 height 26
select select "string:check"
click at [201, 171] on select "Add Credit Card Cash Check Paypal" at bounding box center [290, 179] width 178 height 26
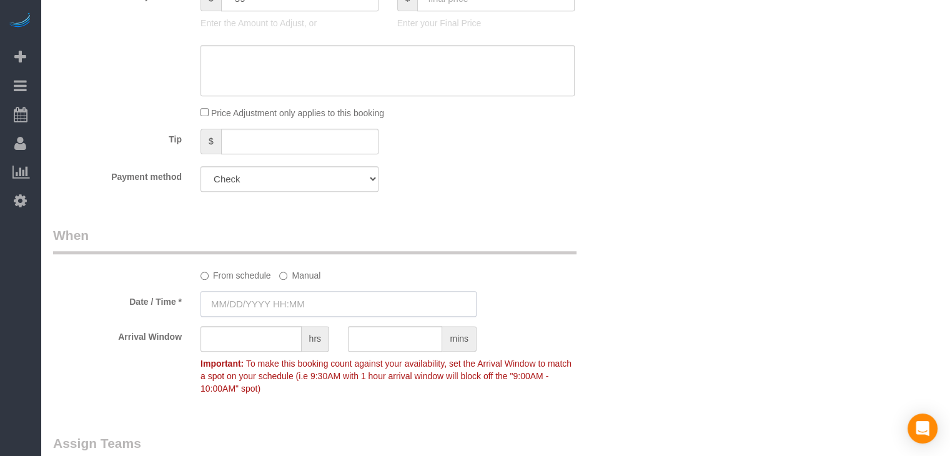
click at [270, 306] on input "text" at bounding box center [339, 304] width 276 height 26
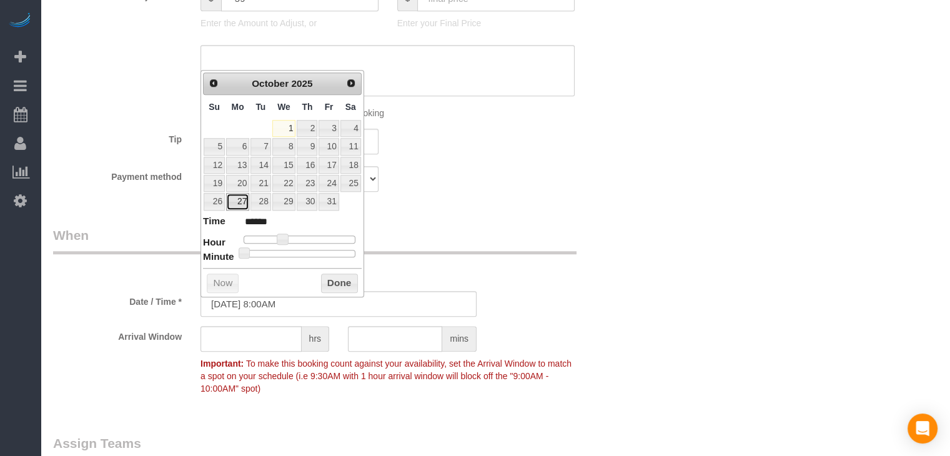
click at [244, 195] on link "27" at bounding box center [237, 201] width 23 height 17
type input "10/27/2025 9:00AM"
type input "******"
type input "10/27/2025 10:00AM"
type input "*******"
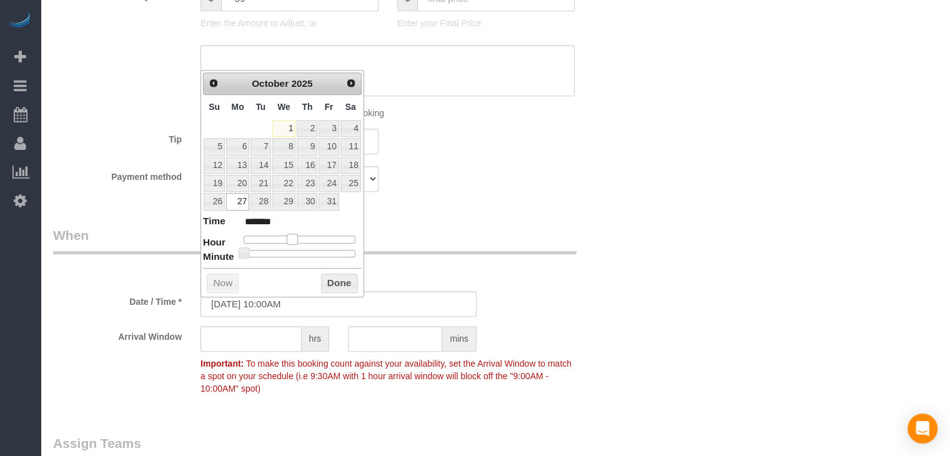
drag, startPoint x: 283, startPoint y: 236, endPoint x: 292, endPoint y: 236, distance: 9.4
click at [292, 236] on span at bounding box center [292, 239] width 11 height 11
click at [332, 276] on button "Done" at bounding box center [339, 284] width 37 height 20
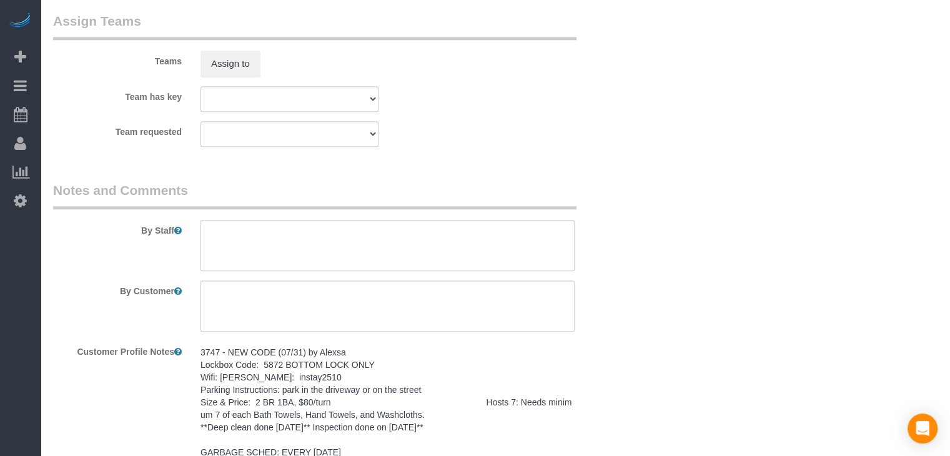
scroll to position [1450, 0]
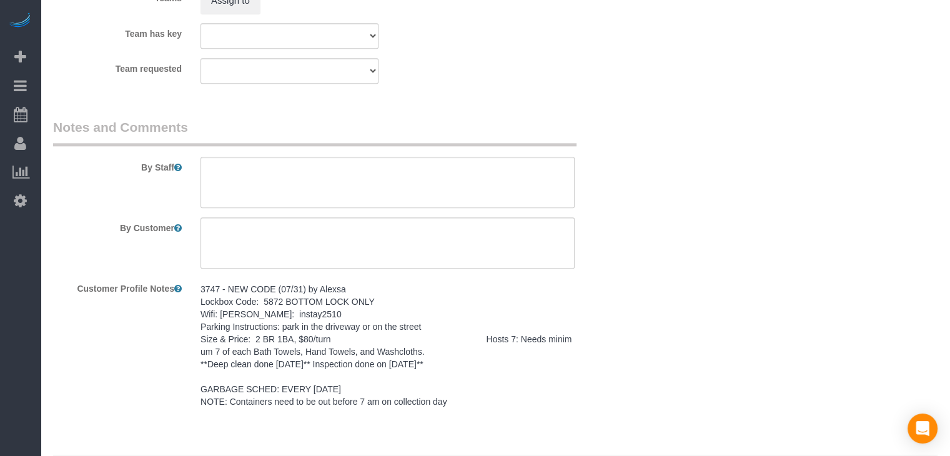
click at [340, 371] on pre "3747 - NEW CODE (07/31) by Alexsa Lockbox Code: 5872 BOTTOM LOCK ONLY Wifi: Hig…" at bounding box center [388, 345] width 374 height 125
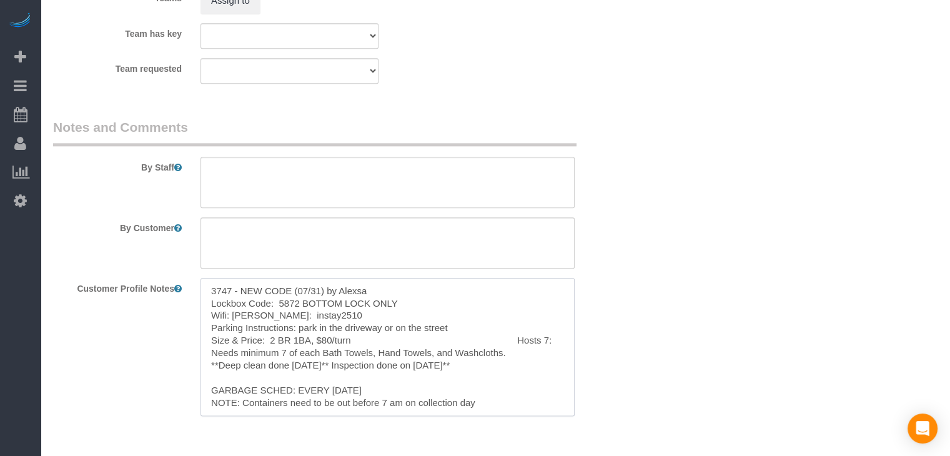
click at [325, 361] on textarea "3747 - NEW CODE (07/31) by Alexsa Lockbox Code: 5872 BOTTOM LOCK ONLY Wifi: Hig…" at bounding box center [388, 347] width 374 height 138
click at [340, 182] on textarea at bounding box center [388, 182] width 374 height 51
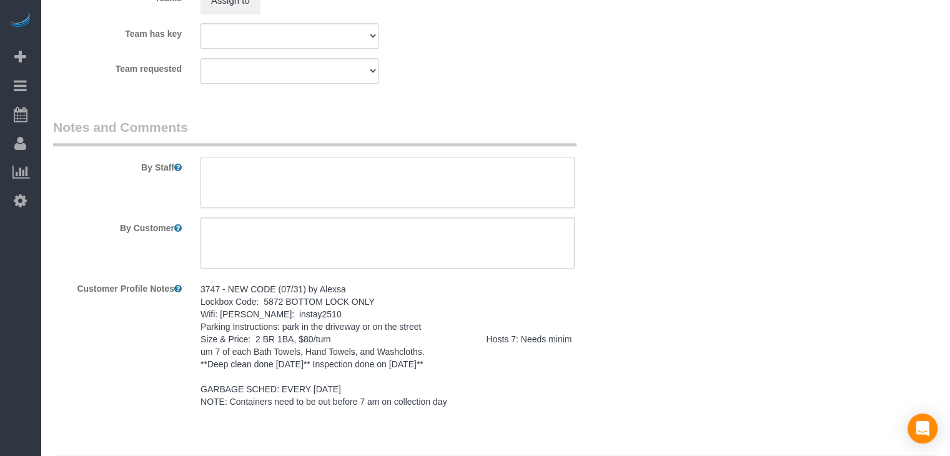
paste textarea "3747 - NEW CODE (07/31) by Alexsa Lockbox Code: 5872 BOTTOM LOCK ONLY Wifi: Hig…"
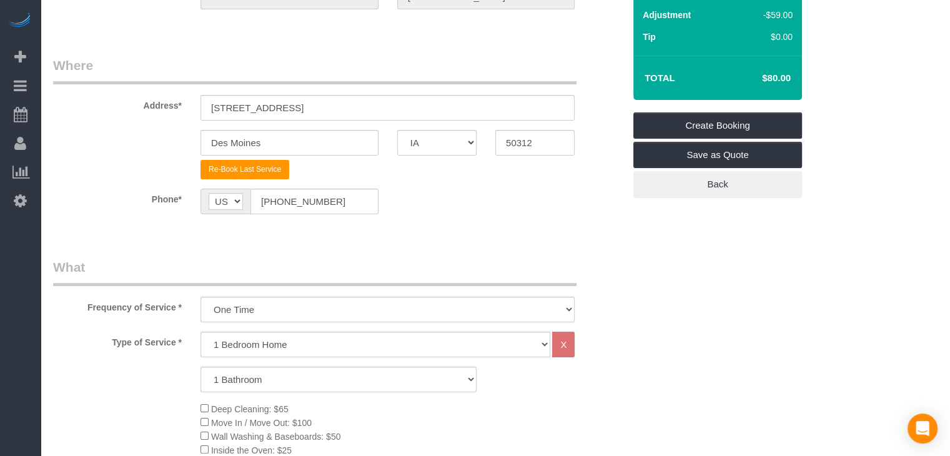
scroll to position [92, 0]
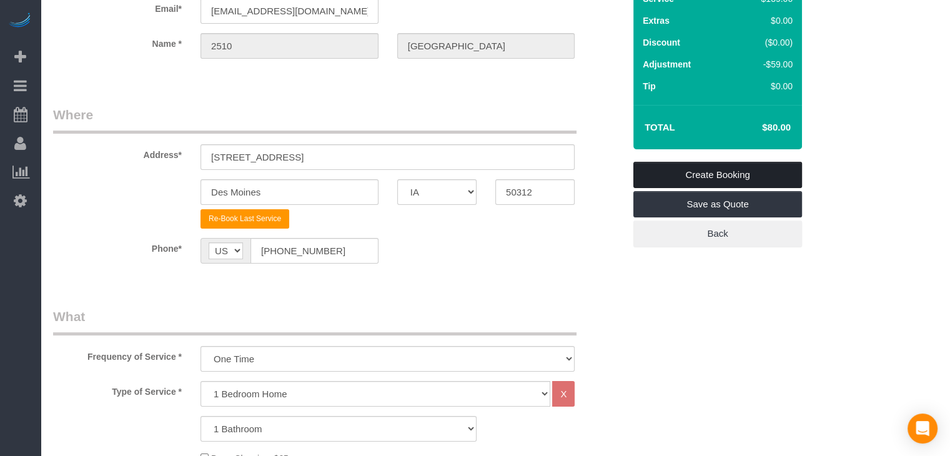
type textarea "3747 - NEW CODE (07/31) by Alexsa Lockbox Code: 5872 BOTTOM LOCK ONLY Wifi: Hig…"
click at [783, 169] on link "Create Booking" at bounding box center [718, 175] width 169 height 26
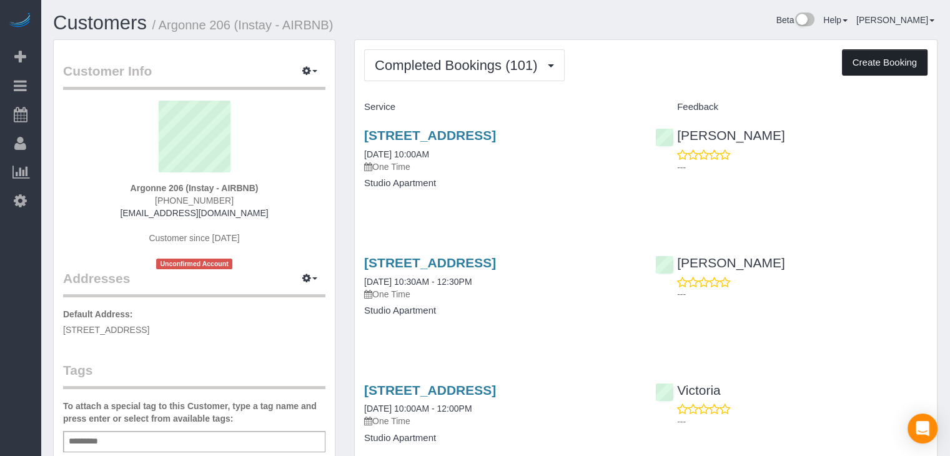
click at [916, 64] on button "Create Booking" at bounding box center [885, 62] width 86 height 26
select select "IA"
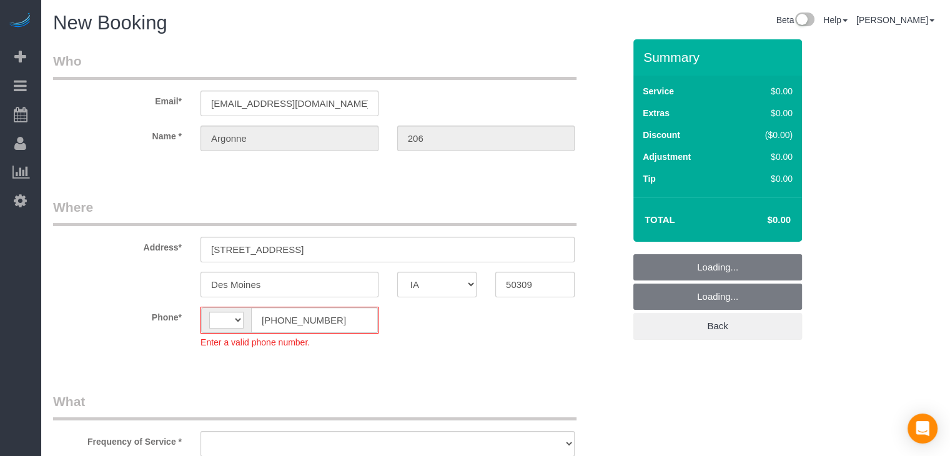
select select "string:[GEOGRAPHIC_DATA]"
select select "object:1703"
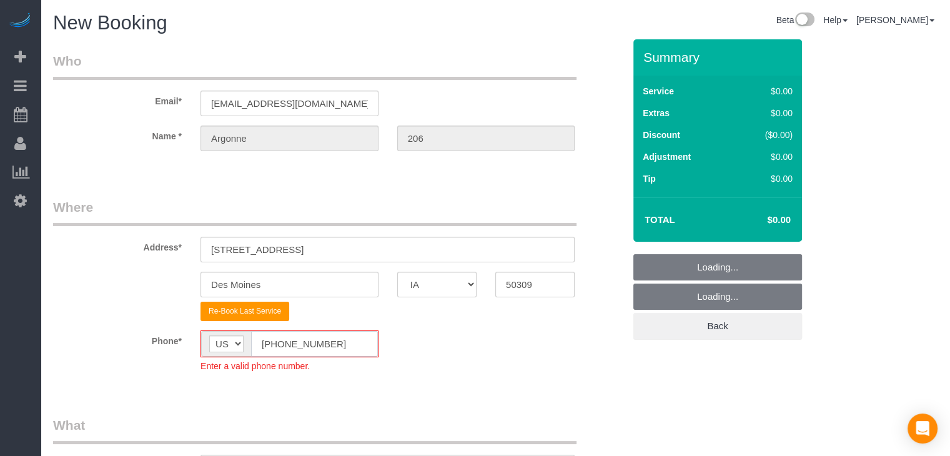
click at [275, 344] on input "[PHONE_NUMBER]" at bounding box center [314, 344] width 127 height 26
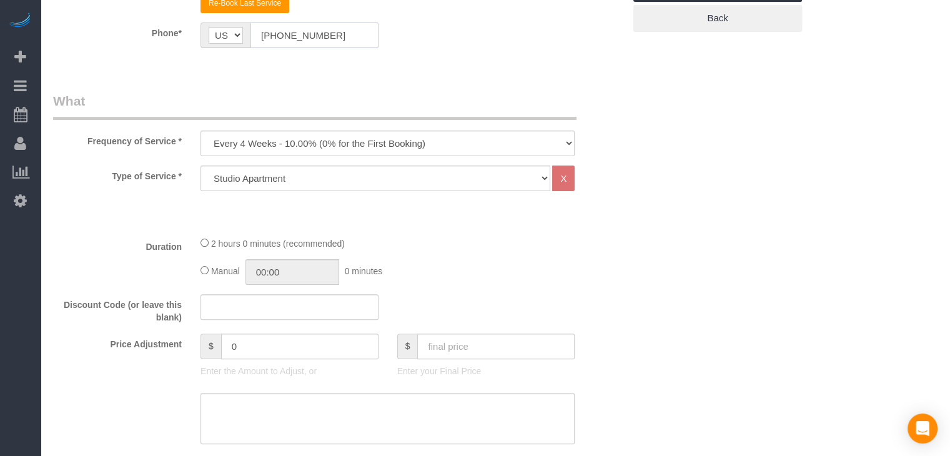
scroll to position [324, 0]
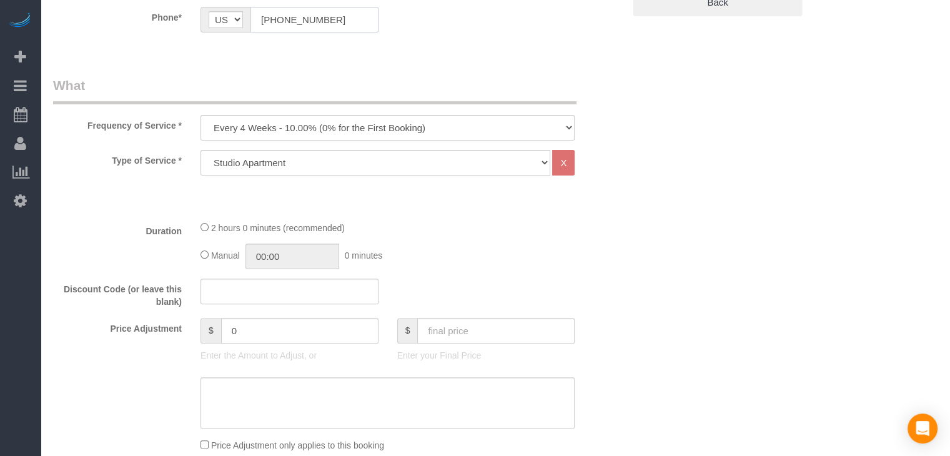
type input "[PHONE_NUMBER]"
drag, startPoint x: 346, startPoint y: 121, endPoint x: 346, endPoint y: 137, distance: 16.3
click at [346, 121] on select "Every 6 Weeks (0% for the First Booking) One Time Every 8 Weeks (0% for the Fir…" at bounding box center [388, 128] width 374 height 26
select select "object:1705"
click at [201, 115] on select "Every 6 Weeks (0% for the First Booking) One Time Every 8 Weeks (0% for the Fir…" at bounding box center [388, 128] width 374 height 26
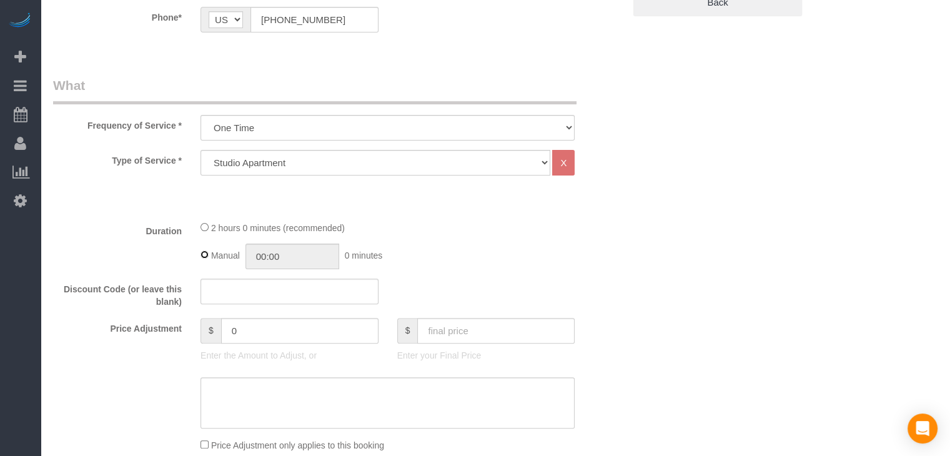
type input "02:00"
click at [480, 331] on input "text" at bounding box center [495, 331] width 157 height 26
type input "70"
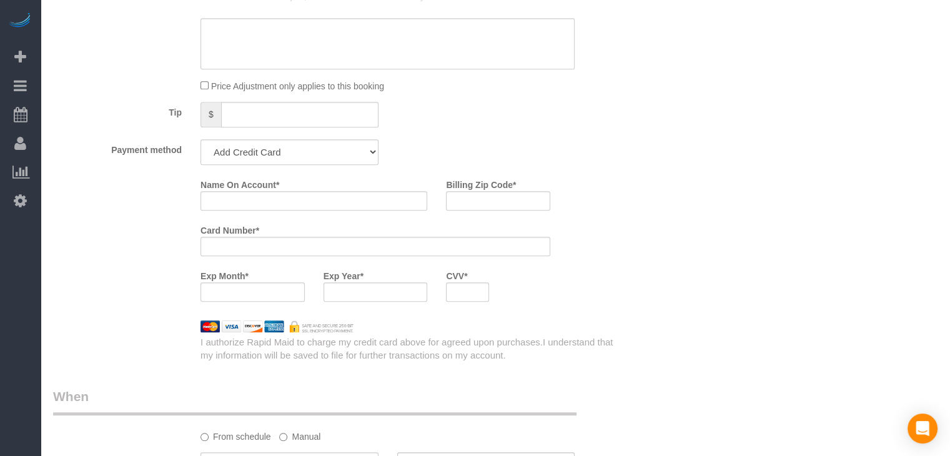
scroll to position [691, 0]
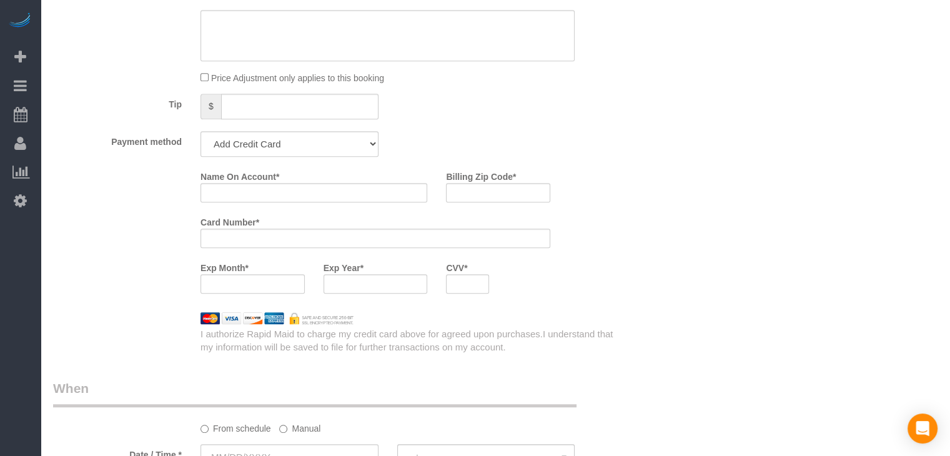
type input "-30"
click at [305, 142] on select "Add Credit Card Cash Check Paypal" at bounding box center [290, 144] width 178 height 26
select select "string:check"
click at [201, 131] on select "Add Credit Card Cash Check Paypal" at bounding box center [290, 144] width 178 height 26
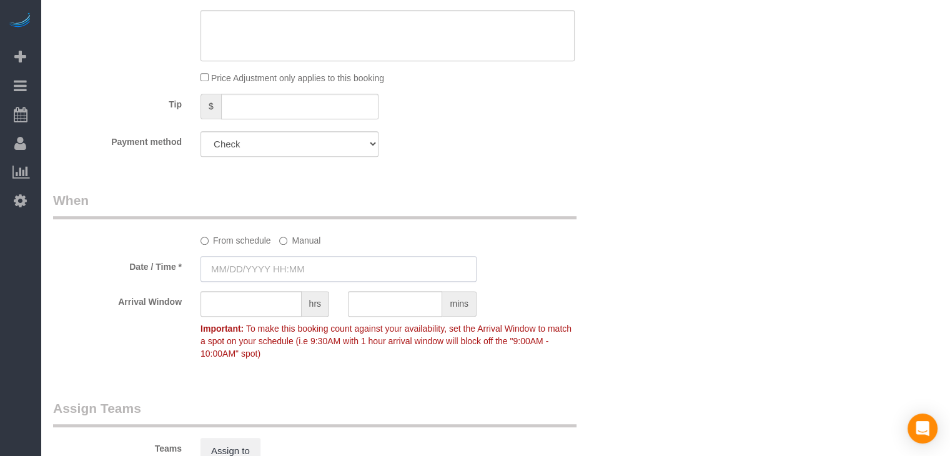
click at [279, 264] on input "text" at bounding box center [339, 269] width 276 height 26
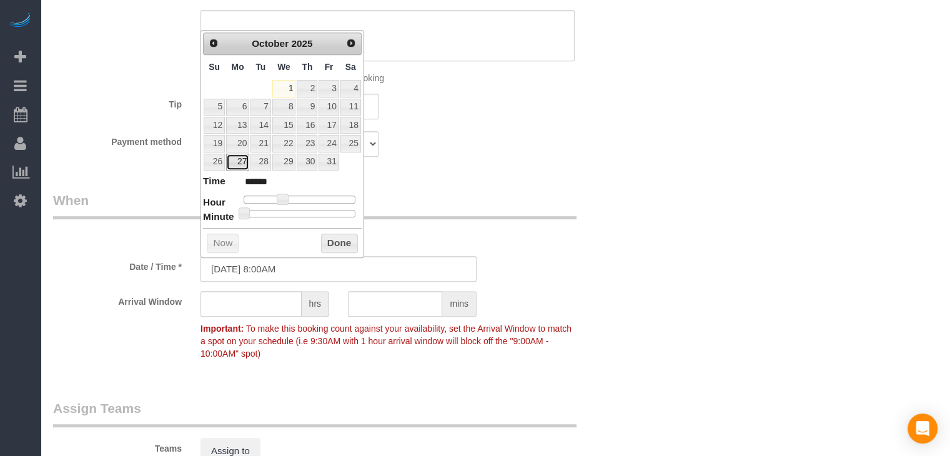
click at [242, 157] on link "27" at bounding box center [237, 162] width 23 height 17
type input "[DATE] 9:00AM"
type input "******"
type input "[DATE] 10:00AM"
type input "*******"
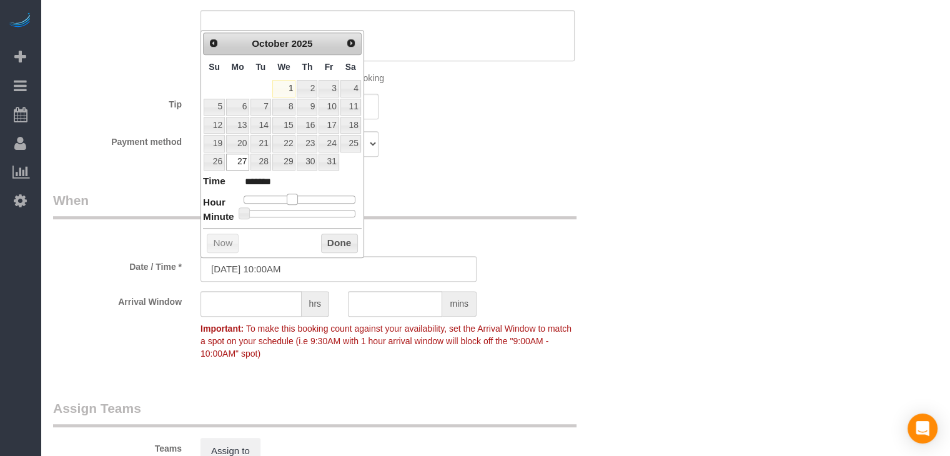
type input "[DATE] 11:00AM"
type input "*******"
drag, startPoint x: 283, startPoint y: 196, endPoint x: 296, endPoint y: 196, distance: 13.1
click at [296, 196] on span at bounding box center [296, 199] width 11 height 11
type input "[DATE] 10:00AM"
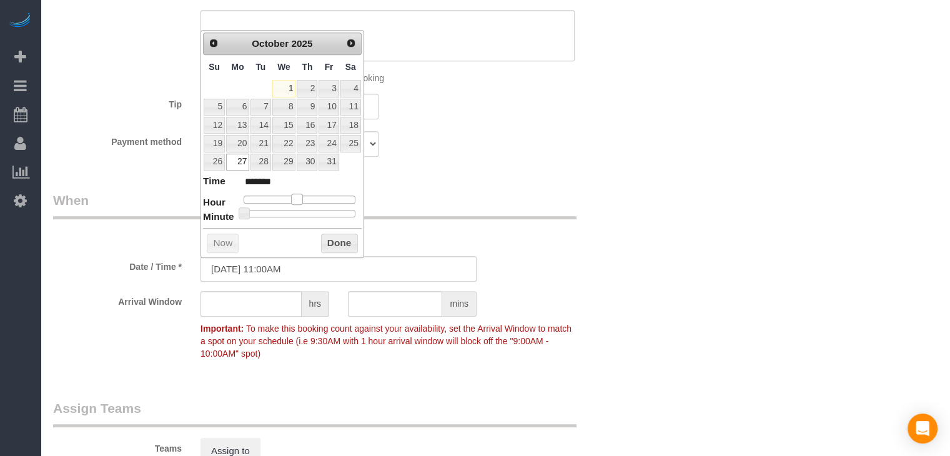
type input "*******"
click at [292, 196] on span at bounding box center [292, 199] width 11 height 11
click at [336, 234] on button "Done" at bounding box center [339, 244] width 37 height 20
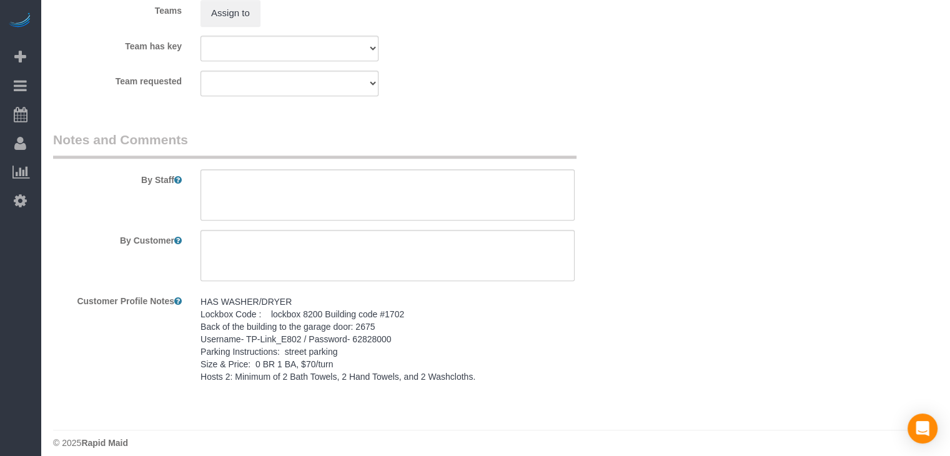
scroll to position [1139, 0]
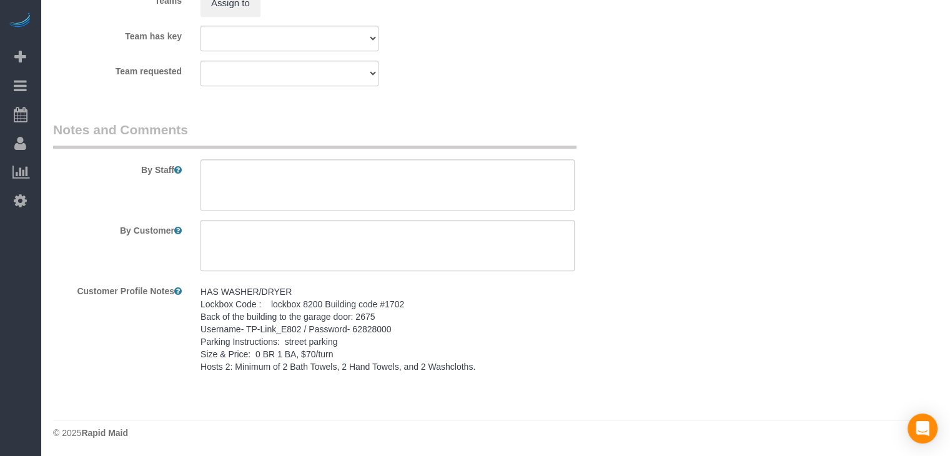
click at [404, 339] on pre "HAS WASHER/DRYER Lockbox Code : lockbox 8200 Building code #1702 Back of the bu…" at bounding box center [388, 329] width 374 height 87
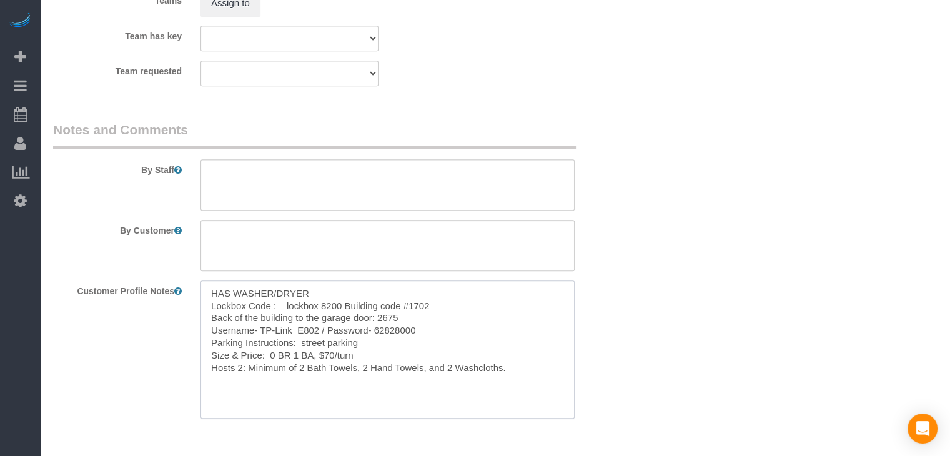
click at [372, 356] on textarea "HAS WASHER/DRYER Lockbox Code : lockbox 8200 Building code #1702 Back of the bu…" at bounding box center [388, 350] width 374 height 138
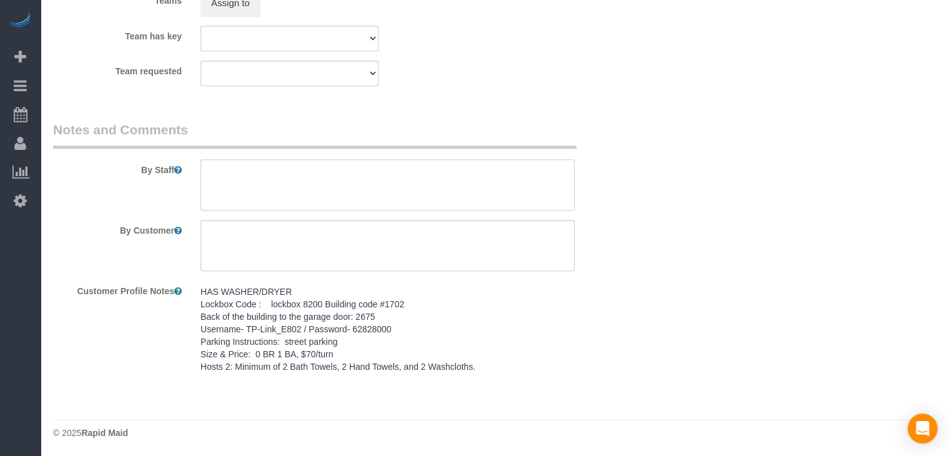
click at [394, 172] on textarea at bounding box center [388, 184] width 374 height 51
paste textarea "HAS WASHER/DRYER Lockbox Code : lockbox 8200 Building code #1702 Back of the bu…"
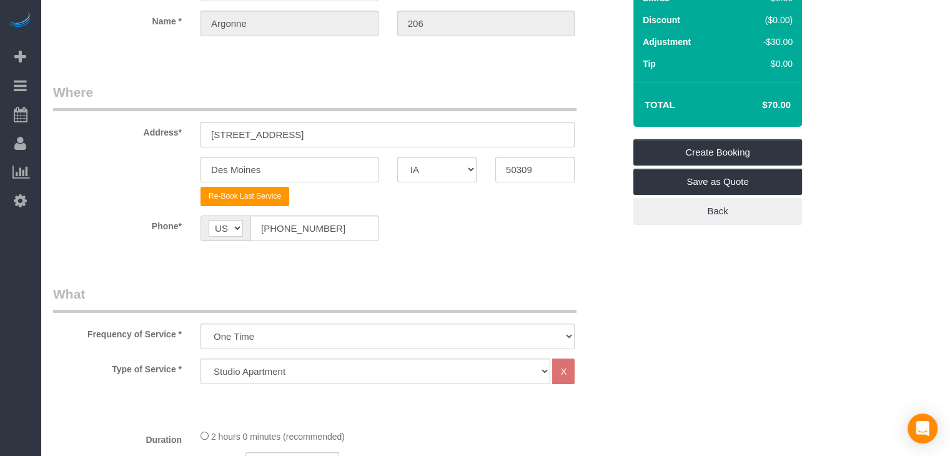
scroll to position [117, 0]
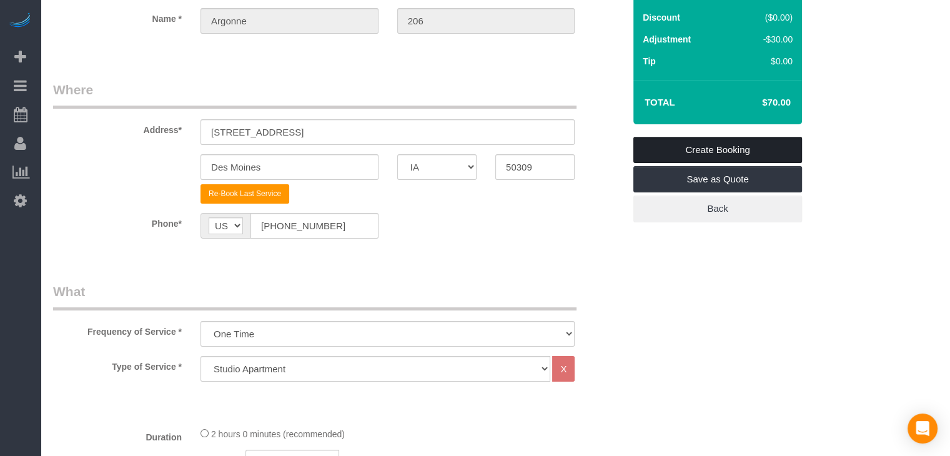
type textarea "HAS WASHER/DRYER Lockbox Code : lockbox 8200 Building code #1702 Back of the bu…"
click at [777, 149] on link "Create Booking" at bounding box center [718, 150] width 169 height 26
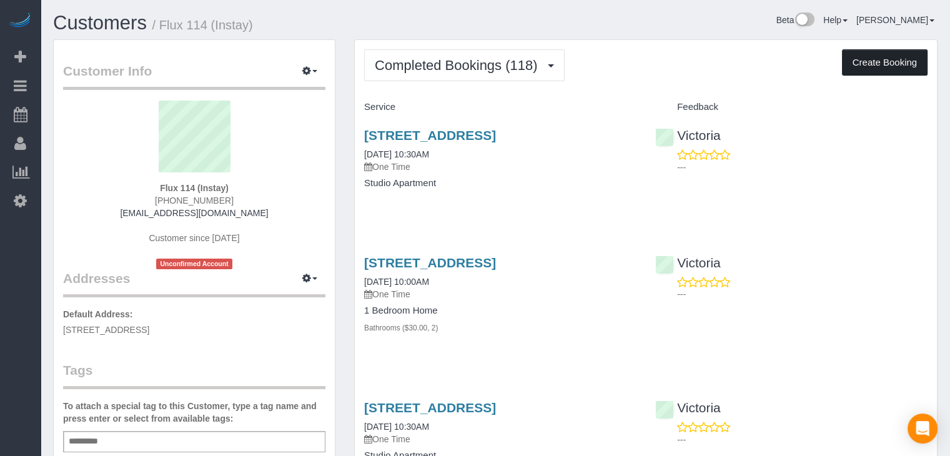
click at [885, 56] on button "Create Booking" at bounding box center [885, 62] width 86 height 26
select select "IA"
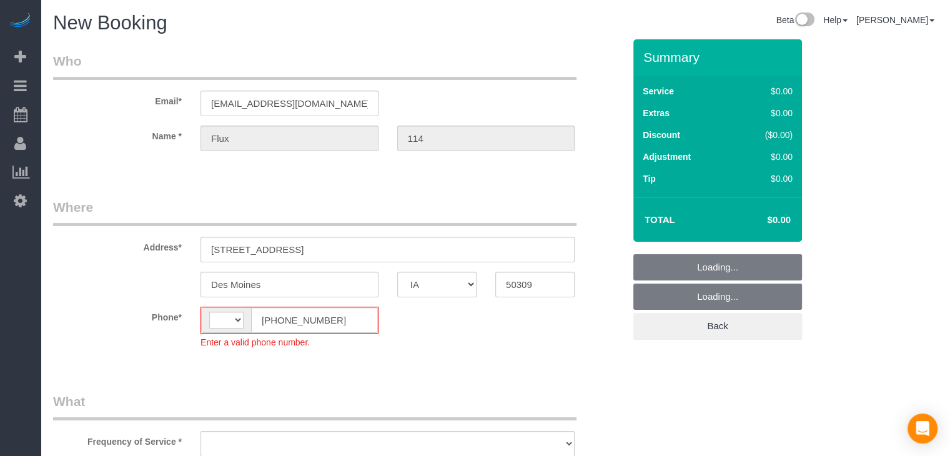
select select "string:[GEOGRAPHIC_DATA]"
select select "object:1772"
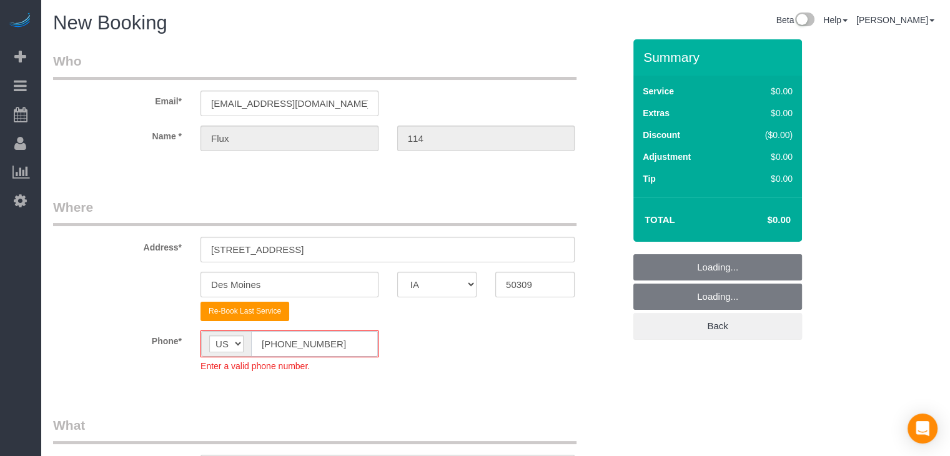
click at [272, 337] on input "[PHONE_NUMBER]" at bounding box center [314, 344] width 127 height 26
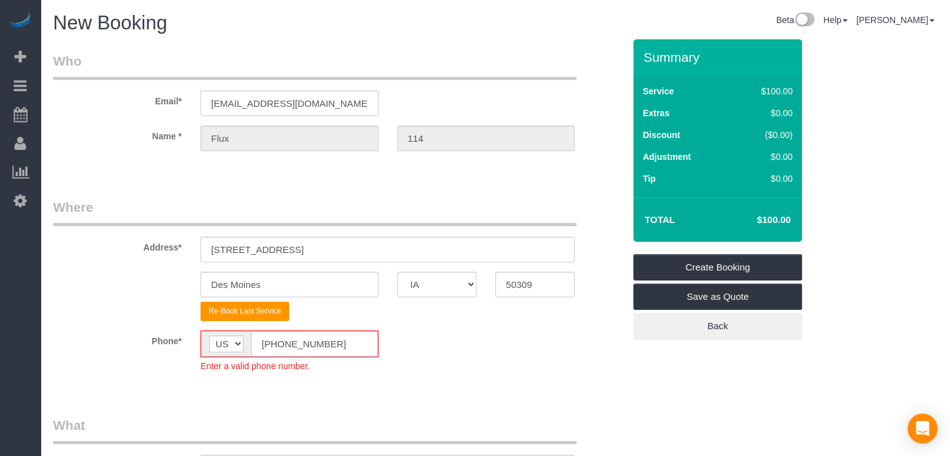
click at [277, 338] on input "[PHONE_NUMBER]" at bounding box center [314, 344] width 127 height 26
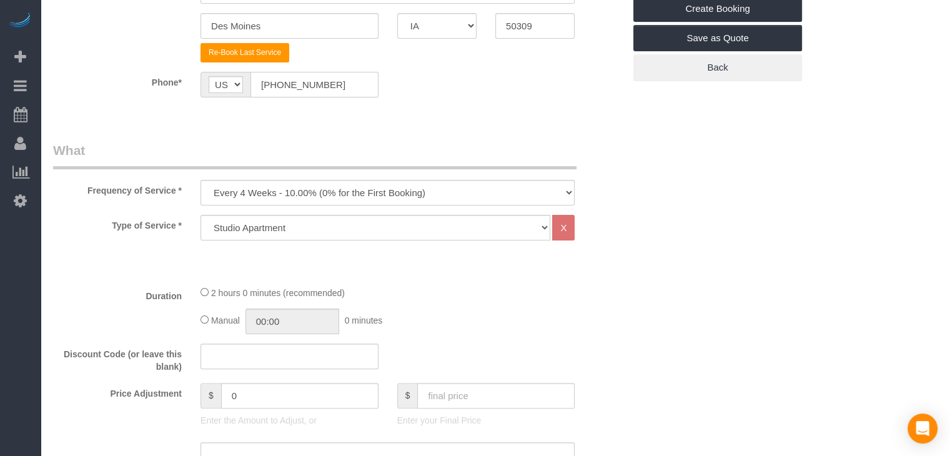
scroll to position [325, 0]
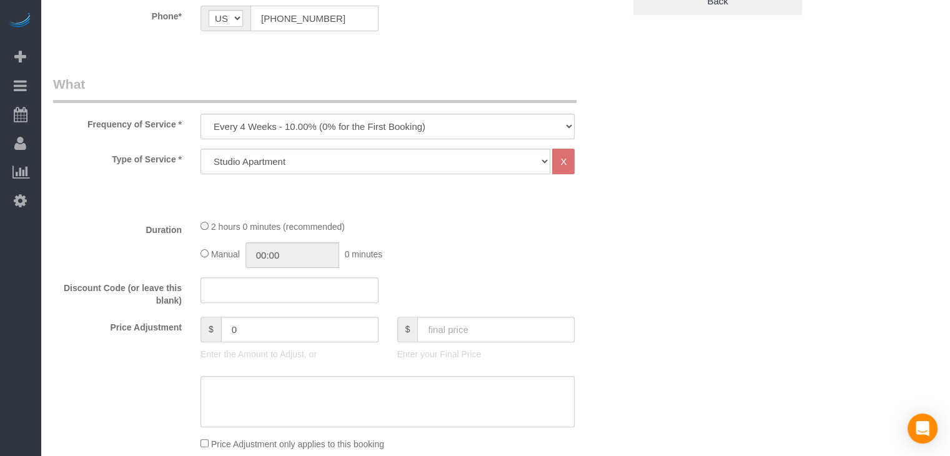
type input "[PHONE_NUMBER]"
drag, startPoint x: 396, startPoint y: 127, endPoint x: 397, endPoint y: 135, distance: 8.2
click at [396, 127] on select "Every 6 Weeks (0% for the First Booking) One Time Every 8 Weeks (0% for the Fir…" at bounding box center [388, 127] width 374 height 26
select select "object:1774"
click at [201, 114] on select "Every 6 Weeks (0% for the First Booking) One Time Every 8 Weeks (0% for the Fir…" at bounding box center [388, 127] width 374 height 26
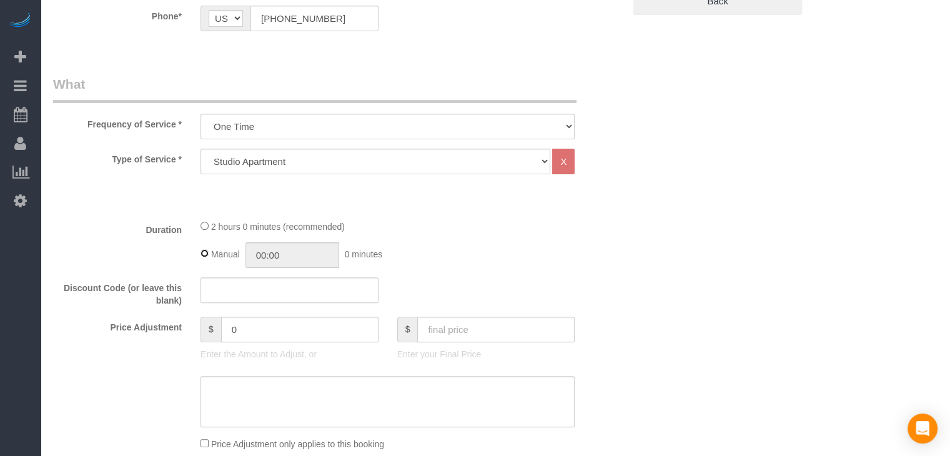
type input "02:00"
click at [475, 332] on input "text" at bounding box center [495, 330] width 157 height 26
type input "95"
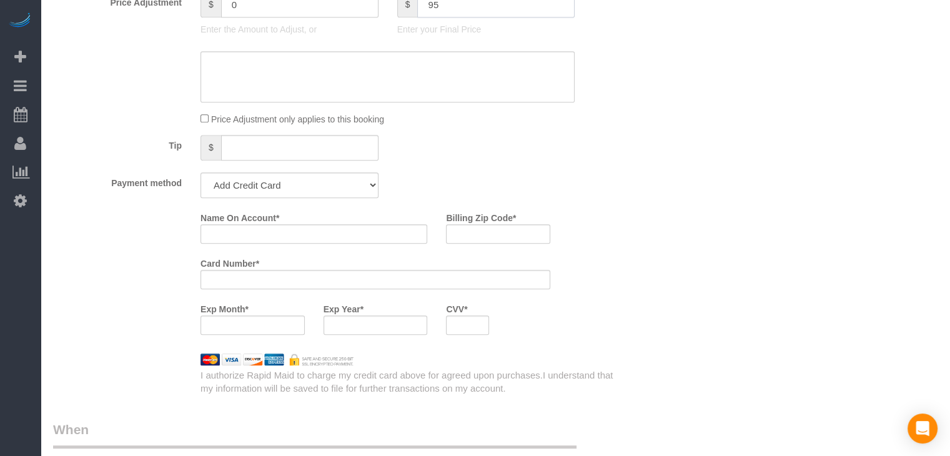
scroll to position [652, 0]
type input "-5"
click at [244, 177] on select "Add Credit Card Cash Check Paypal" at bounding box center [290, 184] width 178 height 26
select select "string:check"
click at [201, 171] on select "Add Credit Card Cash Check Paypal" at bounding box center [290, 184] width 178 height 26
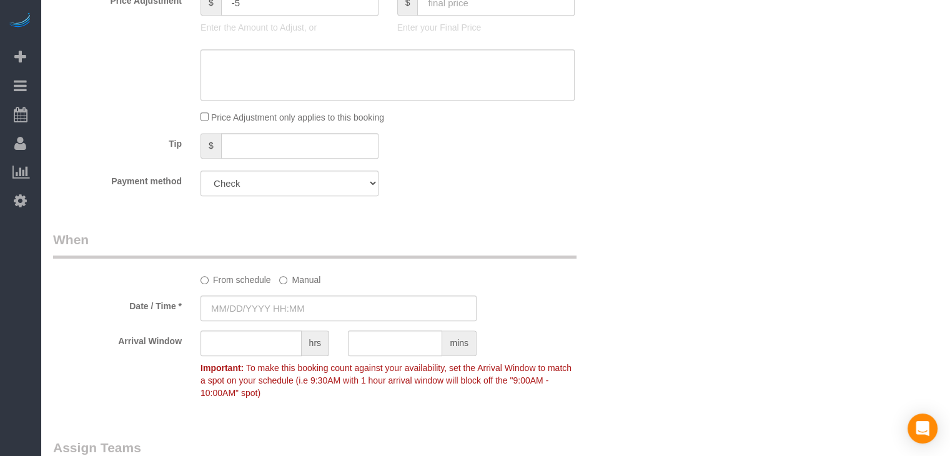
click at [274, 294] on sui-booking-spot "From schedule Manual Date / Time * Arrival Window hrs mins Important: To make t…" at bounding box center [338, 318] width 571 height 174
click at [274, 301] on input "text" at bounding box center [339, 309] width 276 height 26
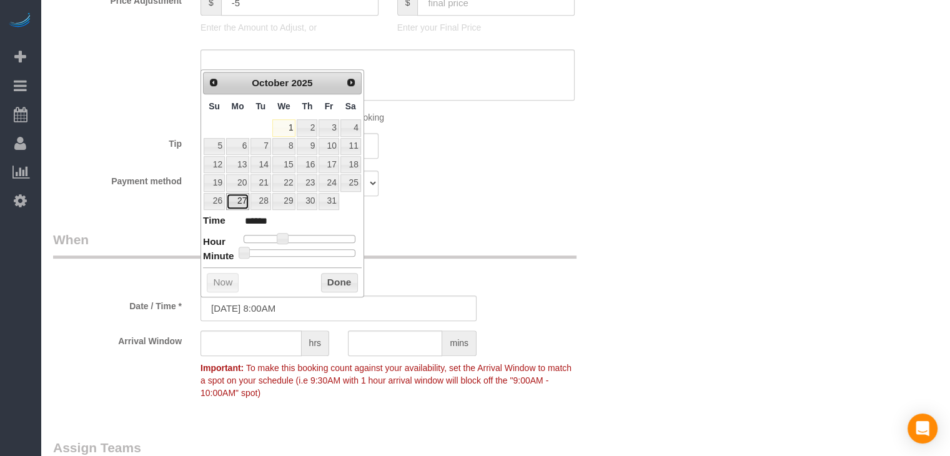
click at [237, 198] on link "27" at bounding box center [237, 201] width 23 height 17
type input "[DATE] 9:00AM"
type input "******"
type input "[DATE] 10:00AM"
type input "*******"
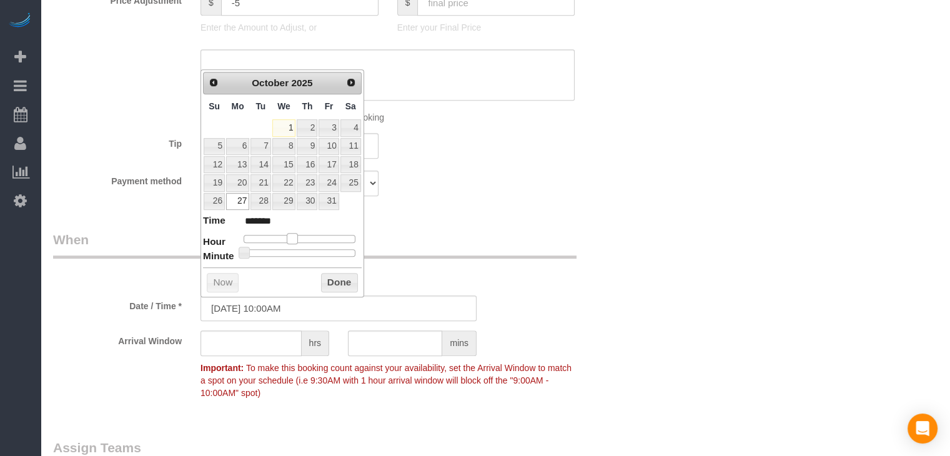
drag, startPoint x: 280, startPoint y: 234, endPoint x: 289, endPoint y: 237, distance: 10.1
click at [289, 237] on span at bounding box center [292, 238] width 11 height 11
click at [336, 282] on button "Done" at bounding box center [339, 283] width 37 height 20
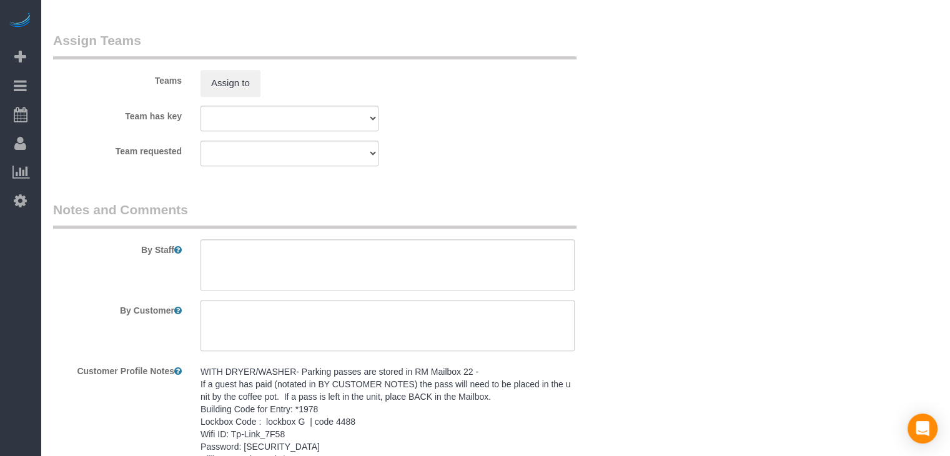
scroll to position [1164, 0]
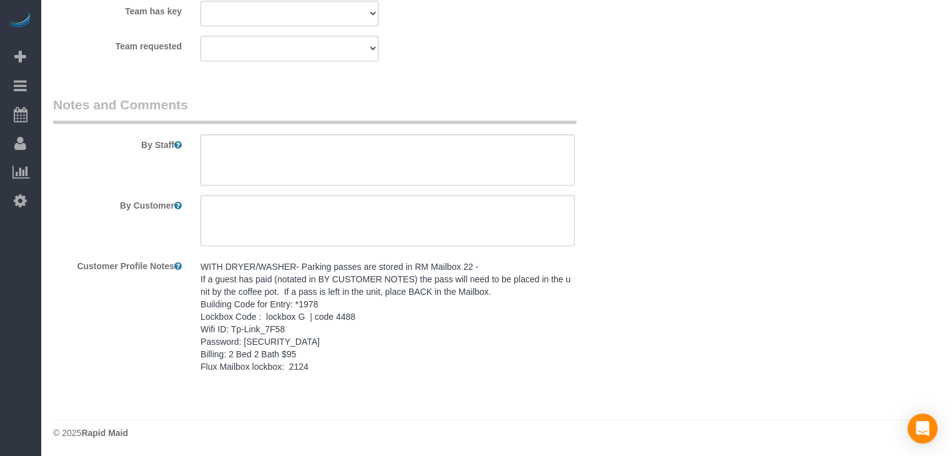
click at [446, 368] on pre "WITH DRYER/WASHER- Parking passes are stored in RM Mailbox 22 - If a guest has …" at bounding box center [388, 317] width 374 height 112
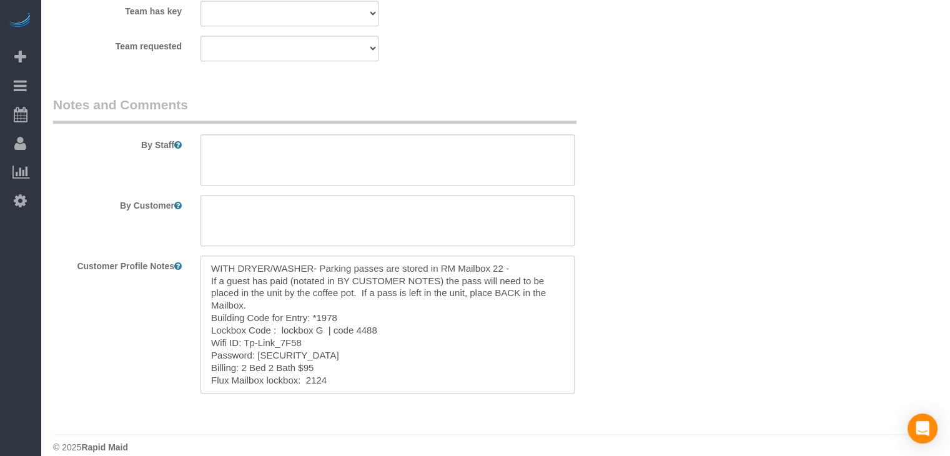
click at [370, 343] on textarea "WITH DRYER/WASHER- Parking passes are stored in RM Mailbox 22 - If a guest has …" at bounding box center [388, 325] width 374 height 138
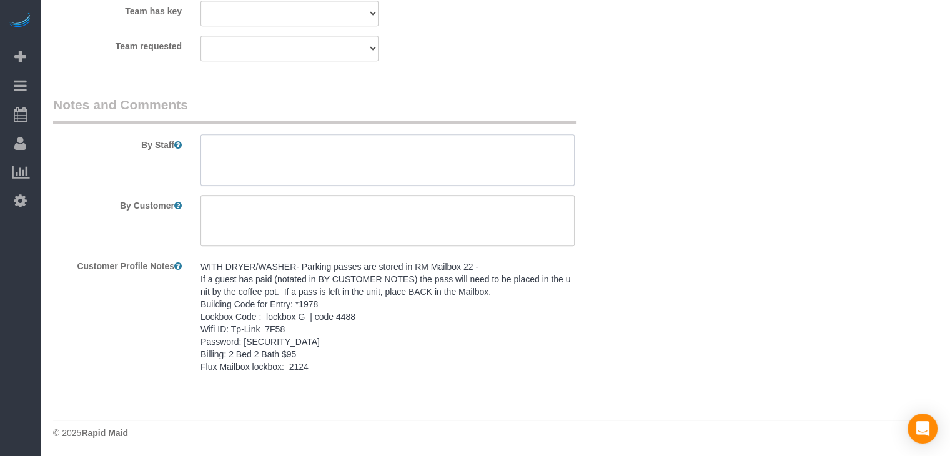
click at [357, 156] on textarea at bounding box center [388, 159] width 374 height 51
paste textarea "WITH DRYER/WASHER- Parking passes are stored in RM Mailbox 22 - If a guest has …"
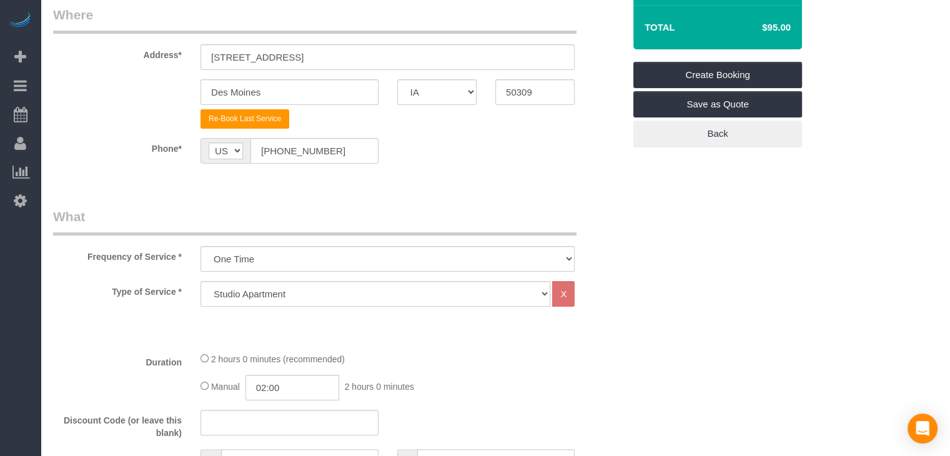
scroll to position [190, 0]
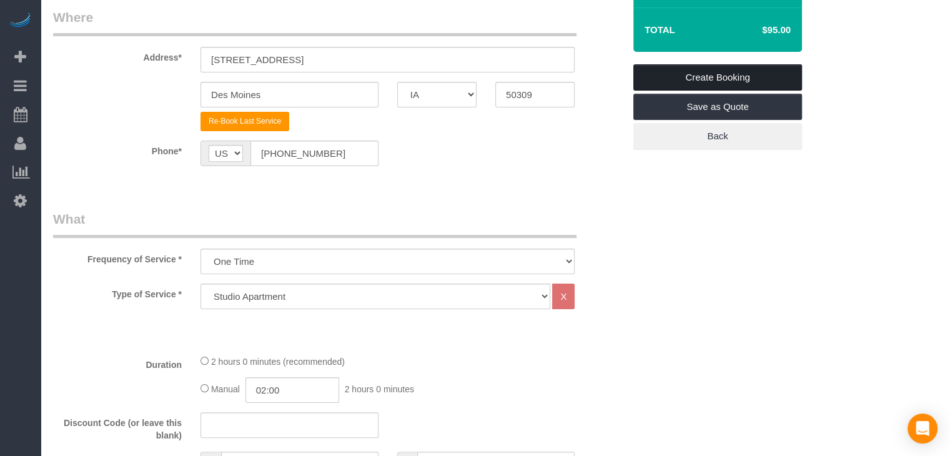
type textarea "WITH DRYER/WASHER- Parking passes are stored in RM Mailbox 22 - If a guest has …"
click at [777, 75] on link "Create Booking" at bounding box center [718, 77] width 169 height 26
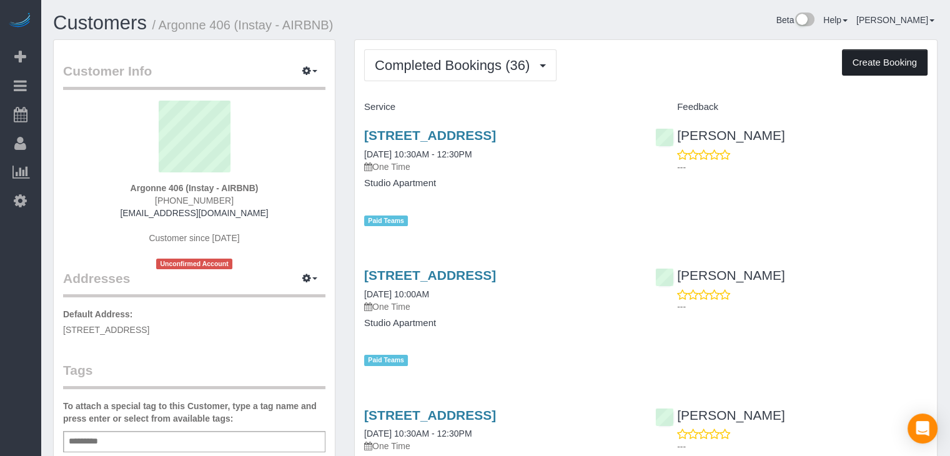
click at [909, 59] on button "Create Booking" at bounding box center [885, 62] width 86 height 26
select select "IA"
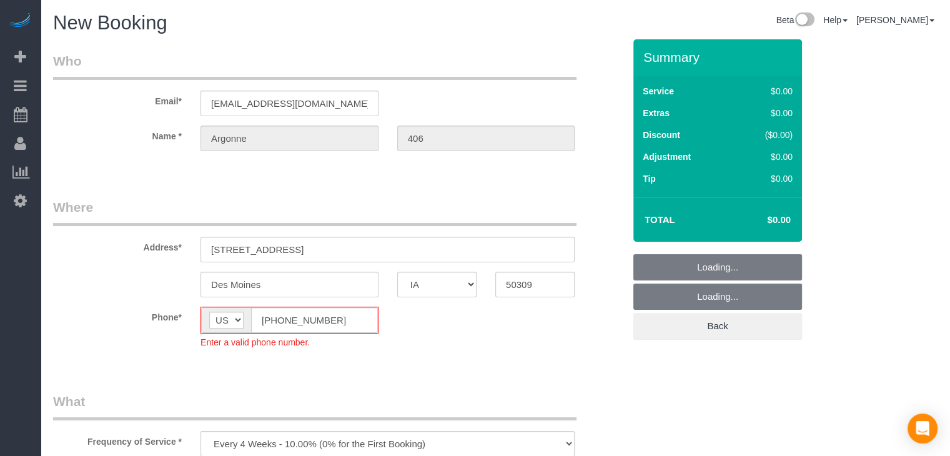
select select "object:1716"
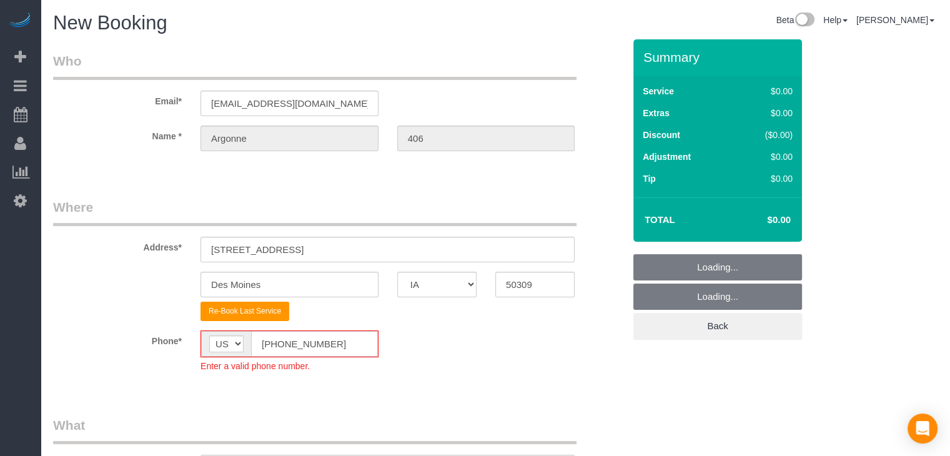
click at [275, 341] on input "[PHONE_NUMBER]" at bounding box center [314, 344] width 127 height 26
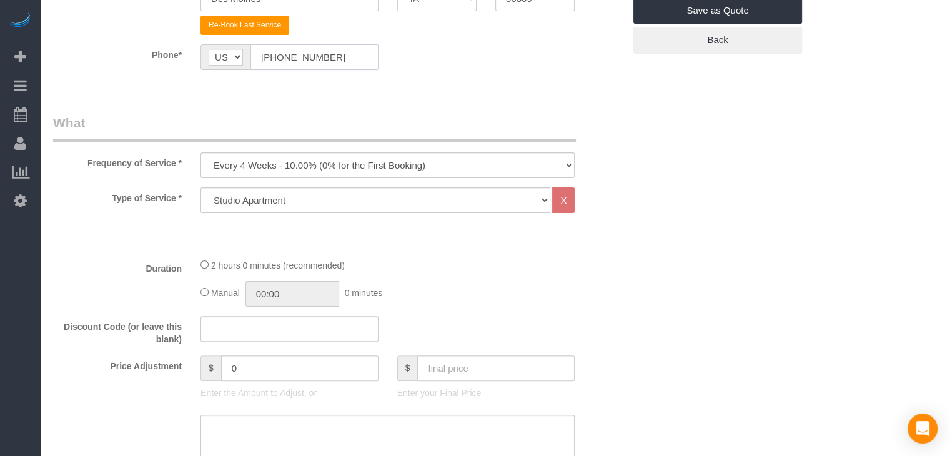
scroll to position [318, 0]
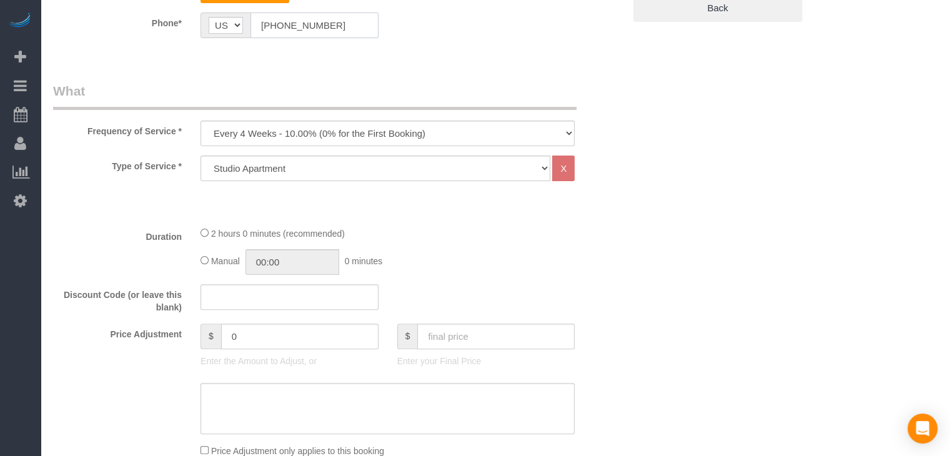
type input "[PHONE_NUMBER]"
click at [371, 132] on select "Every 6 Weeks (0% for the First Booking) One Time Every 8 Weeks (0% for the Fir…" at bounding box center [388, 134] width 374 height 26
select select "object:1718"
click at [201, 121] on select "Every 6 Weeks (0% for the First Booking) One Time Every 8 Weeks (0% for the Fir…" at bounding box center [388, 134] width 374 height 26
type input "02:00"
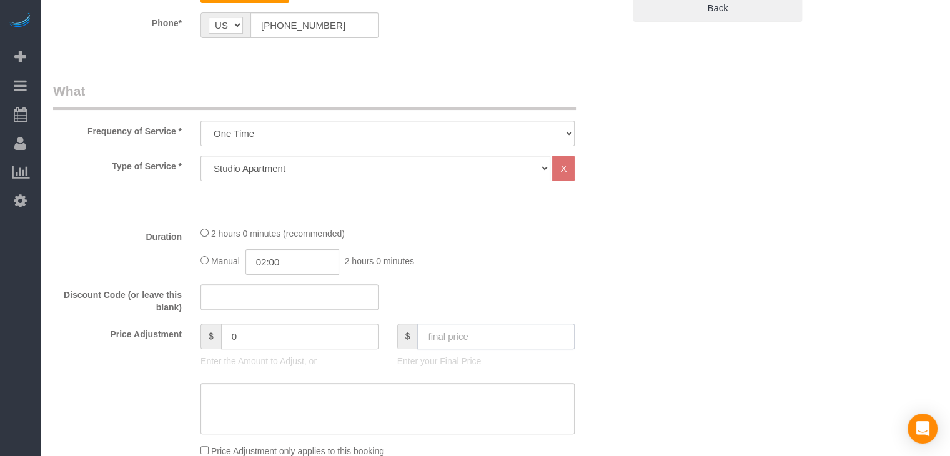
click at [528, 341] on input "text" at bounding box center [495, 337] width 157 height 26
type input "70"
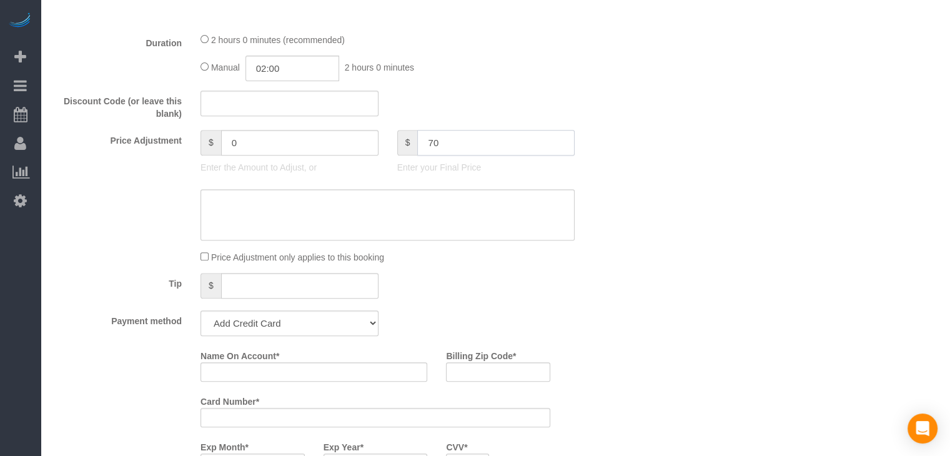
scroll to position [567, 0]
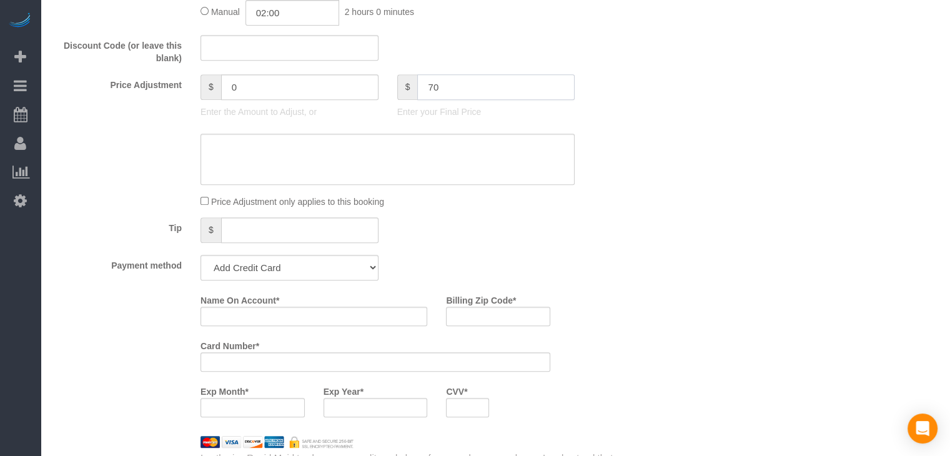
type input "-30"
click at [240, 264] on select "Add Credit Card Cash Check Paypal" at bounding box center [290, 268] width 178 height 26
select select "string:check"
click at [201, 255] on select "Add Credit Card Cash Check Paypal" at bounding box center [290, 268] width 178 height 26
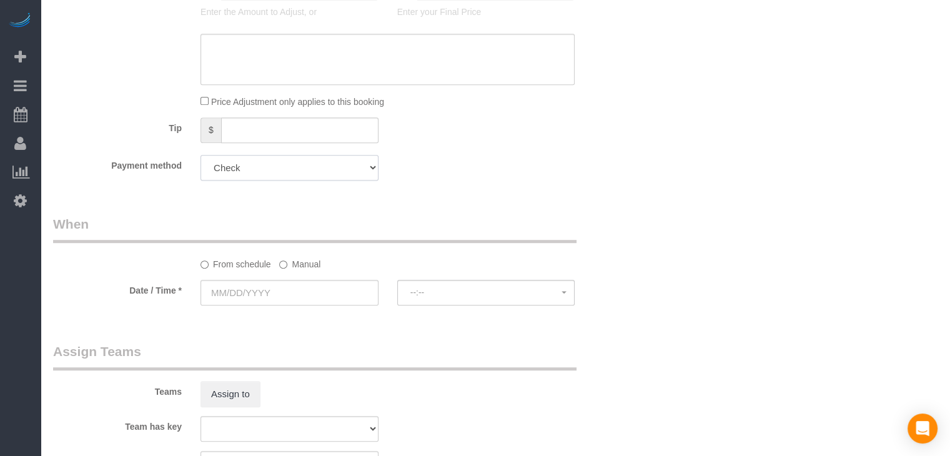
scroll to position [785, 0]
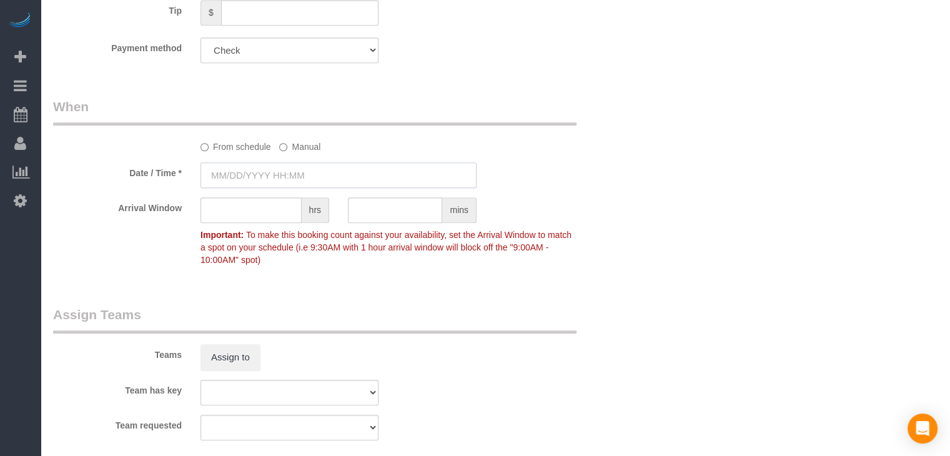
click at [279, 169] on input "text" at bounding box center [339, 175] width 276 height 26
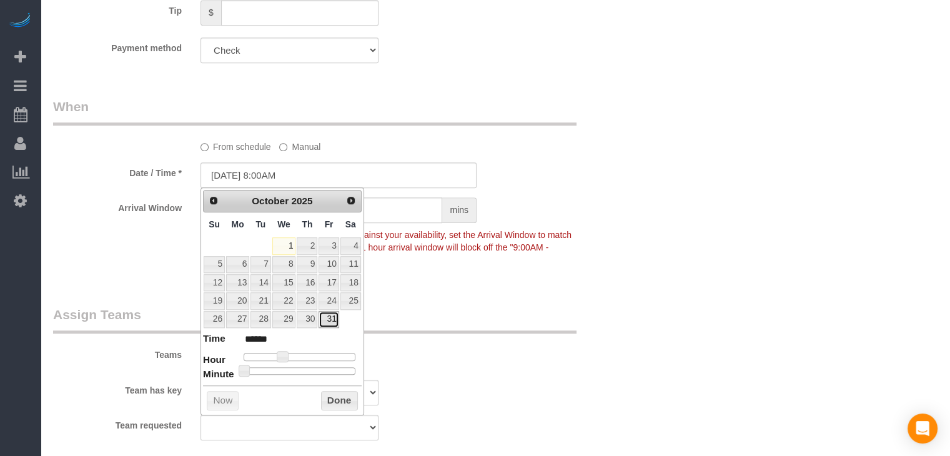
click at [337, 318] on link "31" at bounding box center [329, 319] width 20 height 17
type input "[DATE] 9:00AM"
type input "******"
type input "[DATE] 10:00AM"
type input "*******"
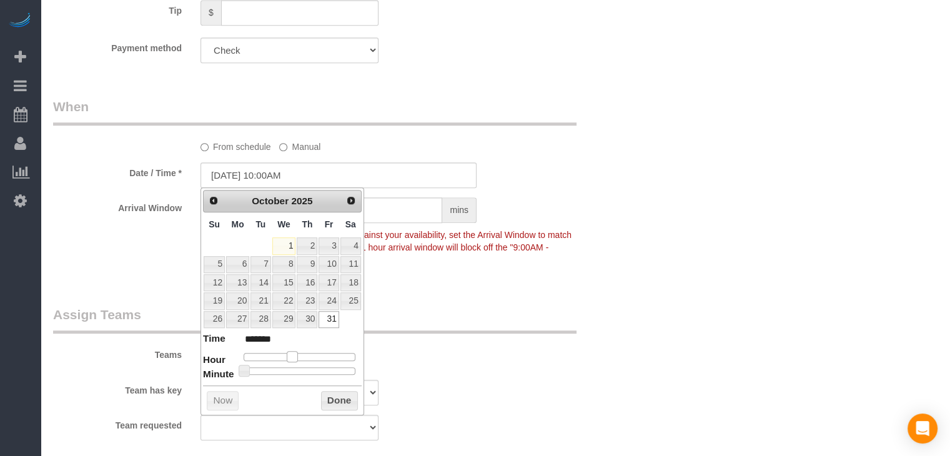
drag, startPoint x: 286, startPoint y: 354, endPoint x: 298, endPoint y: 355, distance: 12.6
click at [298, 355] on div at bounding box center [300, 356] width 112 height 7
click at [342, 400] on button "Done" at bounding box center [339, 401] width 37 height 20
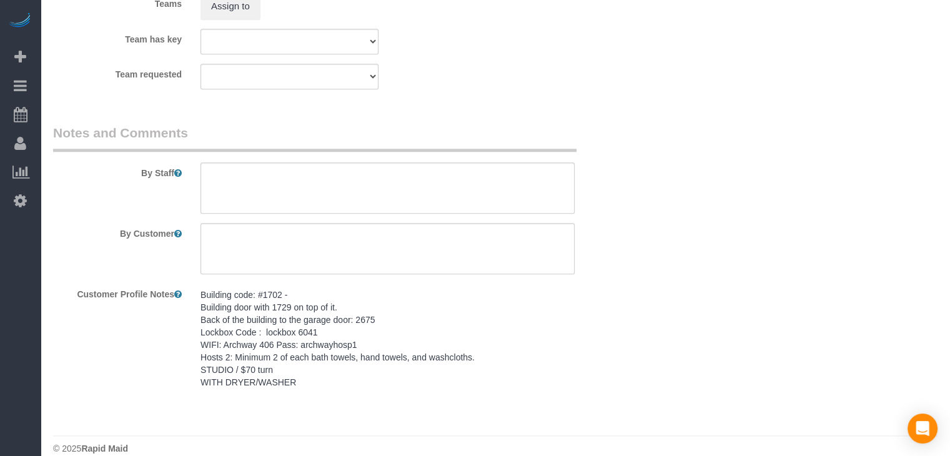
scroll to position [1152, 0]
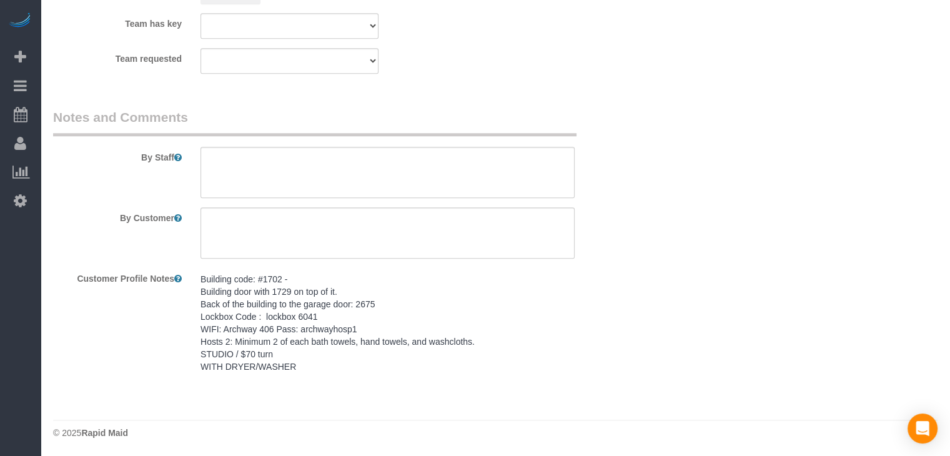
click at [333, 338] on pre "Building code: #1702 - Building door with 1729 on top of it. Back of the buildi…" at bounding box center [388, 323] width 374 height 100
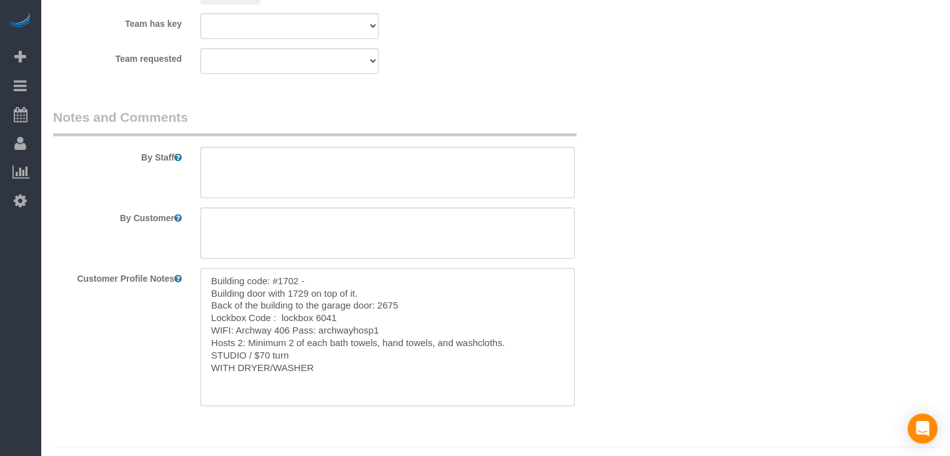
click at [326, 330] on textarea "Building code: #1702 - Building door with 1729 on top of it. Back of the buildi…" at bounding box center [388, 337] width 374 height 138
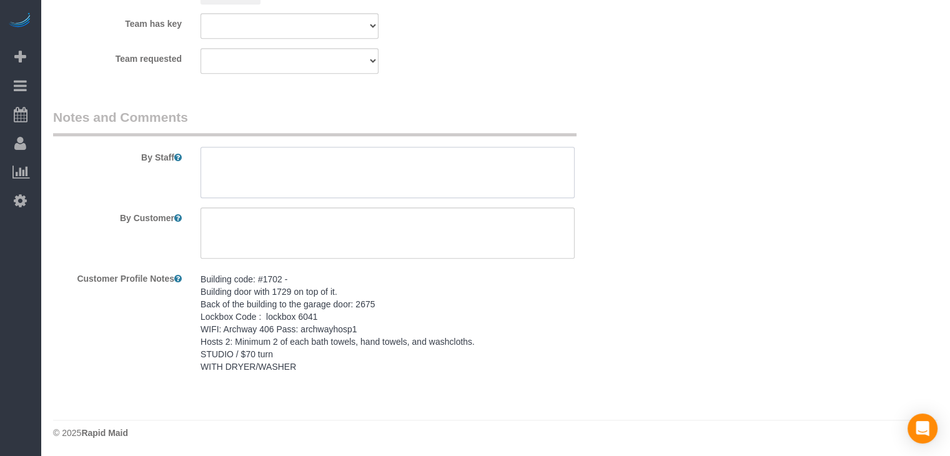
drag, startPoint x: 334, startPoint y: 176, endPoint x: 359, endPoint y: 178, distance: 25.7
click at [334, 175] on textarea at bounding box center [388, 172] width 374 height 51
paste textarea "Building code: #1702 - Building door with 1729 on top of it. Back of the buildi…"
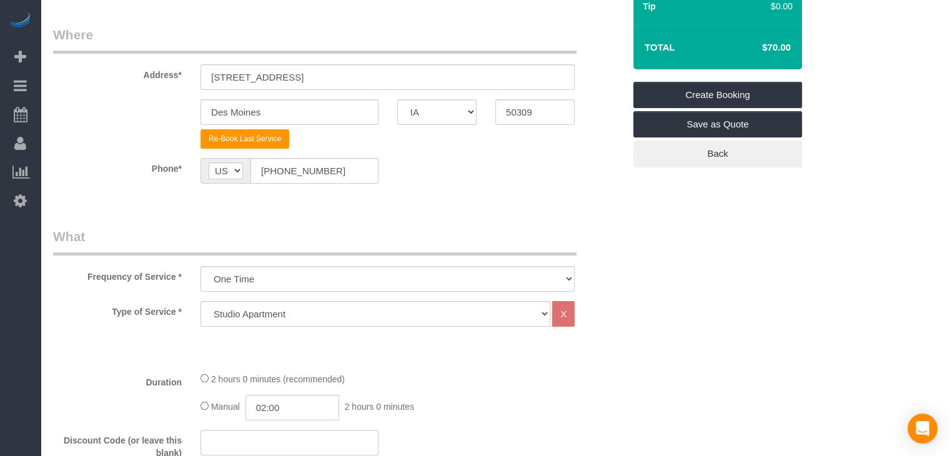
scroll to position [157, 0]
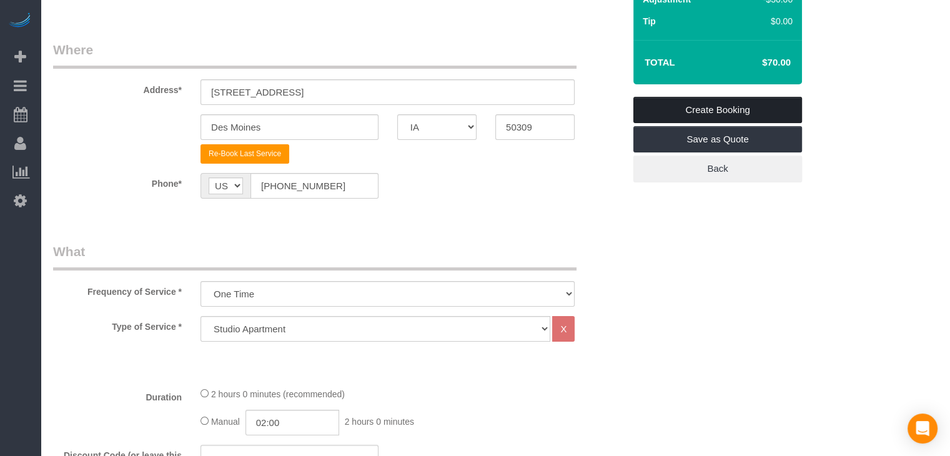
type textarea "Building code: #1702 - Building door with 1729 on top of it. Back of the buildi…"
click at [741, 105] on link "Create Booking" at bounding box center [718, 110] width 169 height 26
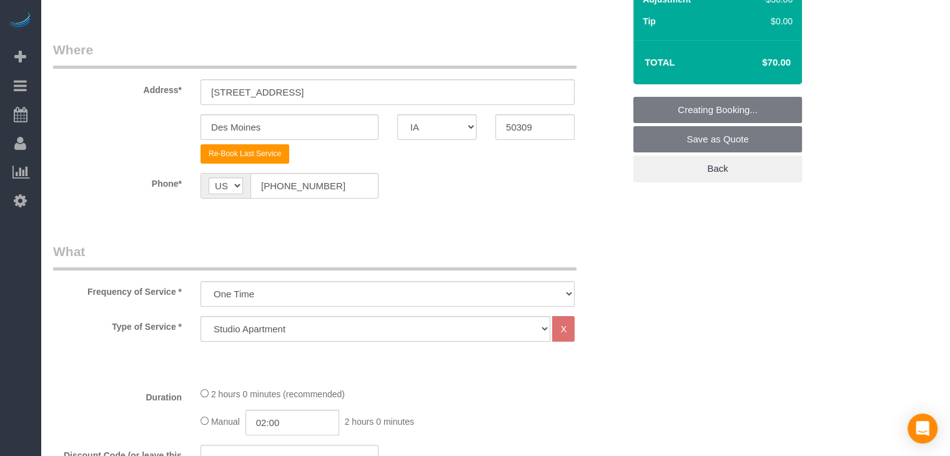
click at [741, 105] on fieldset "Creating Booking... Save as Quote Back" at bounding box center [718, 139] width 169 height 85
